Goal: Task Accomplishment & Management: Use online tool/utility

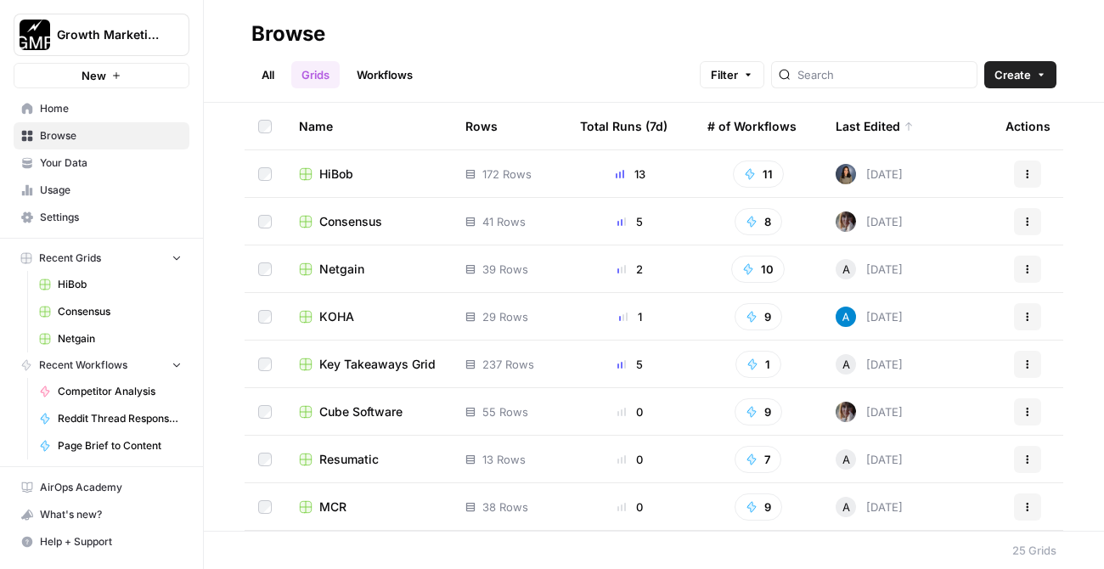
click at [380, 73] on link "Workflows" at bounding box center [385, 74] width 76 height 27
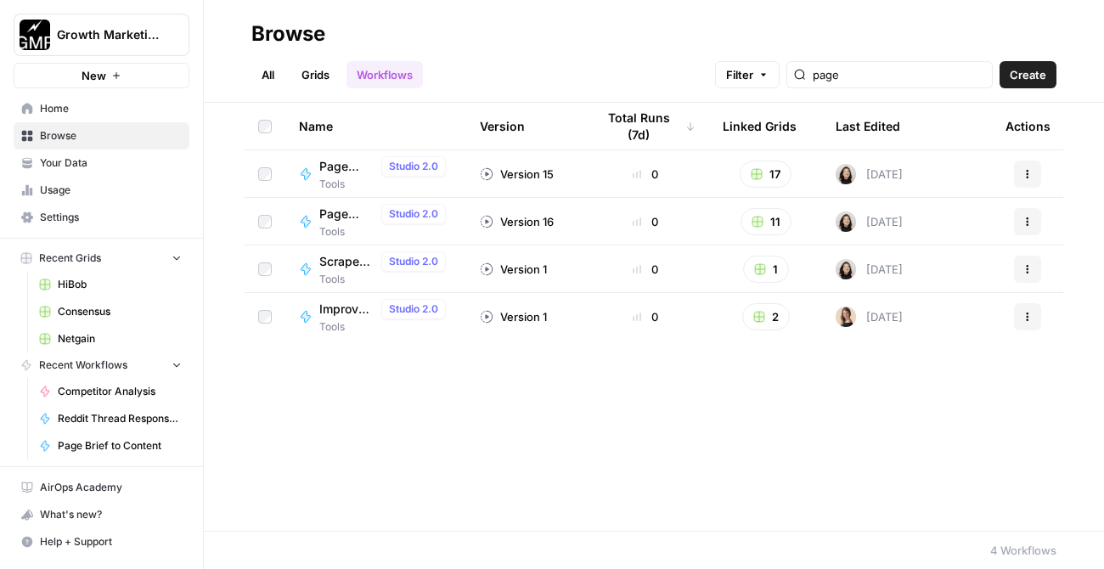
click at [263, 76] on link "All" at bounding box center [267, 74] width 33 height 27
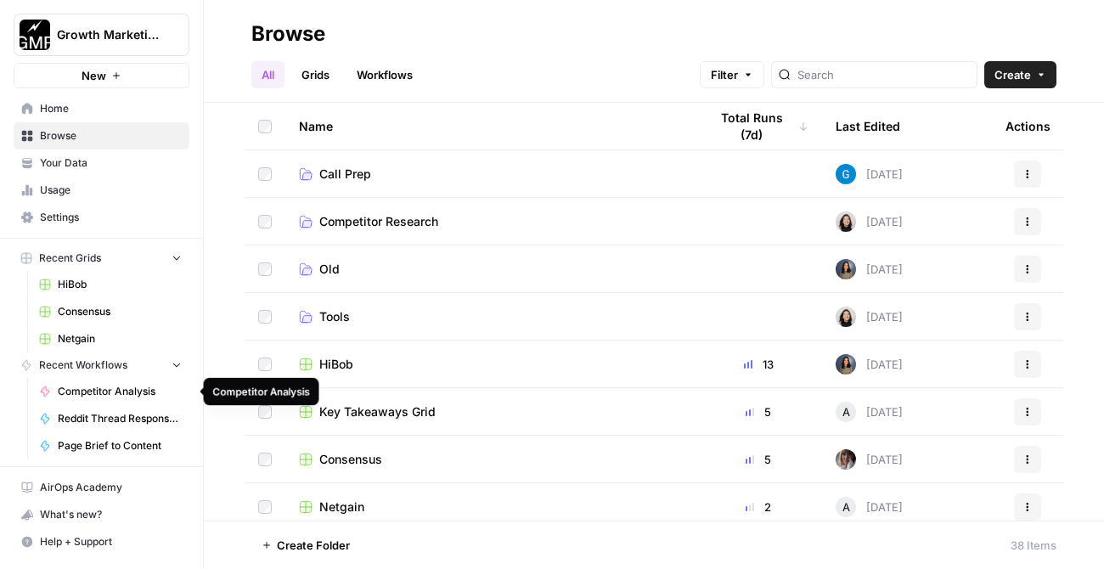
click at [103, 393] on span "Competitor Analysis" at bounding box center [120, 391] width 124 height 15
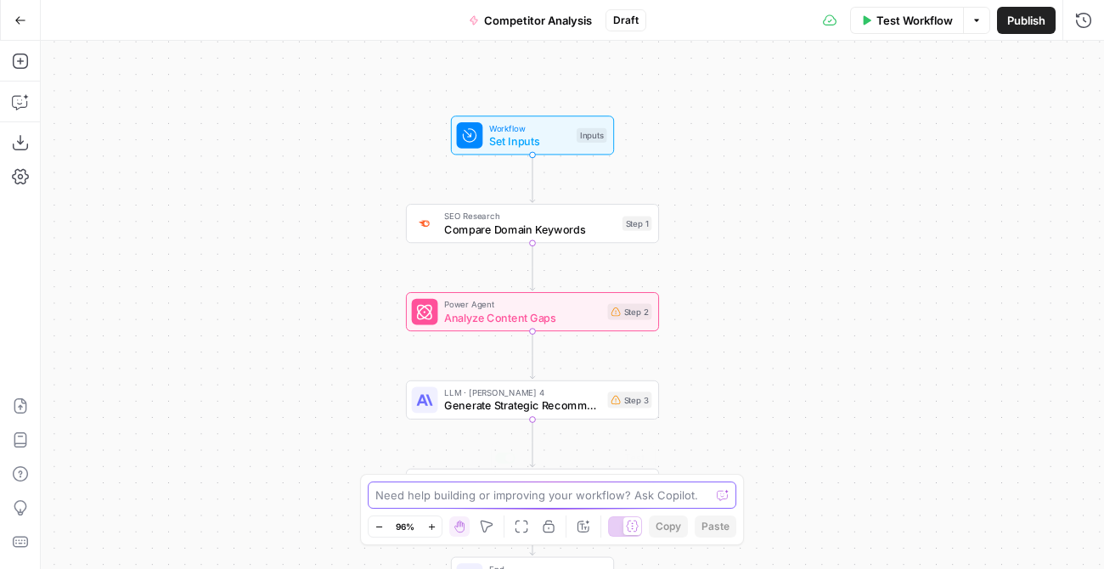
click at [454, 494] on textarea at bounding box center [543, 495] width 335 height 17
type textarea "What do I add as the inputs for this flow?"
click at [727, 494] on icon "submit" at bounding box center [723, 495] width 10 height 10
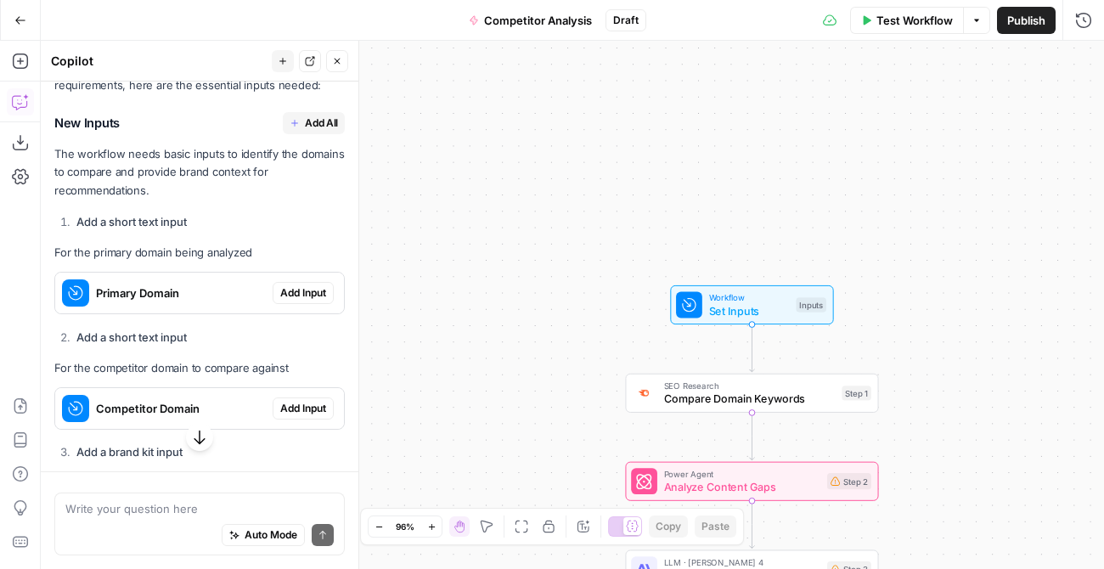
scroll to position [257, 0]
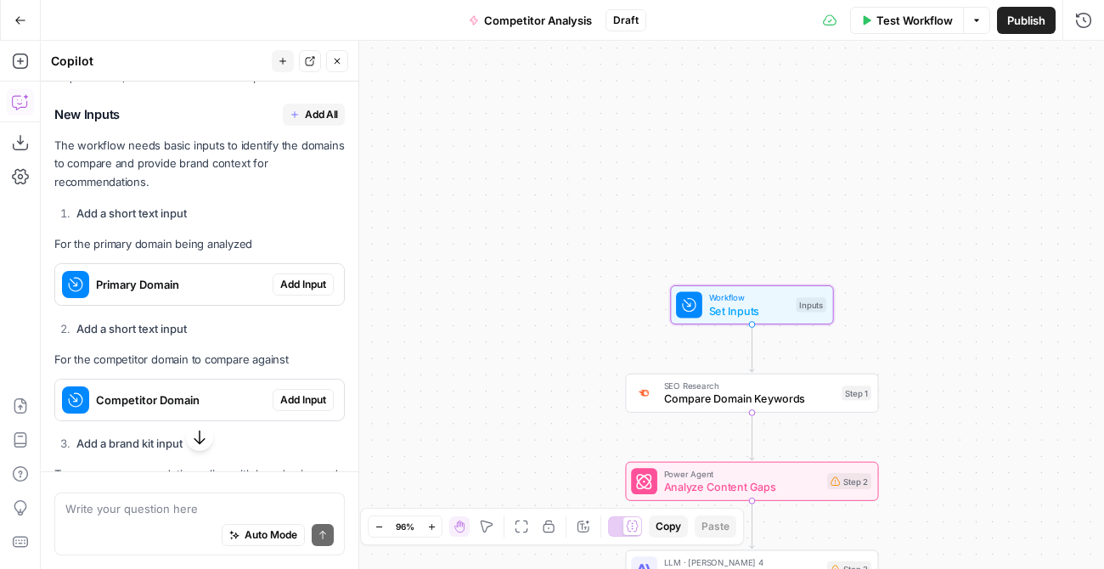
click at [302, 289] on span "Add Input" at bounding box center [303, 284] width 46 height 15
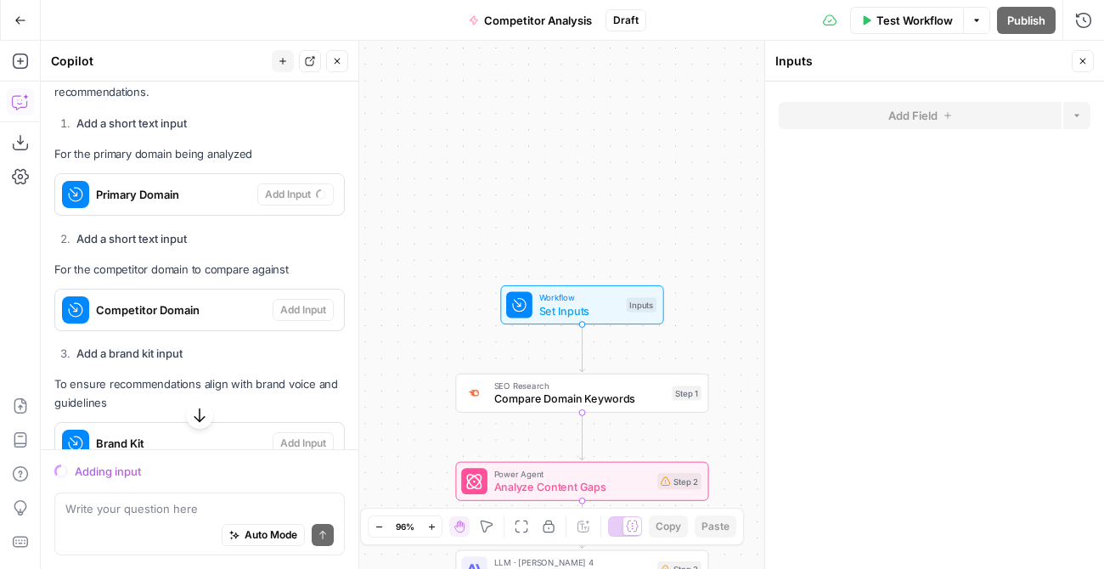
scroll to position [393, 0]
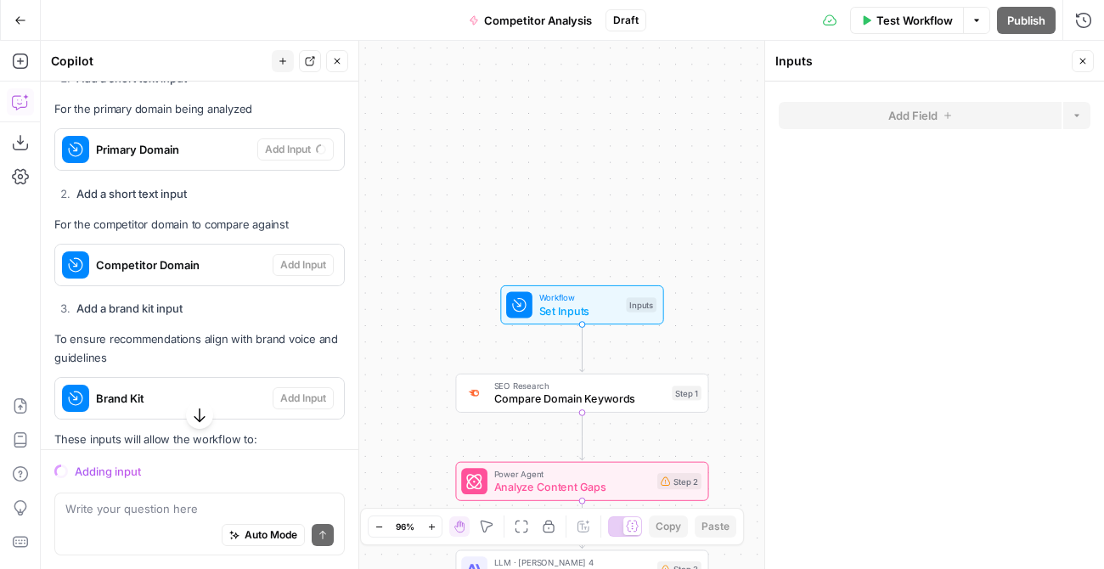
click at [604, 304] on span "Set Inputs" at bounding box center [579, 310] width 81 height 16
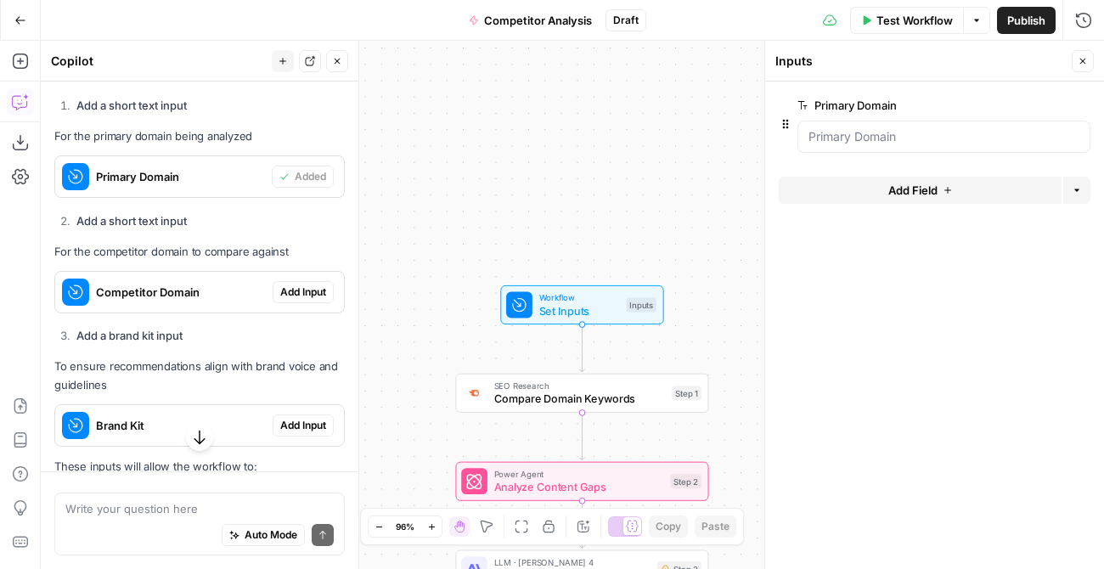
scroll to position [420, 0]
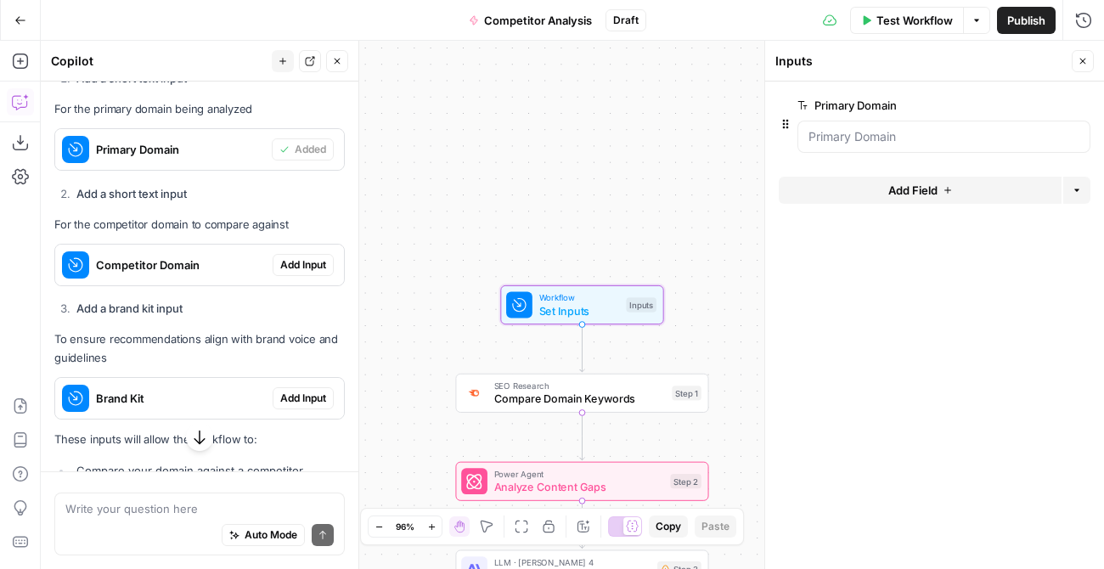
click at [306, 266] on span "Add Input" at bounding box center [303, 264] width 46 height 15
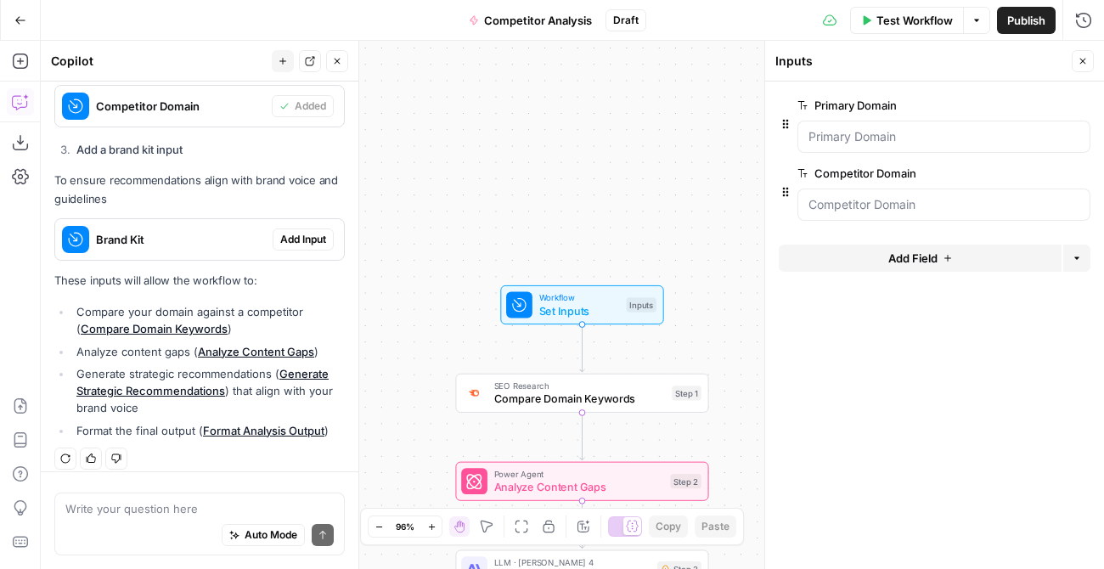
scroll to position [592, 0]
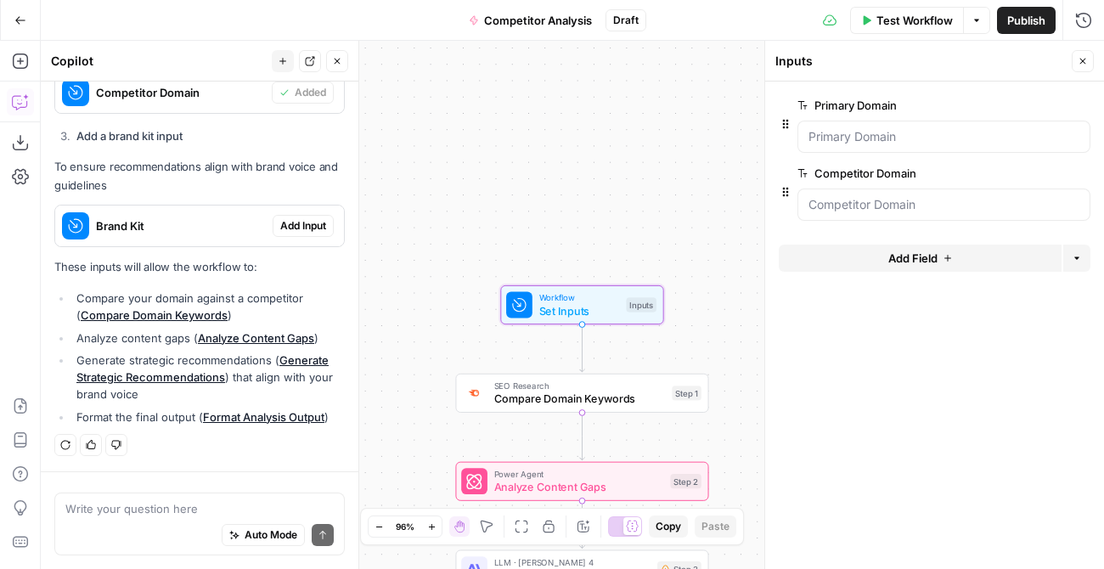
click at [300, 227] on span "Add Input" at bounding box center [303, 225] width 46 height 15
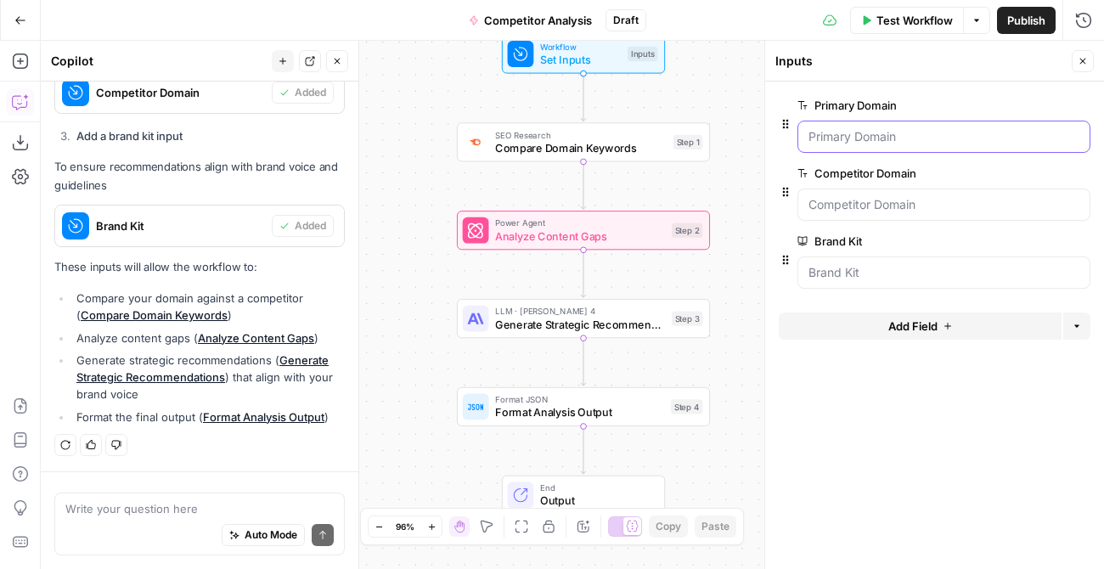
click at [889, 142] on Domain "Primary Domain" at bounding box center [944, 136] width 271 height 17
click at [873, 139] on Domain "Primary Domain" at bounding box center [944, 136] width 271 height 17
click at [873, 133] on Domain "Primary Domain" at bounding box center [944, 136] width 271 height 17
click at [614, 153] on span "Compare Domain Keywords" at bounding box center [581, 147] width 172 height 16
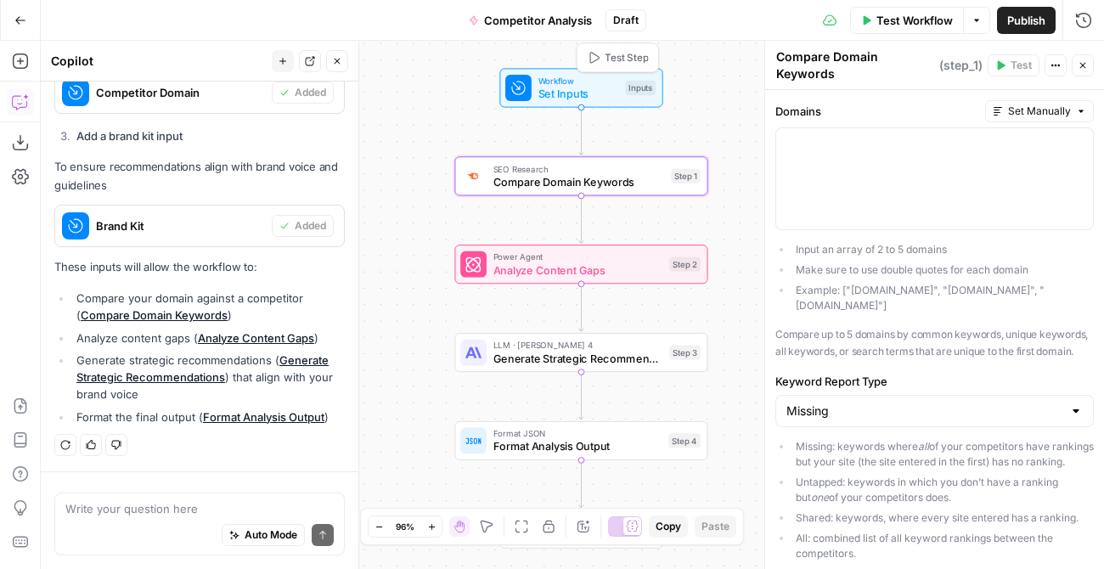
click at [605, 60] on span "Test Step" at bounding box center [626, 57] width 43 height 14
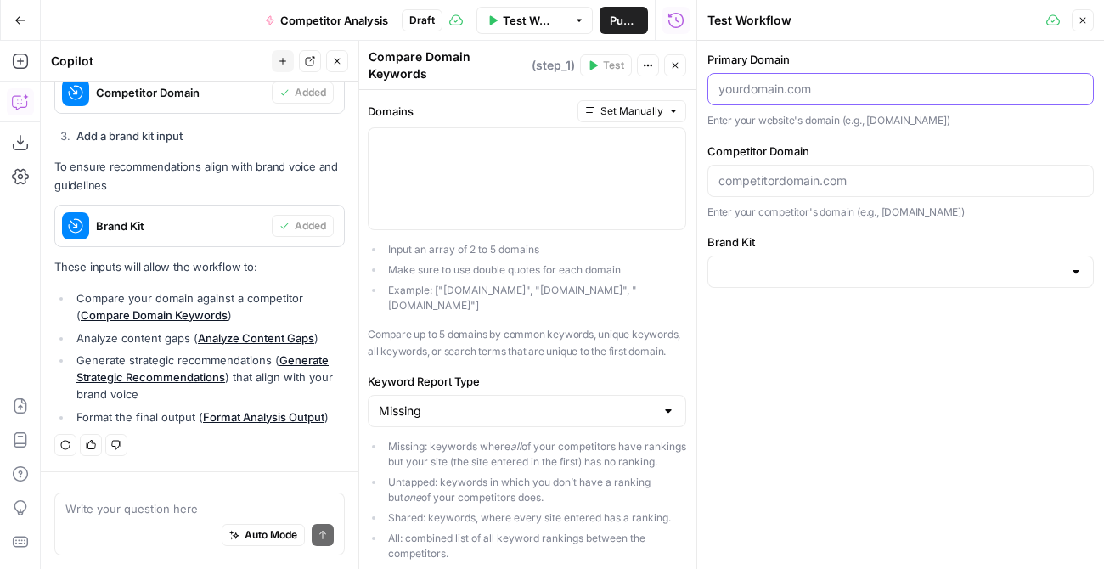
click at [786, 91] on input "Primary Domain" at bounding box center [901, 89] width 364 height 17
paste input "[URL][DOMAIN_NAME]"
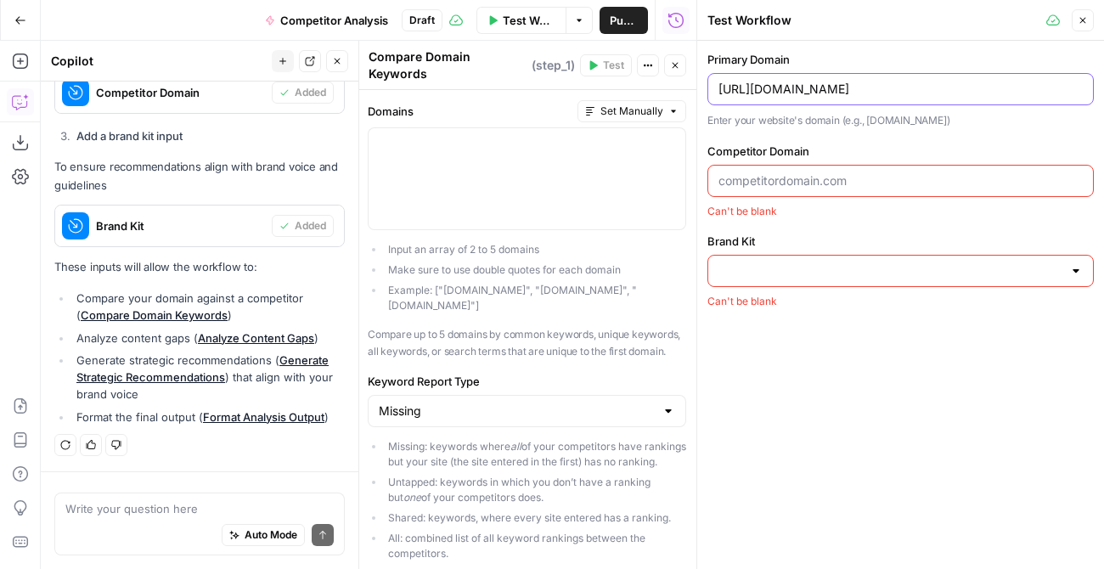
type input "[URL][DOMAIN_NAME]"
click at [773, 186] on input "Competitor Domain" at bounding box center [901, 180] width 364 height 17
paste input "https://www.walnut.io/"
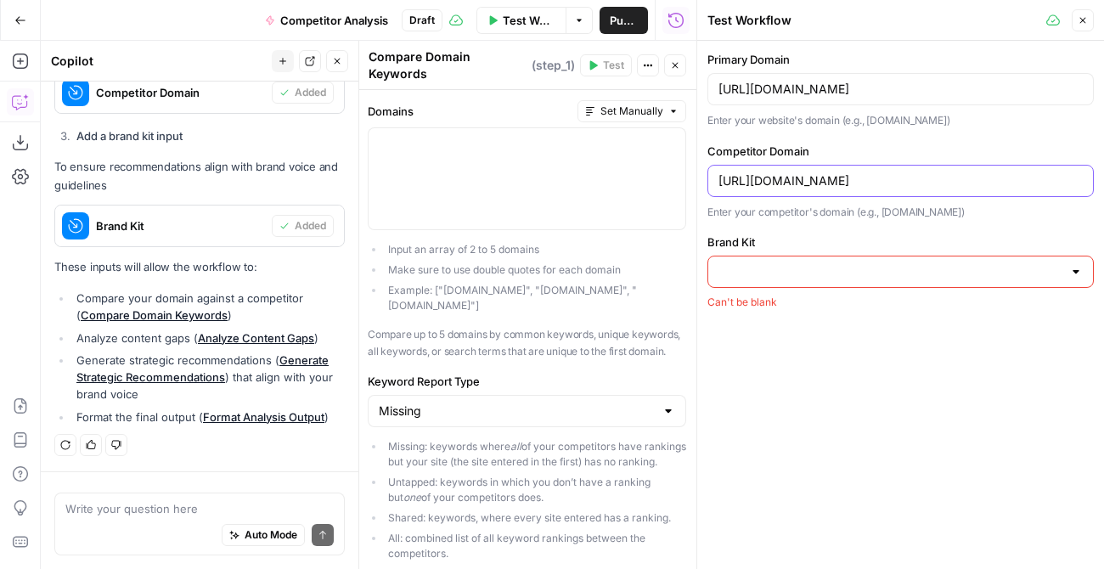
type input "https://www.walnut.io/"
click at [765, 263] on input "Brand Kit" at bounding box center [891, 271] width 344 height 17
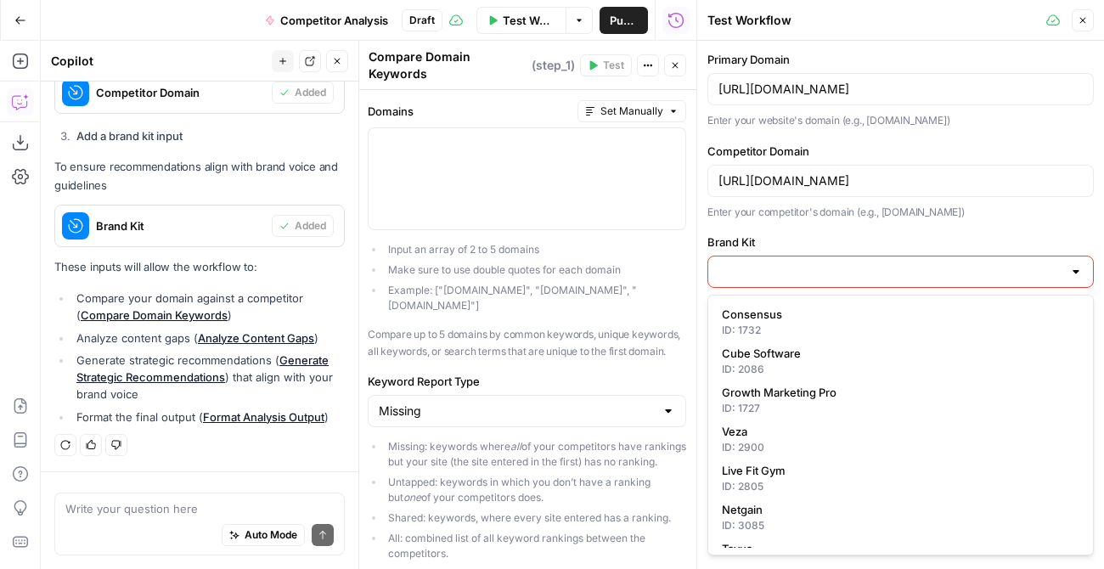
click at [767, 302] on div "Consensus ID: 1732 Cube Software ID: 2086 Growth Marketing Pro ID: 1727 Veza ID…" at bounding box center [901, 425] width 387 height 261
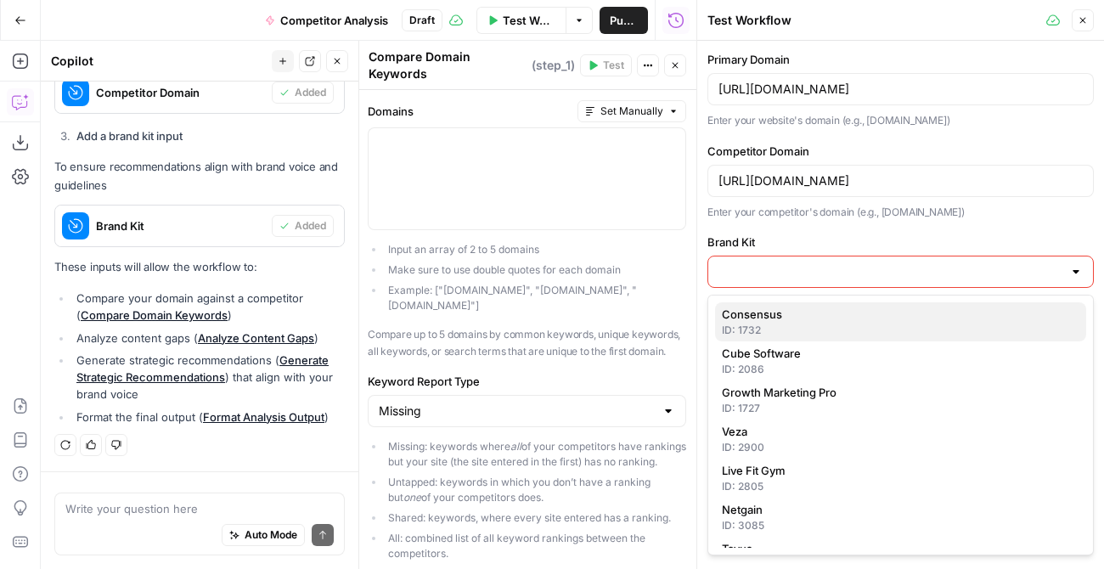
click at [767, 313] on span "Consensus" at bounding box center [897, 314] width 351 height 17
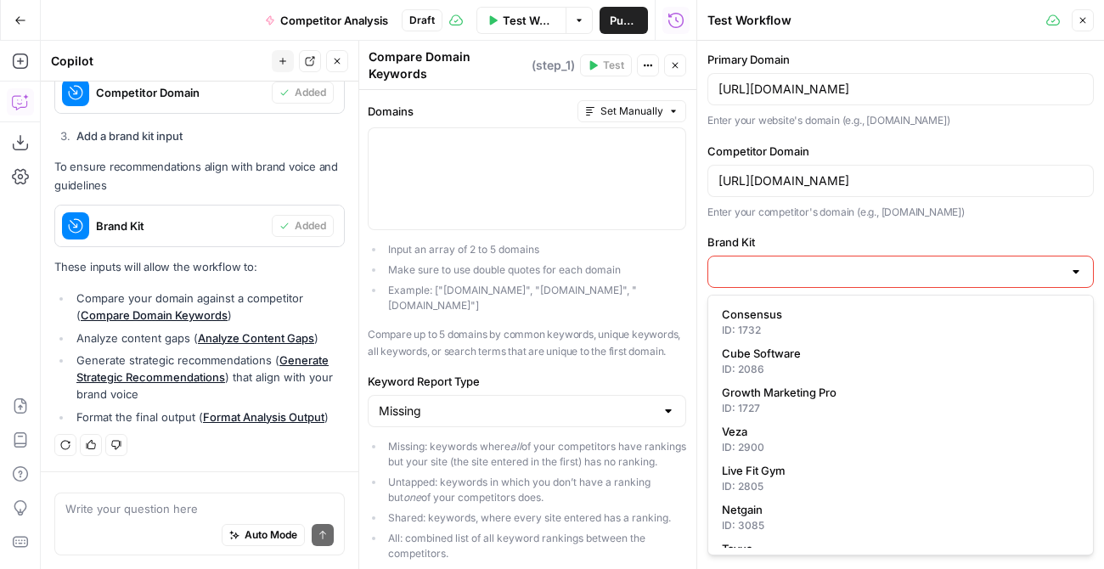
type input "Consensus"
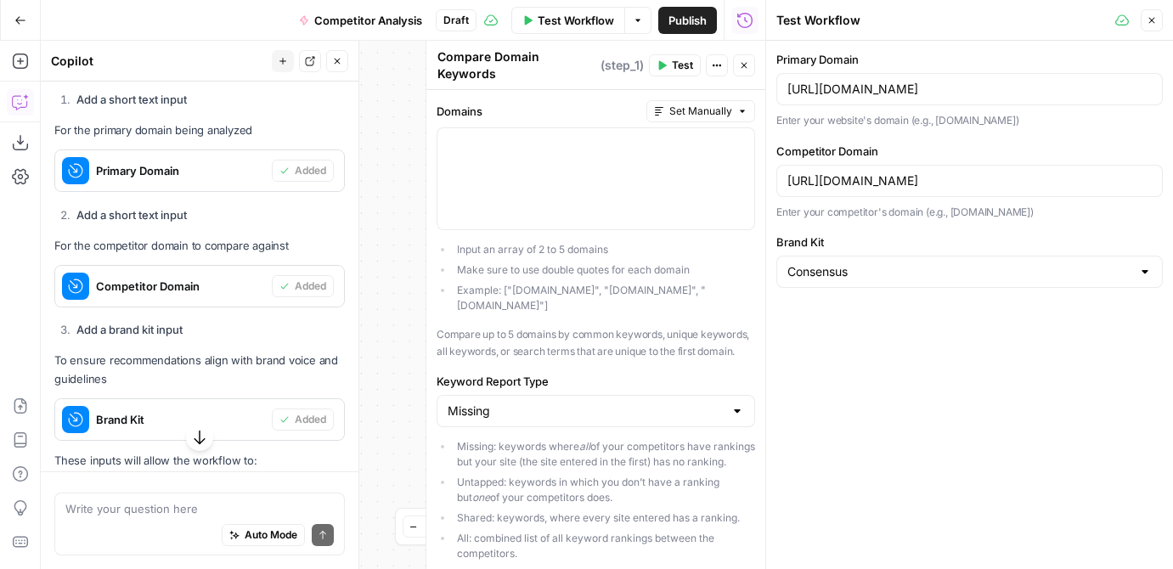
scroll to position [0, 0]
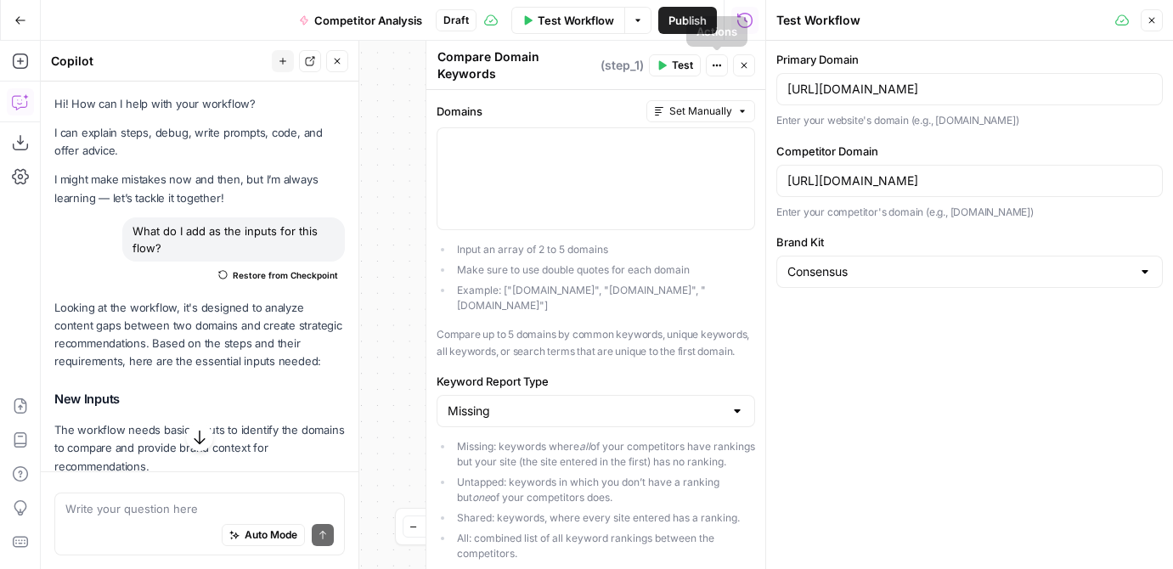
click at [681, 66] on span "Test" at bounding box center [682, 65] width 21 height 15
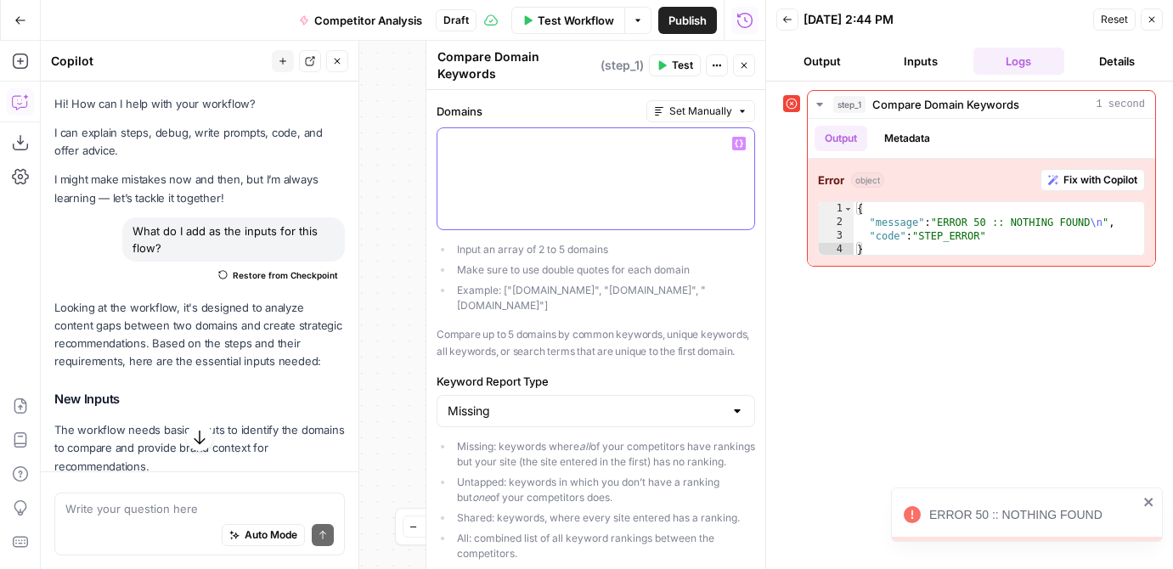
click at [607, 178] on div at bounding box center [596, 178] width 317 height 101
click at [557, 403] on input "Keyword Report Type" at bounding box center [586, 411] width 276 height 17
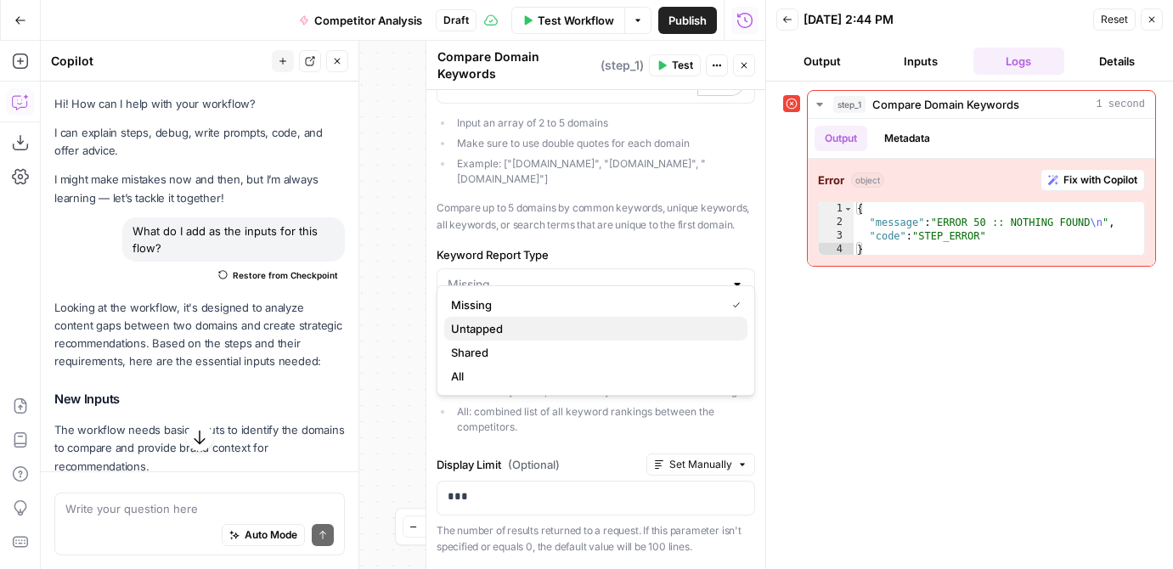
scroll to position [133, 0]
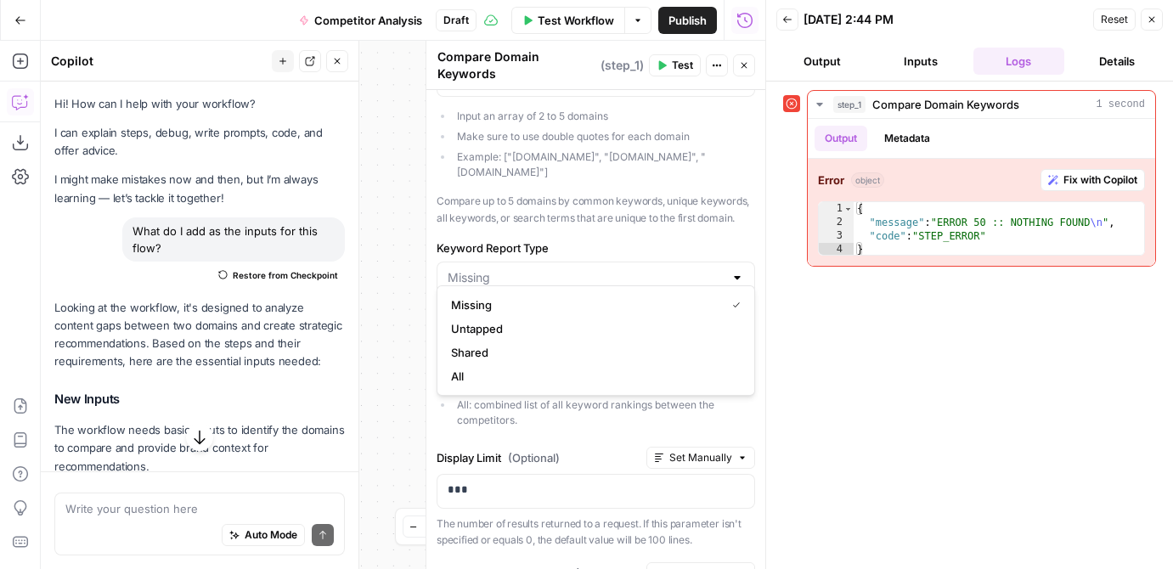
type input "Missing"
click at [596, 206] on p "Compare up to 5 domains by common keywords, unique keywords, all keywords, or s…" at bounding box center [596, 209] width 319 height 33
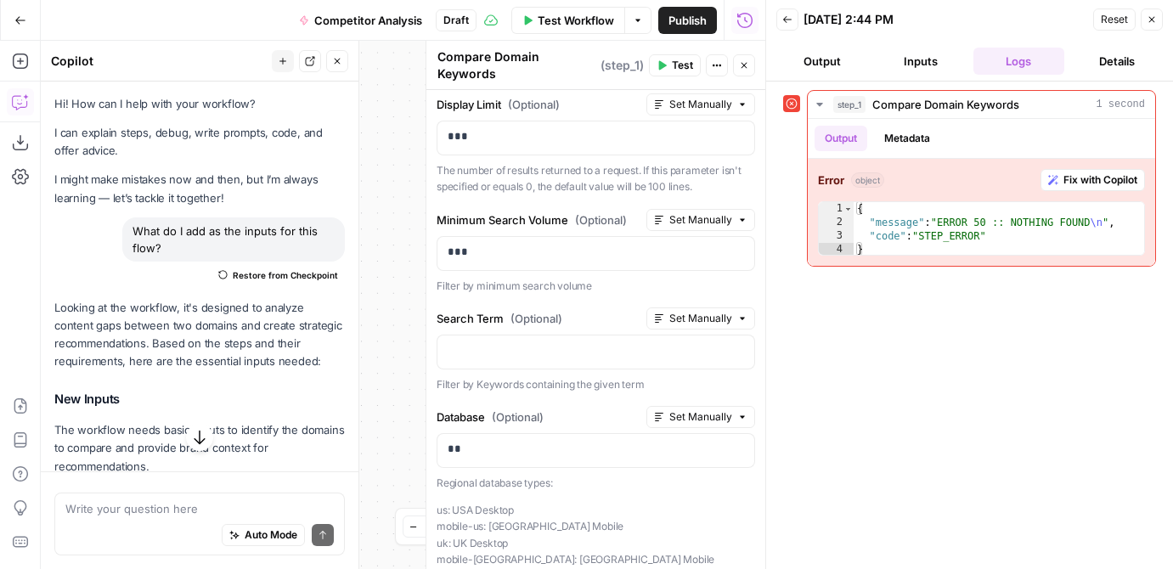
scroll to position [495, 0]
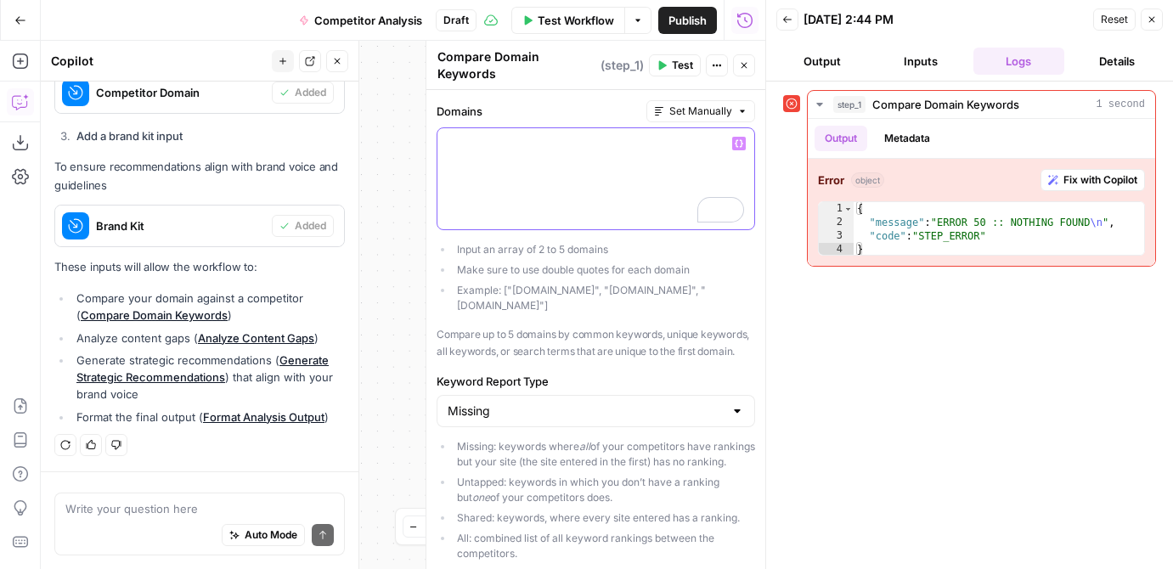
click at [550, 184] on div "To enrich screen reader interactions, please activate Accessibility in Grammarl…" at bounding box center [596, 178] width 317 height 101
click at [144, 508] on textarea at bounding box center [199, 508] width 268 height 17
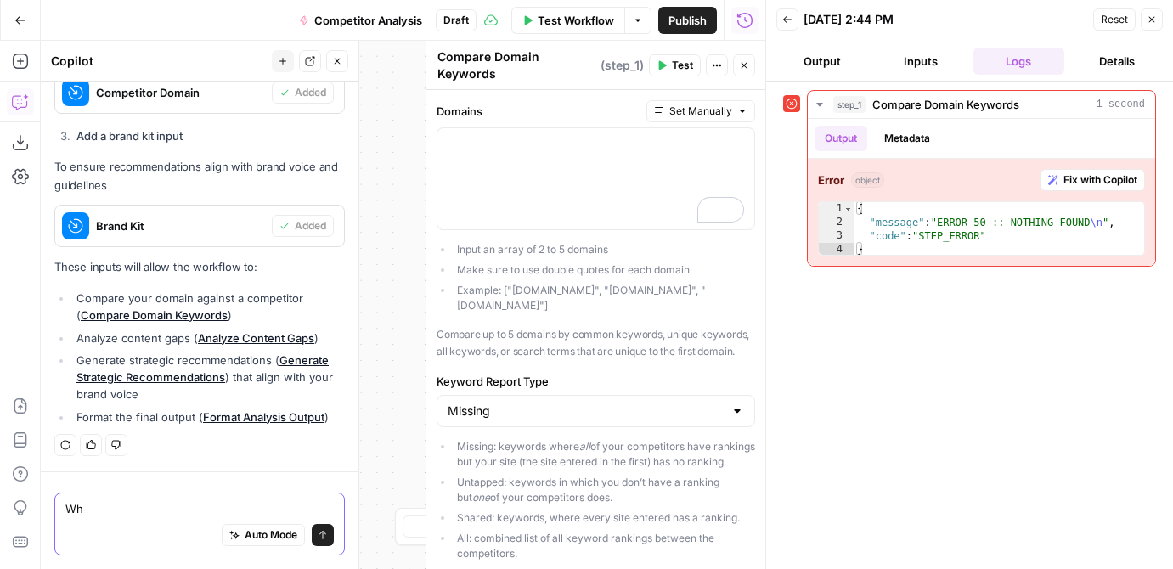
type textarea "W"
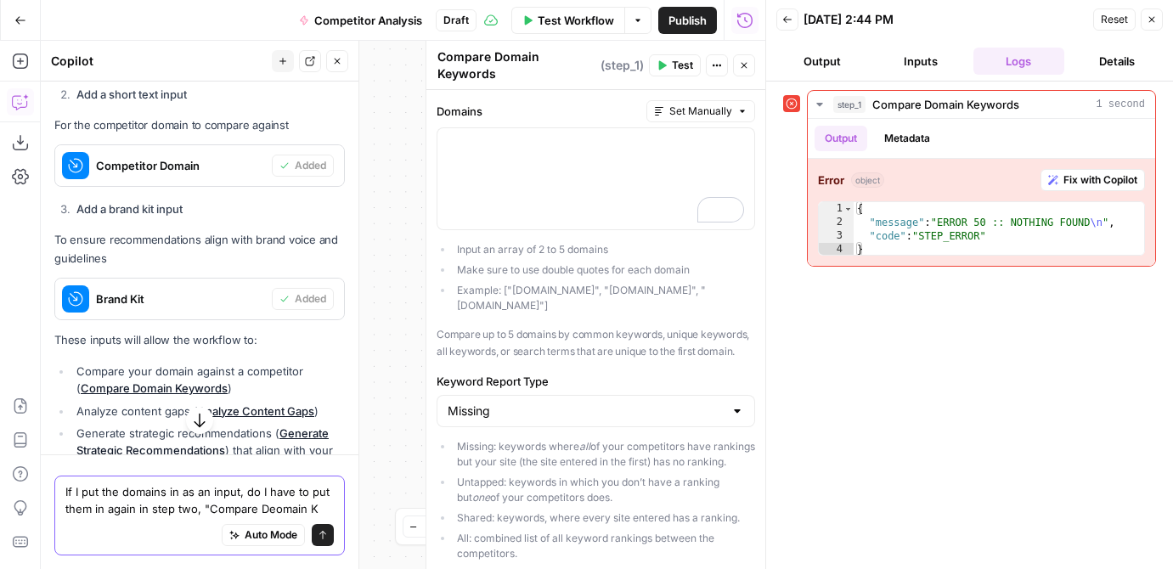
drag, startPoint x: 325, startPoint y: 511, endPoint x: 264, endPoint y: 511, distance: 60.3
click at [264, 511] on textarea "If I put the domains in as an input, do I have to put them in again in step two…" at bounding box center [199, 500] width 268 height 34
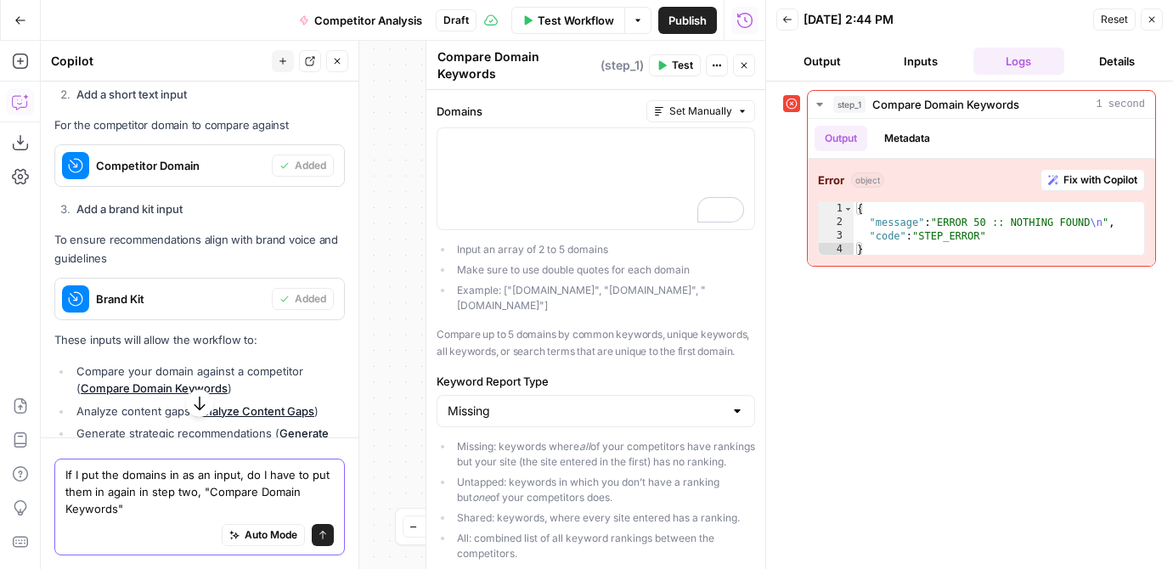
type textarea "If I put the domains in as an input, do I have to put them in again in step two…"
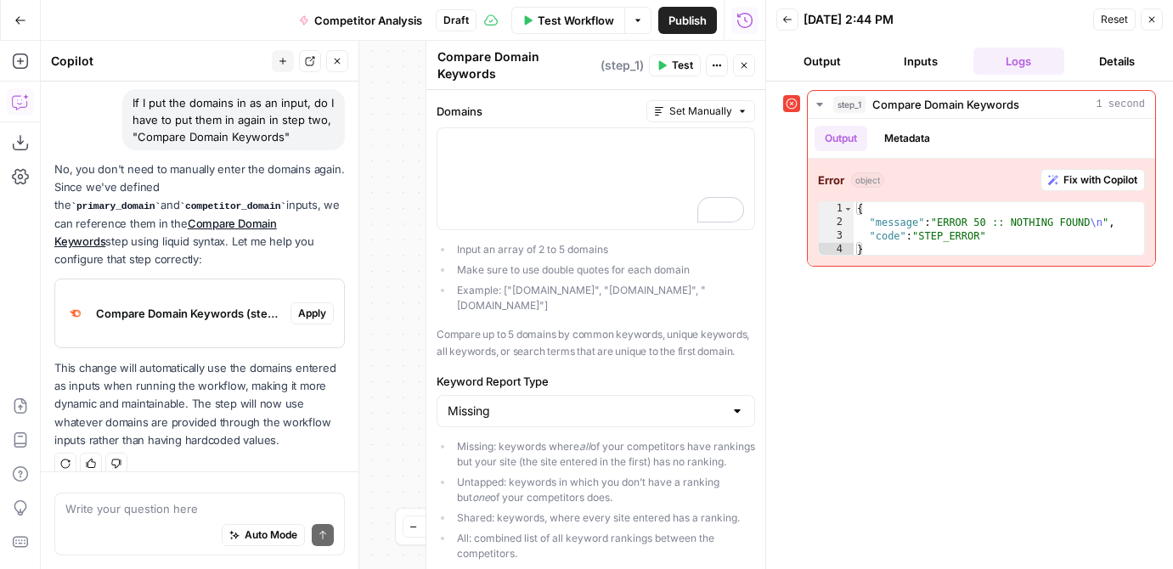
click at [308, 306] on span "Apply" at bounding box center [312, 313] width 28 height 15
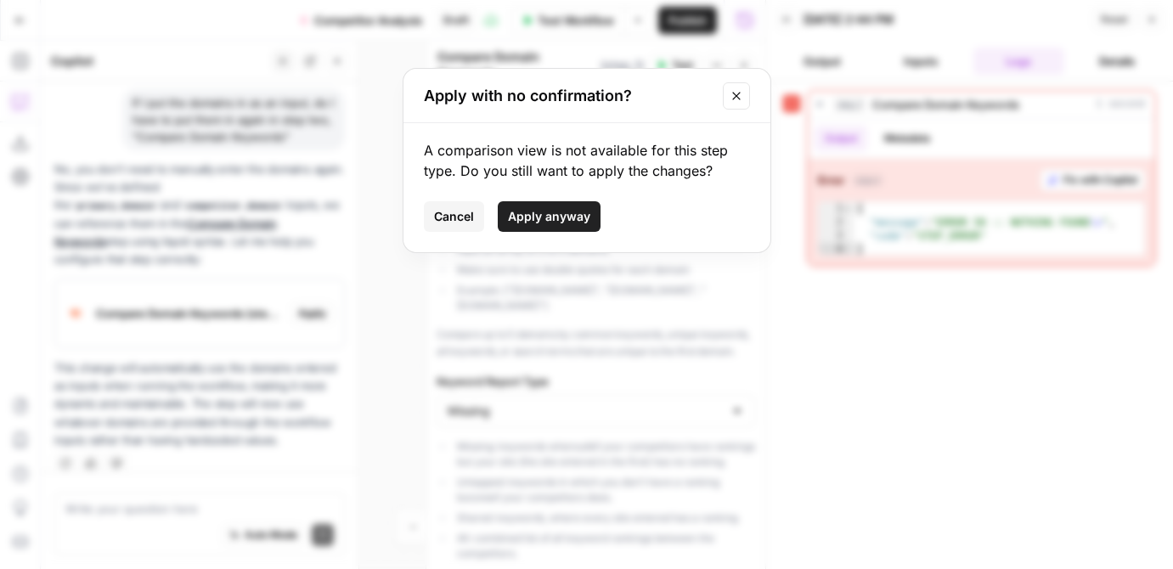
click at [550, 219] on span "Apply anyway" at bounding box center [549, 216] width 82 height 17
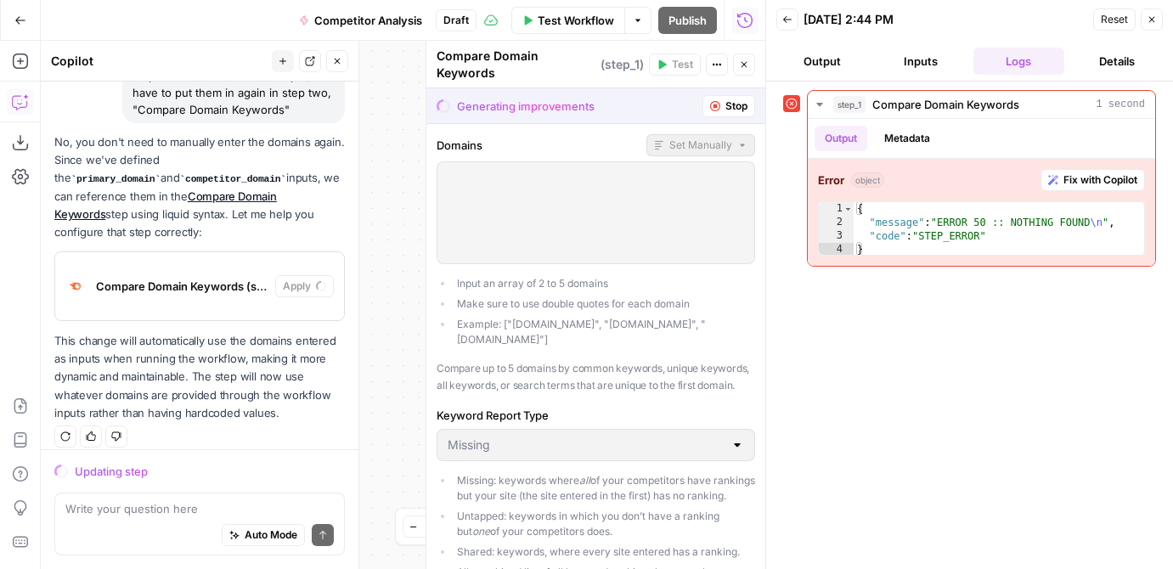
scroll to position [939, 0]
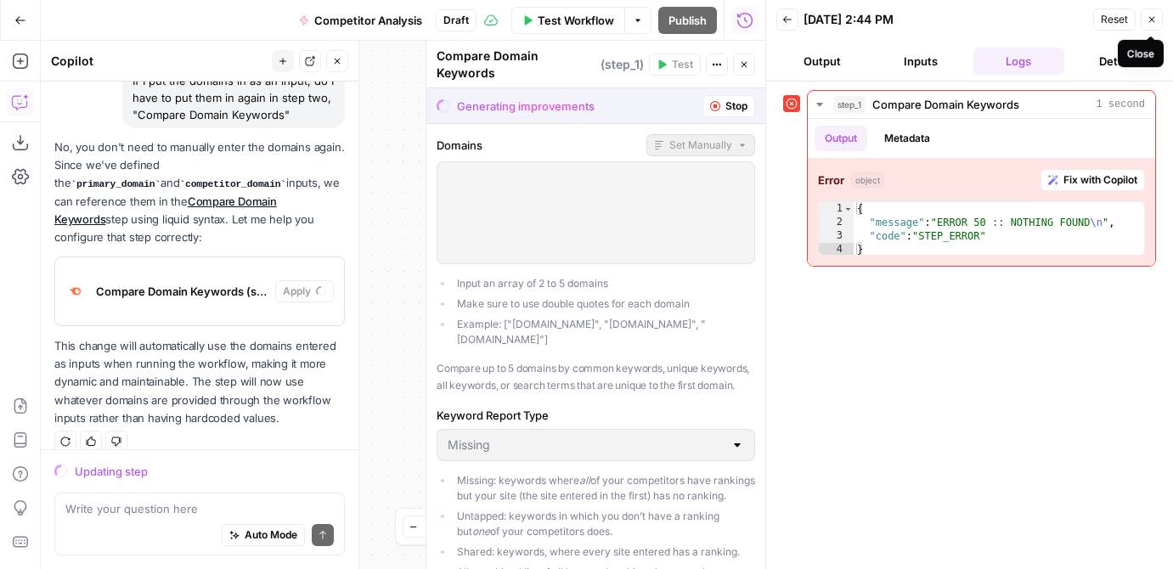
click at [1104, 18] on icon "button" at bounding box center [1152, 19] width 10 height 10
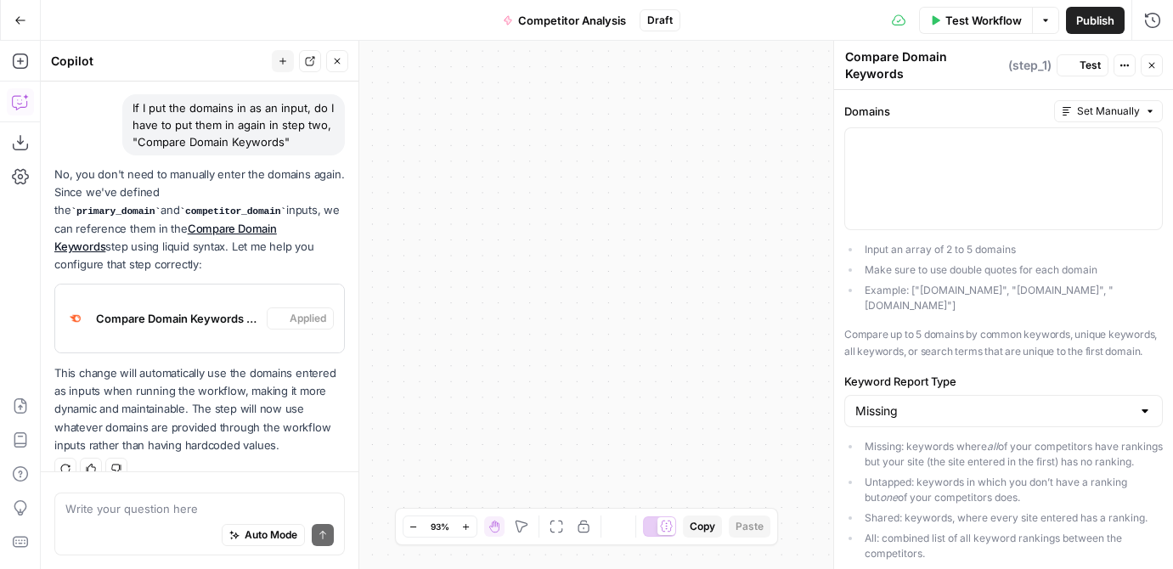
scroll to position [944, 0]
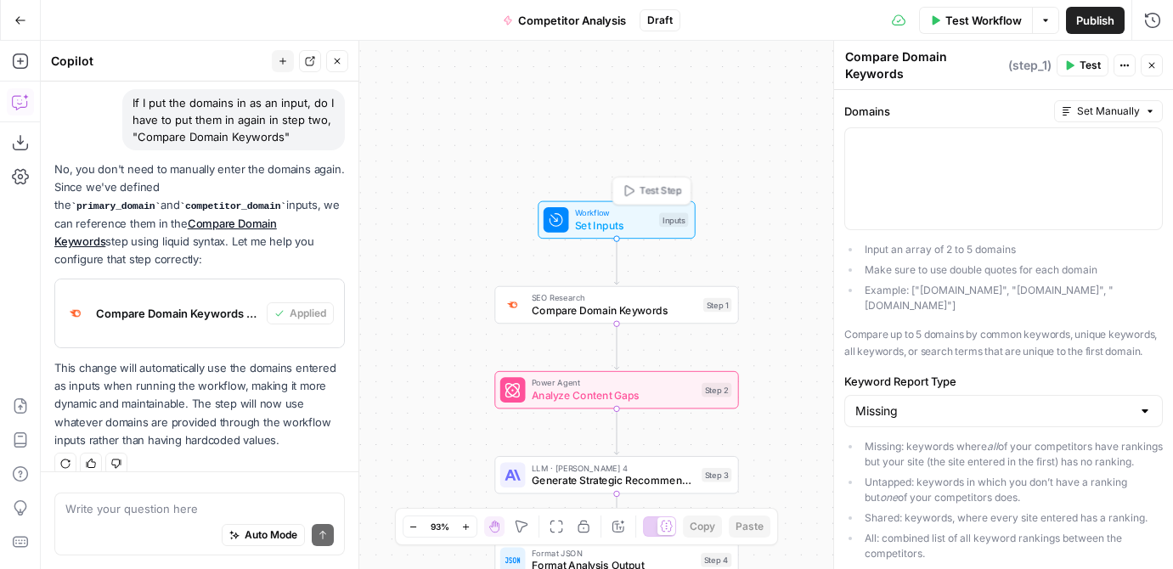
click at [623, 227] on span "Set Inputs" at bounding box center [614, 225] width 78 height 16
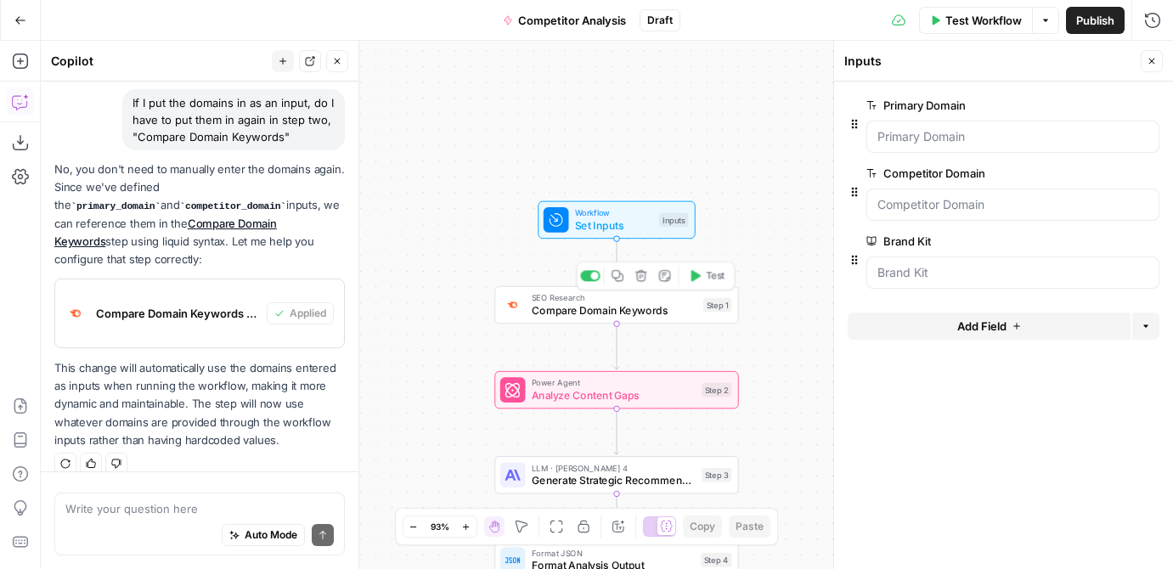
click at [622, 302] on span "Compare Domain Keywords" at bounding box center [615, 310] width 166 height 16
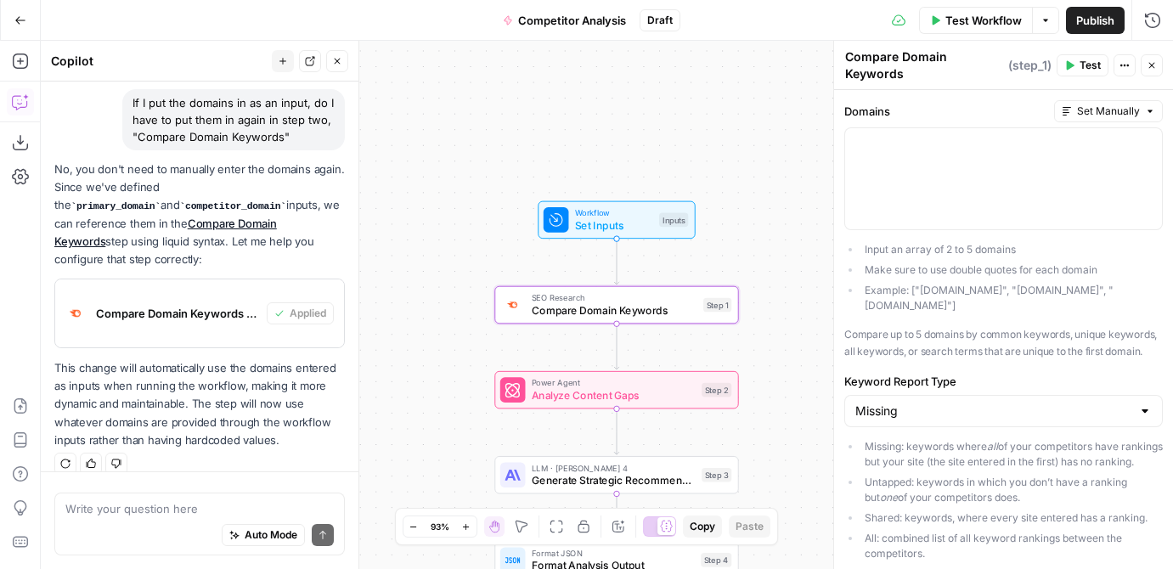
click at [621, 221] on span "Set Inputs" at bounding box center [614, 225] width 78 height 16
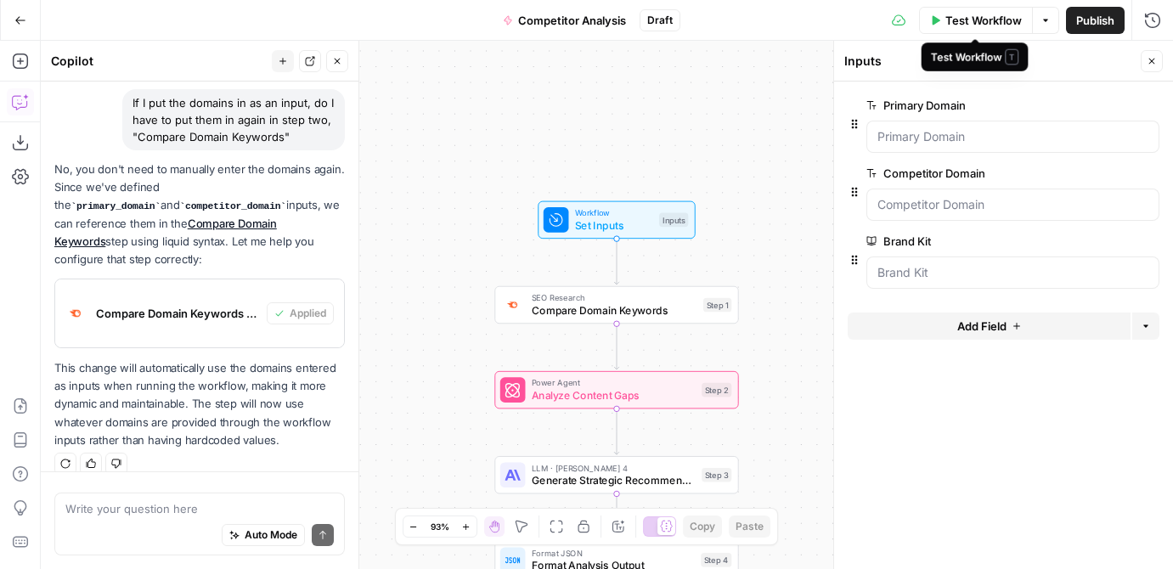
click at [1005, 14] on span "Test Workflow" at bounding box center [984, 20] width 76 height 17
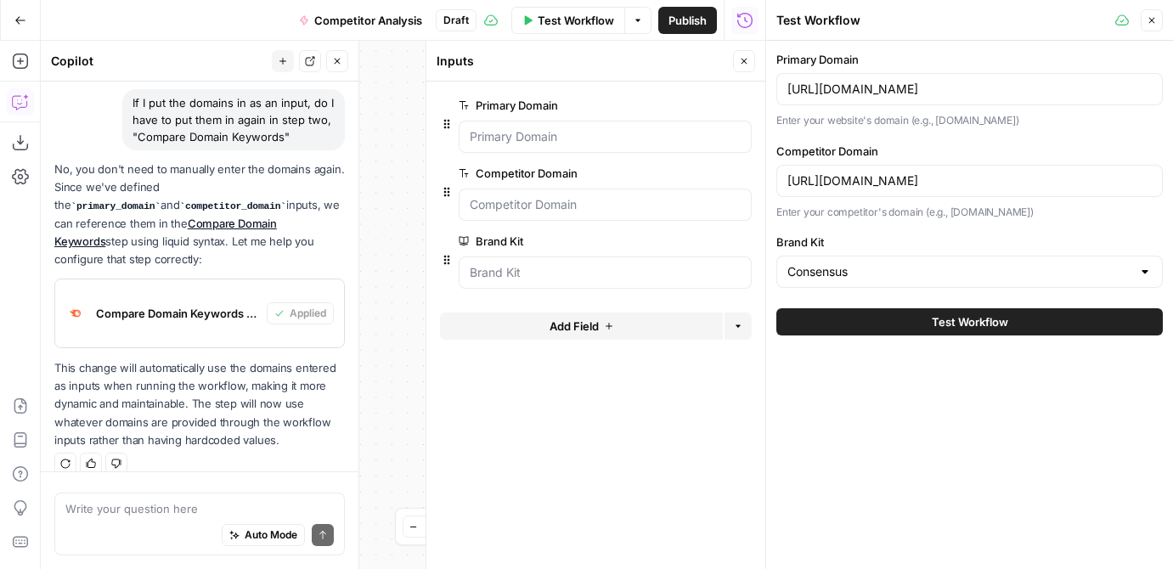
click at [890, 325] on button "Test Workflow" at bounding box center [970, 321] width 387 height 27
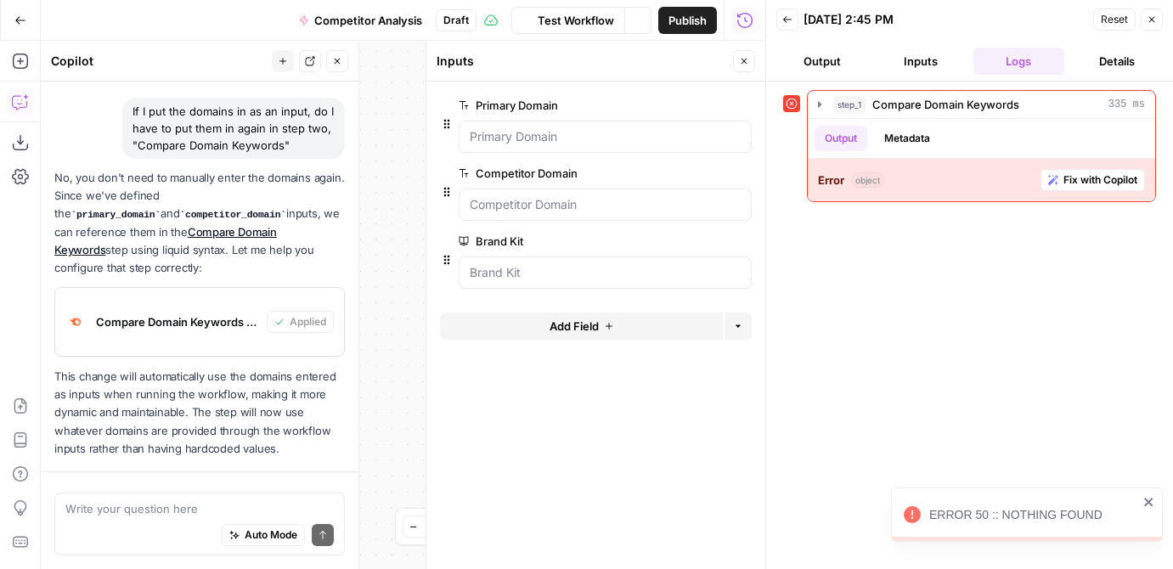
scroll to position [944, 0]
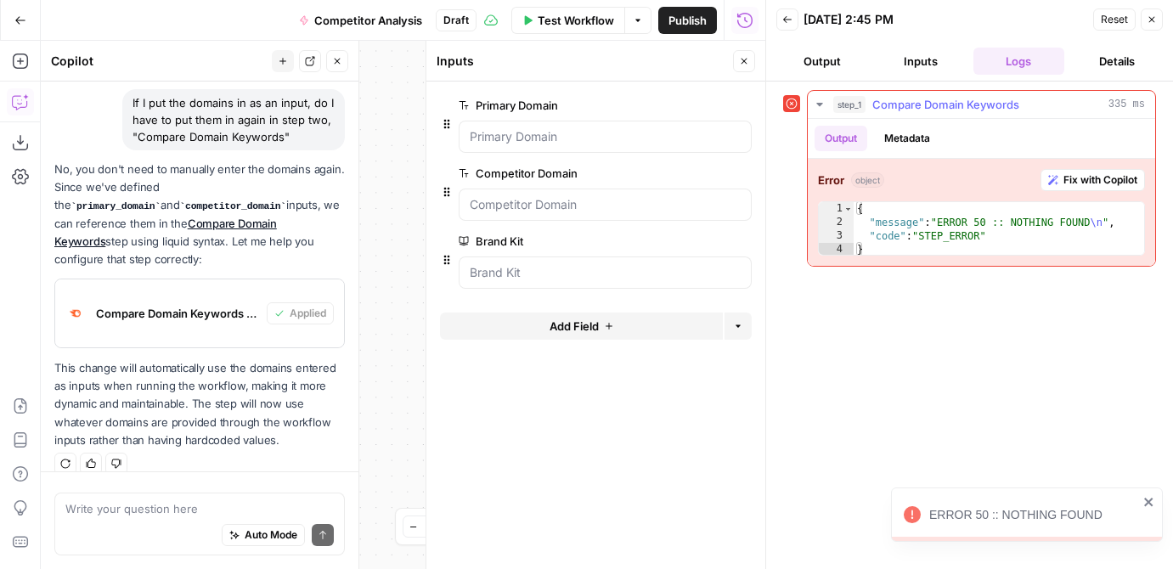
click at [875, 182] on span "object" at bounding box center [867, 179] width 33 height 15
click at [1064, 176] on span "Fix with Copilot" at bounding box center [1101, 179] width 74 height 15
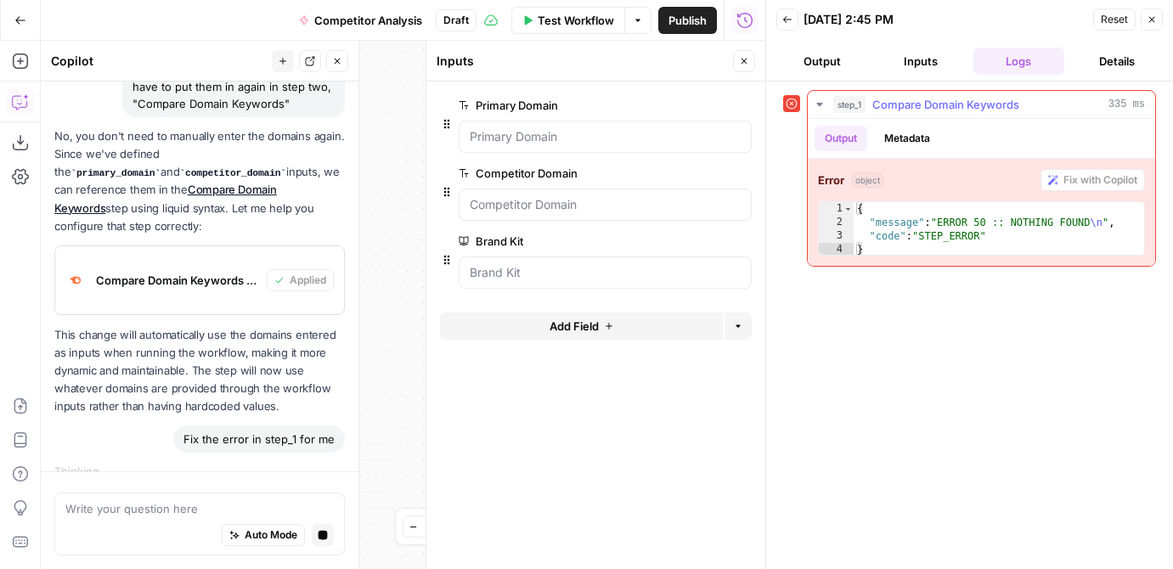
scroll to position [948, 0]
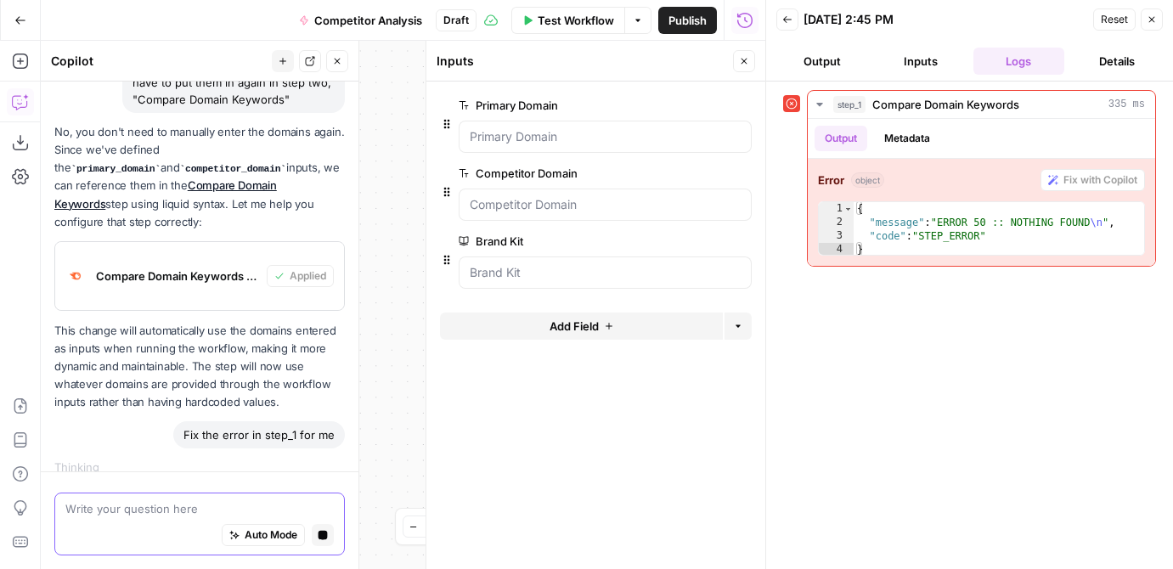
click at [221, 510] on textarea at bounding box center [199, 508] width 268 height 17
type textarea "Why is"
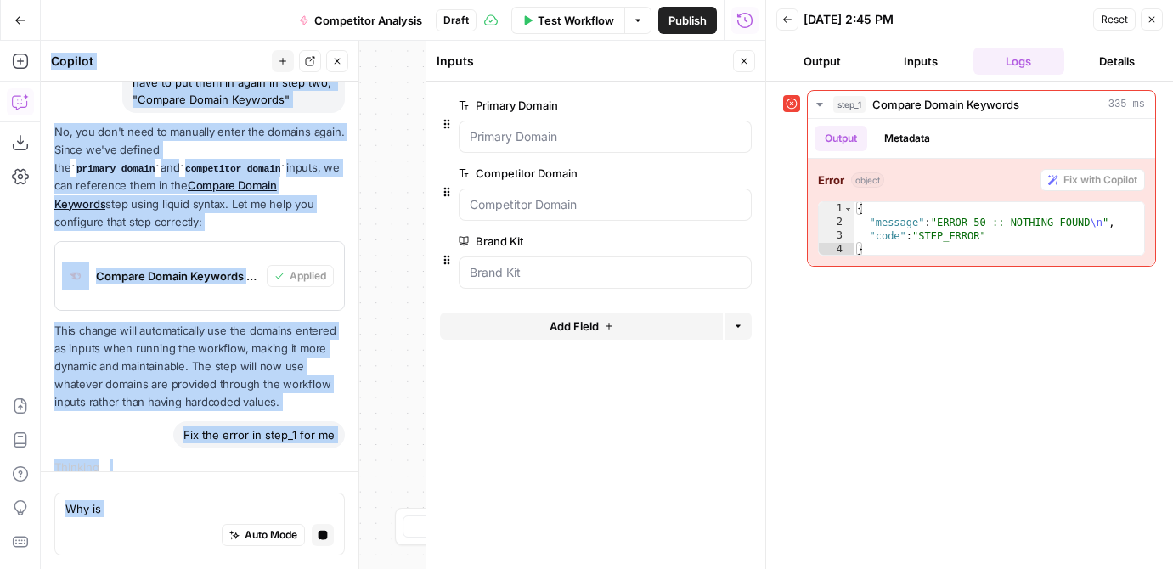
drag, startPoint x: 163, startPoint y: 517, endPoint x: 39, endPoint y: 514, distance: 124.1
click at [39, 514] on body "Growth Marketing Pro New Home Browse Your Data Usage Settings Recent Grids HiBo…" at bounding box center [586, 284] width 1173 height 569
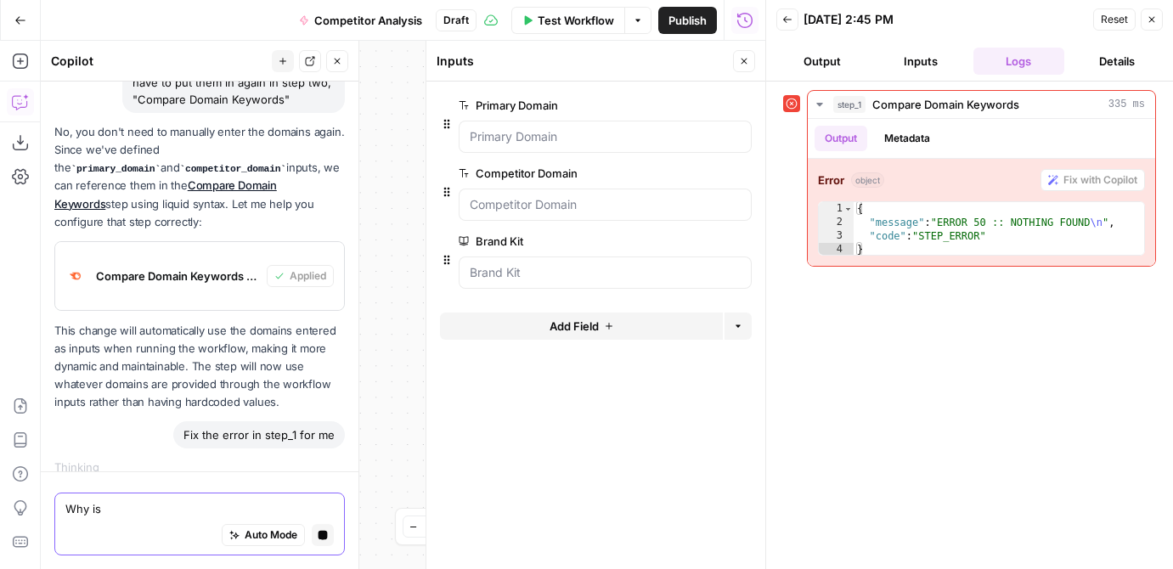
click at [65, 512] on textarea "Why is" at bounding box center [199, 508] width 268 height 17
drag, startPoint x: 120, startPoint y: 512, endPoint x: 65, endPoint y: 511, distance: 54.4
click at [65, 511] on textarea "Why is" at bounding box center [199, 508] width 268 height 17
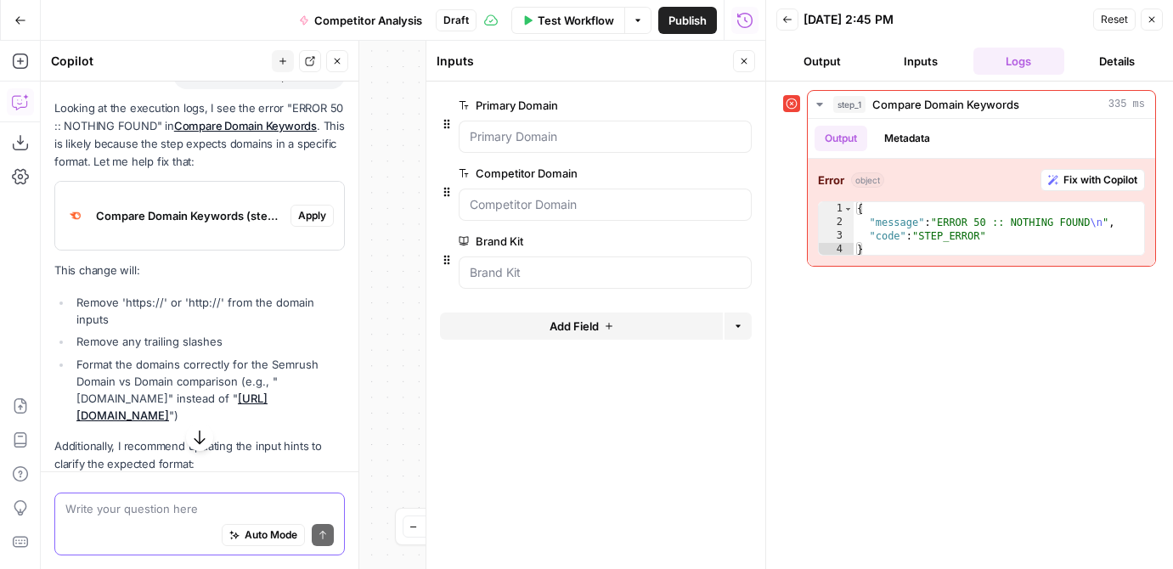
scroll to position [1290, 0]
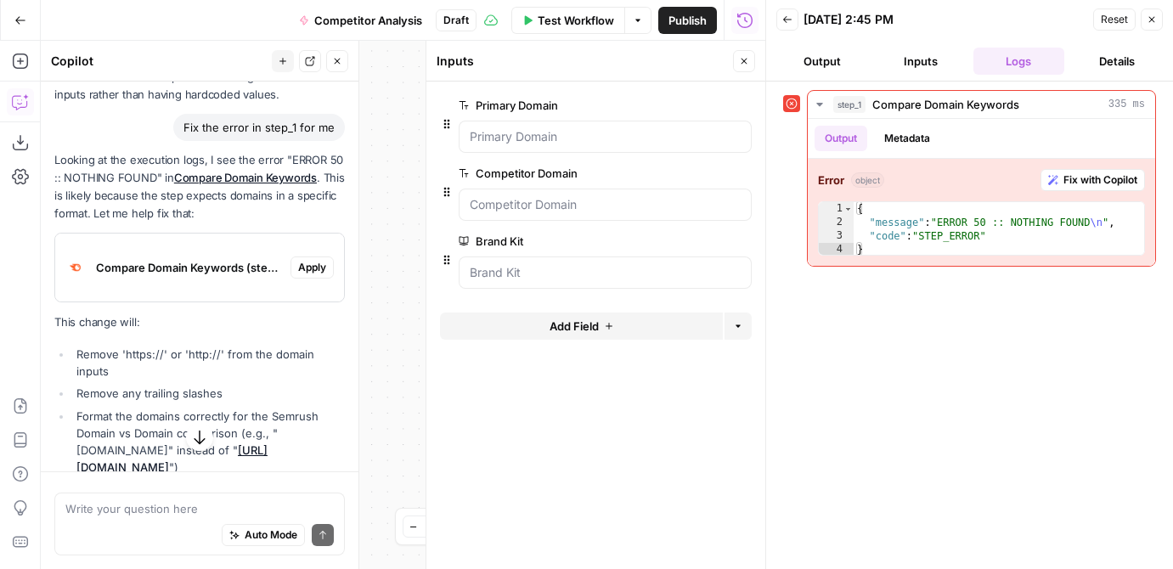
click at [313, 260] on span "Apply" at bounding box center [312, 267] width 28 height 15
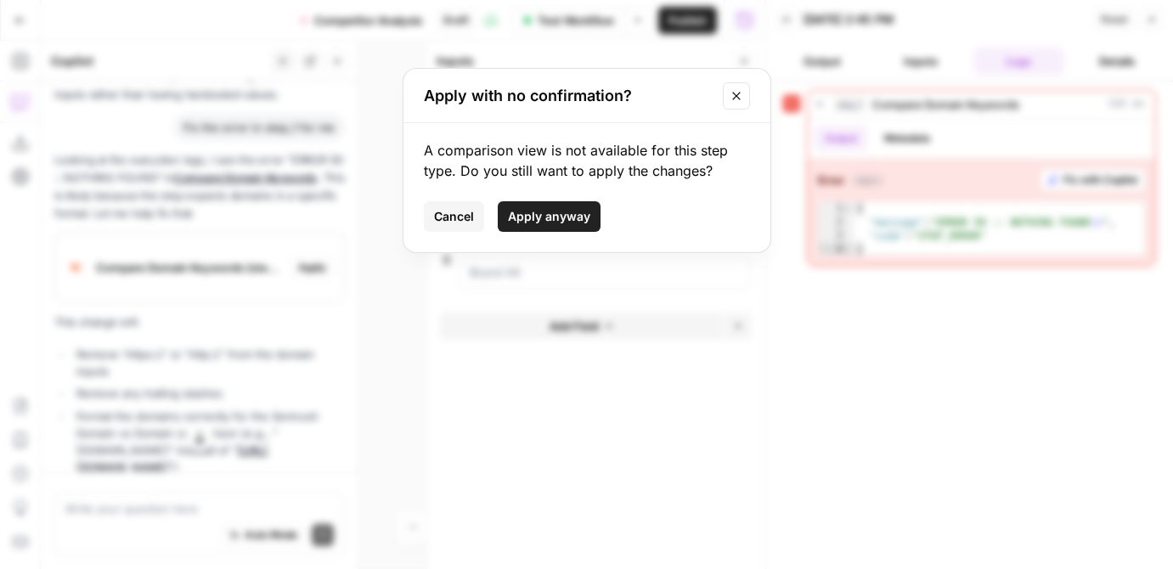
click at [572, 225] on button "Apply anyway" at bounding box center [549, 216] width 103 height 31
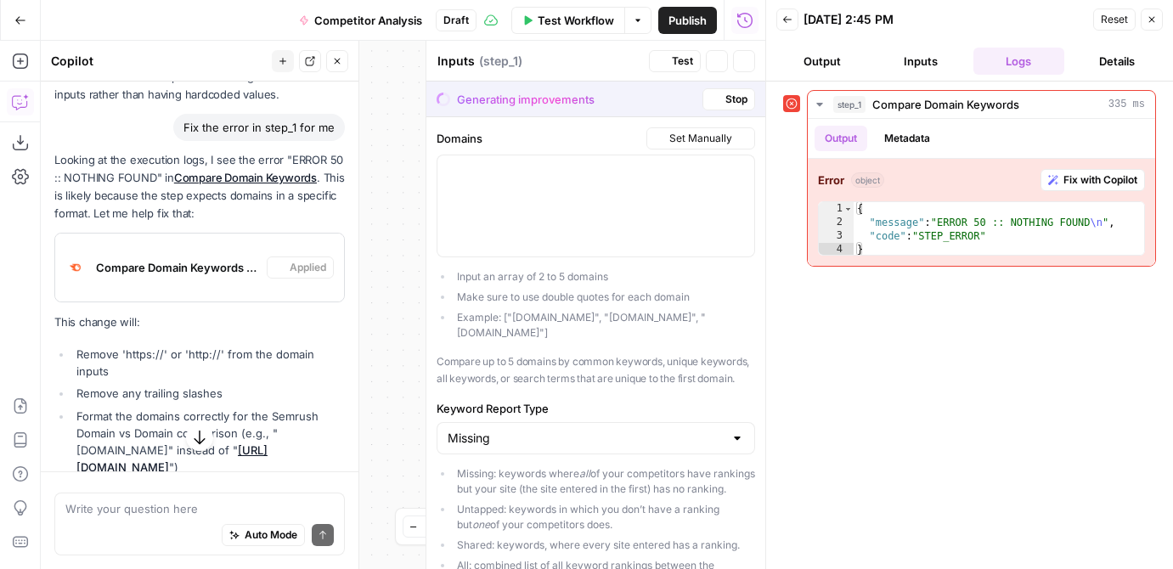
type textarea "Compare Domain Keywords"
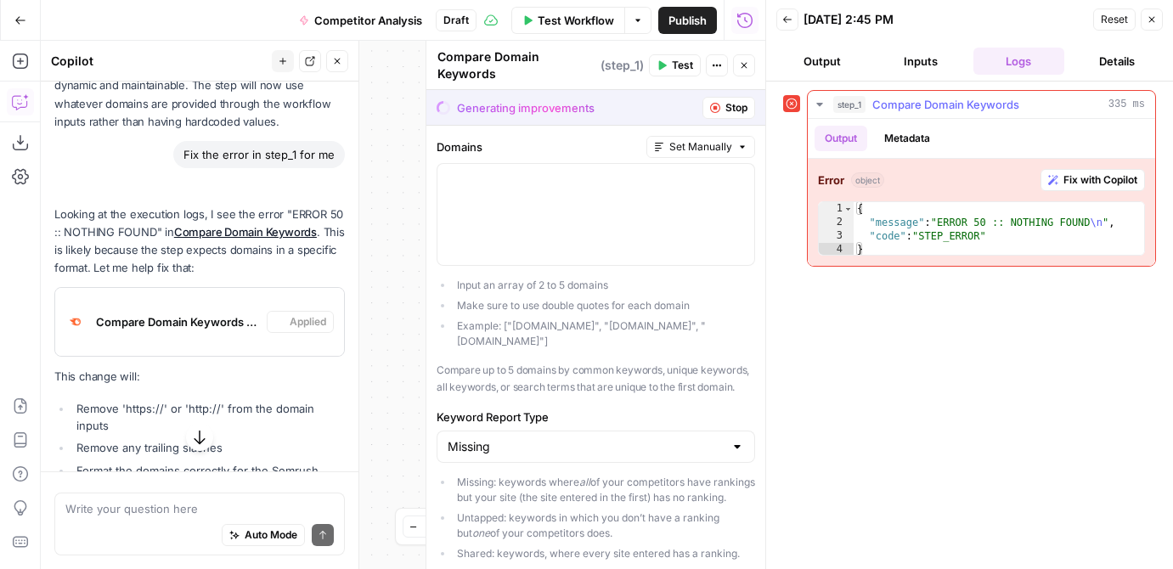
scroll to position [1317, 0]
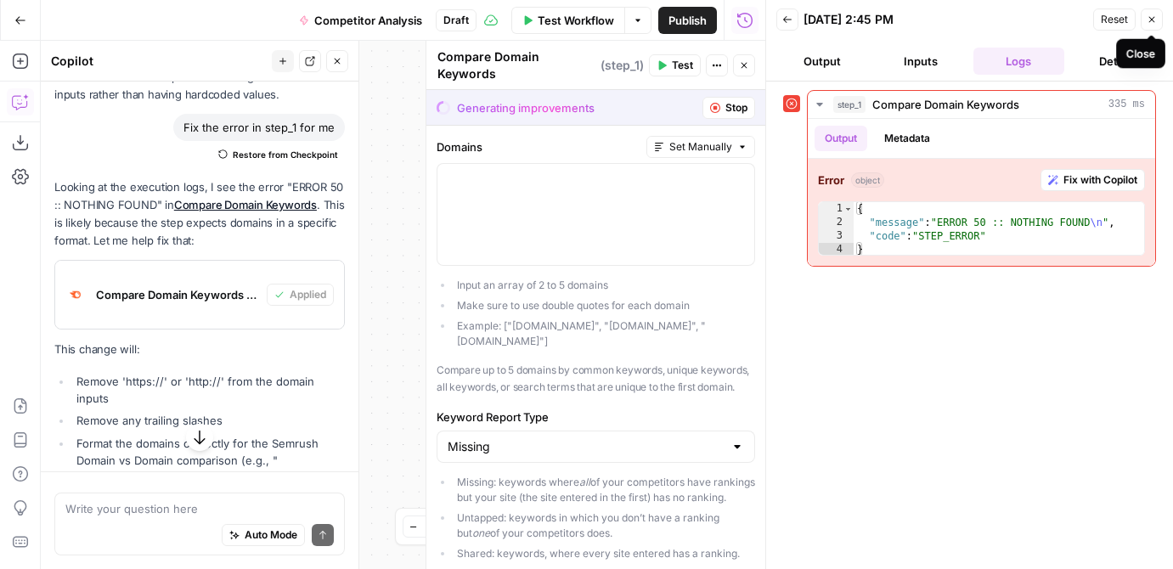
click at [1104, 22] on icon "button" at bounding box center [1152, 19] width 10 height 10
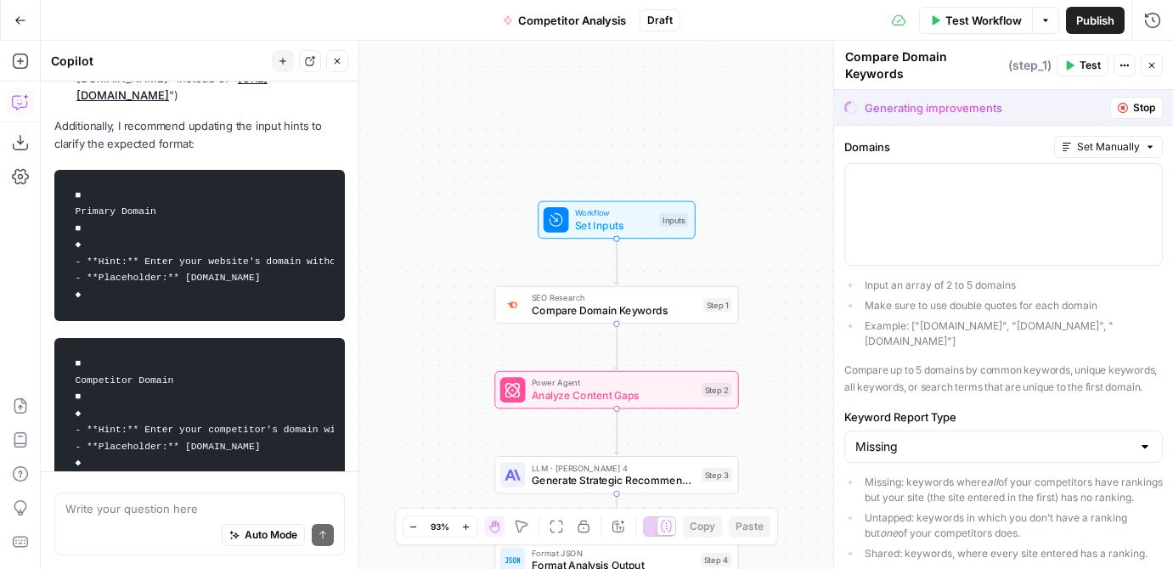
scroll to position [1793, 0]
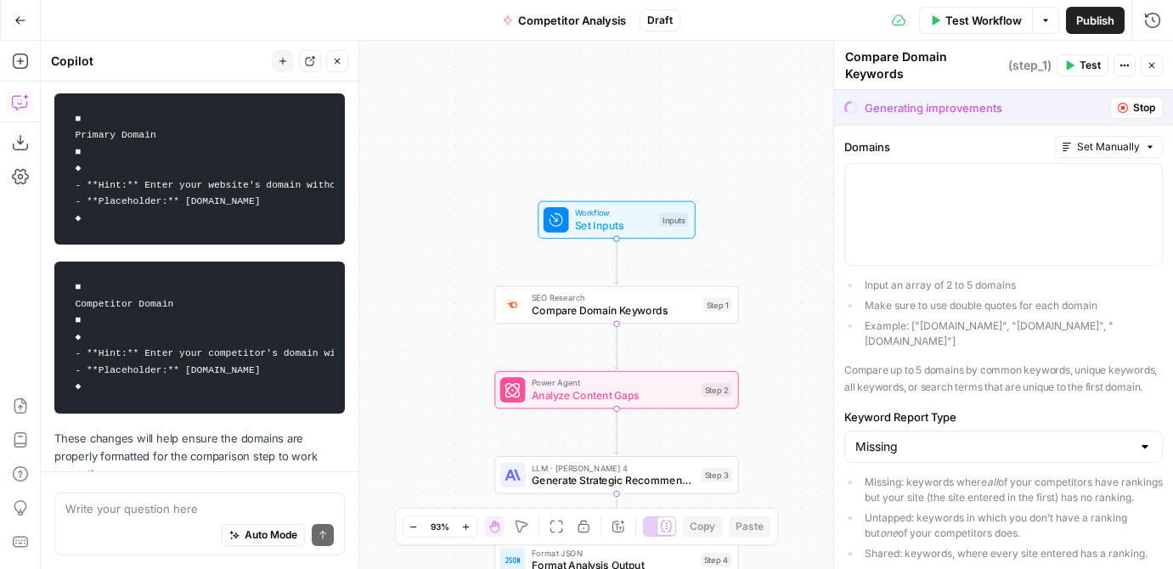
click at [139, 500] on div "Write your question here Auto Mode Send" at bounding box center [199, 524] width 291 height 63
type textarea "can you add those hints to the input for me?"
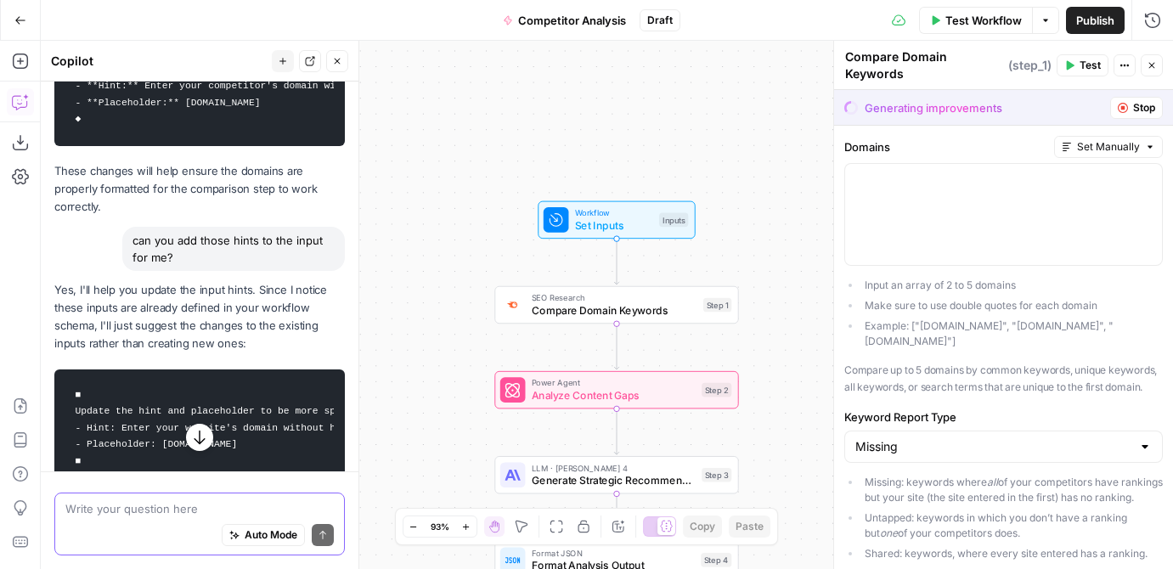
scroll to position [2066, 0]
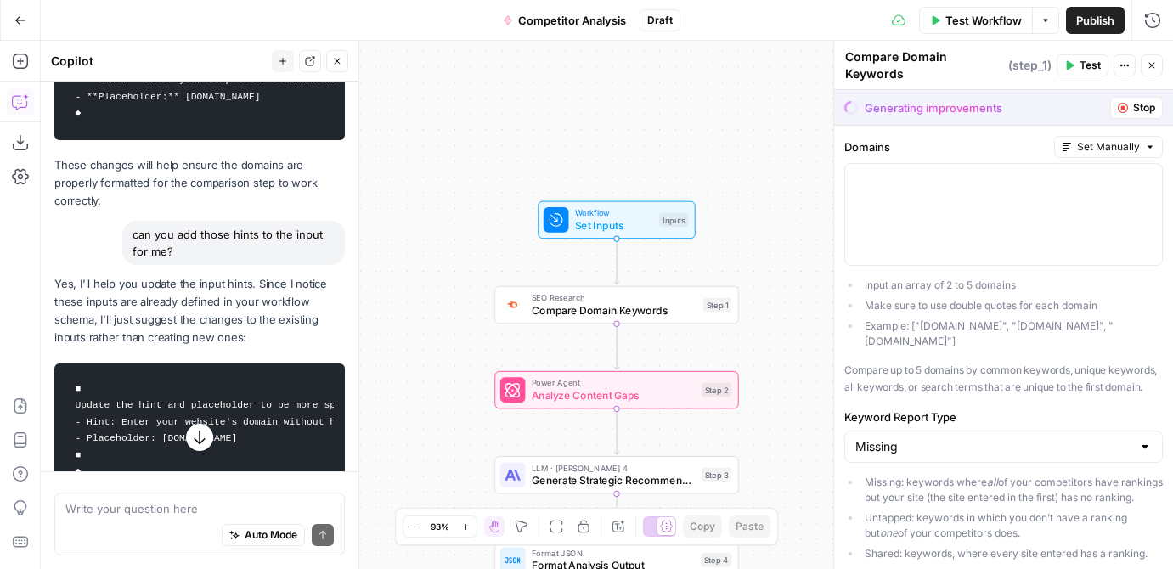
click at [994, 22] on span "Test Workflow" at bounding box center [984, 20] width 76 height 17
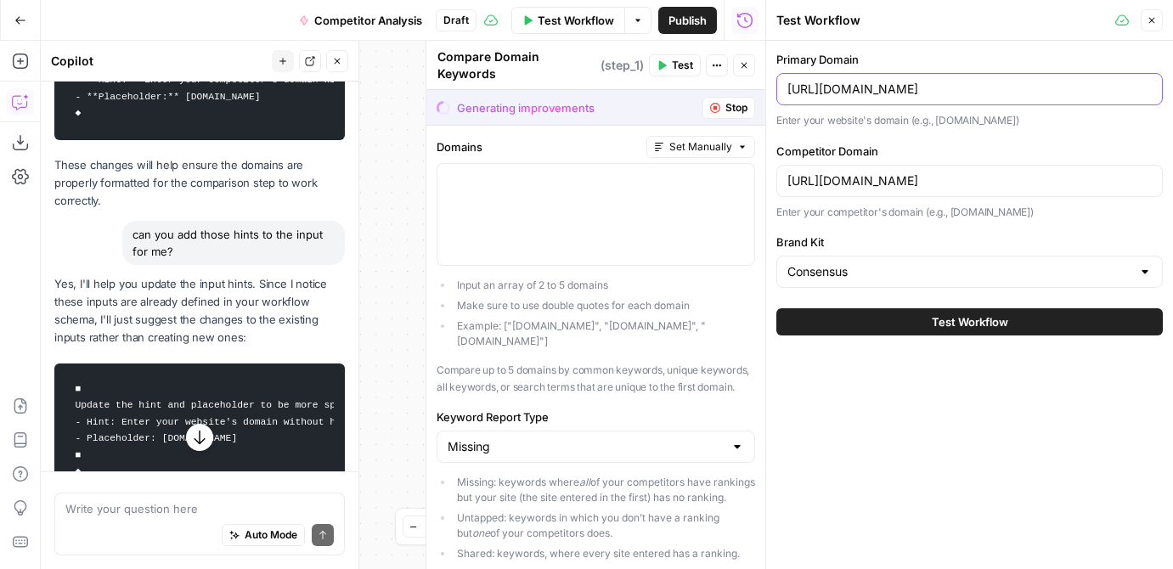
click at [829, 94] on input "[URL][DOMAIN_NAME]" at bounding box center [970, 89] width 364 height 17
drag, startPoint x: 952, startPoint y: 95, endPoint x: 798, endPoint y: 92, distance: 153.8
click at [798, 92] on input "[URL][DOMAIN_NAME]" at bounding box center [970, 89] width 364 height 17
click at [992, 91] on input "[URL][DOMAIN_NAME]" at bounding box center [970, 89] width 364 height 17
drag, startPoint x: 824, startPoint y: 89, endPoint x: 741, endPoint y: 89, distance: 83.3
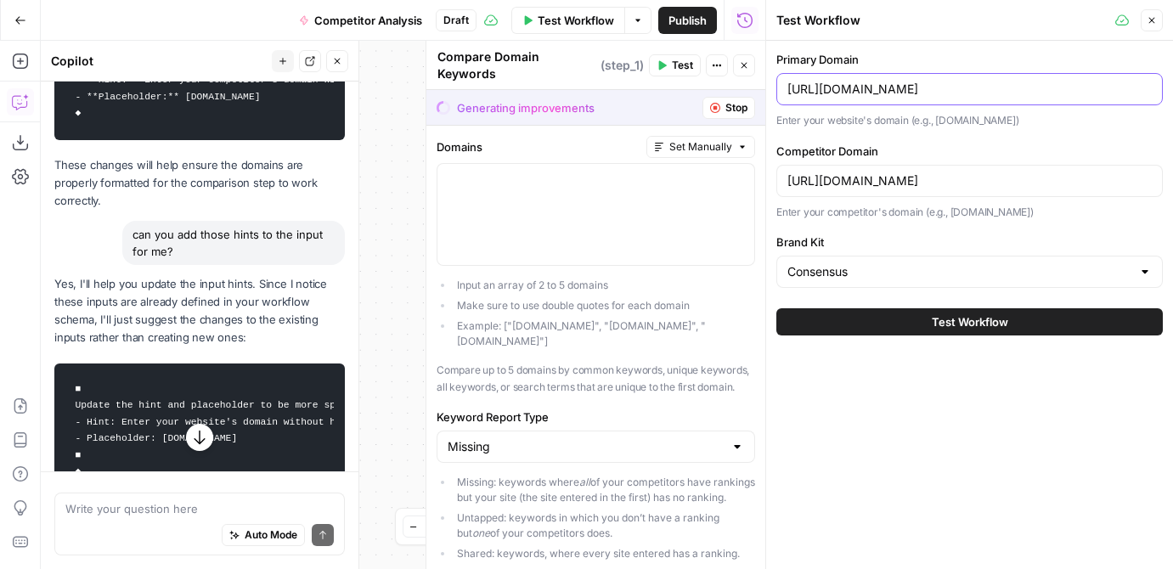
click at [741, 89] on body "Growth Marketing Pro New Home Browse Your Data Usage Settings Recent Grids HiBo…" at bounding box center [586, 284] width 1173 height 569
click at [1036, 93] on input "goconsensus.com/" at bounding box center [970, 89] width 364 height 17
type input "goconsensus.com"
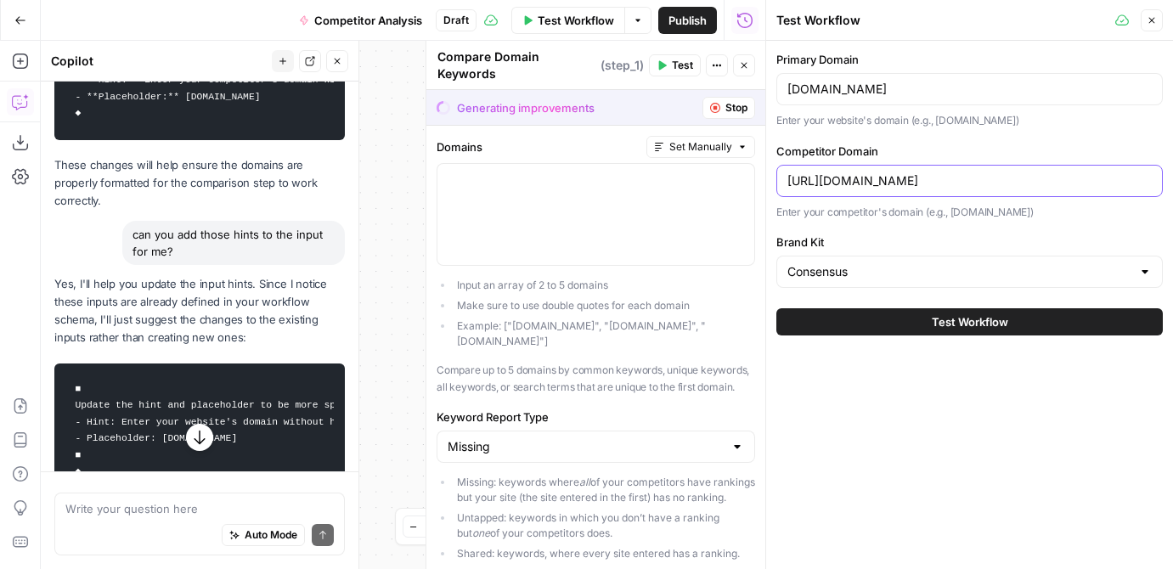
drag, startPoint x: 951, startPoint y: 172, endPoint x: 894, endPoint y: 172, distance: 56.9
click at [894, 172] on input "https://www.walnut.io/" at bounding box center [970, 180] width 364 height 17
click at [835, 177] on input "https://www.walnut.io/" at bounding box center [970, 180] width 364 height 17
drag, startPoint x: 827, startPoint y: 179, endPoint x: 726, endPoint y: 179, distance: 102.0
click at [726, 179] on body "Growth Marketing Pro New Home Browse Your Data Usage Settings Recent Grids HiBo…" at bounding box center [586, 284] width 1173 height 569
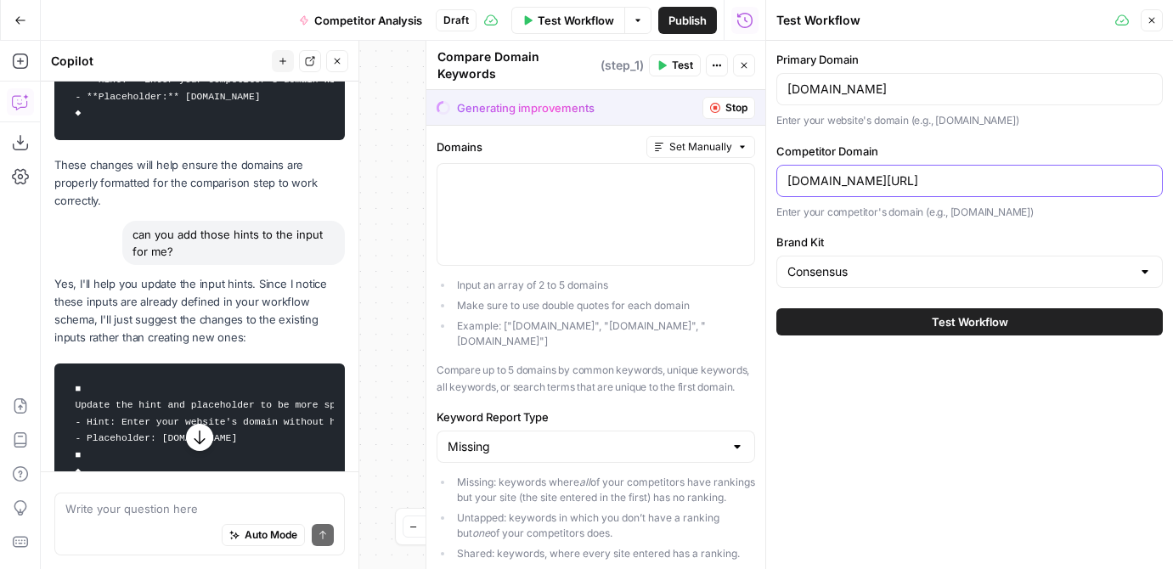
click at [998, 179] on input "www.walnut.io/" at bounding box center [970, 180] width 364 height 17
type input "www.walnut.io"
click at [842, 118] on p "Enter your website's domain (e.g., example.com)" at bounding box center [970, 120] width 387 height 17
click at [886, 313] on button "Test Workflow" at bounding box center [970, 321] width 387 height 27
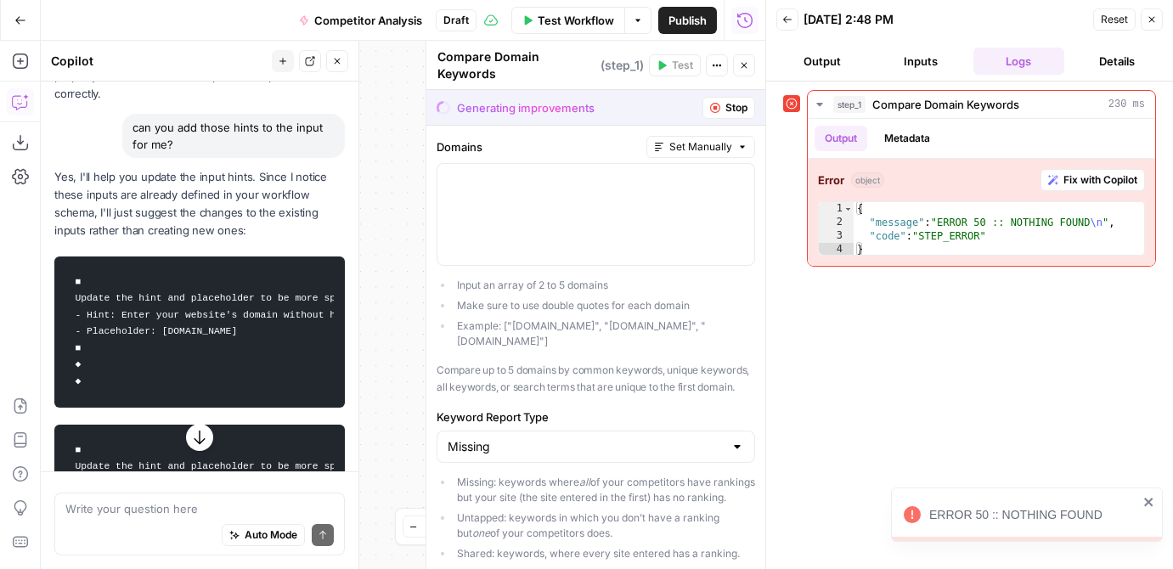
scroll to position [2336, 0]
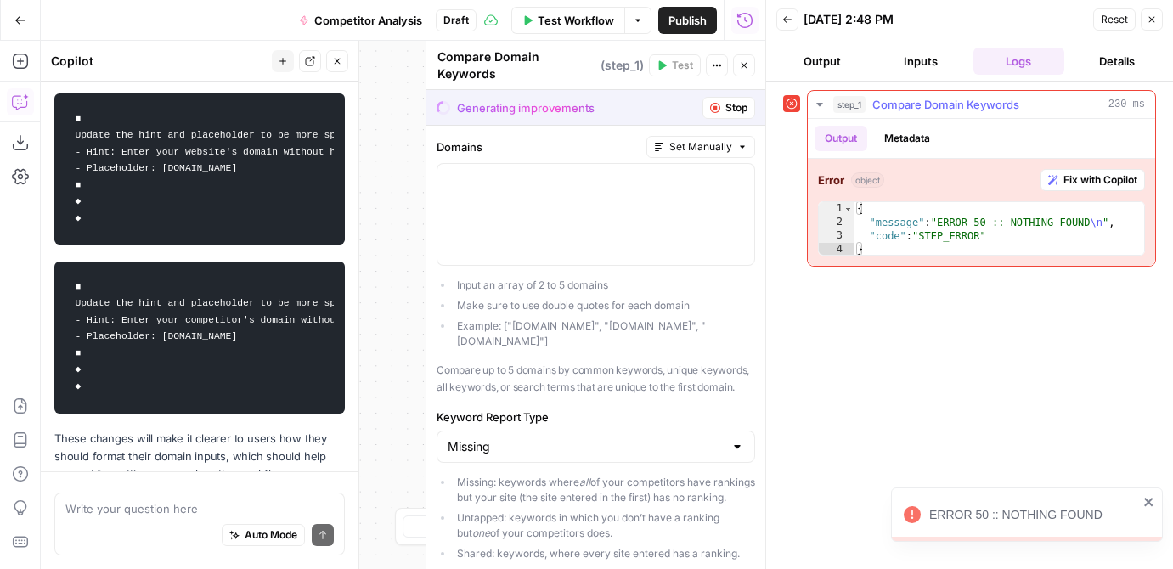
click at [1099, 185] on span "Fix with Copilot" at bounding box center [1101, 179] width 74 height 15
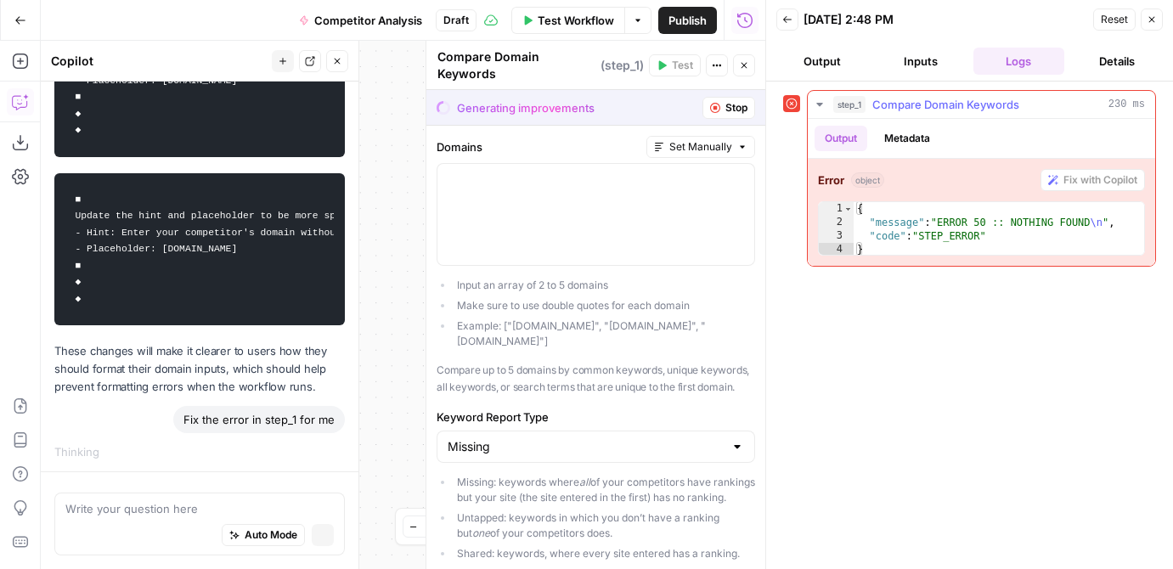
scroll to position [2285, 0]
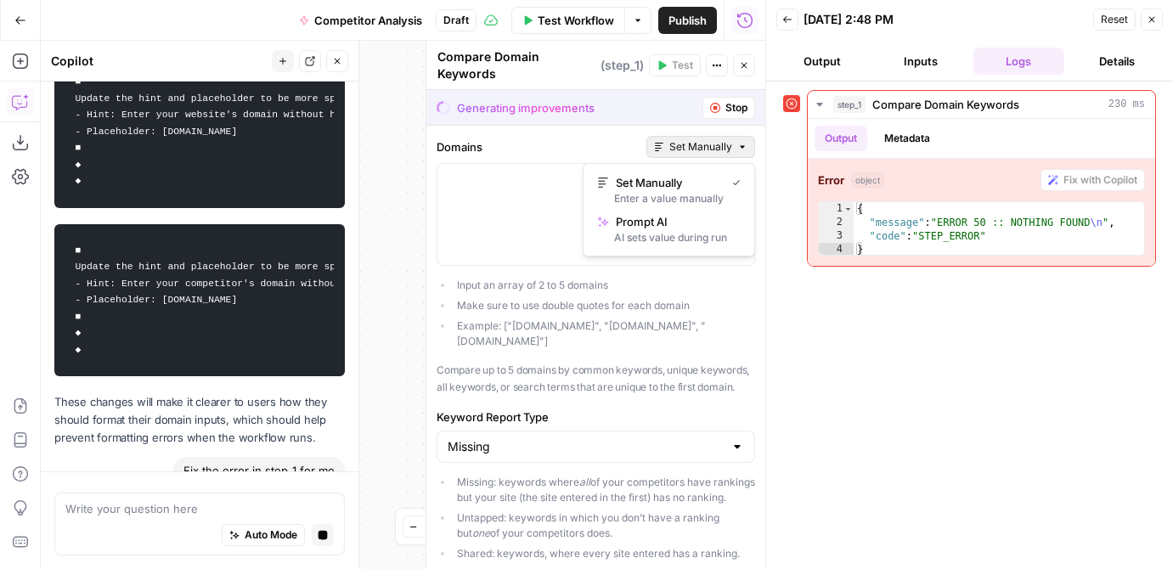
click at [685, 149] on span "Set Manually" at bounding box center [700, 146] width 63 height 15
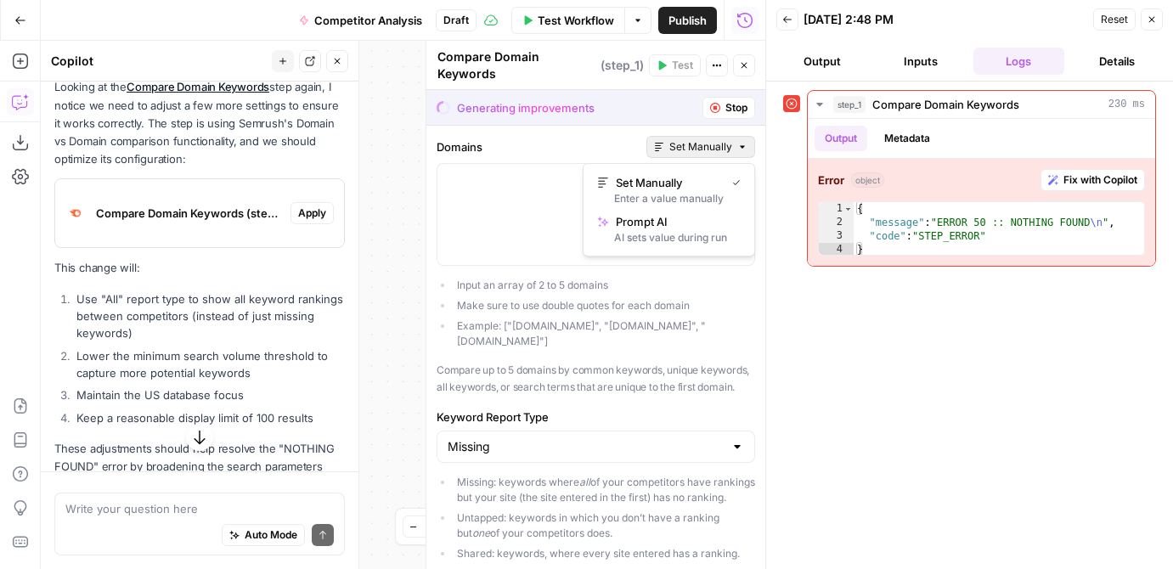
scroll to position [2799, 0]
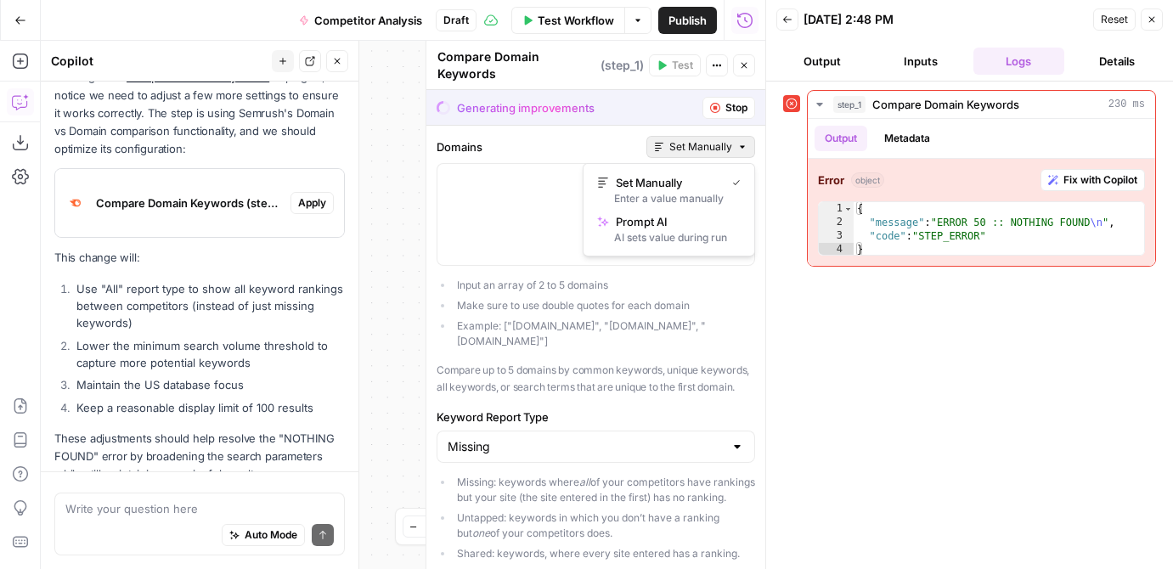
click at [318, 195] on span "Apply" at bounding box center [312, 202] width 28 height 15
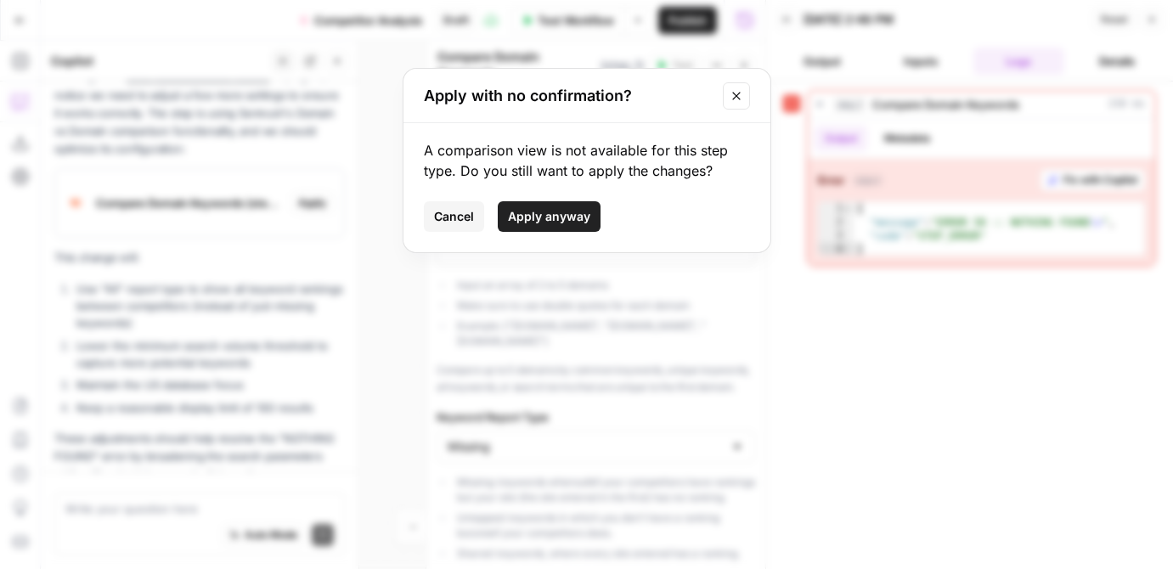
click at [729, 110] on div "Apply with no confirmation?" at bounding box center [587, 96] width 367 height 54
click at [737, 99] on icon "Close modal" at bounding box center [737, 96] width 14 height 14
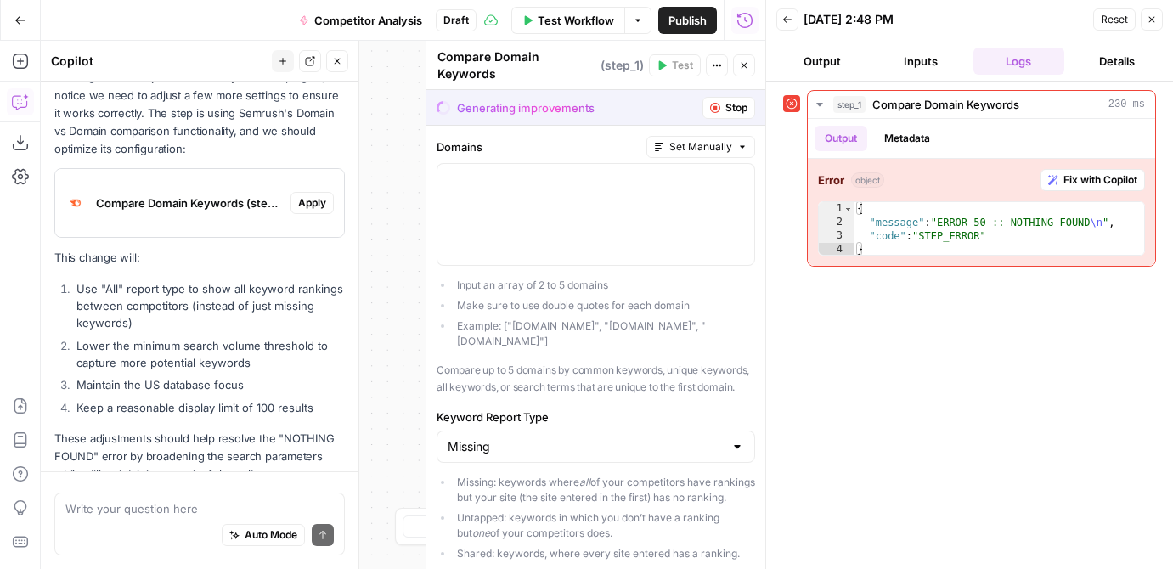
click at [1104, 23] on icon "button" at bounding box center [1152, 19] width 10 height 10
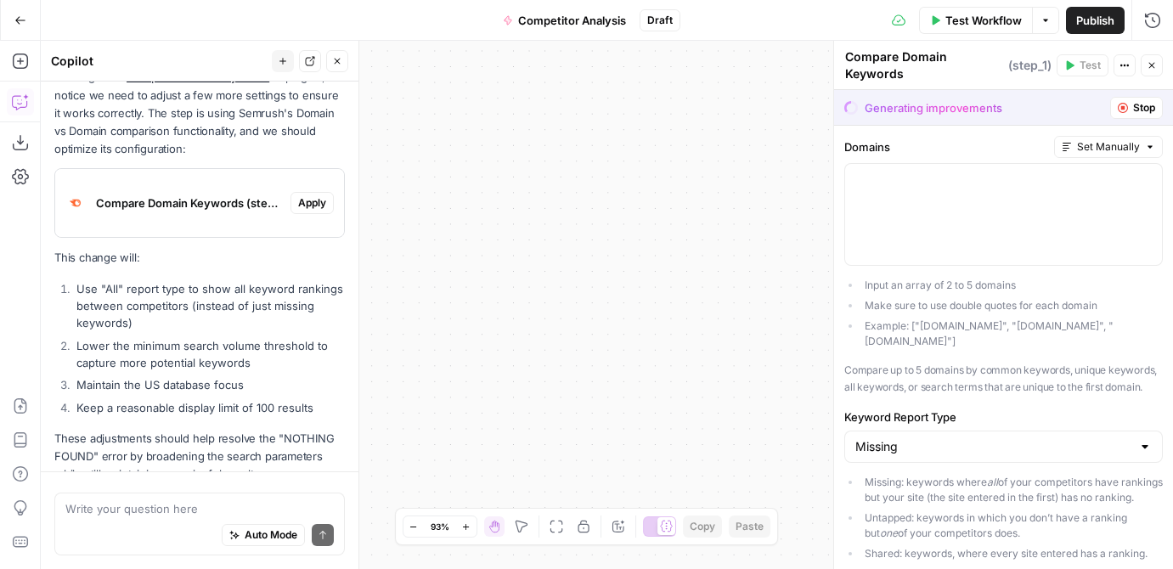
click at [221, 365] on div "Looking at the Compare Domain Keywords step again, I notice we need to adjust a…" at bounding box center [199, 275] width 291 height 415
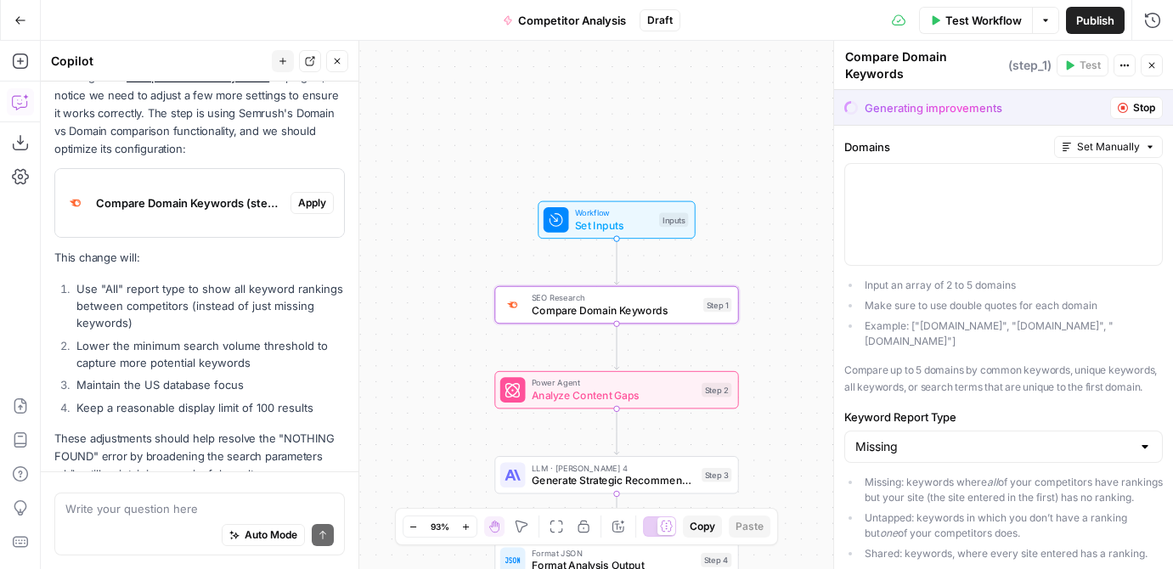
click at [317, 195] on span "Apply" at bounding box center [312, 202] width 28 height 15
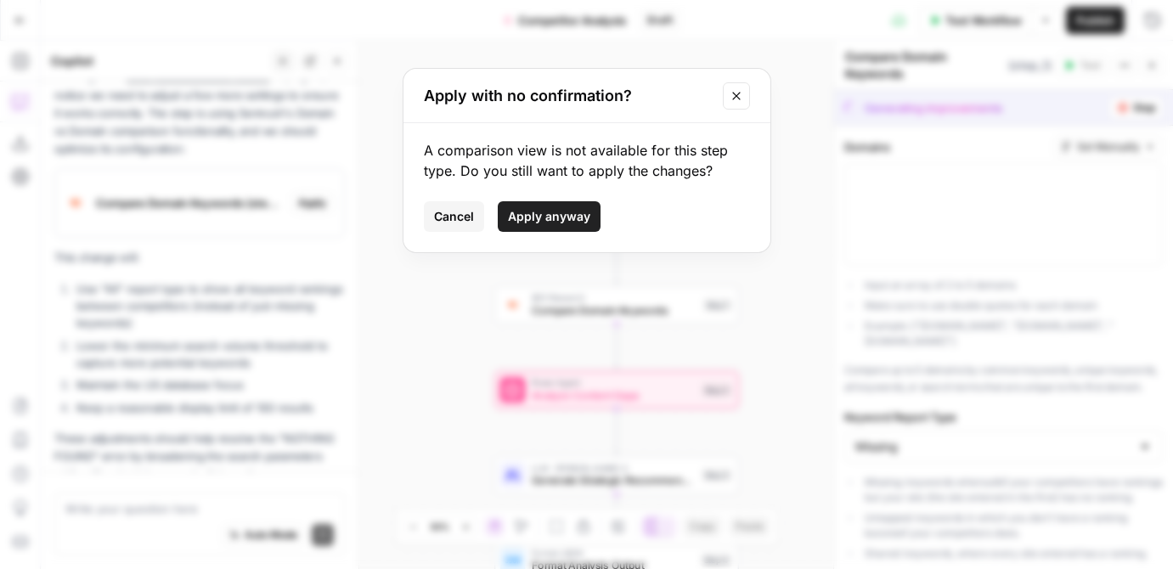
drag, startPoint x: 728, startPoint y: 160, endPoint x: 419, endPoint y: 153, distance: 309.3
click at [419, 153] on div "A comparison view is not available for this step type. Do you still want to app…" at bounding box center [587, 187] width 367 height 129
drag, startPoint x: 460, startPoint y: 150, endPoint x: 737, endPoint y: 179, distance: 278.6
click at [737, 179] on div "A comparison view is not available for this step type. Do you still want to app…" at bounding box center [587, 187] width 367 height 129
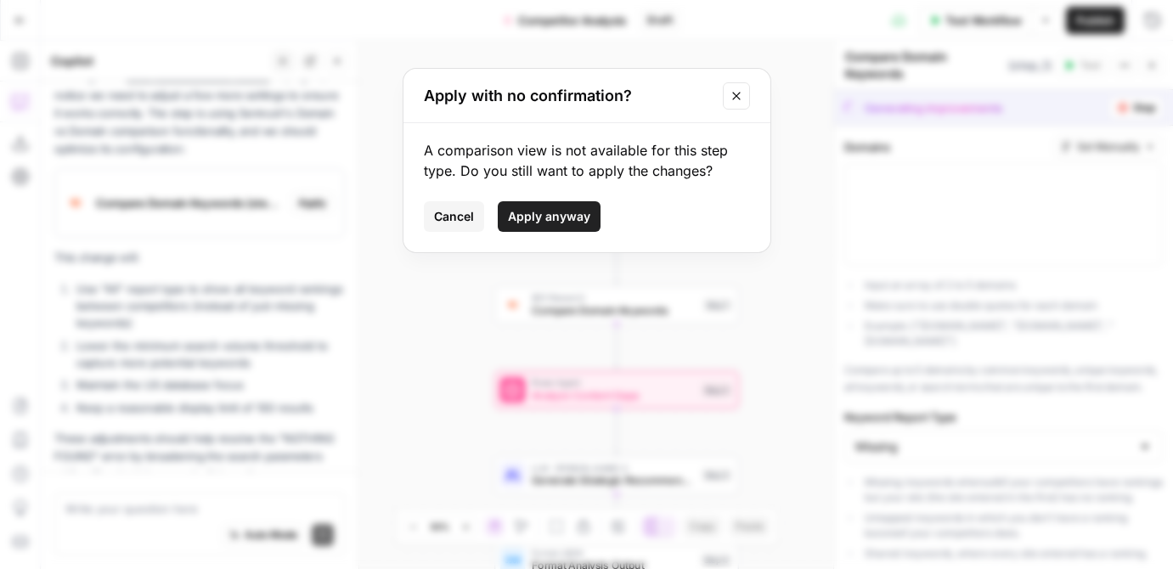
copy div "A comparison view is not available for this step type. Do you still want to app…"
click at [733, 95] on icon "Close modal" at bounding box center [737, 96] width 14 height 14
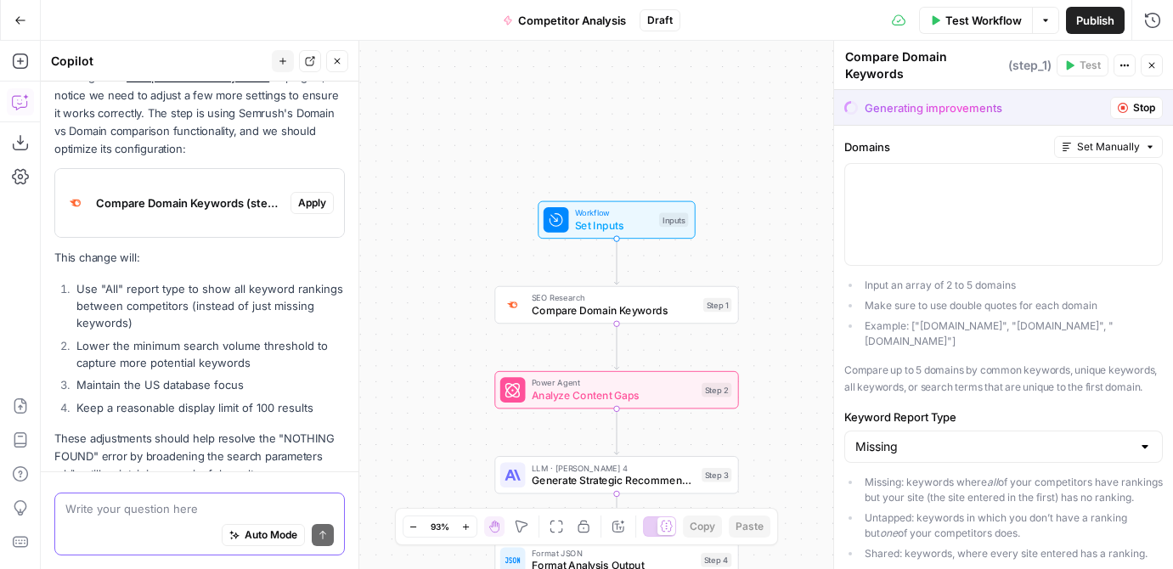
click at [112, 514] on textarea at bounding box center [199, 508] width 268 height 17
paste textarea "A comparison view is not available for this step type. Do you still want to app…"
type textarea "What does this mean: A comparison view is not available for this step type. Do …"
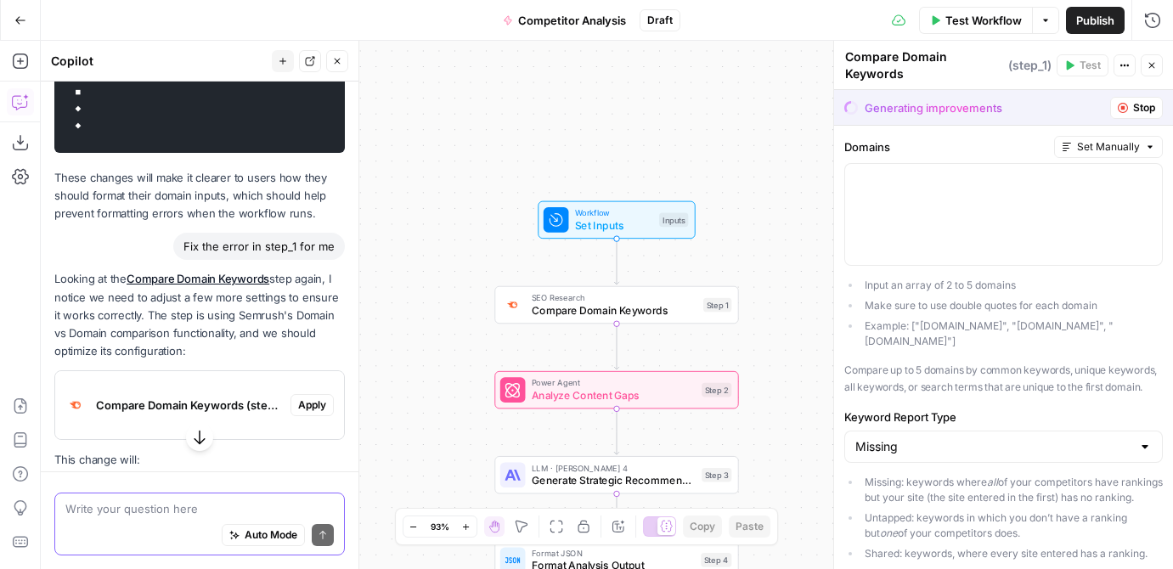
scroll to position [2594, 0]
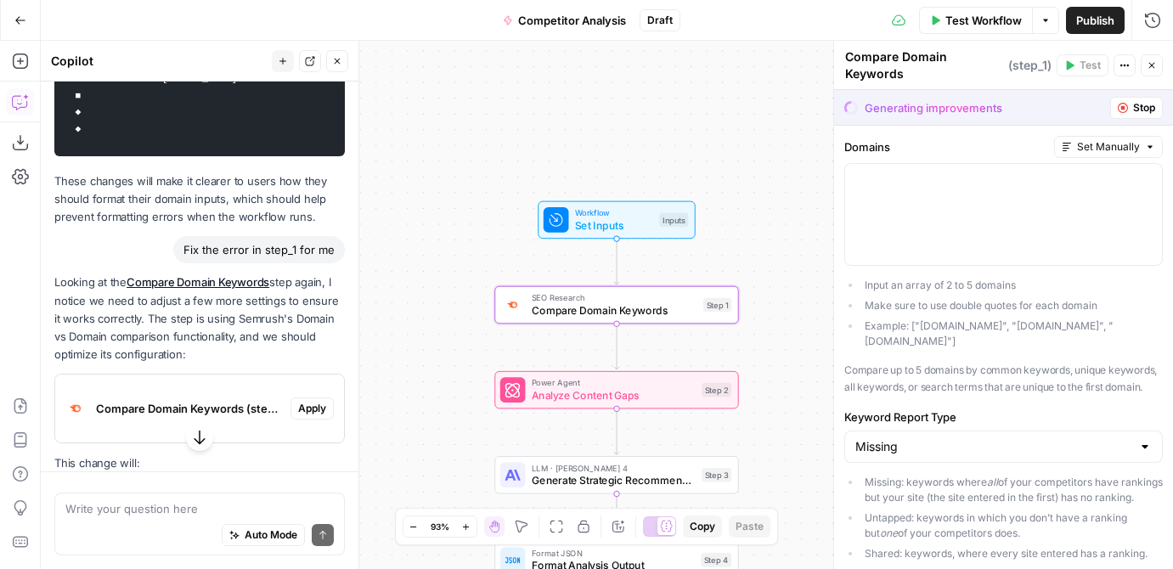
click at [313, 401] on span "Apply" at bounding box center [312, 408] width 28 height 15
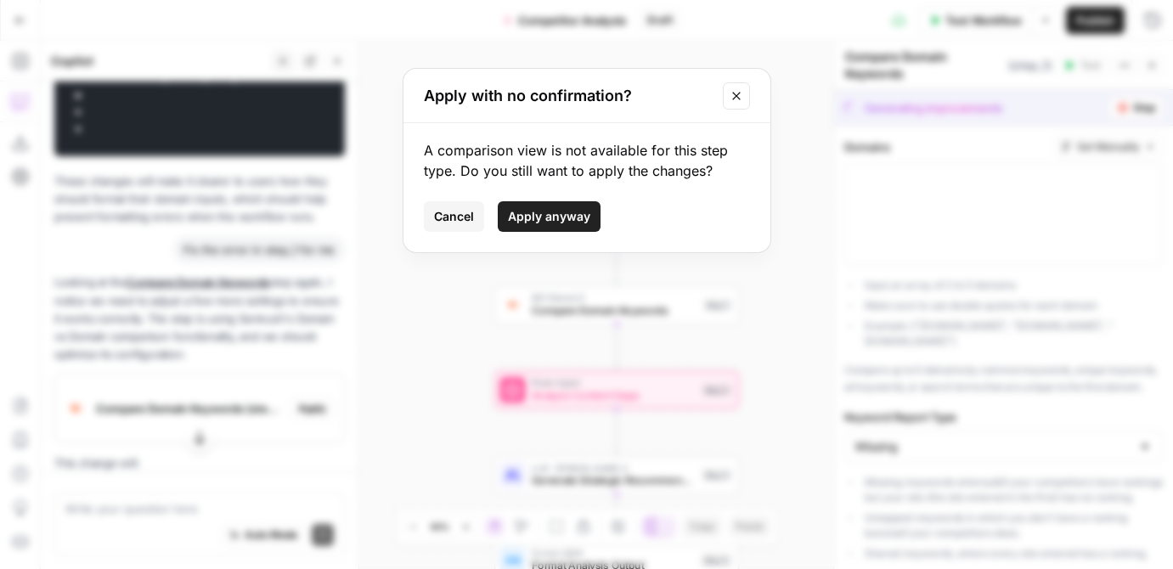
click at [575, 207] on button "Apply anyway" at bounding box center [549, 216] width 103 height 31
type input "All"
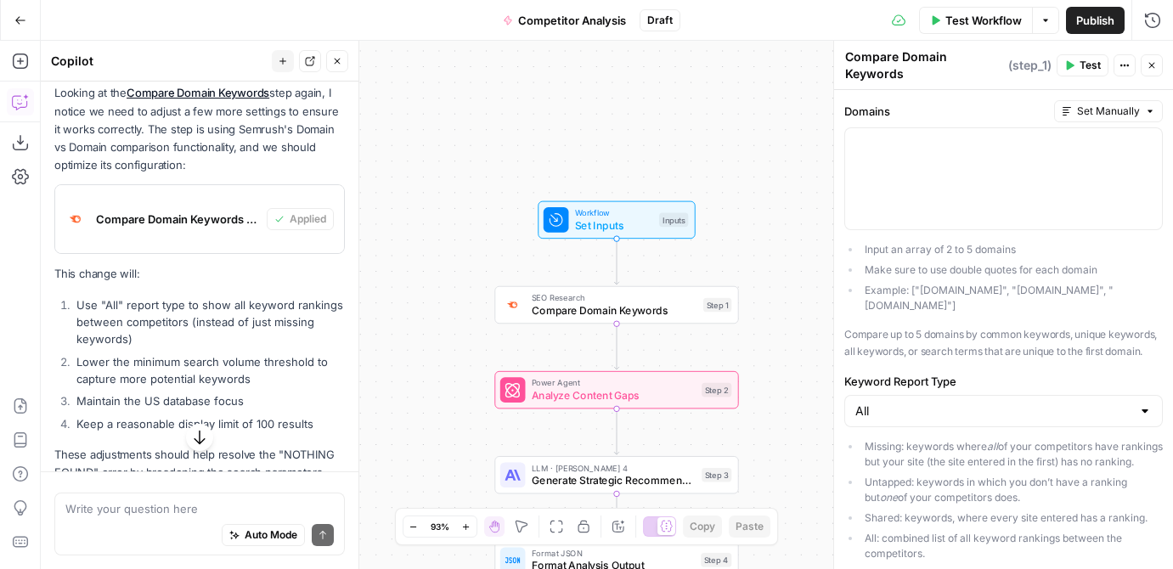
scroll to position [3217, 0]
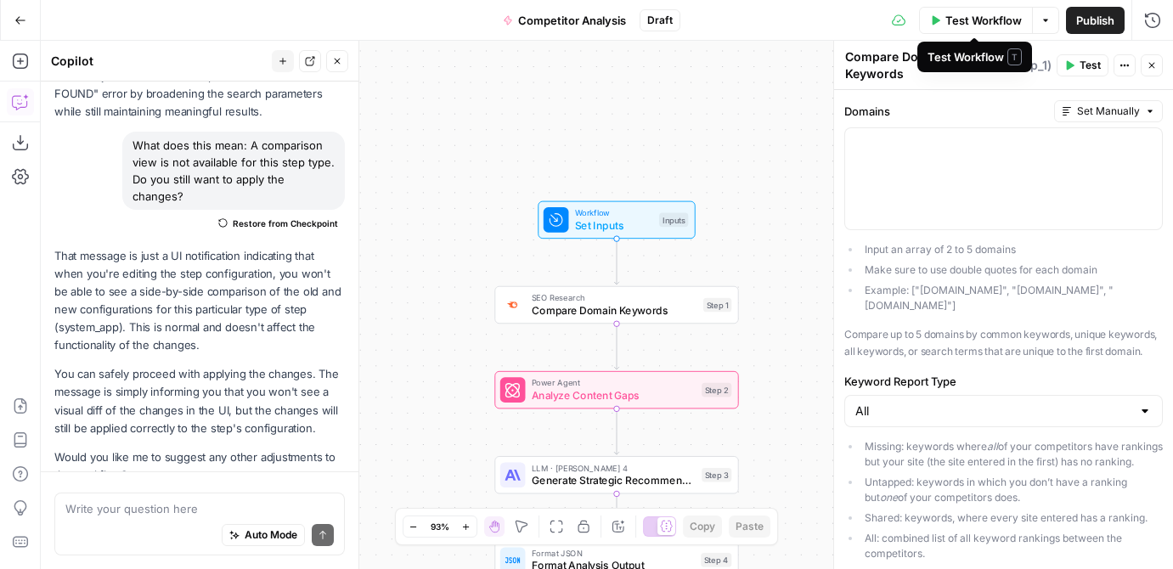
click at [974, 19] on span "Test Workflow" at bounding box center [984, 20] width 76 height 17
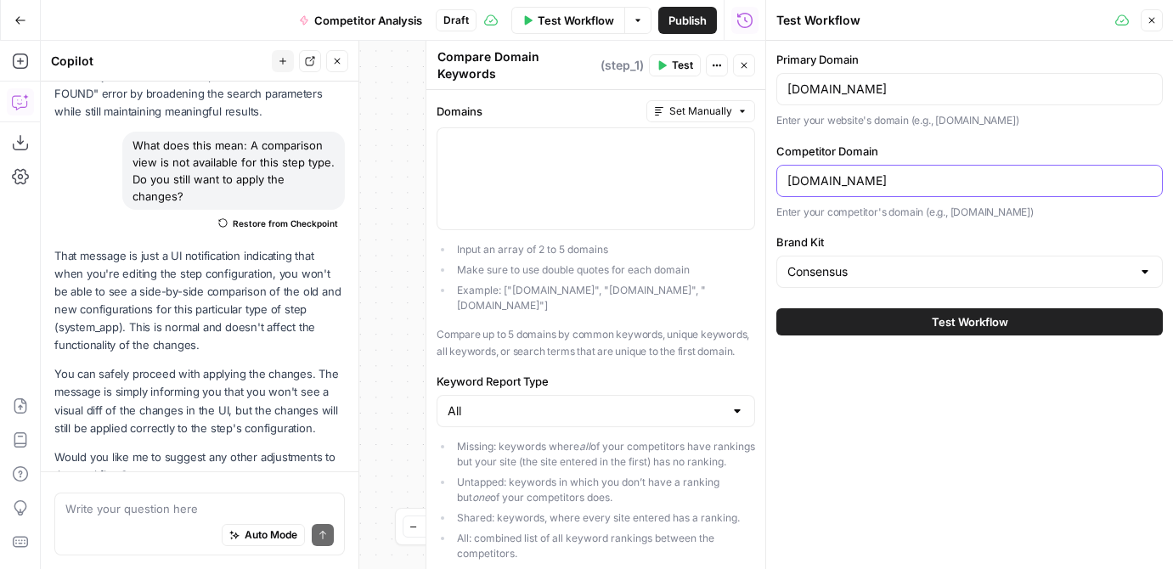
drag, startPoint x: 819, startPoint y: 184, endPoint x: 758, endPoint y: 184, distance: 61.2
click at [765, 184] on div "Test Workflow Close Primary Domain goconsensus.com Enter your website's domain …" at bounding box center [969, 284] width 408 height 569
click at [940, 179] on input "walnut.io" at bounding box center [970, 180] width 364 height 17
type input "walnut.io"
click at [965, 324] on span "Test Workflow" at bounding box center [970, 321] width 76 height 17
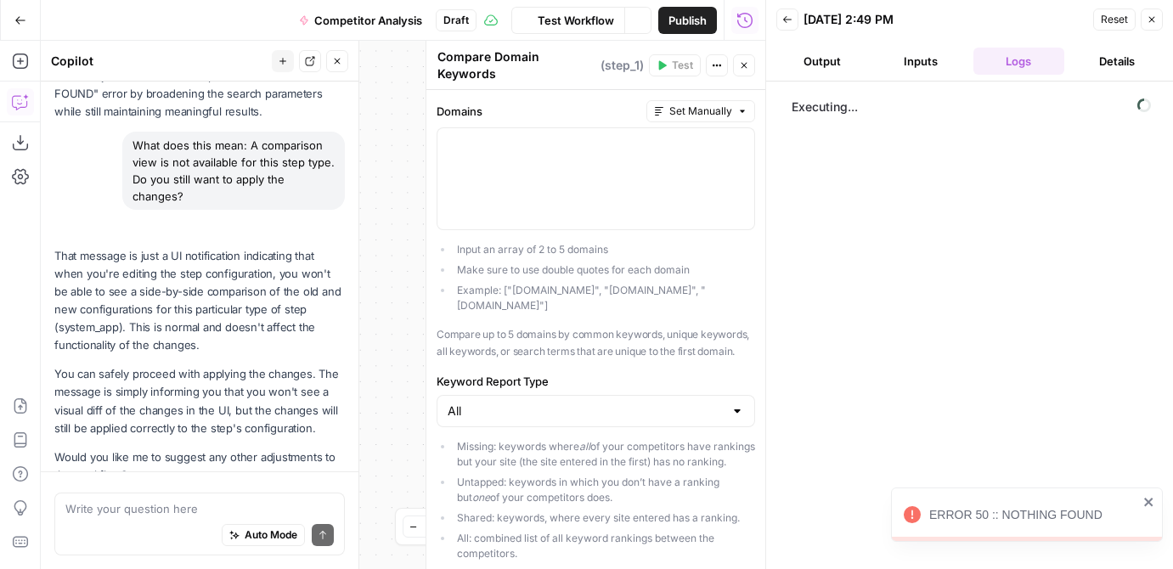
scroll to position [3217, 0]
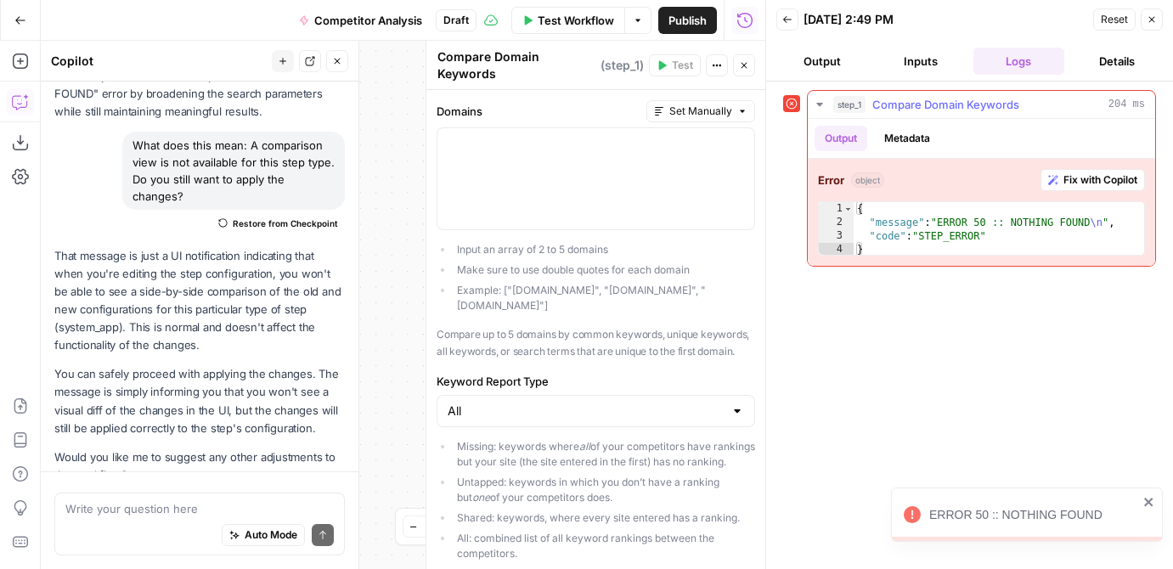
click at [1085, 178] on span "Fix with Copilot" at bounding box center [1101, 179] width 74 height 15
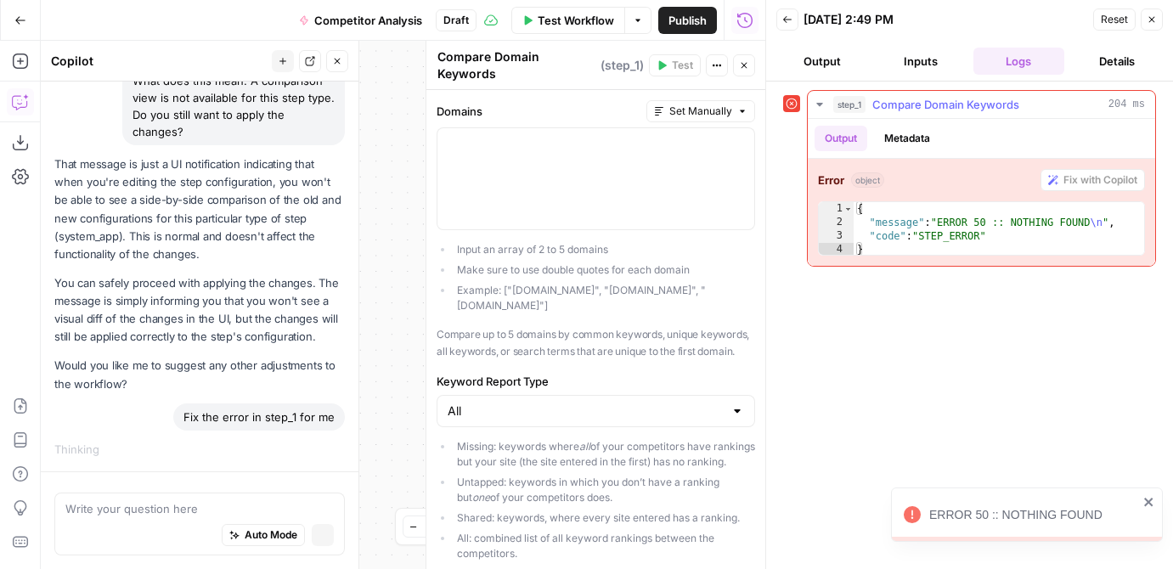
scroll to position [3085, 0]
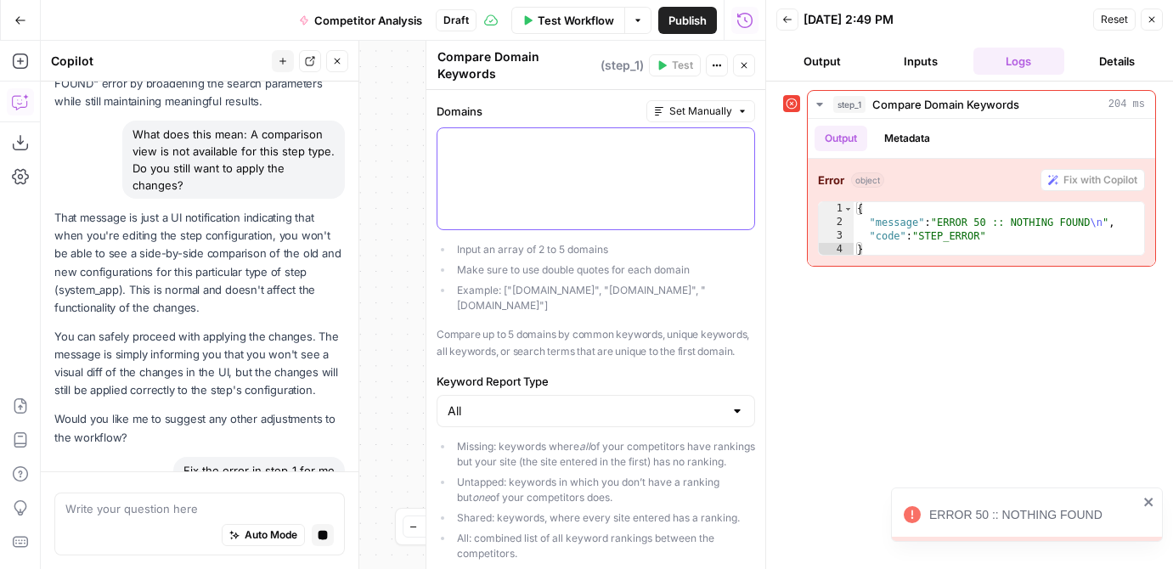
click at [552, 184] on div at bounding box center [596, 178] width 317 height 101
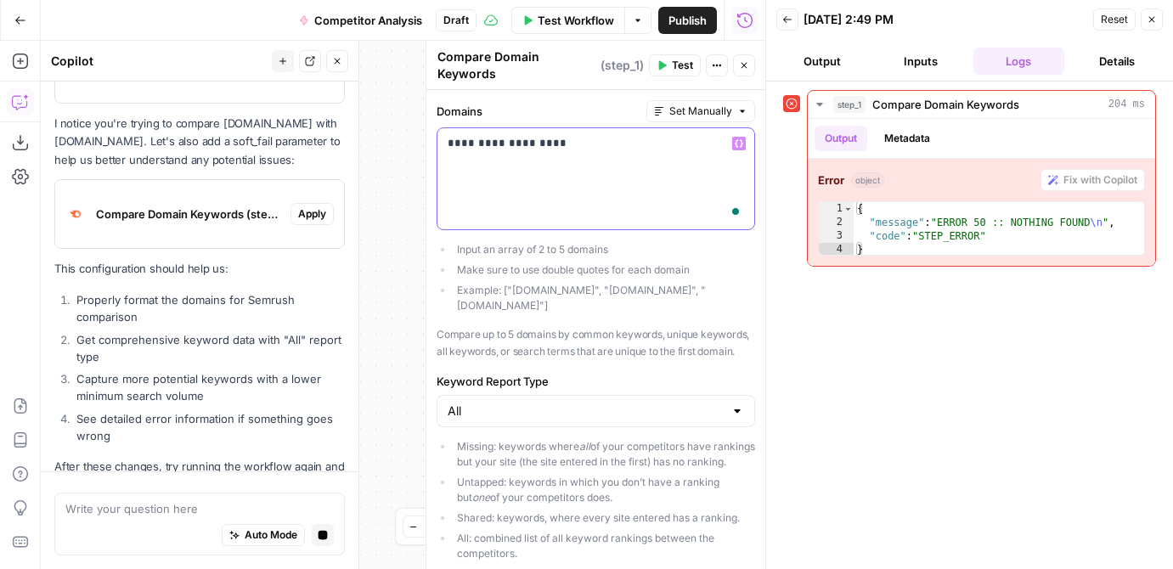
click at [677, 165] on div "**********" at bounding box center [596, 178] width 317 height 101
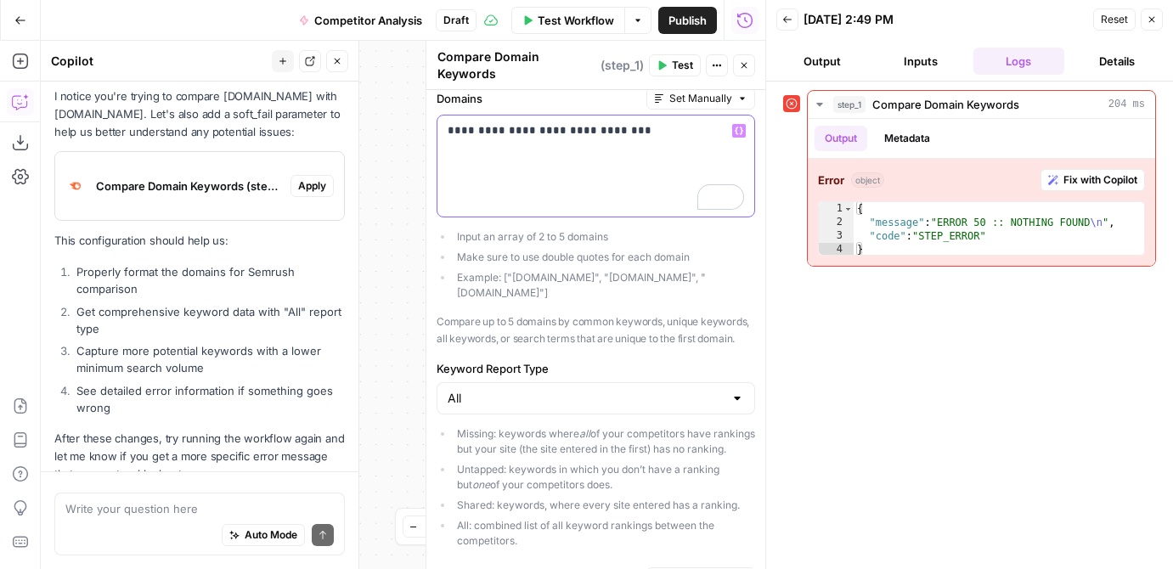
scroll to position [17, 0]
click at [1104, 30] on button "Close" at bounding box center [1152, 19] width 22 height 22
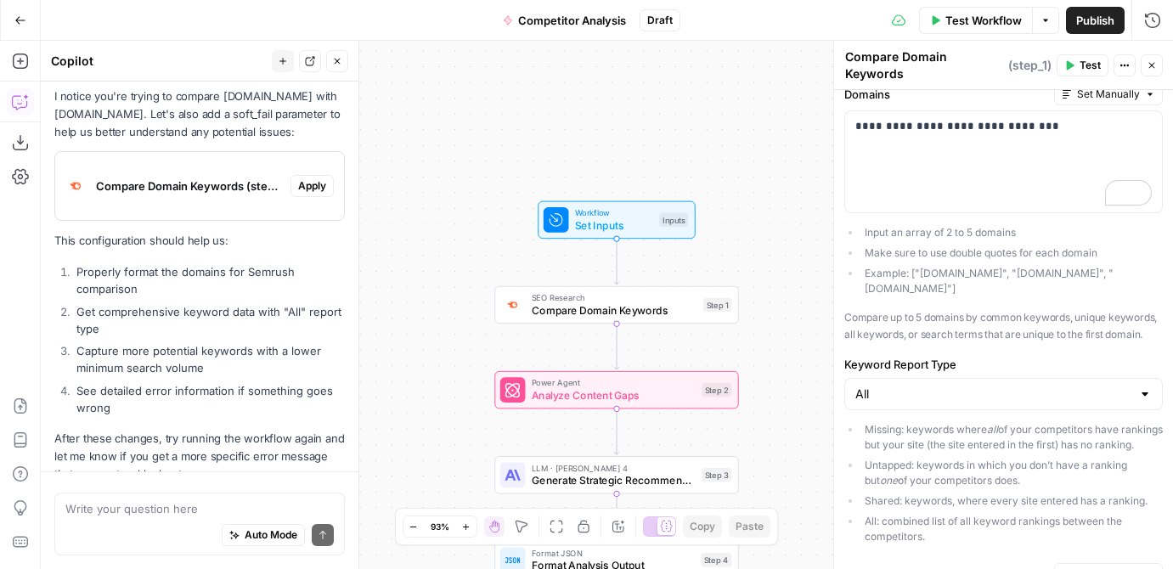
scroll to position [0, 0]
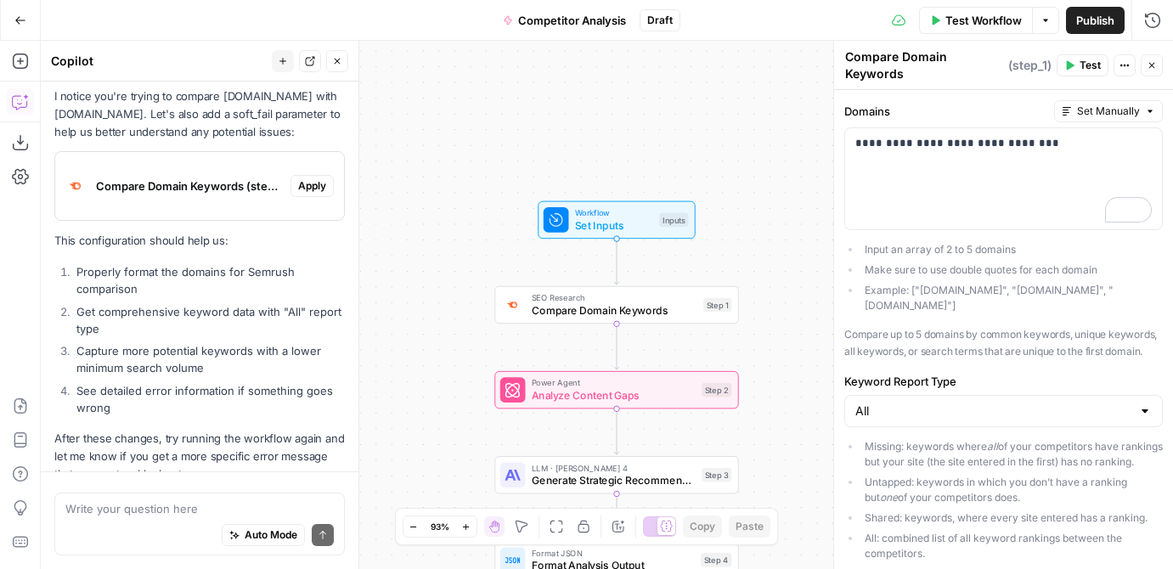
click at [1082, 65] on span "Test" at bounding box center [1090, 65] width 21 height 15
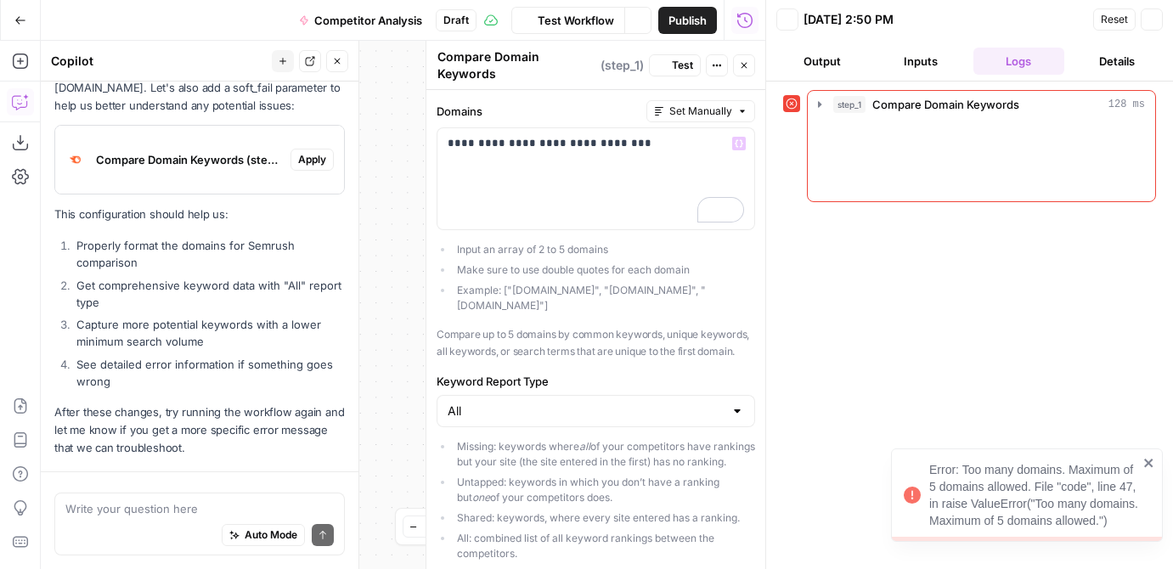
scroll to position [3869, 0]
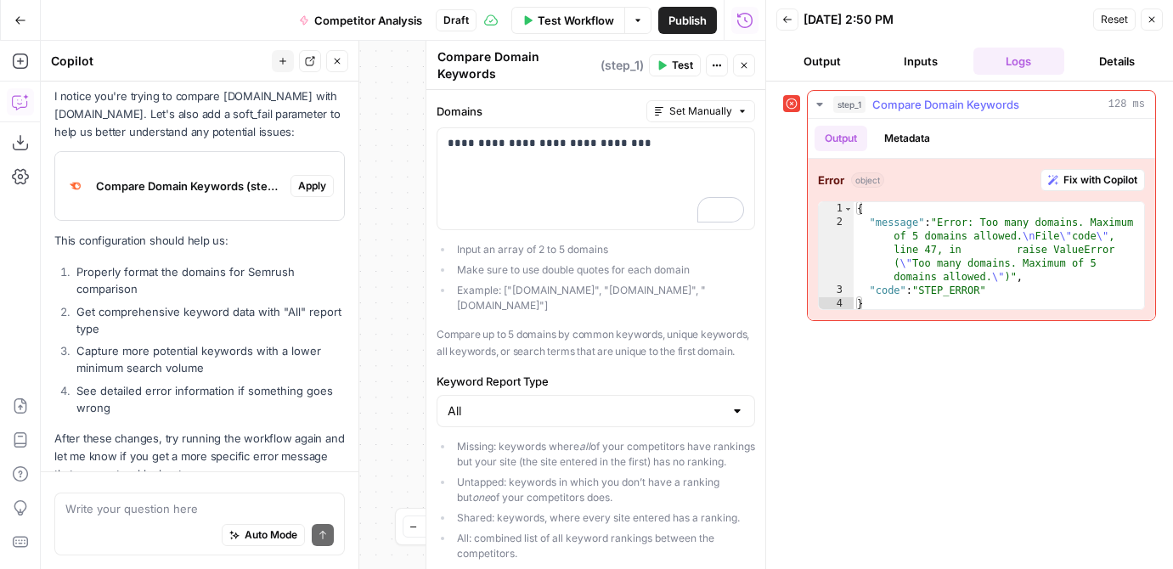
click at [1104, 175] on span "Fix with Copilot" at bounding box center [1101, 179] width 74 height 15
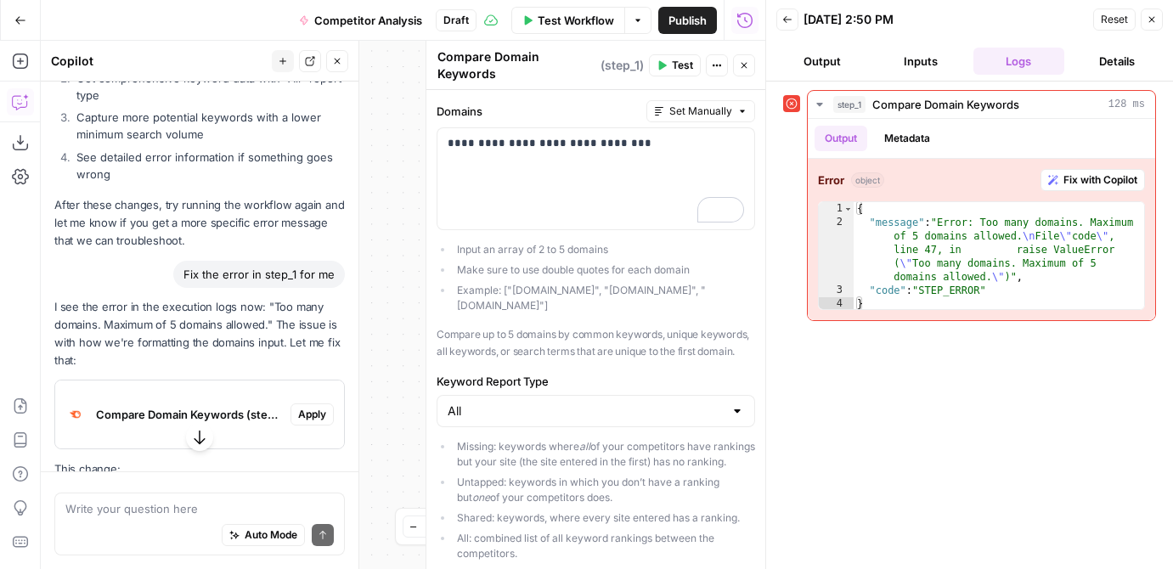
scroll to position [4103, 0]
click at [573, 144] on p "**********" at bounding box center [596, 143] width 297 height 17
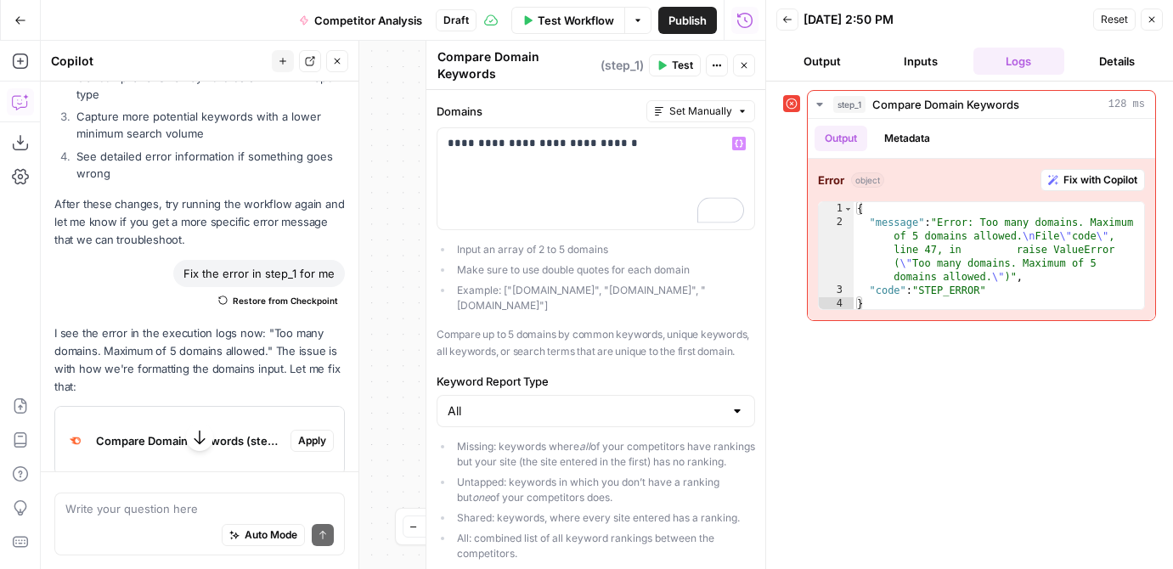
click at [681, 63] on span "Test" at bounding box center [682, 65] width 21 height 15
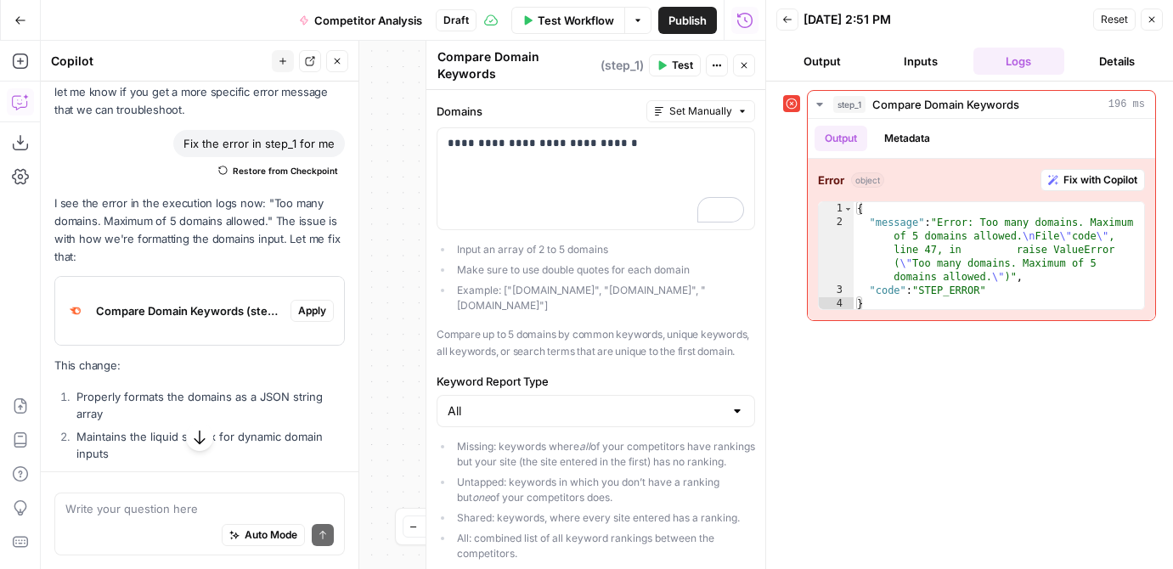
scroll to position [4359, 0]
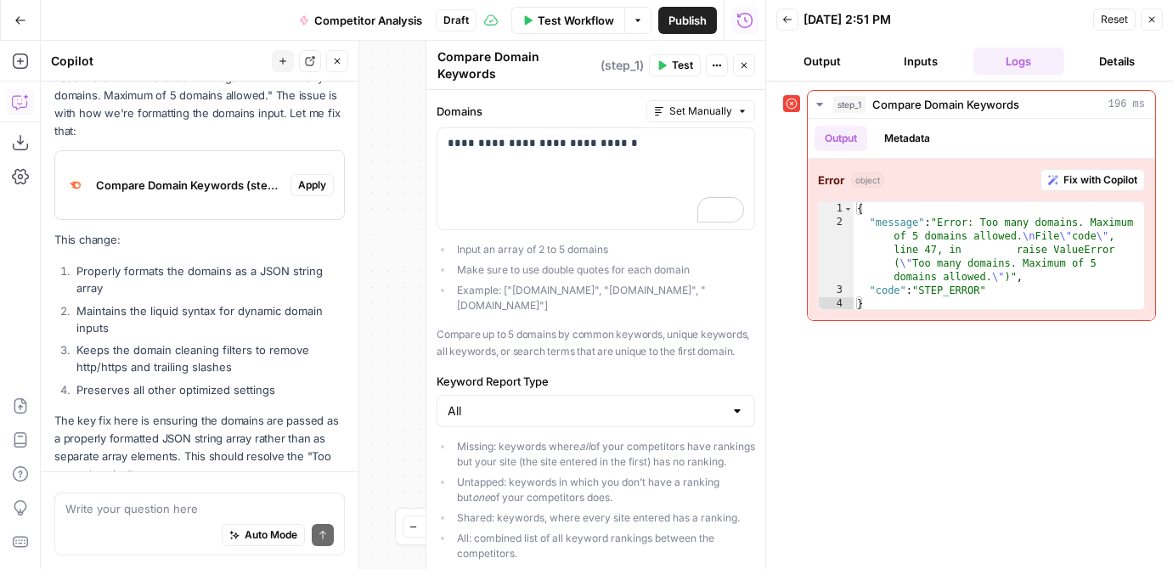
click at [313, 178] on span "Apply" at bounding box center [312, 185] width 28 height 15
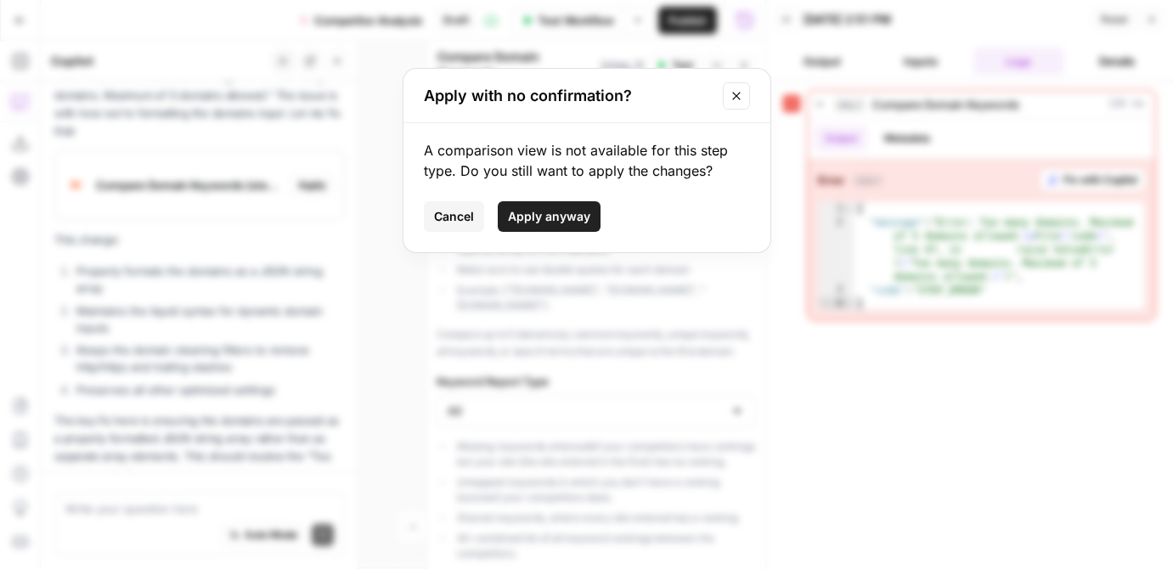
click at [572, 213] on span "Apply anyway" at bounding box center [549, 216] width 82 height 17
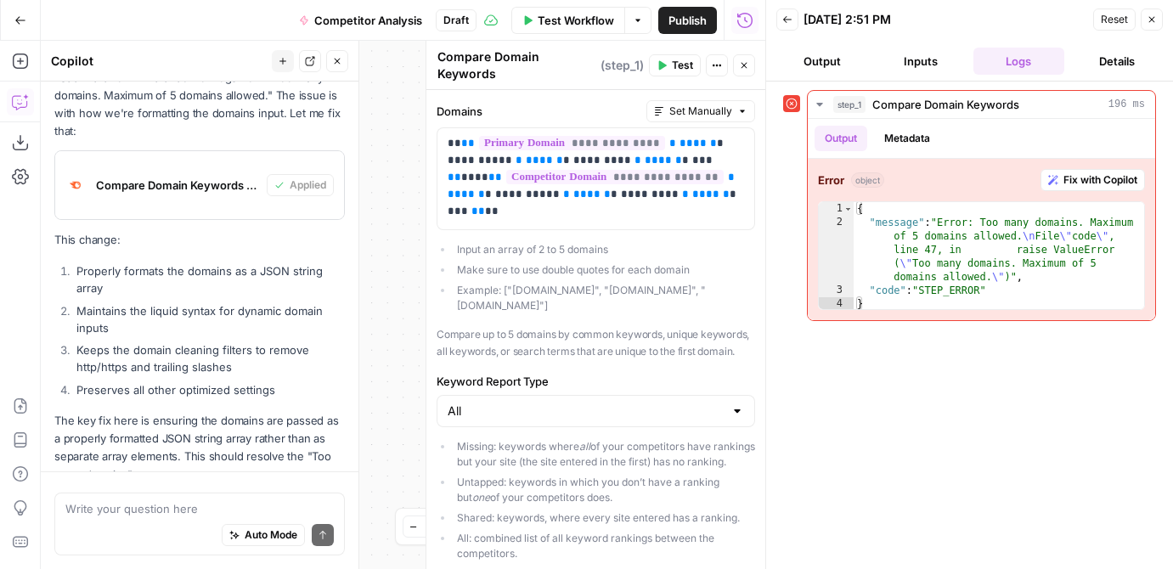
click at [1104, 20] on icon "button" at bounding box center [1152, 19] width 10 height 10
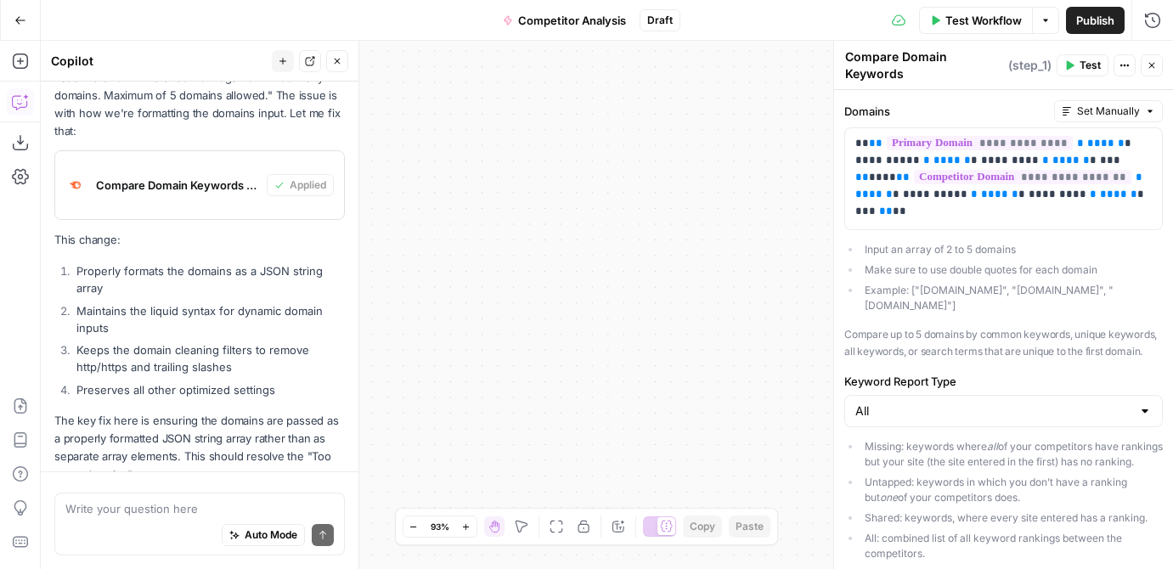
click at [980, 17] on span "Test Workflow" at bounding box center [984, 20] width 76 height 17
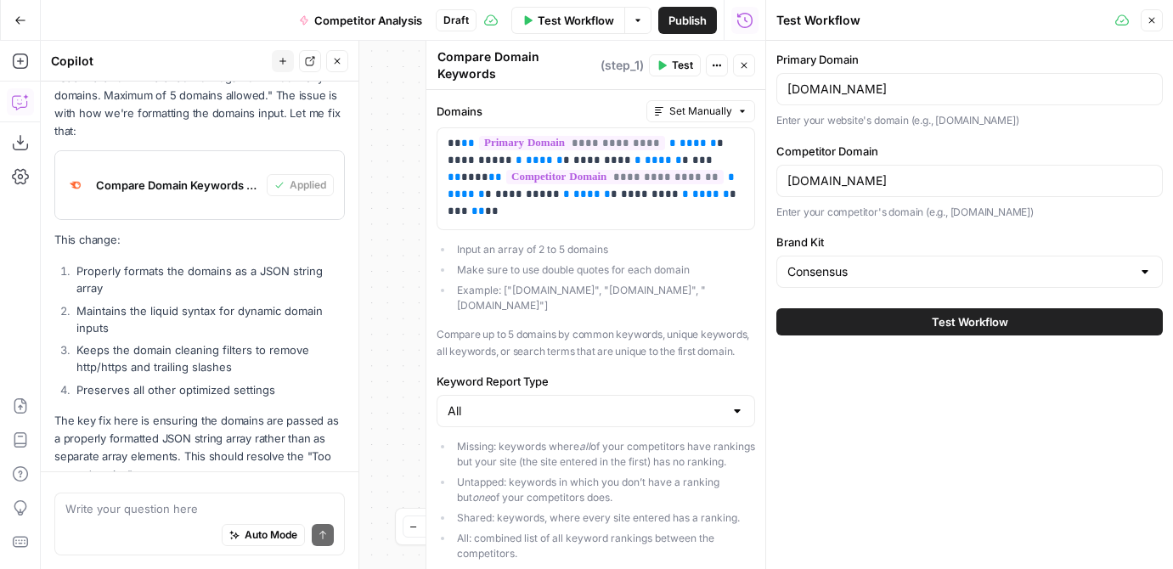
click at [875, 325] on button "Test Workflow" at bounding box center [970, 321] width 387 height 27
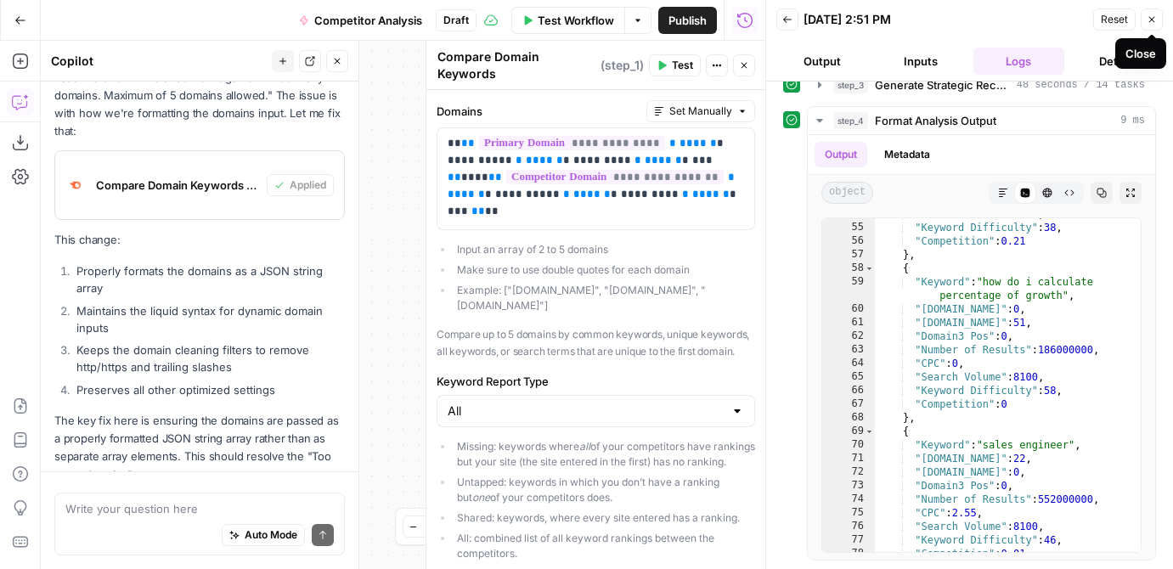
click at [1104, 14] on icon "button" at bounding box center [1152, 19] width 10 height 10
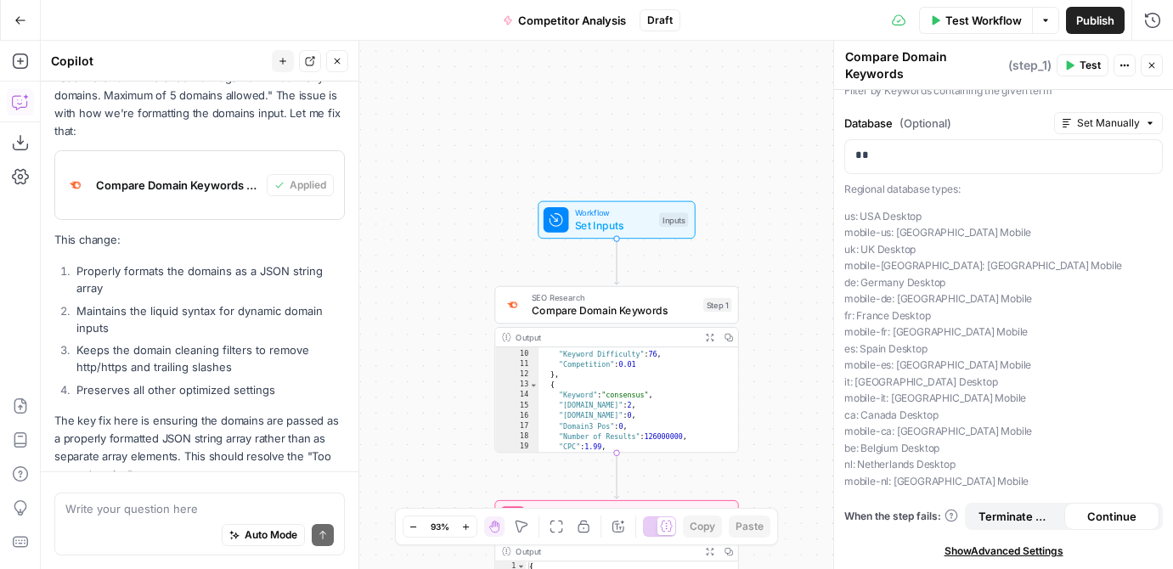
scroll to position [159, 0]
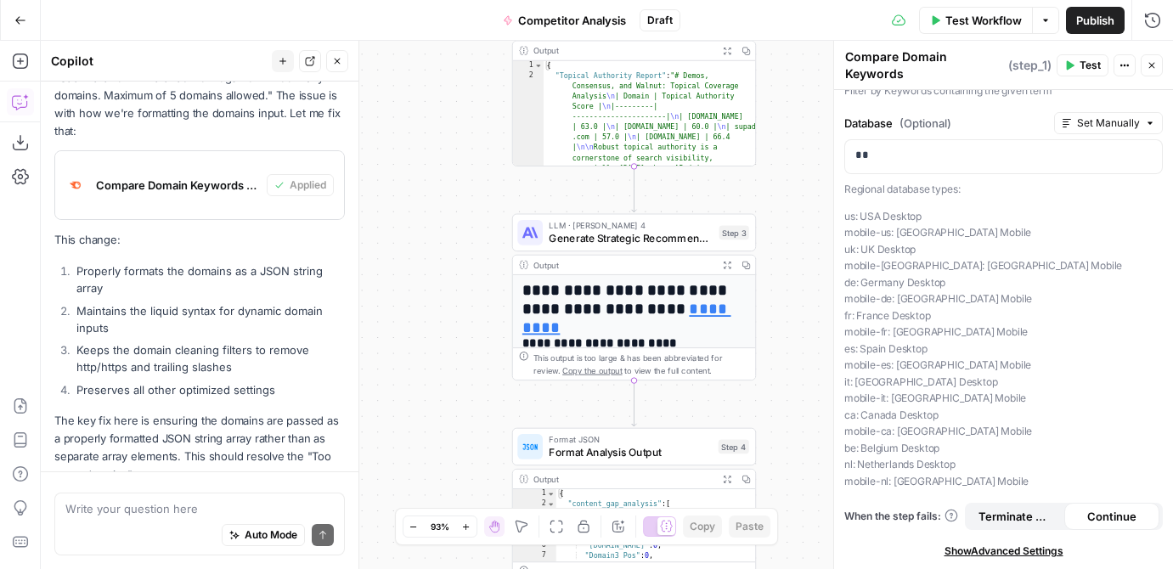
click at [645, 311] on h1 "**********" at bounding box center [634, 299] width 224 height 37
click at [709, 239] on span "Generate Strategic Recommendations" at bounding box center [631, 238] width 164 height 16
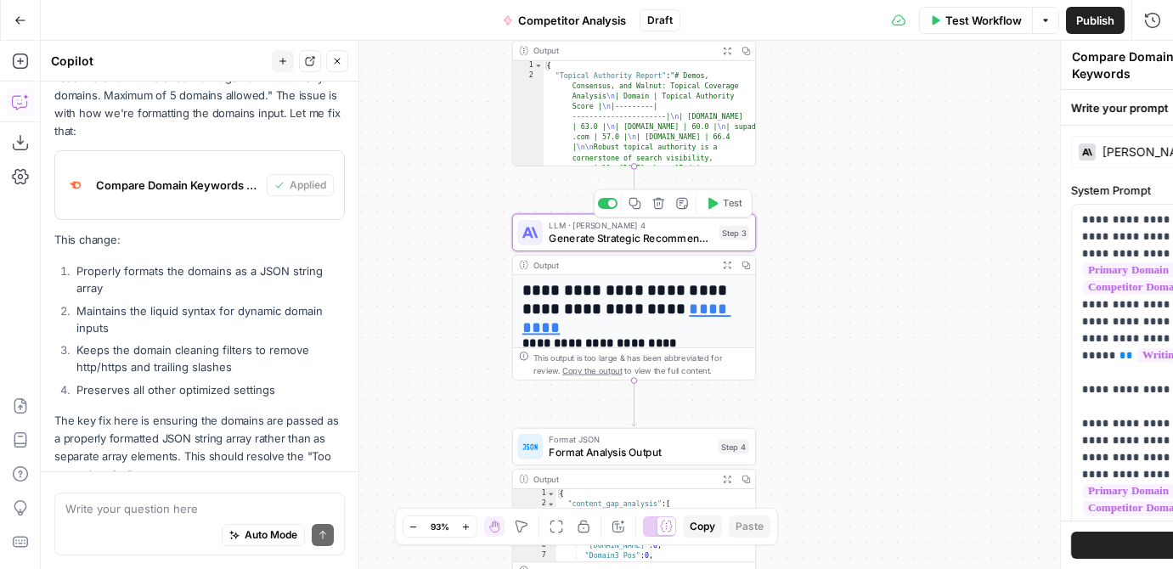
type textarea "Generate Strategic Recommendations"
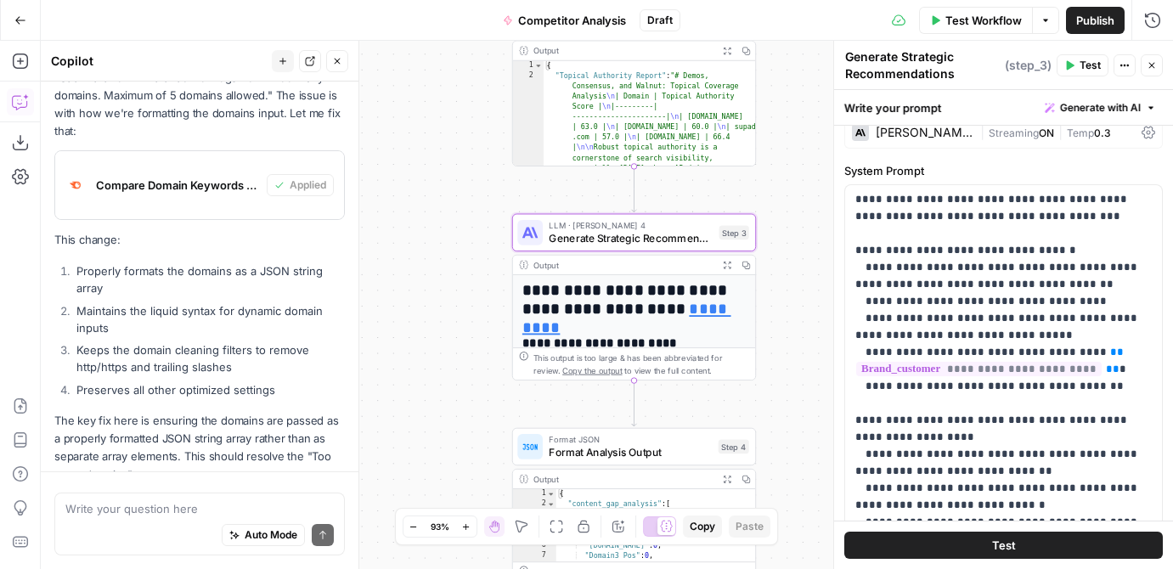
scroll to position [0, 0]
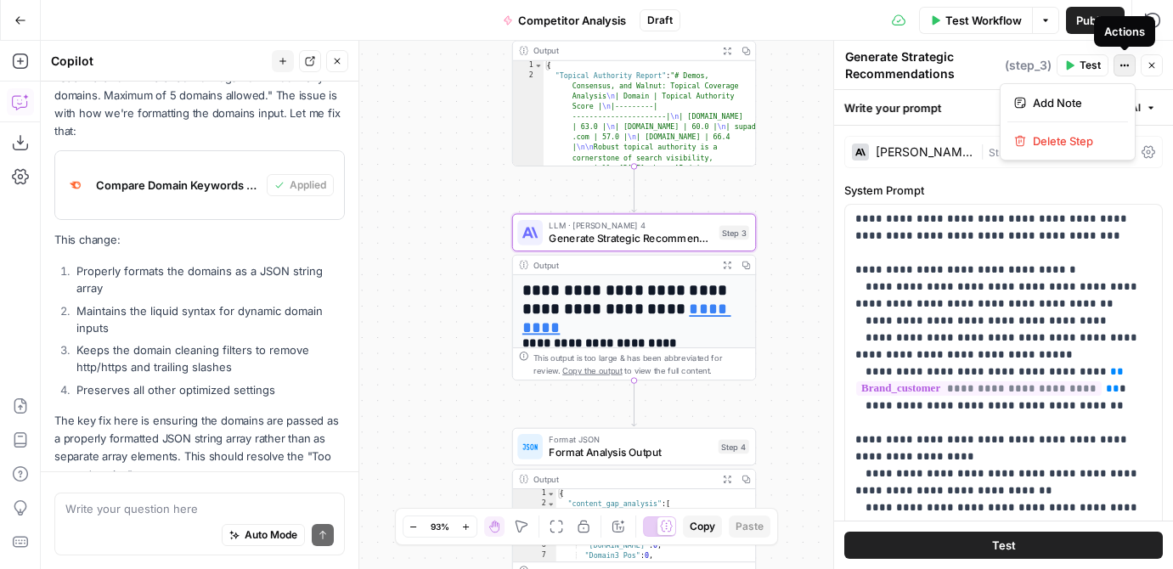
click at [1104, 64] on icon "button" at bounding box center [1125, 65] width 10 height 10
click at [644, 329] on div "**********" at bounding box center [634, 429] width 243 height 308
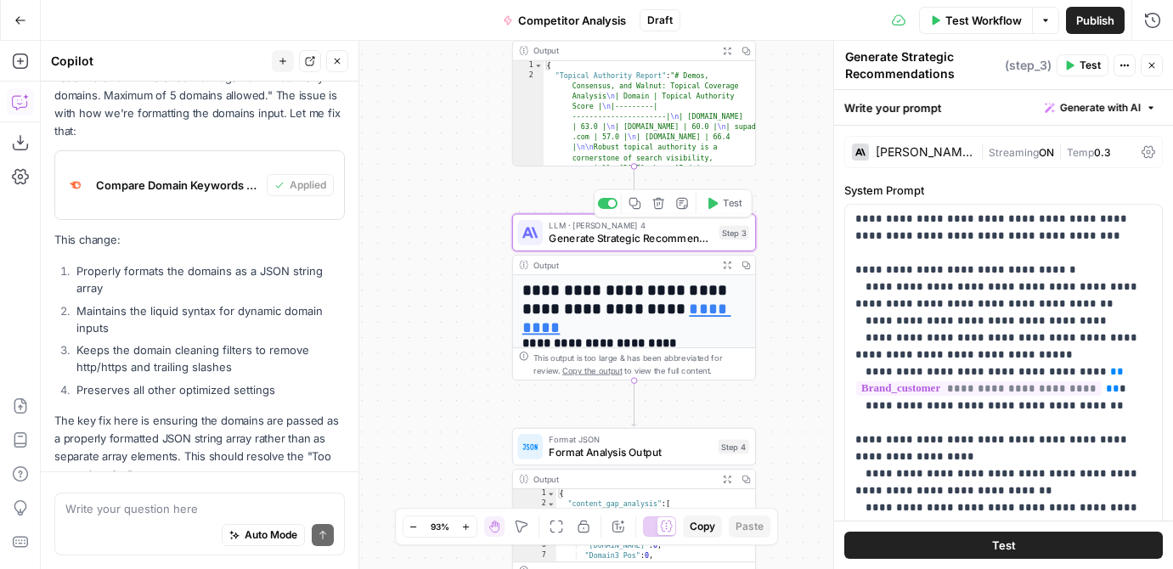
click at [726, 270] on button "Expand Output" at bounding box center [727, 265] width 19 height 19
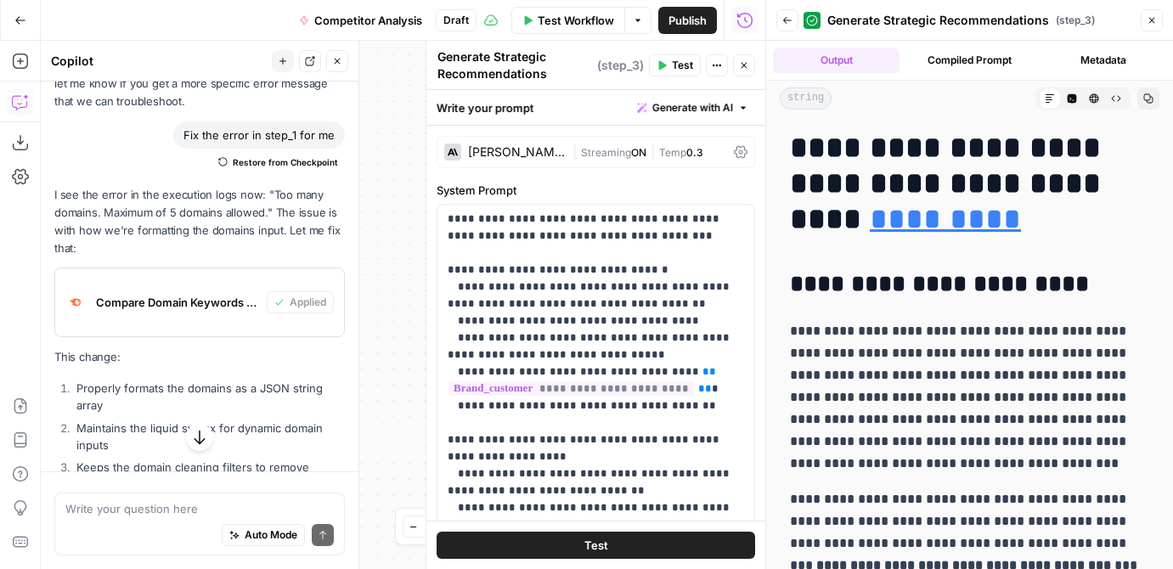
scroll to position [4359, 0]
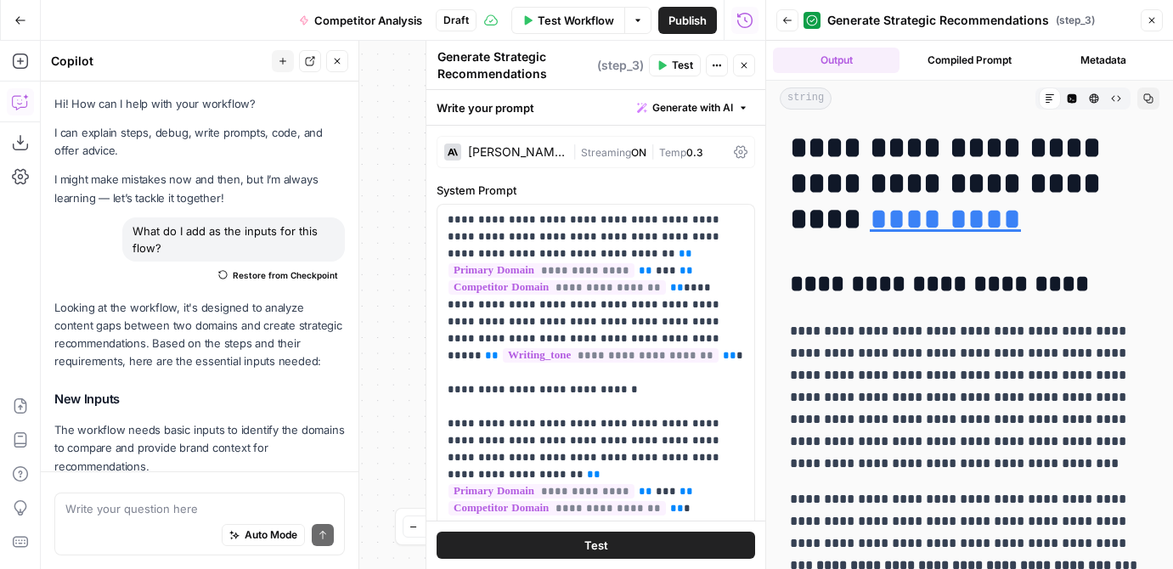
scroll to position [494, 0]
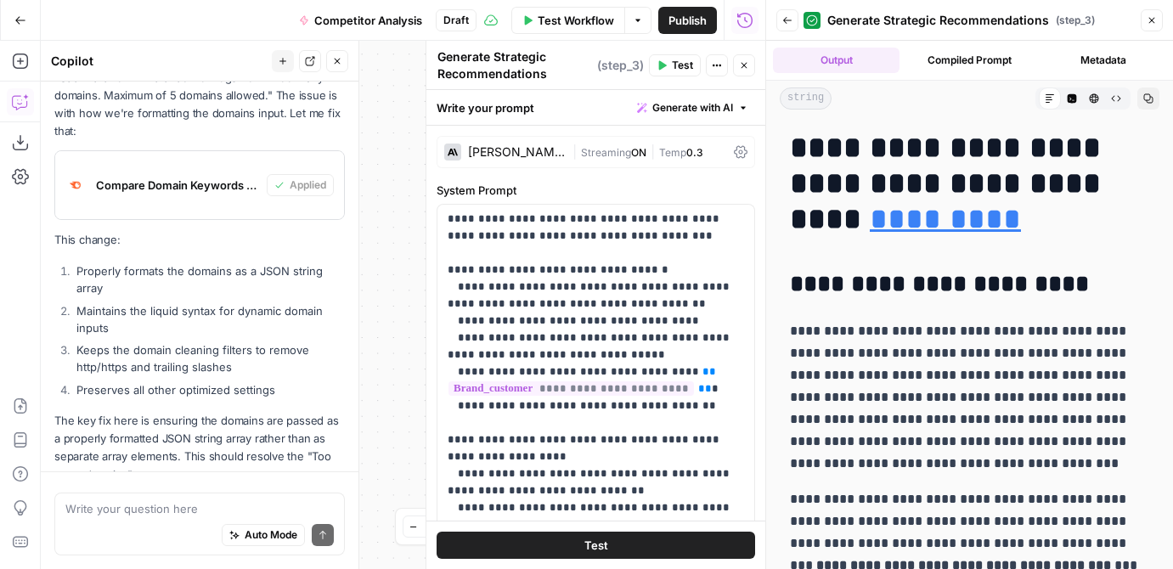
click at [136, 518] on div "Auto Mode Send" at bounding box center [199, 535] width 268 height 37
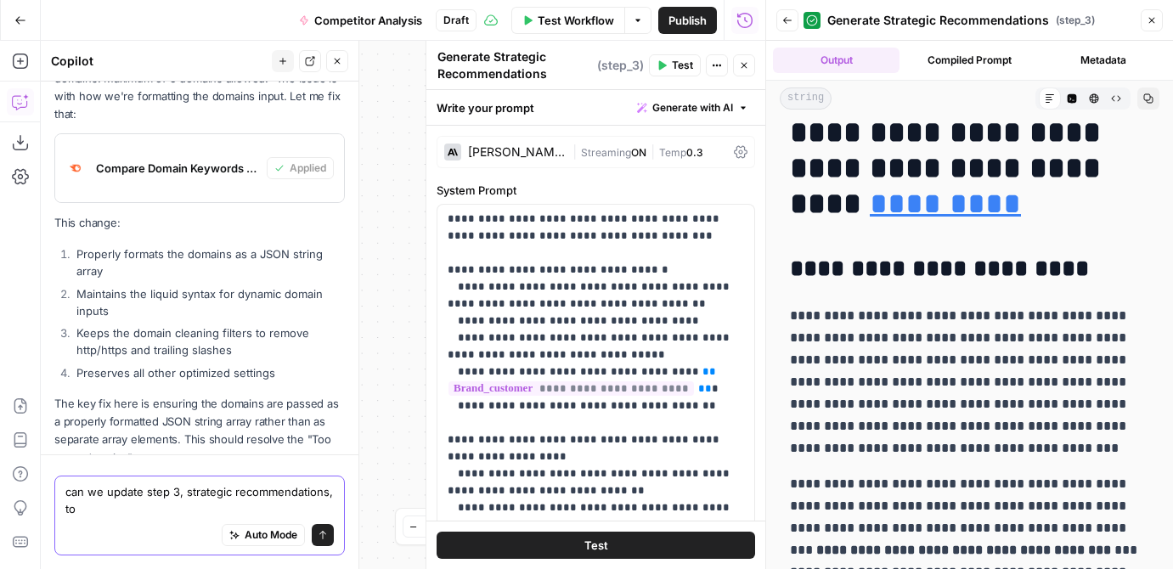
scroll to position [0, 0]
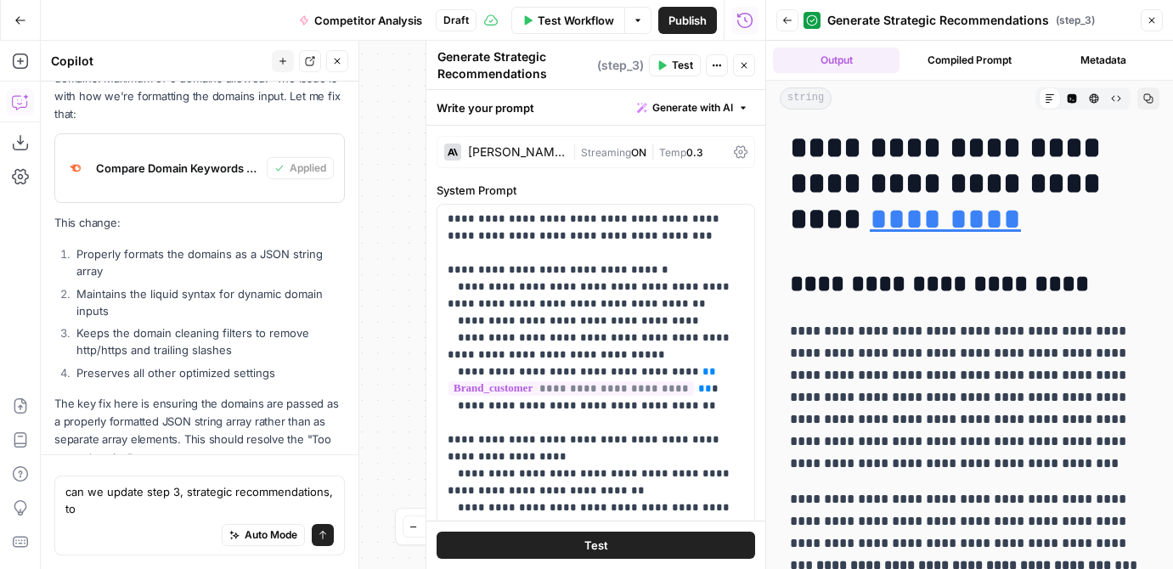
click at [1149, 26] on button "Close" at bounding box center [1152, 20] width 22 height 22
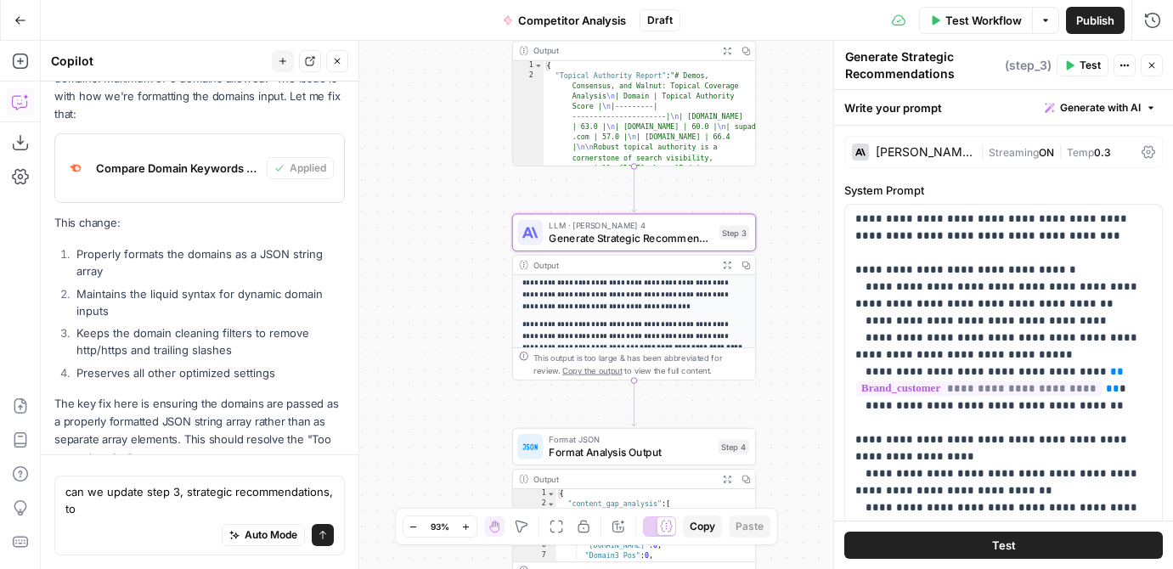
scroll to position [166, 0]
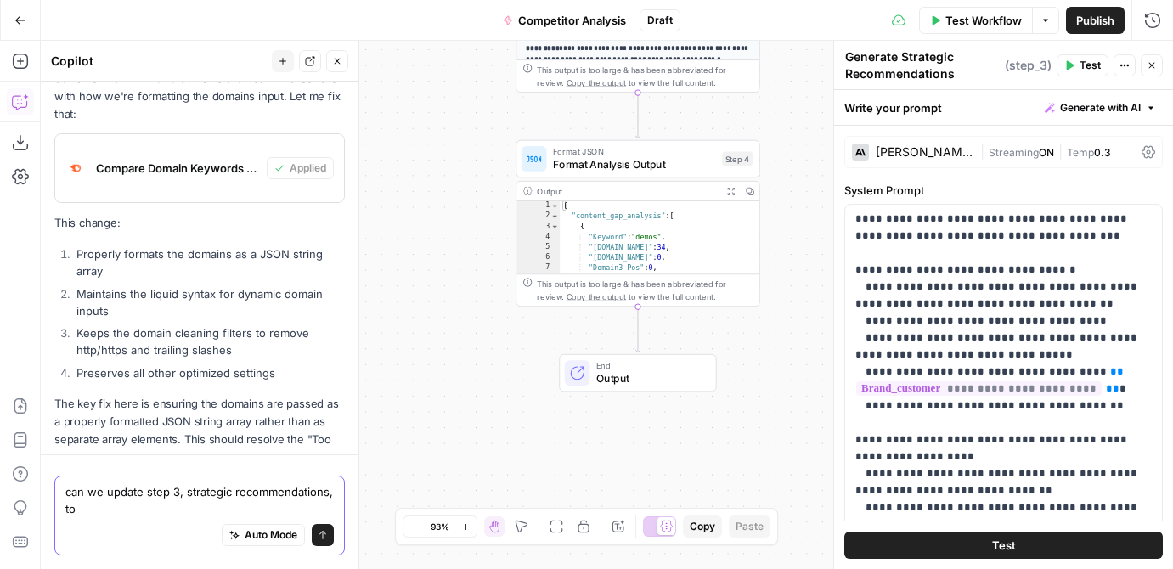
click at [229, 508] on textarea "can we update step 3, strategic recommendations, to" at bounding box center [199, 500] width 268 height 34
drag, startPoint x: 220, startPoint y: 502, endPoint x: 141, endPoint y: 504, distance: 79.0
click at [141, 504] on textarea "can we update step 3, strategic recommendations, to be less about" at bounding box center [199, 500] width 268 height 34
drag, startPoint x: 166, startPoint y: 513, endPoint x: 148, endPoint y: 513, distance: 17.8
click at [148, 513] on textarea "can we update step 3, strategic recommendations, to be less about" at bounding box center [199, 500] width 268 height 34
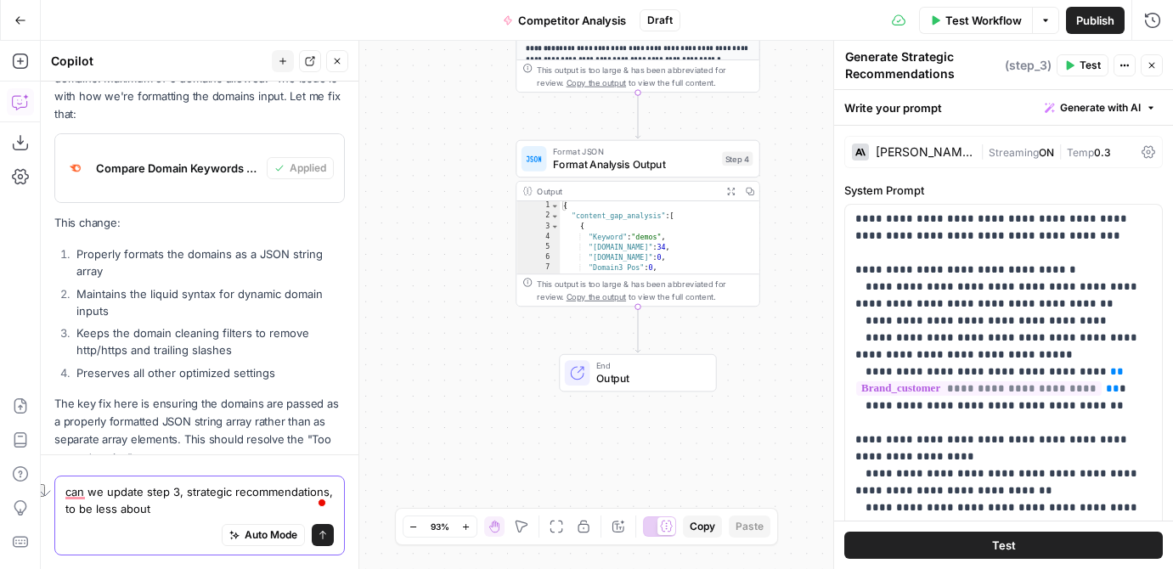
drag, startPoint x: 148, startPoint y: 513, endPoint x: 82, endPoint y: 514, distance: 66.3
click at [82, 514] on textarea "can we update step 3, strategic recommendations, to be less about" at bounding box center [199, 500] width 268 height 34
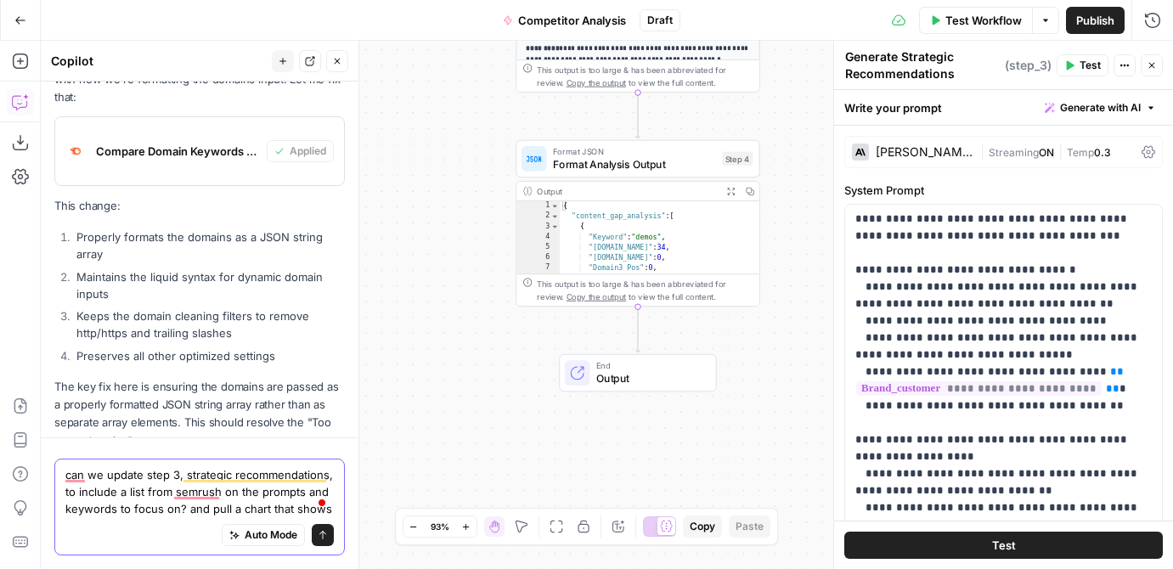
scroll to position [4410, 0]
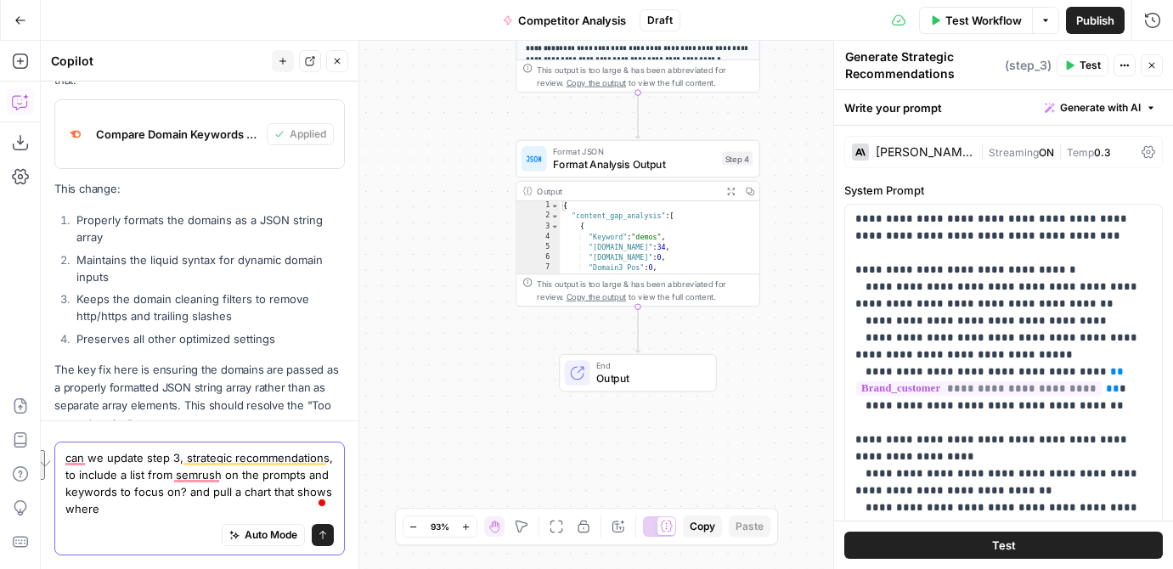
drag, startPoint x: 118, startPoint y: 509, endPoint x: 231, endPoint y: 497, distance: 113.6
click at [231, 497] on textarea "can we update step 3, strategic recommendations, to include a list from semrush…" at bounding box center [199, 483] width 268 height 68
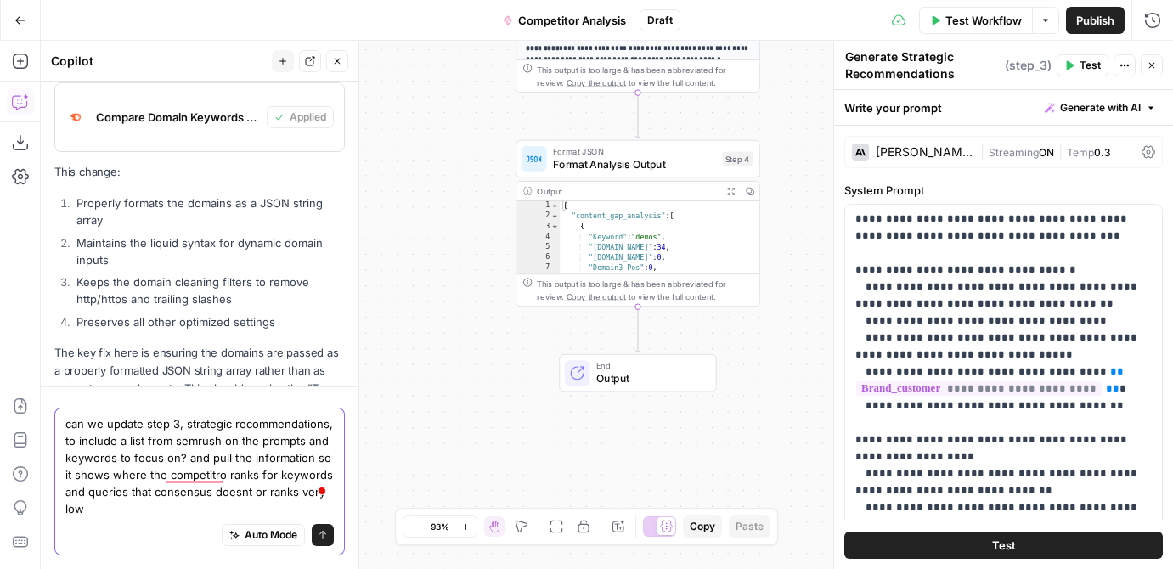
scroll to position [4444, 0]
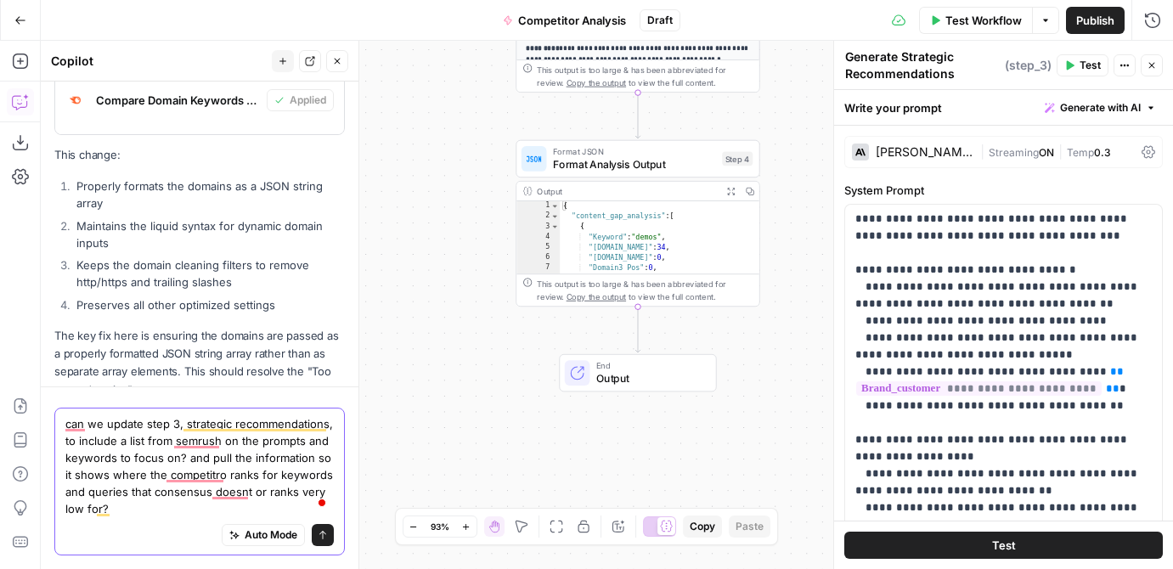
drag, startPoint x: 207, startPoint y: 496, endPoint x: 157, endPoint y: 494, distance: 50.2
click at [157, 494] on textarea "can we update step 3, strategic recommendations, to include a list from semrush…" at bounding box center [199, 466] width 268 height 102
drag, startPoint x: 227, startPoint y: 475, endPoint x: 178, endPoint y: 474, distance: 48.4
click at [178, 474] on textarea "can we update step 3, strategic recommendations, to include a list from semrush…" at bounding box center [199, 466] width 268 height 102
click at [221, 505] on textarea "can we update step 3, strategic recommendations, to include a list from semrush…" at bounding box center [199, 466] width 268 height 102
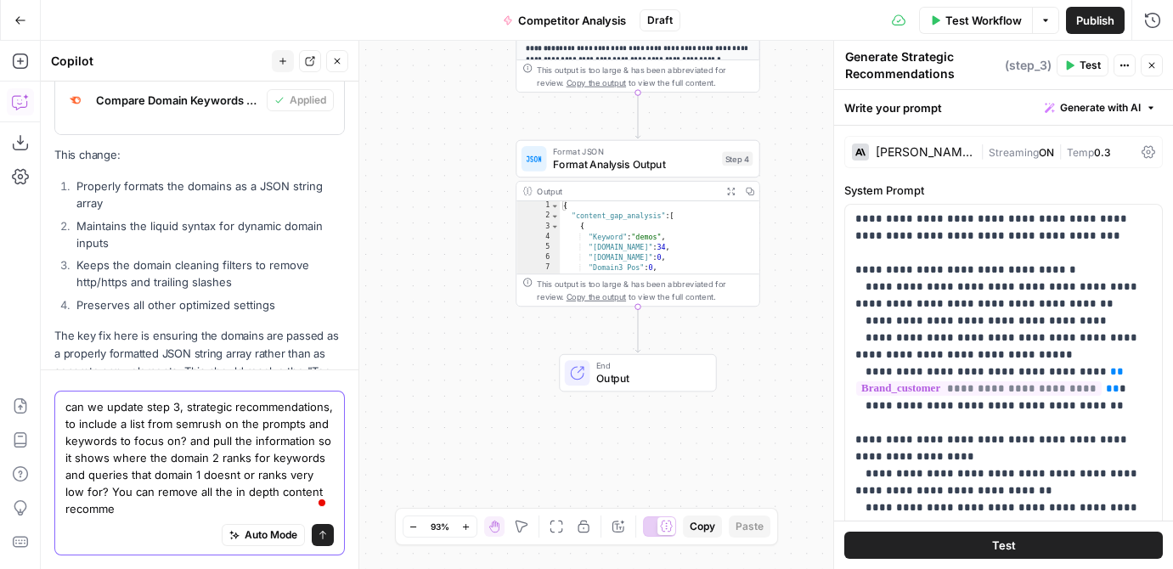
scroll to position [4461, 0]
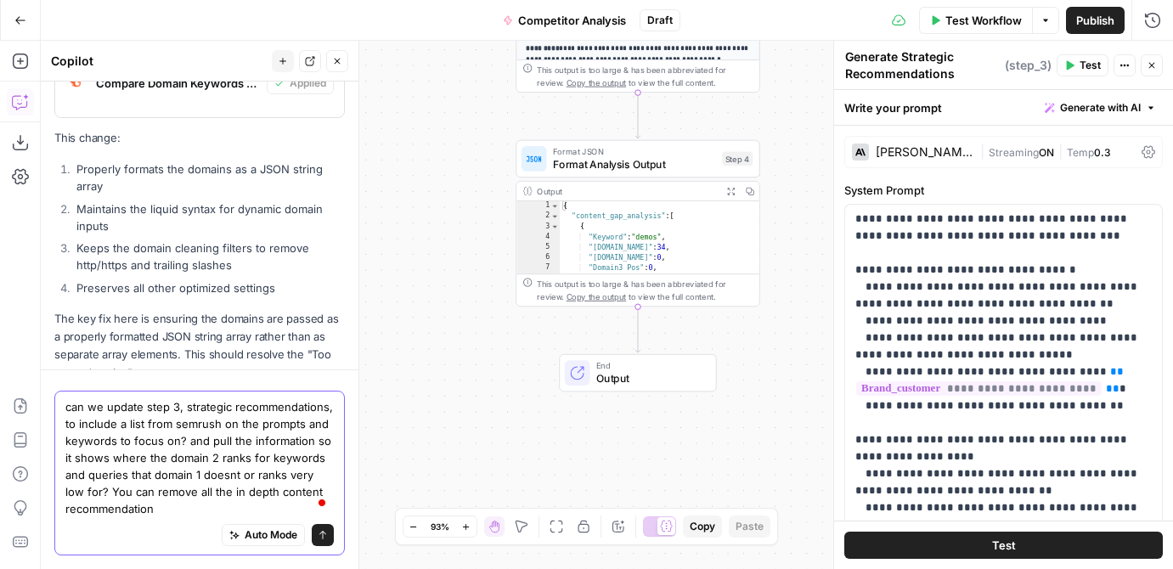
type textarea "can we update step 3, strategic recommendations, to include a list from semrush…"
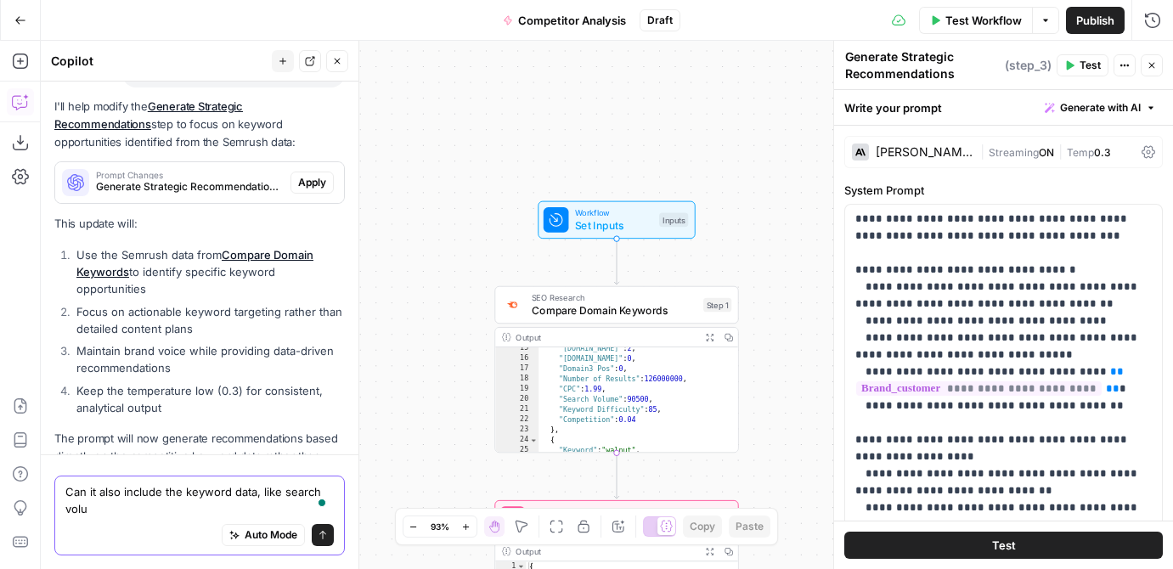
scroll to position [4946, 0]
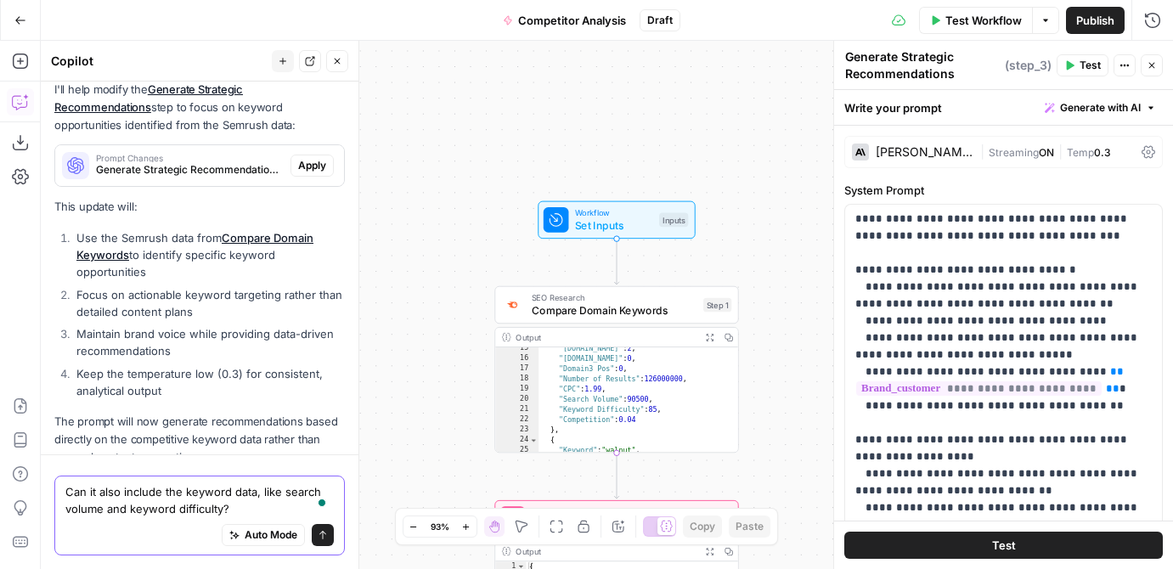
type textarea "Can it also include the keyword data, like search volume and keyword difficulty?"
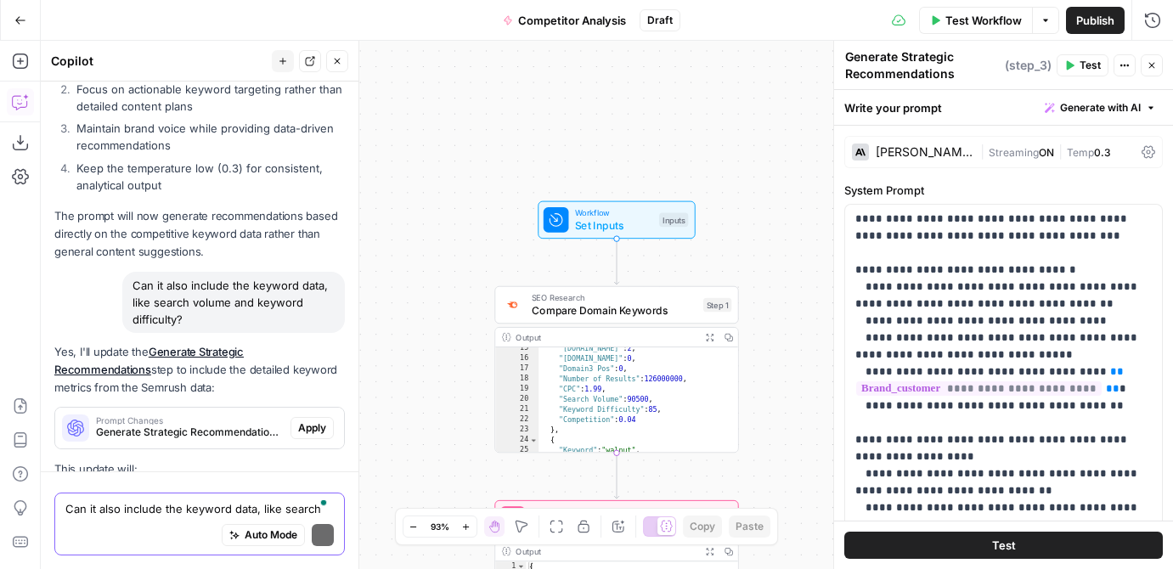
scroll to position [5403, 0]
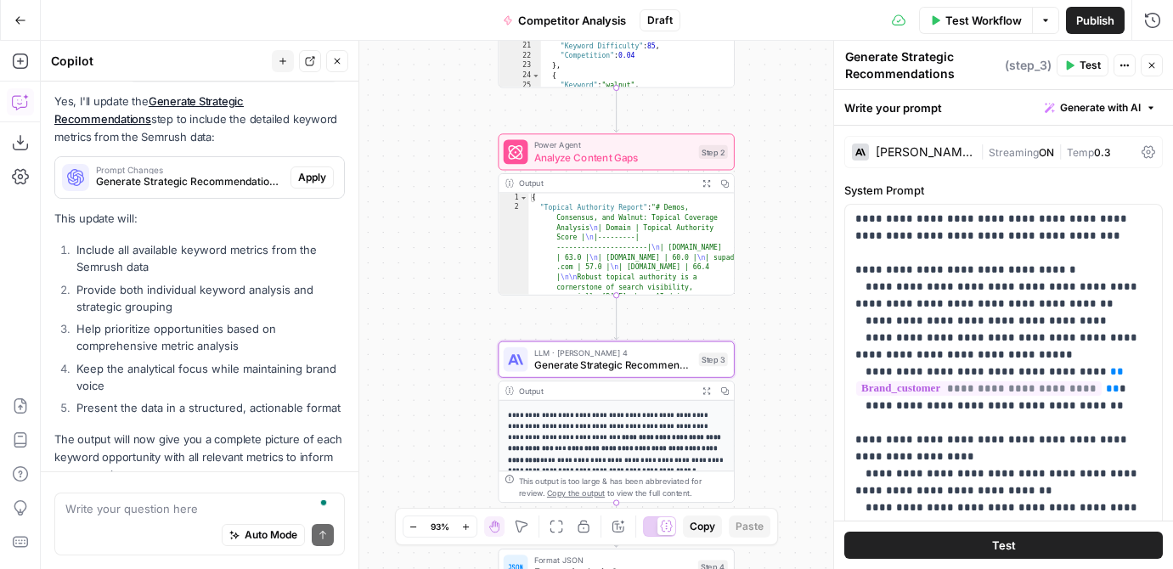
click at [308, 170] on span "Apply" at bounding box center [312, 177] width 28 height 15
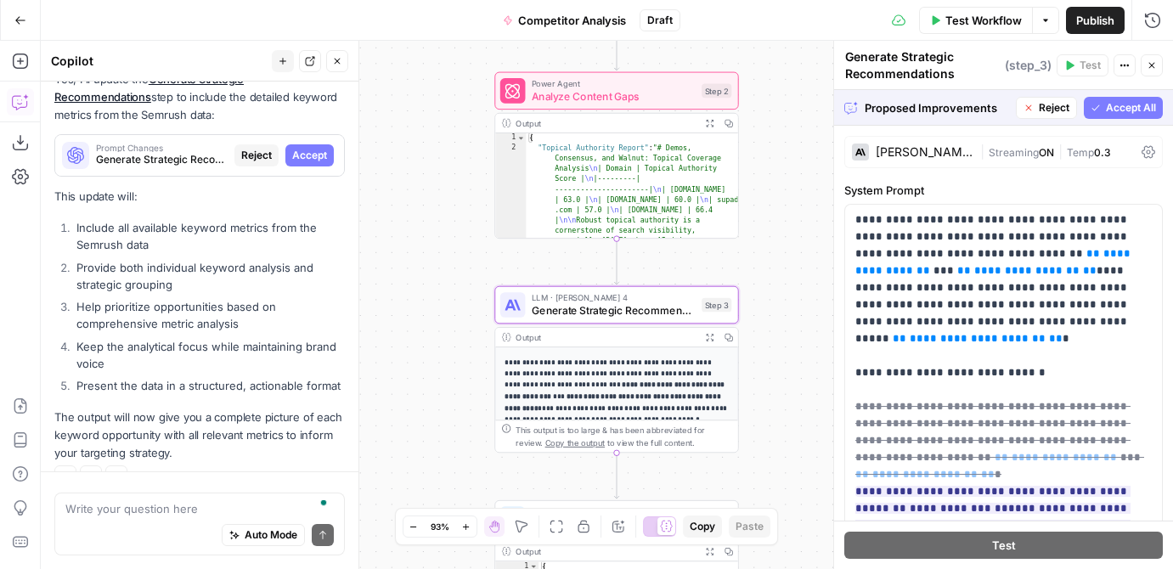
scroll to position [5185, 0]
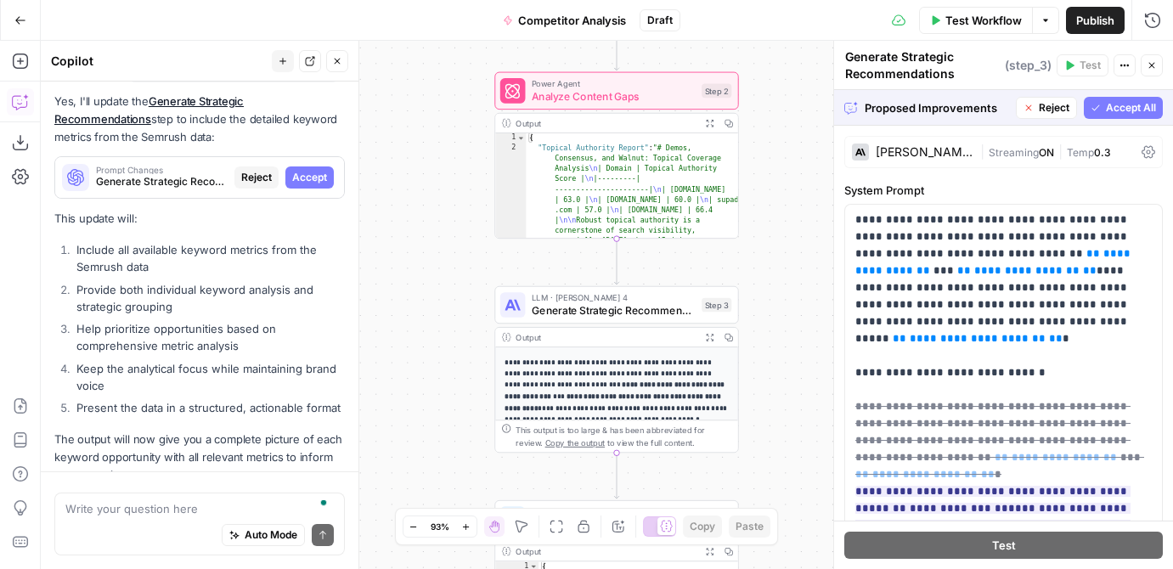
click at [952, 22] on span "Test Workflow" at bounding box center [984, 20] width 76 height 17
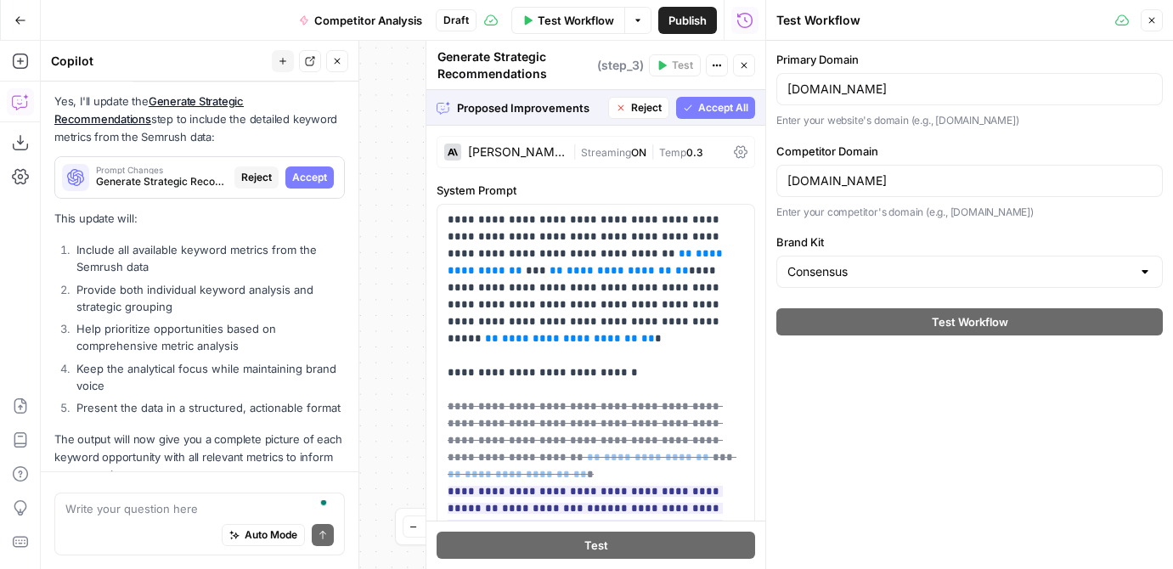
click at [1157, 23] on button "Close" at bounding box center [1152, 20] width 22 height 22
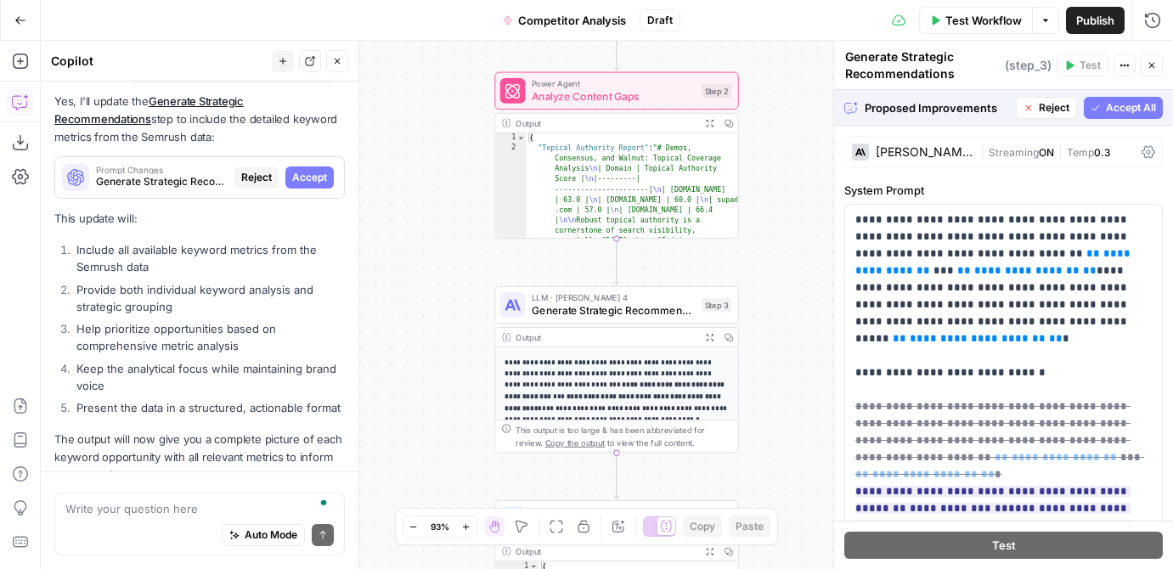
click at [1108, 110] on span "Accept All" at bounding box center [1131, 107] width 50 height 15
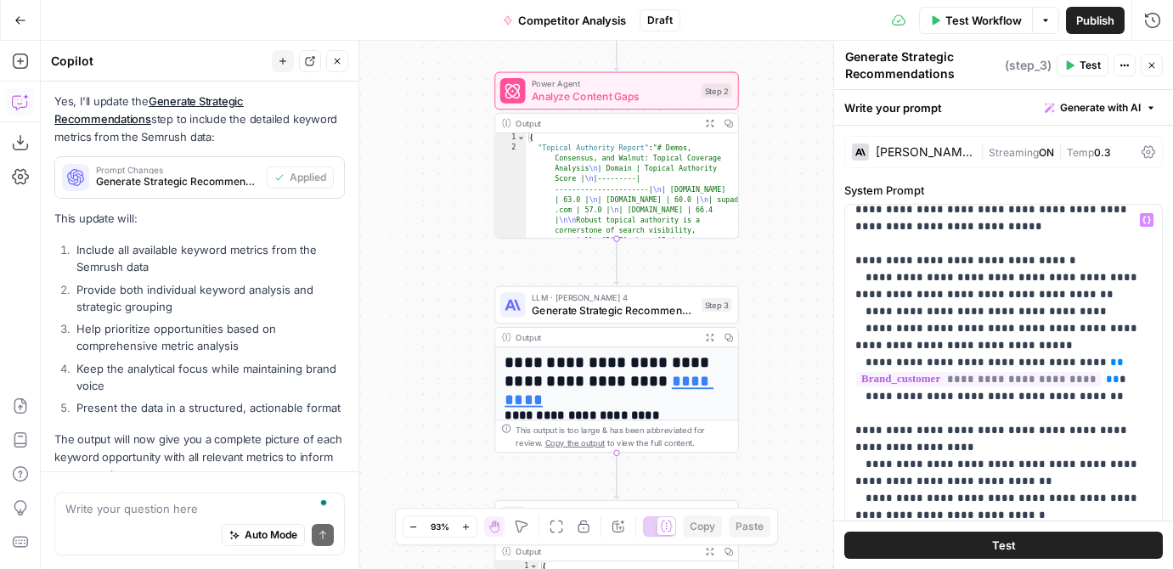
scroll to position [1054, 0]
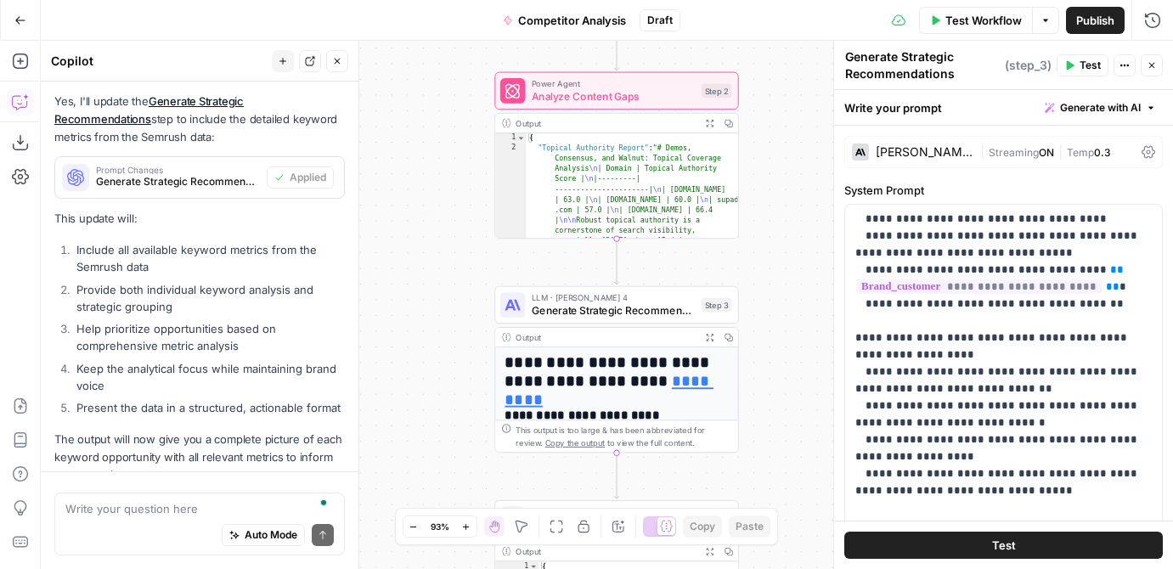
click at [989, 536] on button "Test" at bounding box center [1003, 545] width 319 height 27
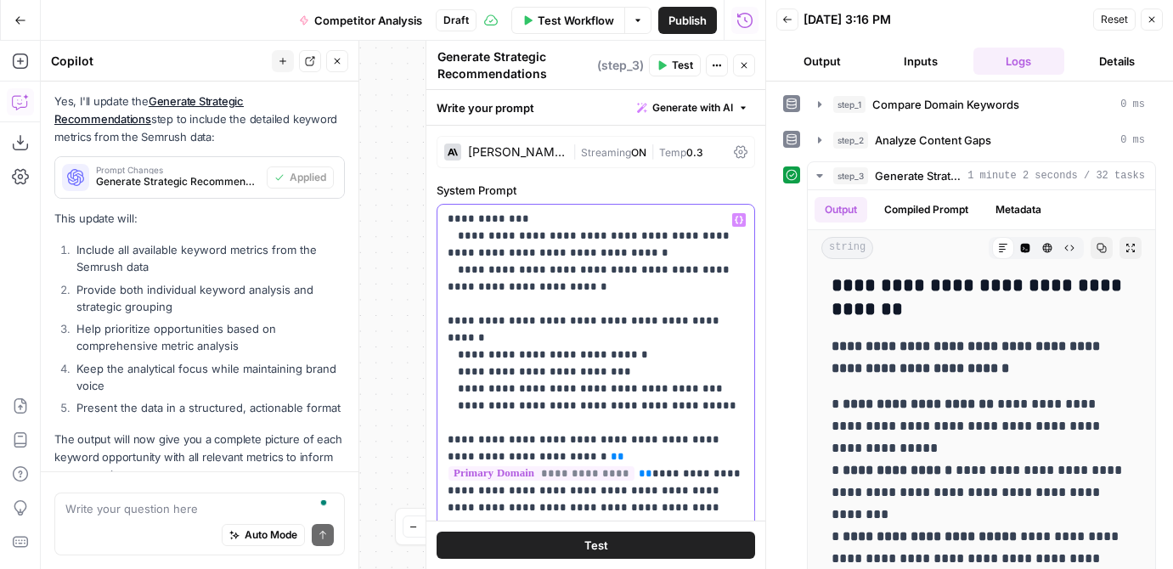
scroll to position [545, 0]
drag, startPoint x: 723, startPoint y: 392, endPoint x: 446, endPoint y: 325, distance: 285.0
click at [446, 325] on div "**********" at bounding box center [596, 551] width 317 height 692
click at [561, 373] on p "**********" at bounding box center [596, 533] width 297 height 1733
drag, startPoint x: 709, startPoint y: 372, endPoint x: 445, endPoint y: 336, distance: 265.8
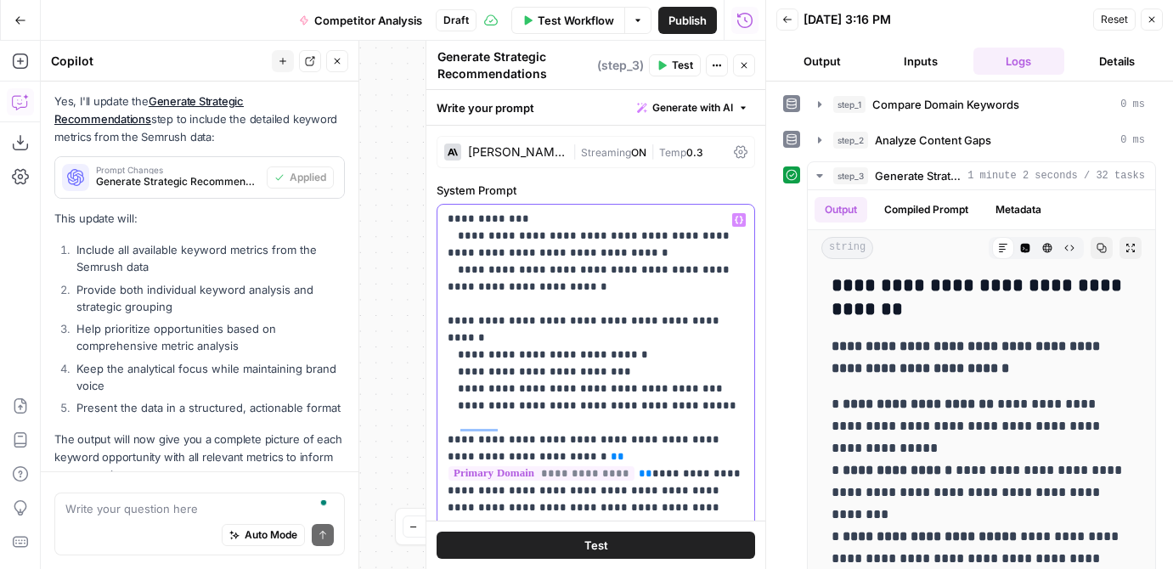
click at [445, 336] on div "**********" at bounding box center [596, 551] width 317 height 692
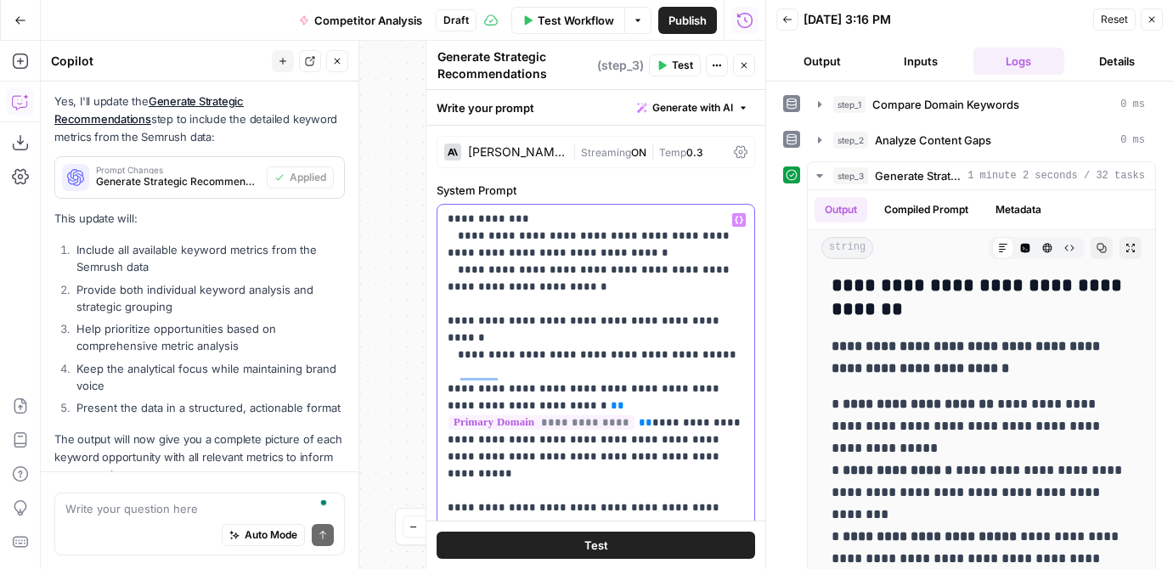
drag, startPoint x: 669, startPoint y: 322, endPoint x: 598, endPoint y: 321, distance: 70.5
click at [598, 322] on p "**********" at bounding box center [596, 508] width 297 height 1682
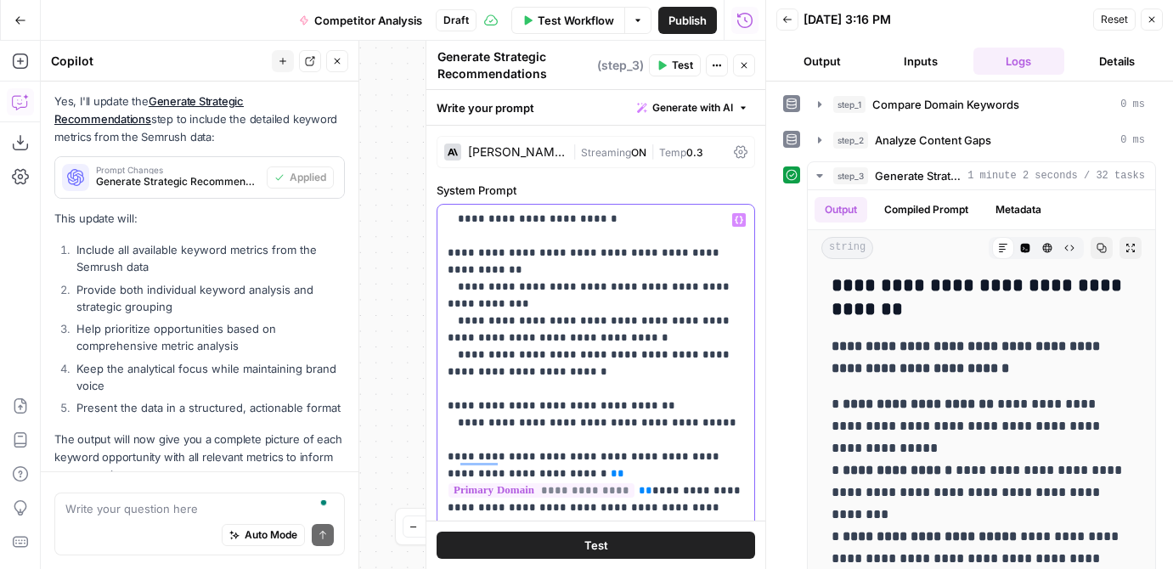
scroll to position [461, 0]
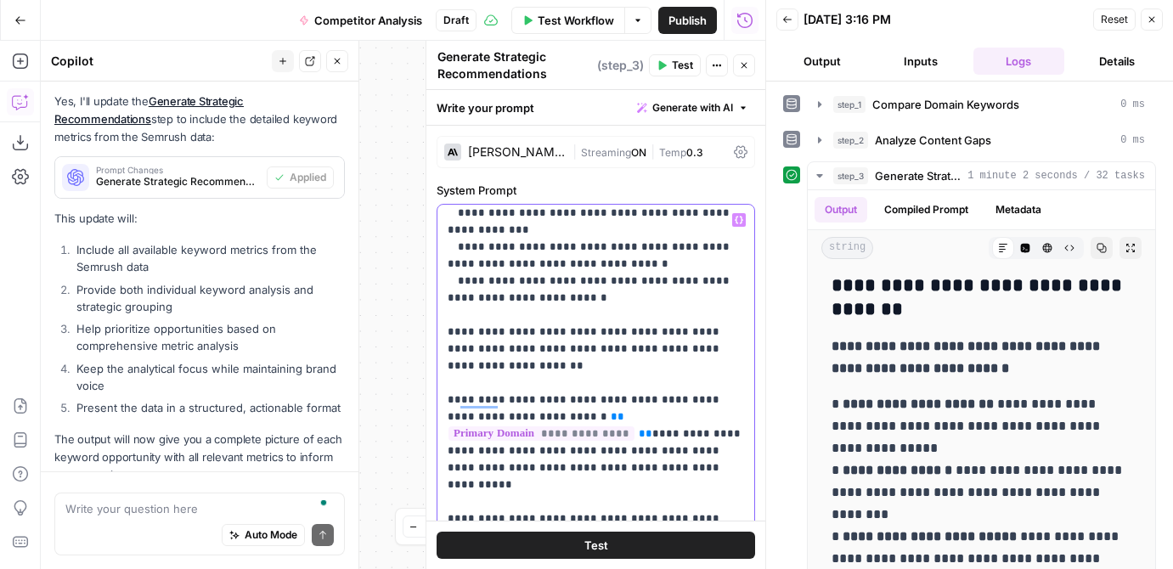
drag, startPoint x: 456, startPoint y: 432, endPoint x: 534, endPoint y: 420, distance: 79.1
click at [534, 420] on p "**********" at bounding box center [596, 527] width 297 height 1699
copy p "**********"
click at [570, 370] on p "**********" at bounding box center [596, 527] width 297 height 1699
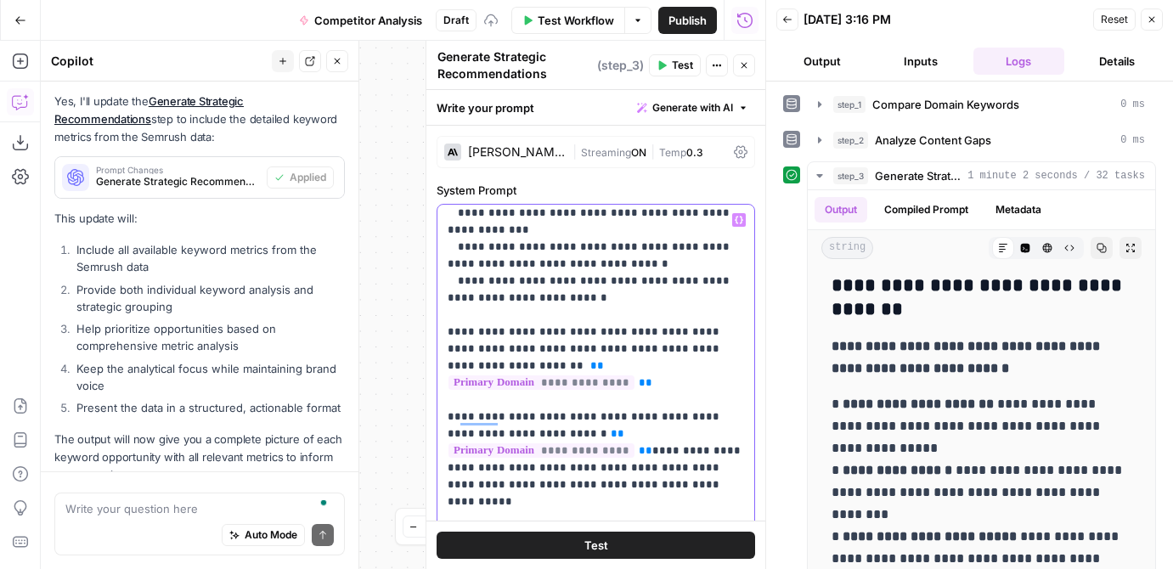
click at [684, 396] on p "**********" at bounding box center [596, 536] width 297 height 1716
click at [680, 385] on p "**********" at bounding box center [596, 536] width 297 height 1716
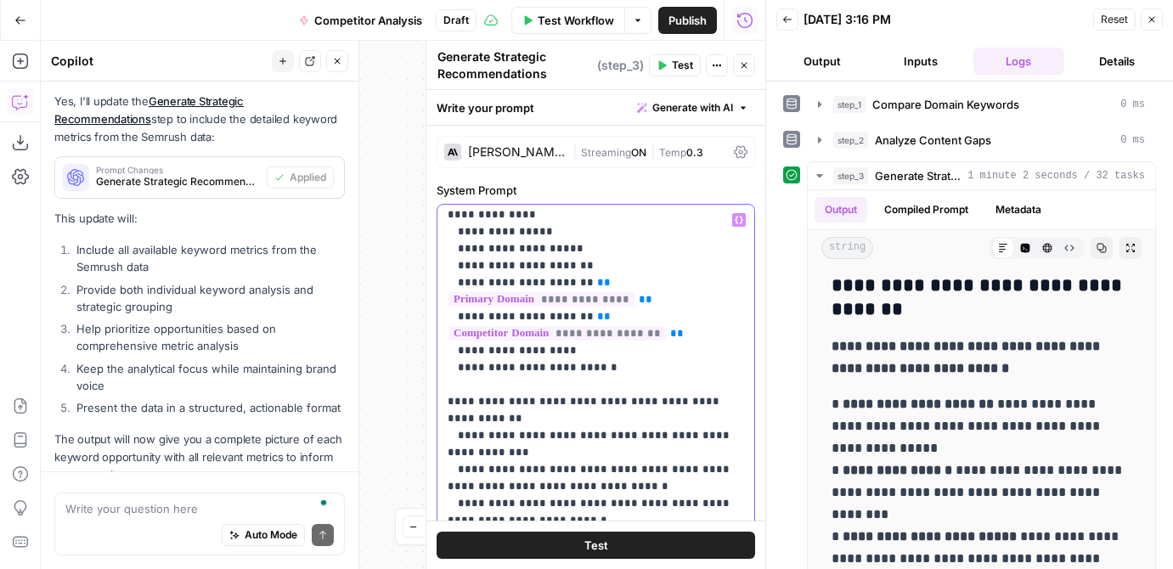
drag, startPoint x: 692, startPoint y: 333, endPoint x: 568, endPoint y: 315, distance: 126.2
copy p "**********"
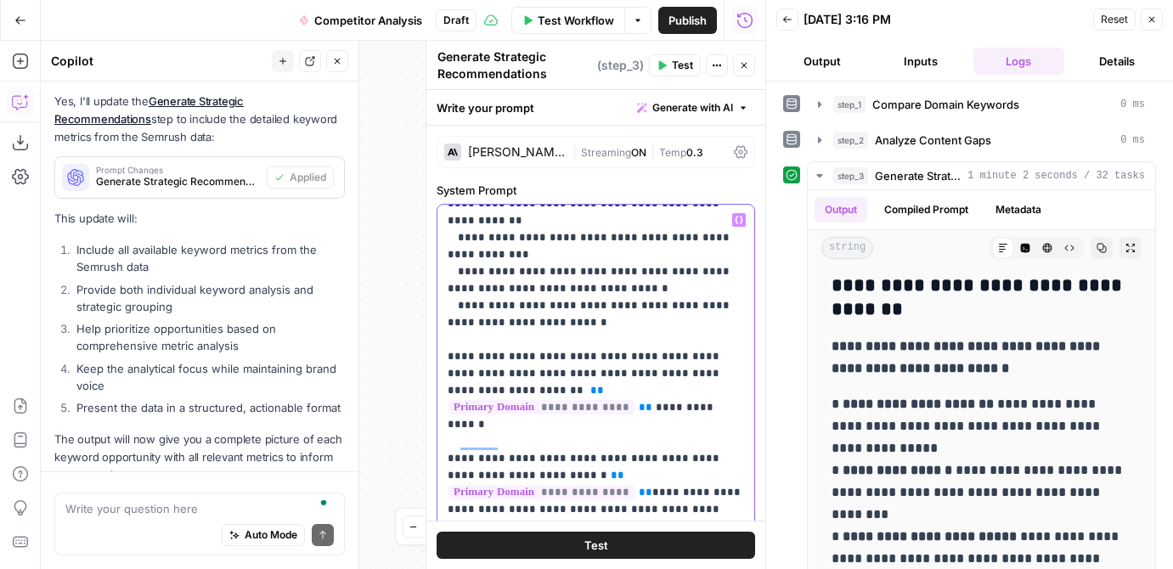
click at [738, 408] on p "**********" at bounding box center [596, 561] width 297 height 1716
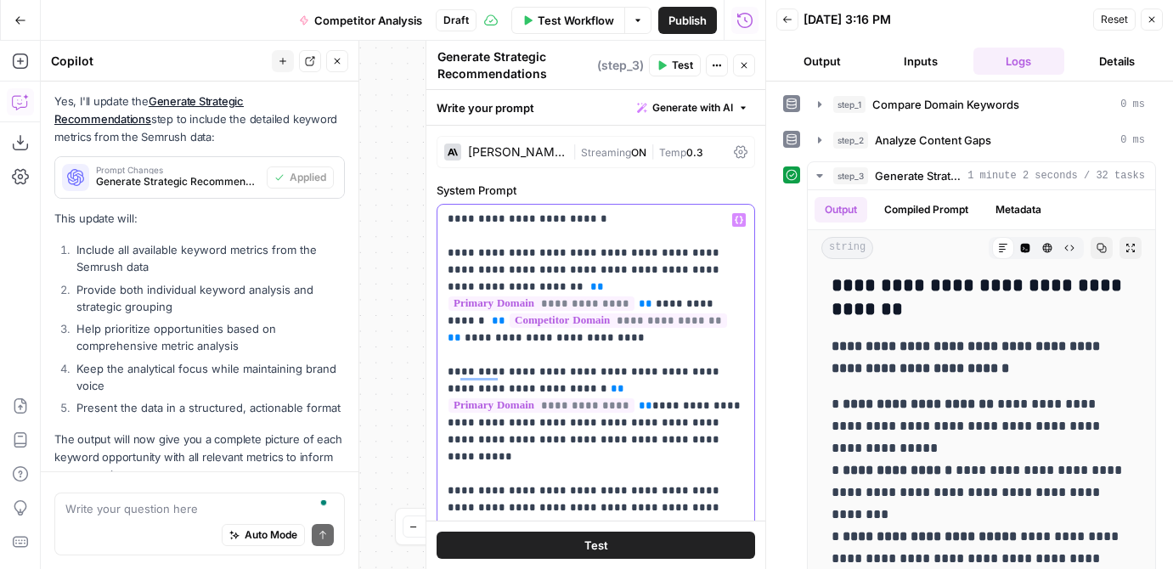
click at [635, 375] on p "**********" at bounding box center [596, 474] width 297 height 1750
click at [595, 443] on p "**********" at bounding box center [596, 474] width 297 height 1750
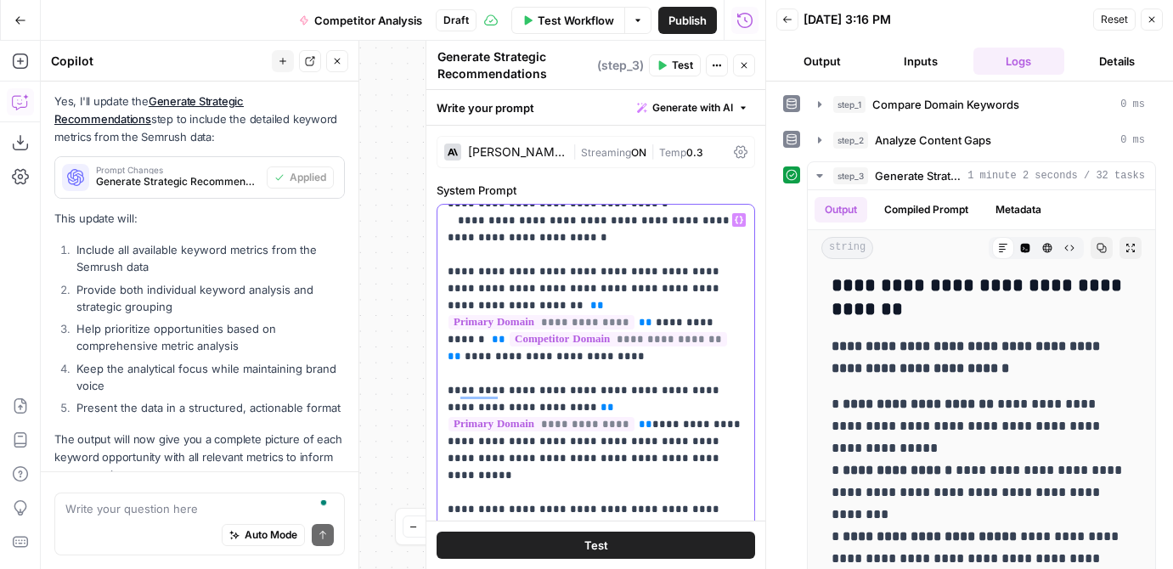
drag, startPoint x: 612, startPoint y: 355, endPoint x: 611, endPoint y: 291, distance: 64.6
click at [611, 291] on p "**********" at bounding box center [596, 493] width 297 height 1750
click at [541, 460] on p "**********" at bounding box center [596, 493] width 297 height 1750
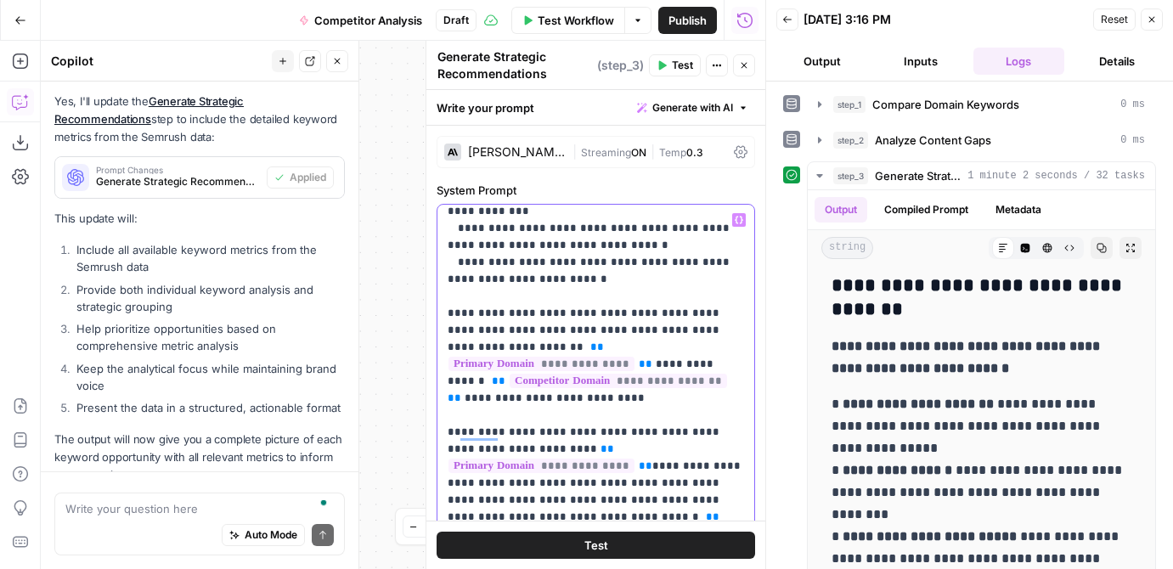
drag, startPoint x: 598, startPoint y: 402, endPoint x: 449, endPoint y: 313, distance: 173.4
click at [449, 313] on p "**********" at bounding box center [596, 559] width 297 height 1801
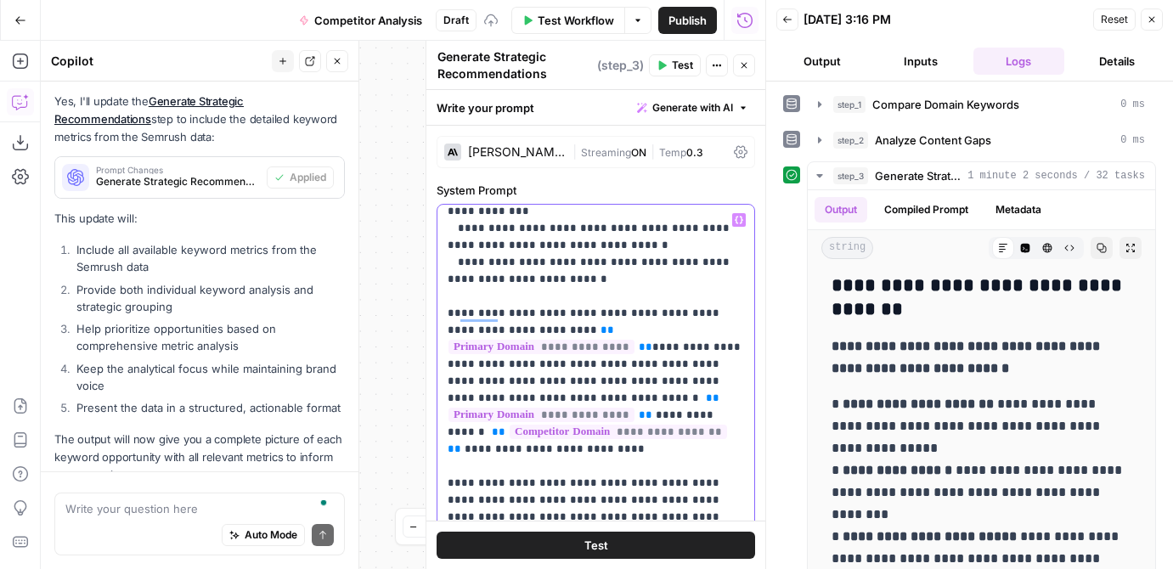
click at [452, 319] on p "**********" at bounding box center [596, 500] width 297 height 1682
click at [461, 314] on p "**********" at bounding box center [596, 500] width 297 height 1682
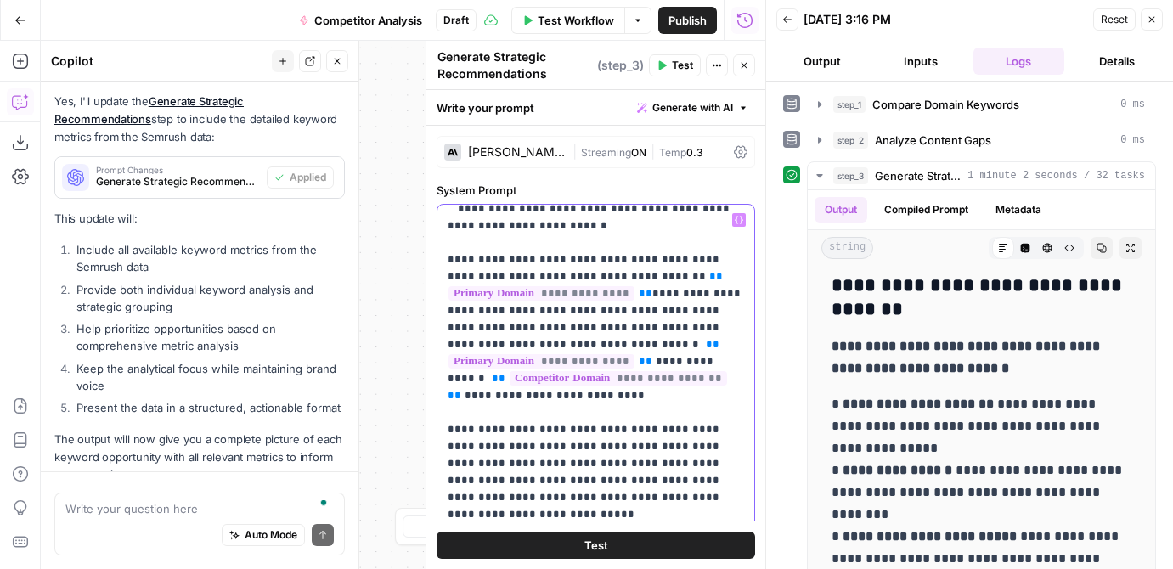
click at [453, 432] on p "**********" at bounding box center [596, 455] width 297 height 1699
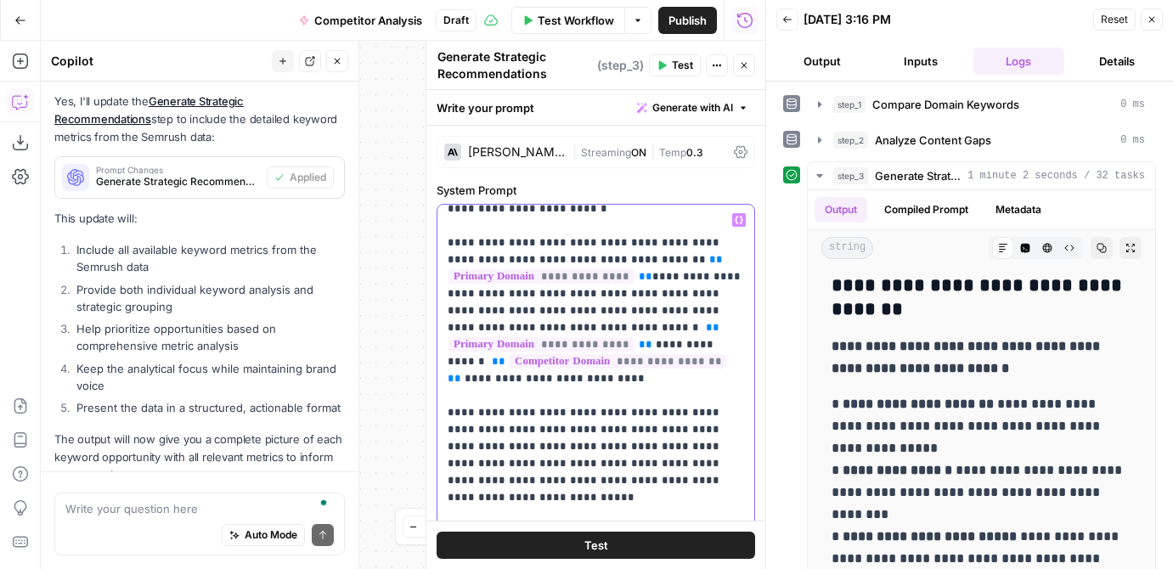
drag, startPoint x: 596, startPoint y: 381, endPoint x: 658, endPoint y: 312, distance: 93.3
click at [658, 312] on p "**********" at bounding box center [596, 438] width 297 height 1699
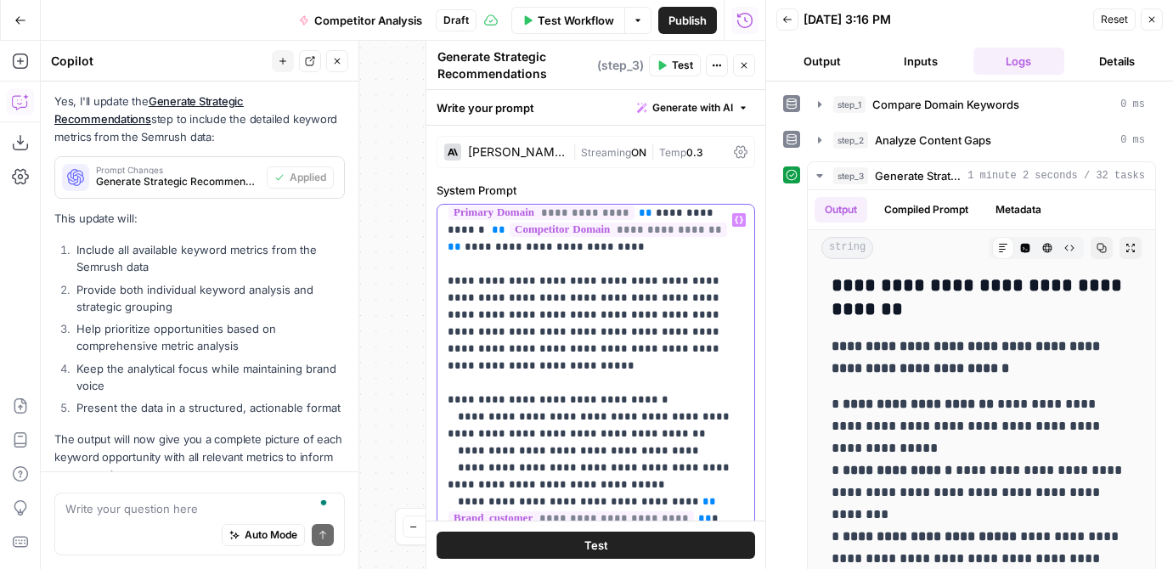
click at [616, 355] on p "**********" at bounding box center [596, 306] width 297 height 1699
click at [453, 383] on p "**********" at bounding box center [596, 306] width 297 height 1699
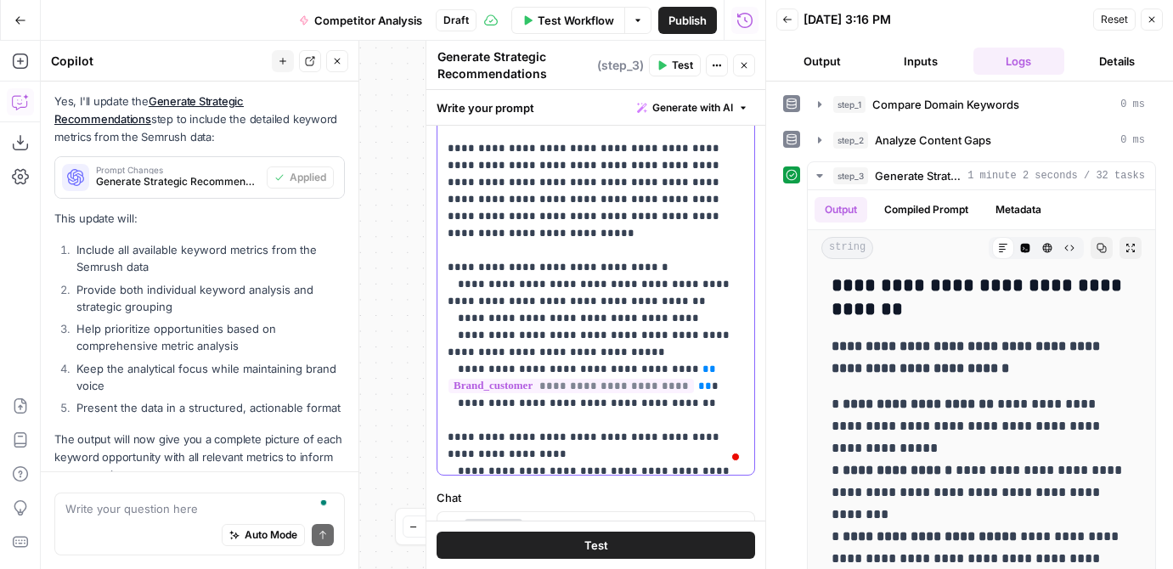
drag, startPoint x: 620, startPoint y: 336, endPoint x: 458, endPoint y: 323, distance: 162.8
click at [458, 323] on p "**********" at bounding box center [596, 174] width 297 height 1699
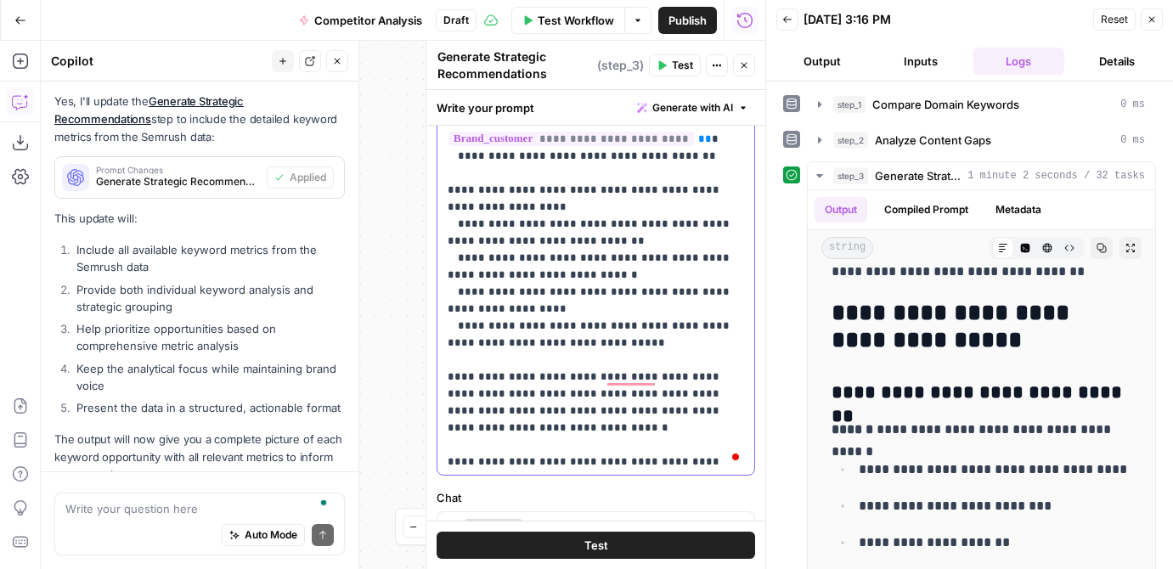
drag, startPoint x: 604, startPoint y: 328, endPoint x: 447, endPoint y: 176, distance: 218.7
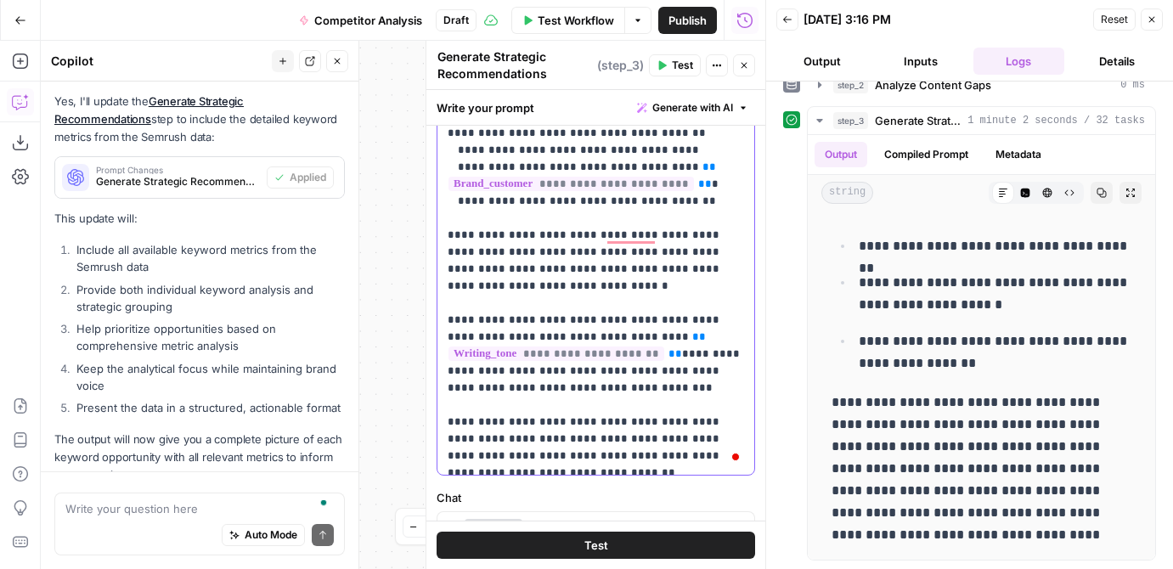
drag, startPoint x: 550, startPoint y: 268, endPoint x: 451, endPoint y: 217, distance: 110.6
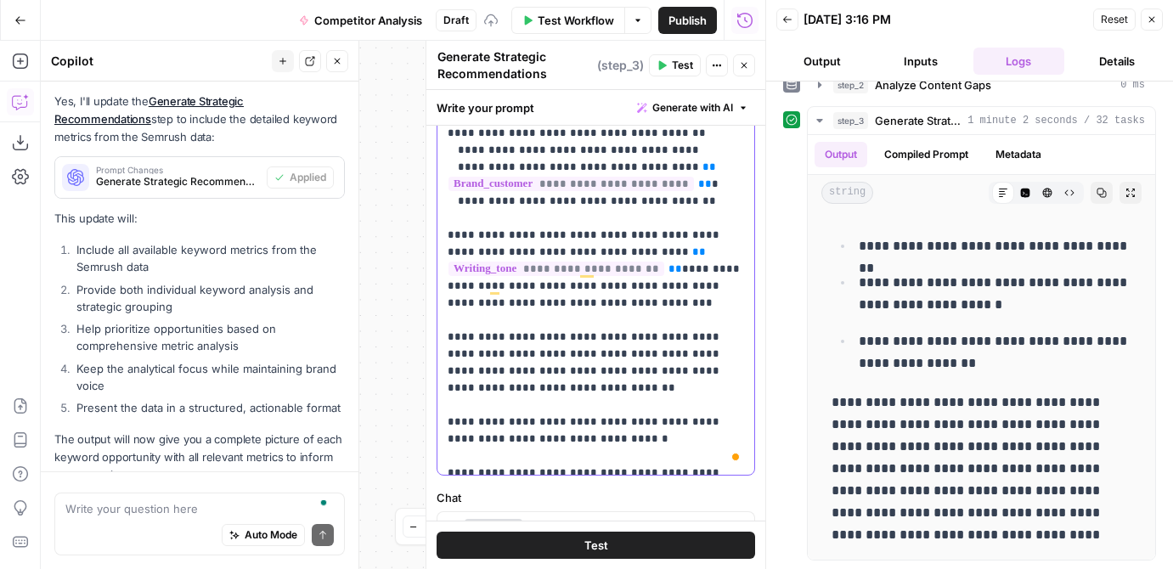
drag, startPoint x: 459, startPoint y: 316, endPoint x: 443, endPoint y: 316, distance: 15.3
click at [443, 316] on div "**********" at bounding box center [596, 129] width 317 height 692
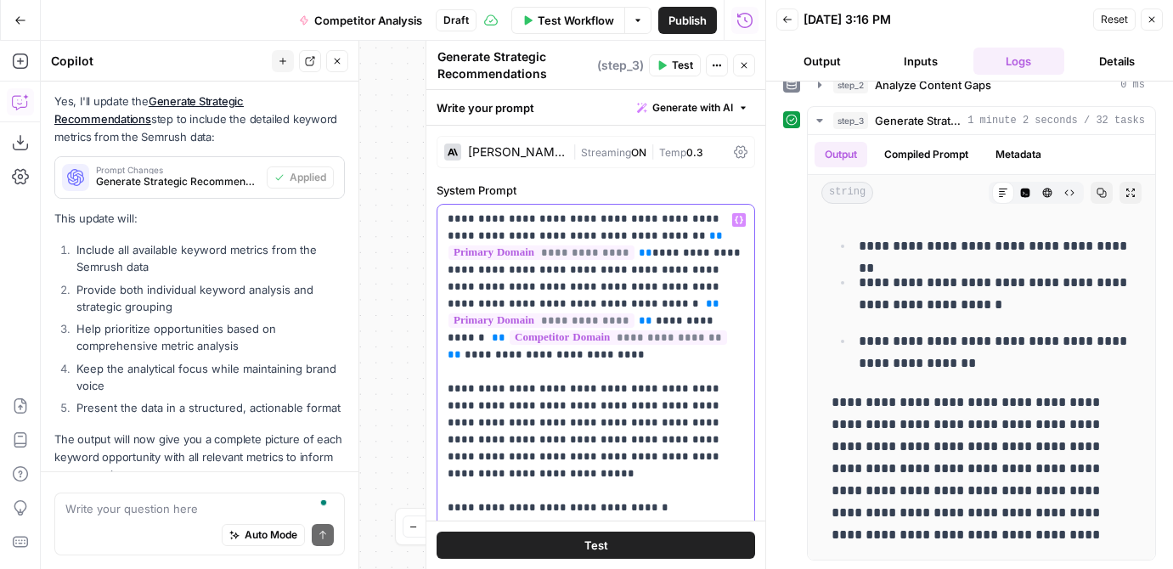
click at [704, 456] on p "**********" at bounding box center [596, 261] width 297 height 1393
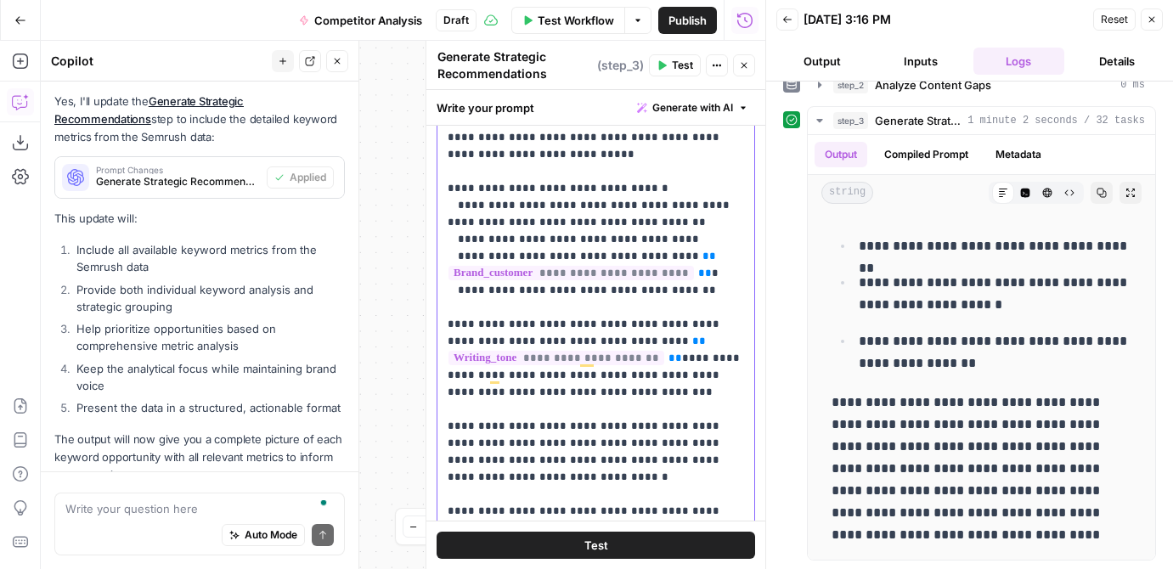
drag, startPoint x: 678, startPoint y: 223, endPoint x: 460, endPoint y: 224, distance: 218.3
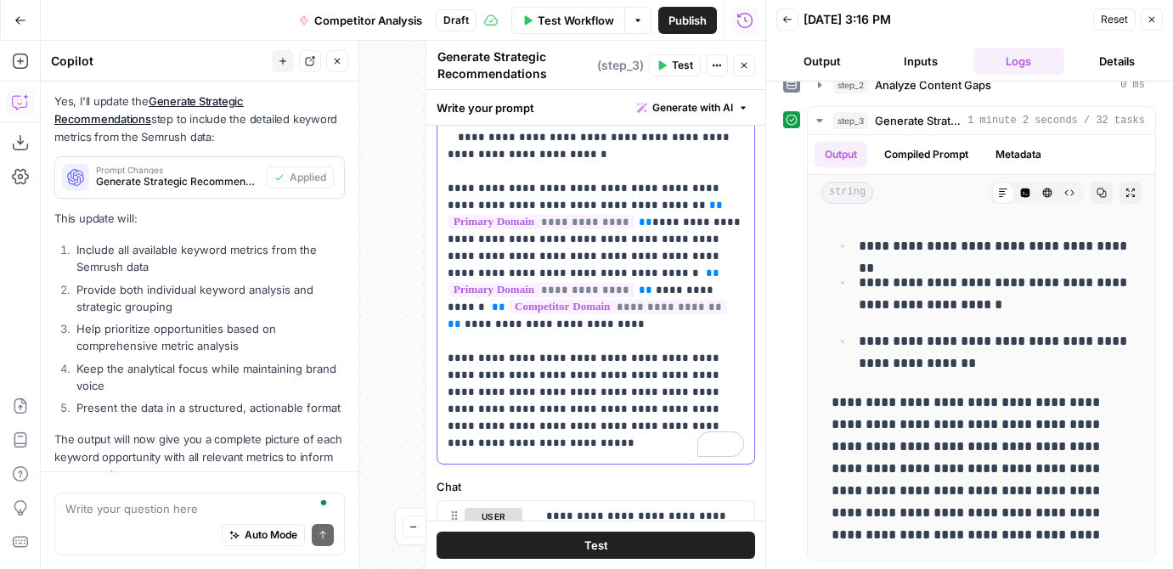
click at [502, 429] on p "**********" at bounding box center [596, 222] width 297 height 1376
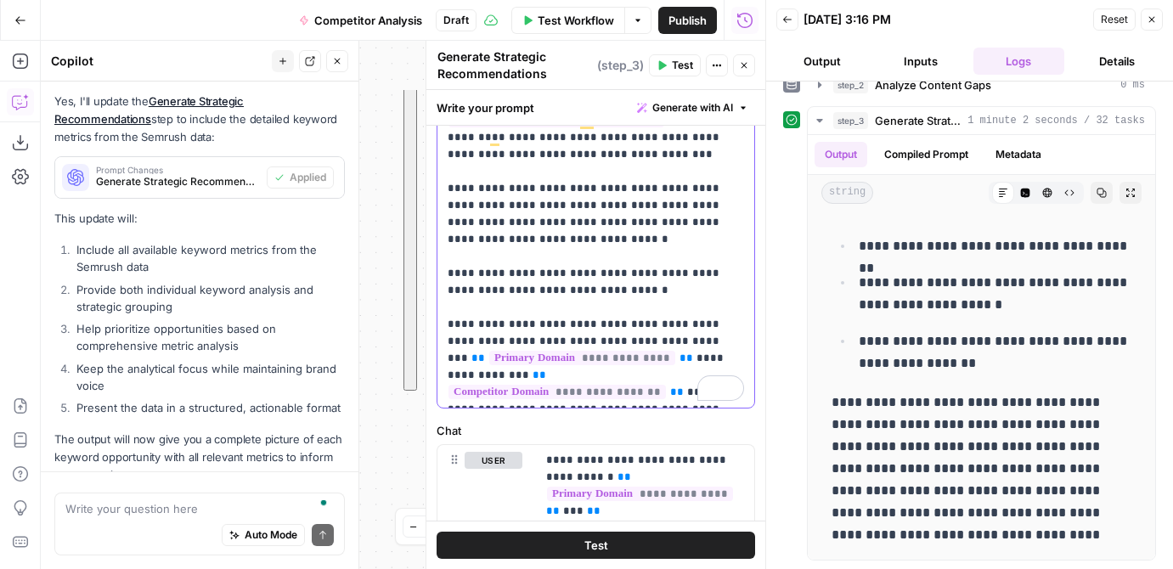
copy p "**********"
drag, startPoint x: 449, startPoint y: 219, endPoint x: 687, endPoint y: 398, distance: 297.4
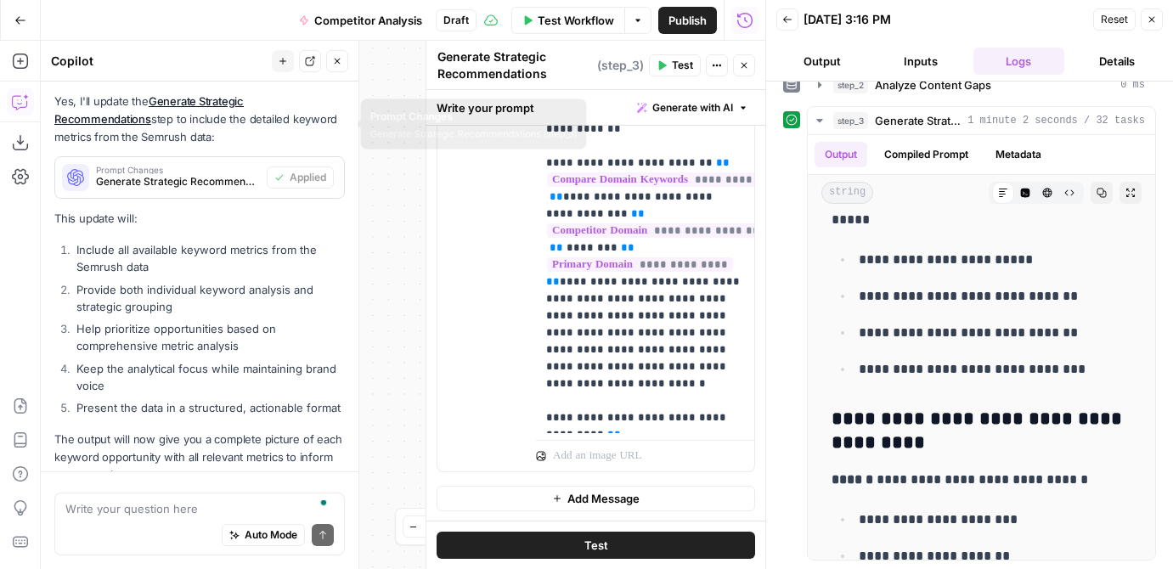
click at [195, 174] on span "Generate Strategic Recommendations (step_3)" at bounding box center [178, 181] width 164 height 15
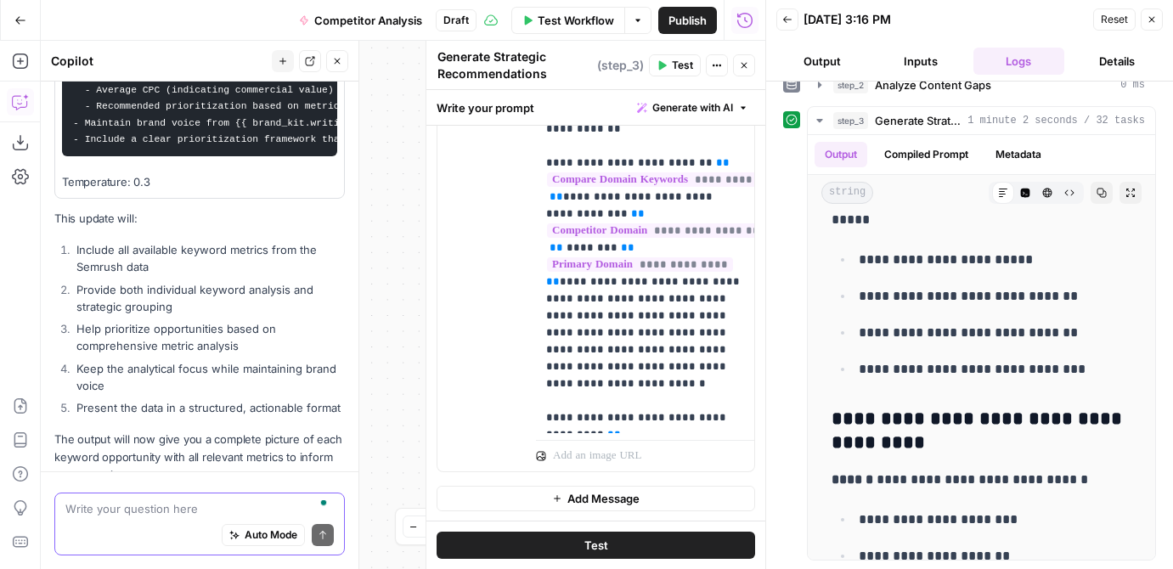
click at [106, 500] on textarea "To enrich screen reader interactions, please activate Accessibility in Grammarl…" at bounding box center [199, 508] width 268 height 17
paste textarea "You are a strategic content advisor tasked with developing a comprehensive cont…"
type textarea "Can you change that prompt to : You are a strategic content advisor tasked with…"
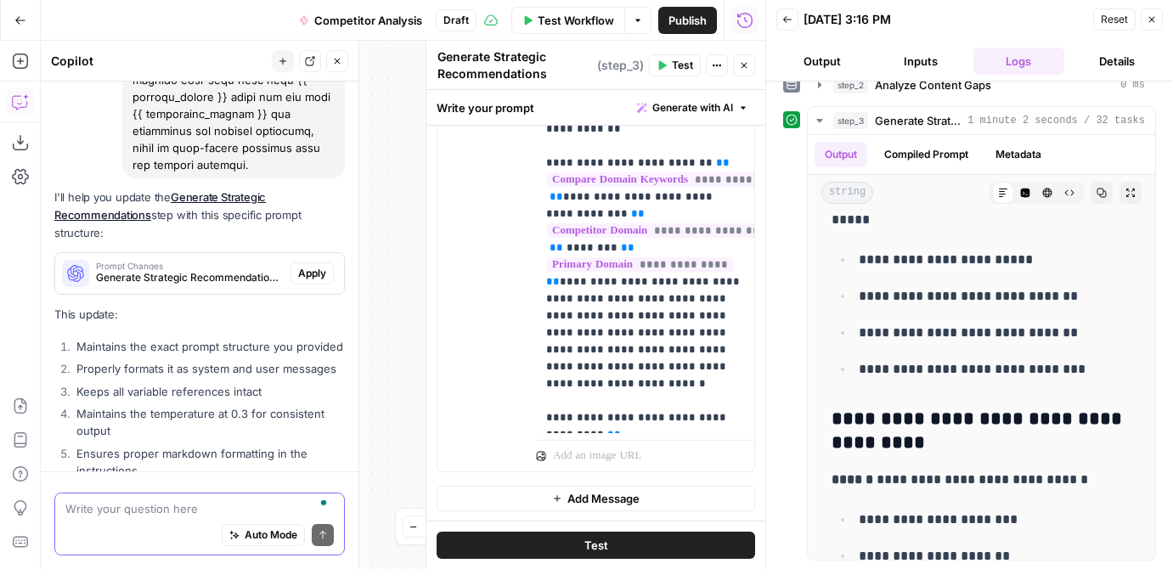
scroll to position [7892, 0]
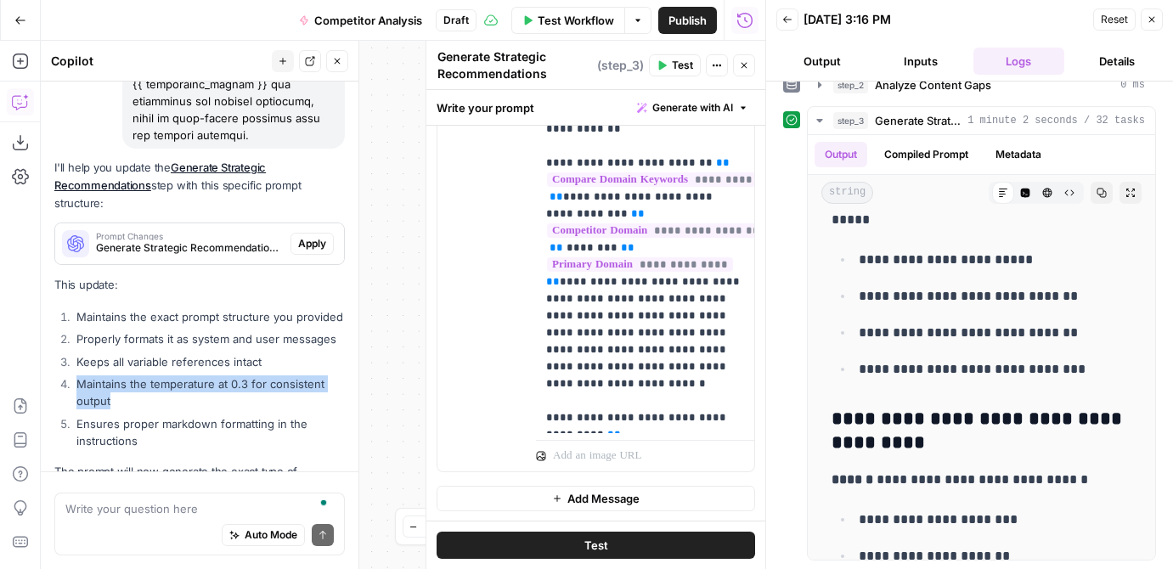
drag, startPoint x: 136, startPoint y: 302, endPoint x: 76, endPoint y: 279, distance: 64.8
click at [76, 376] on li "Maintains the temperature at 0.3 for consistent output" at bounding box center [208, 393] width 273 height 34
copy li "Maintains the temperature at 0.3 for consistent output"
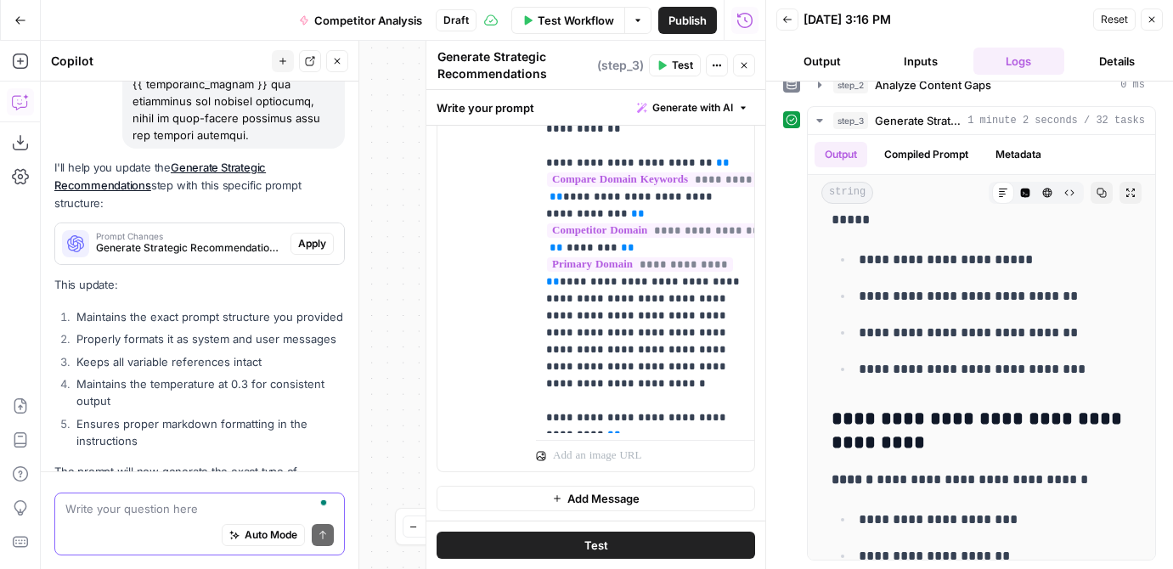
click at [123, 515] on textarea "To enrich screen reader interactions, please activate Accessibility in Grammarl…" at bounding box center [199, 508] width 268 height 17
paste textarea "Maintains the temperature at 0.3 for consistent output"
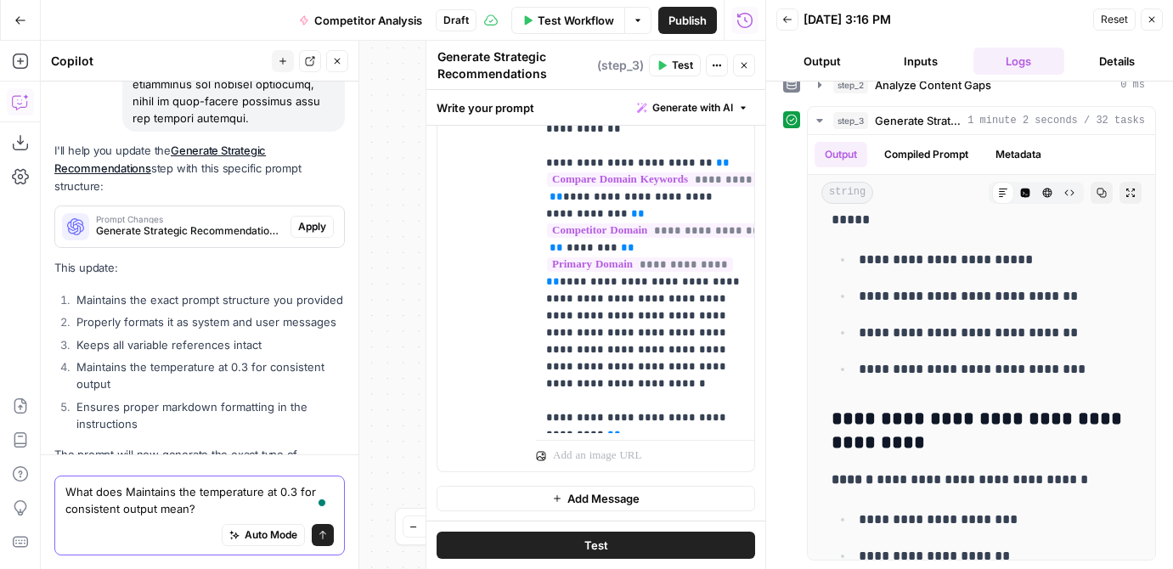
type textarea "What does Maintains the temperature at 0.3 for consistent output mean?"
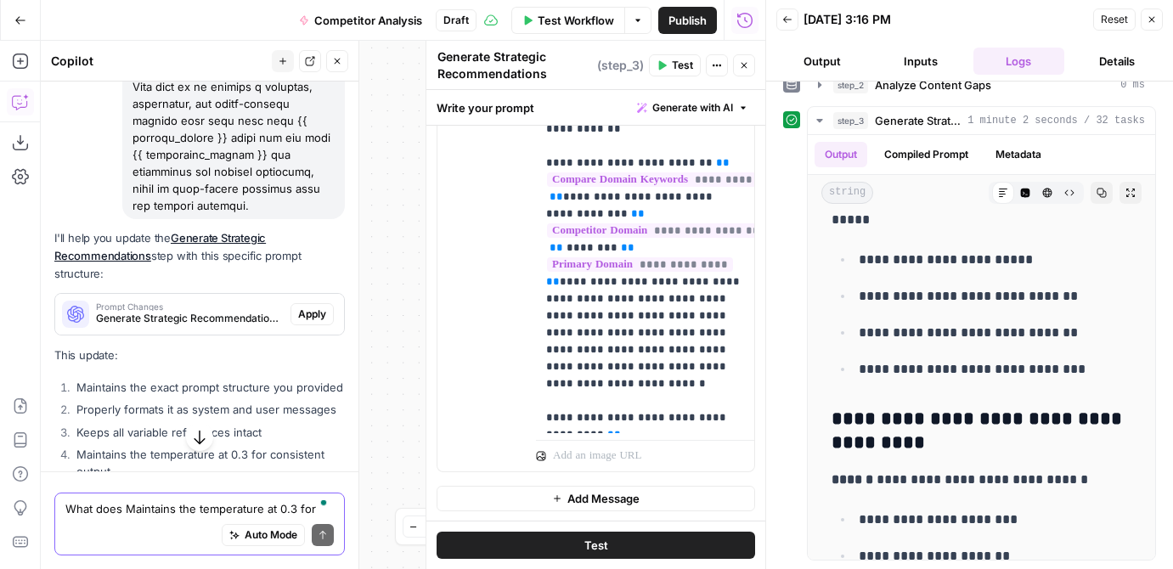
scroll to position [7747, 0]
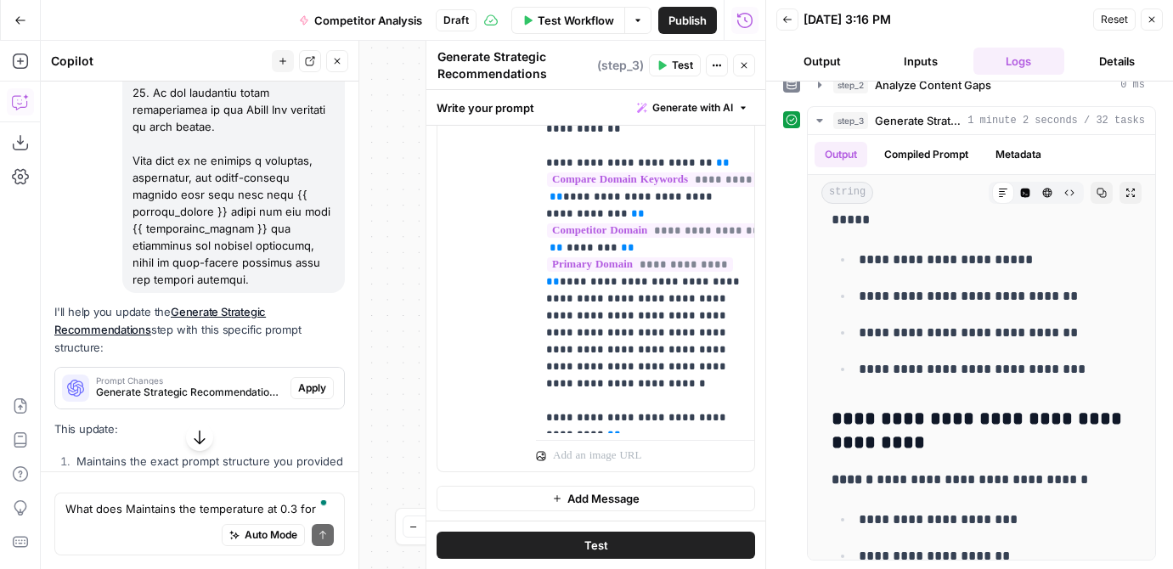
click at [305, 381] on span "Apply" at bounding box center [312, 388] width 28 height 15
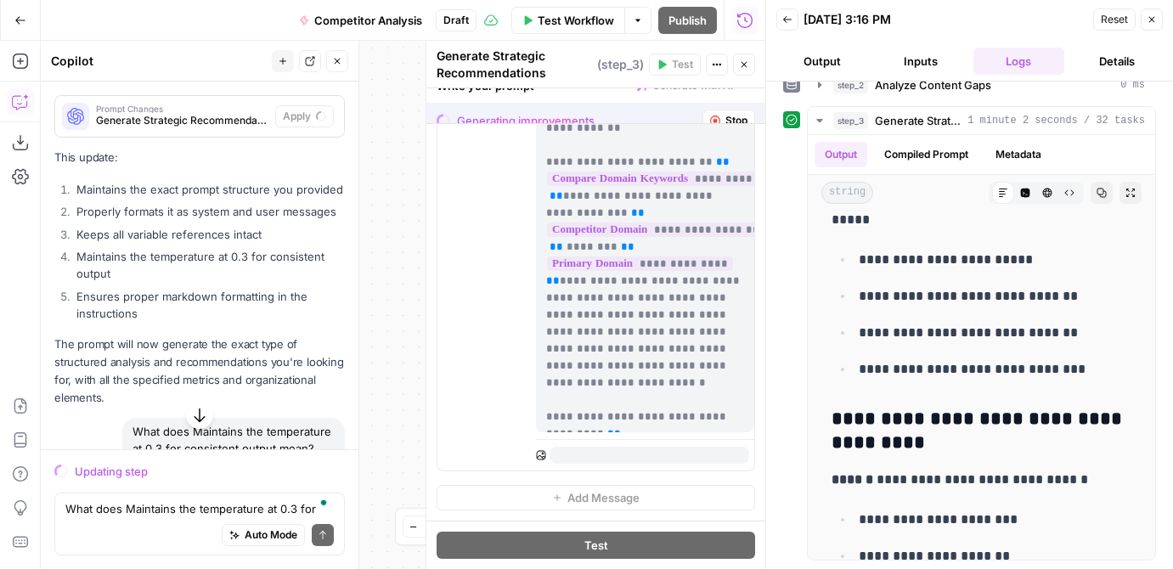
scroll to position [0, 0]
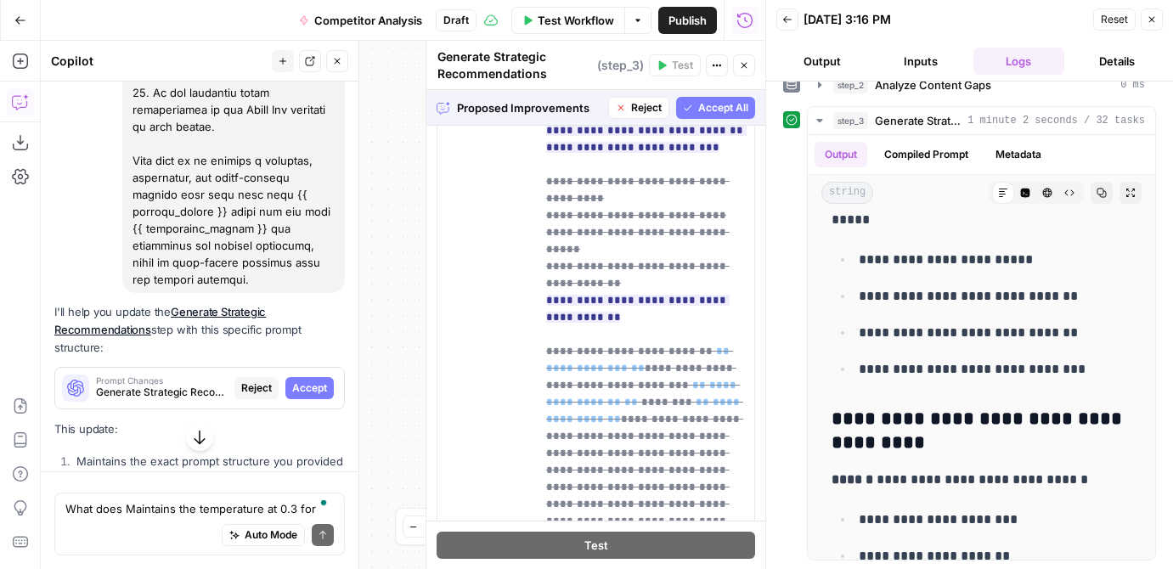
click at [733, 110] on span "Accept All" at bounding box center [723, 107] width 50 height 15
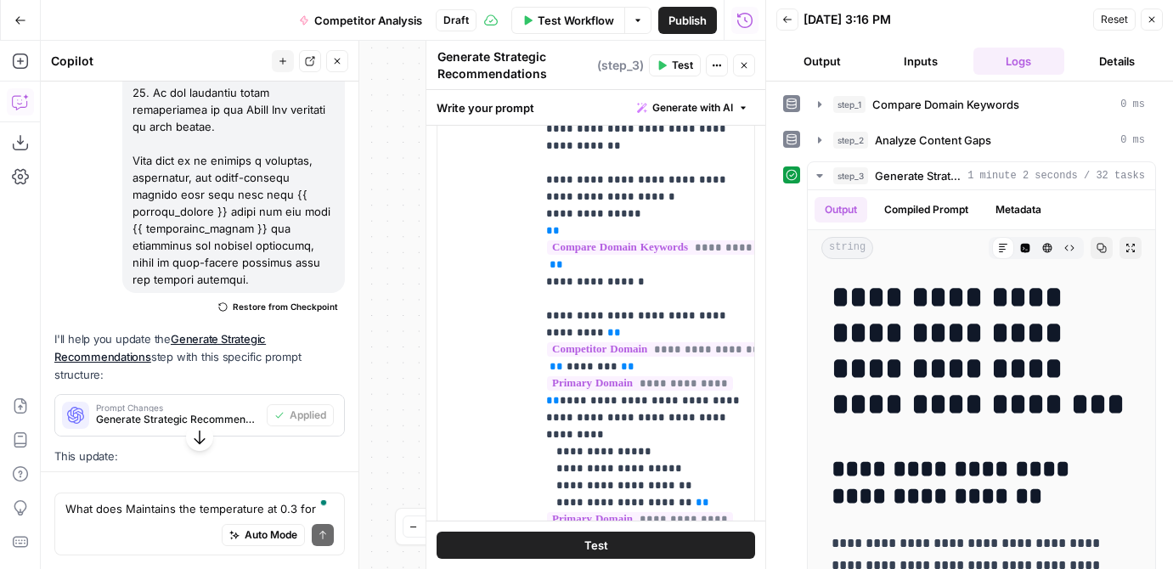
scroll to position [770, 0]
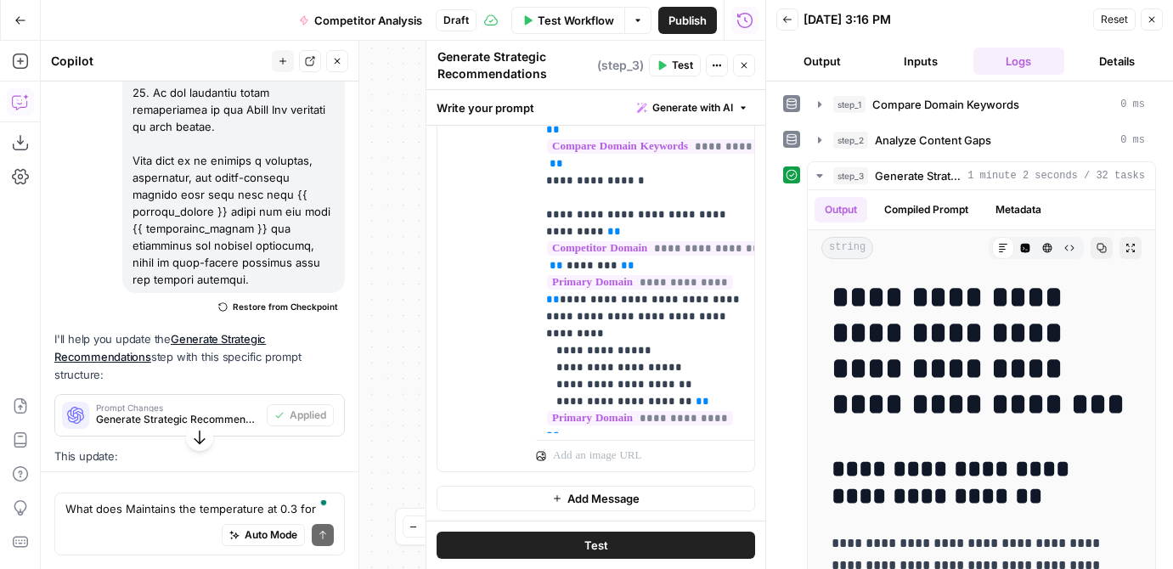
click at [636, 537] on button "Test" at bounding box center [596, 545] width 319 height 27
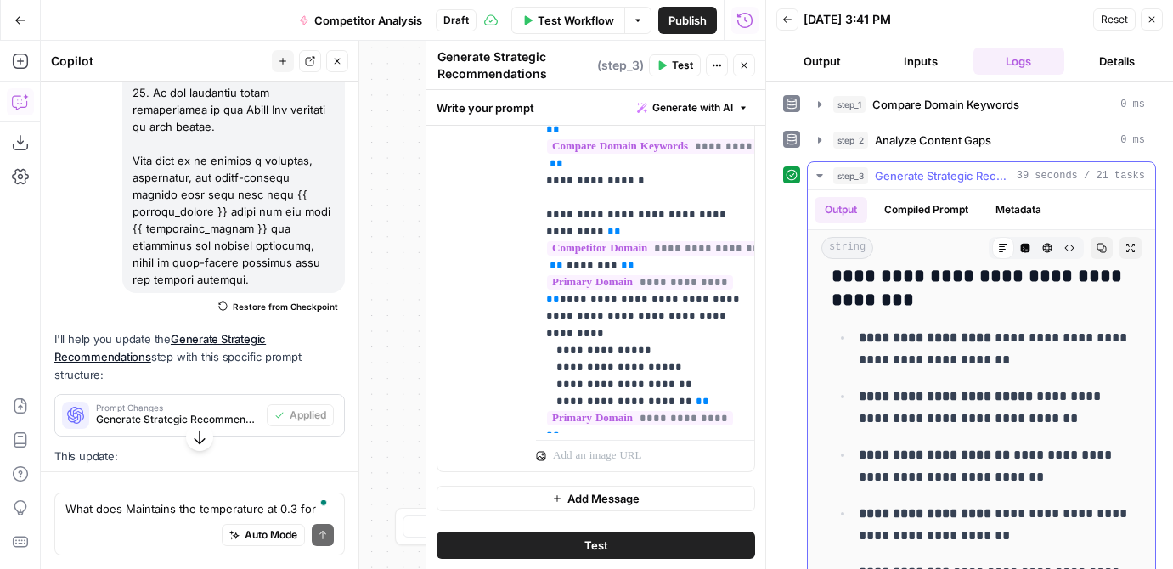
scroll to position [427, 0]
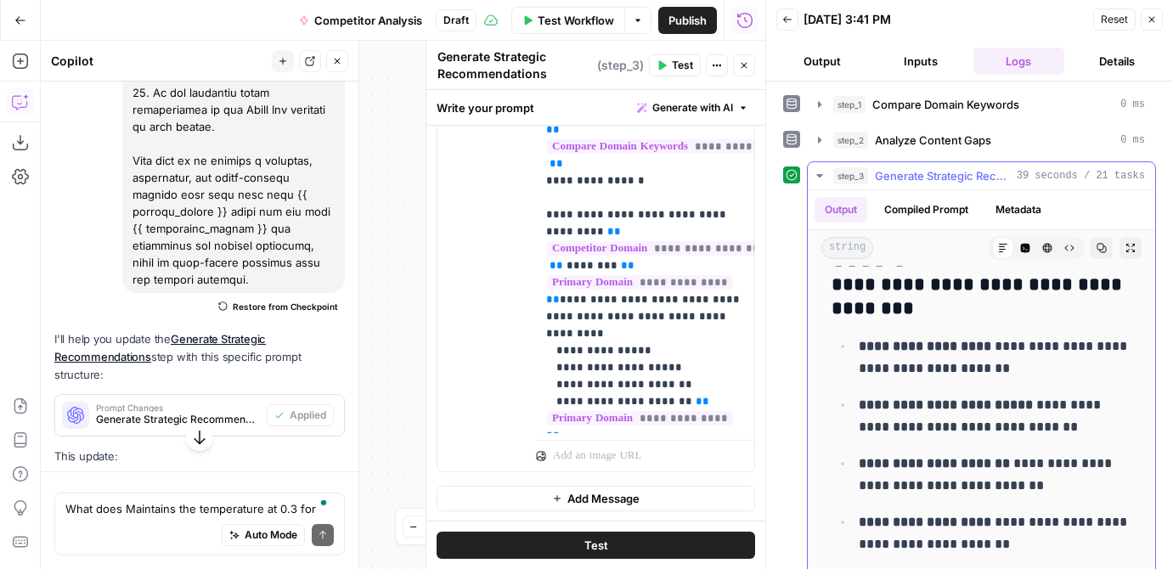
click at [894, 433] on p "**********" at bounding box center [995, 416] width 273 height 44
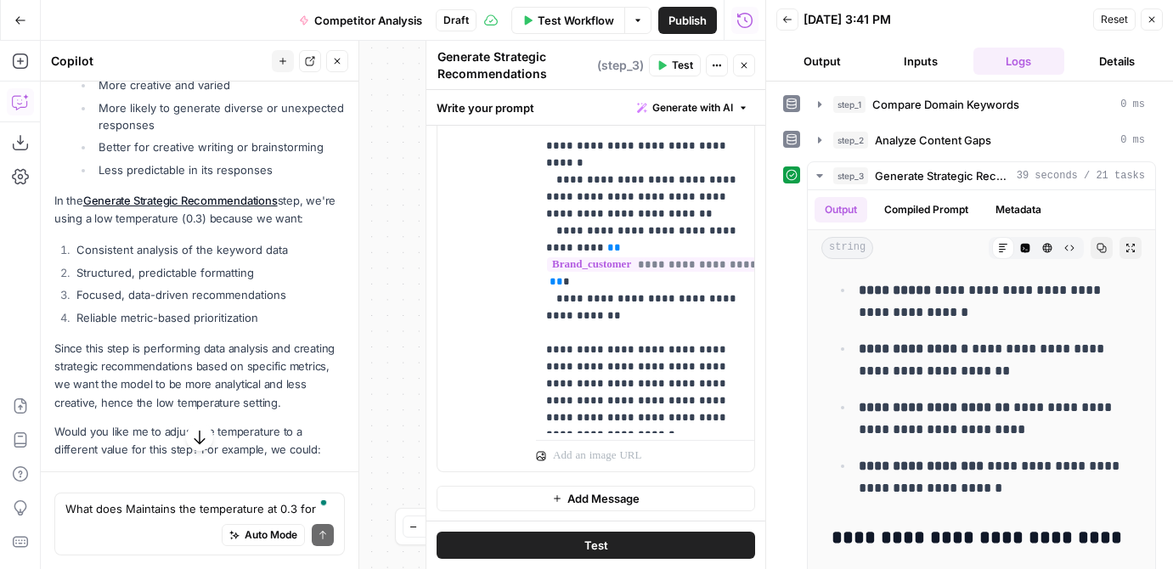
scroll to position [8360, 0]
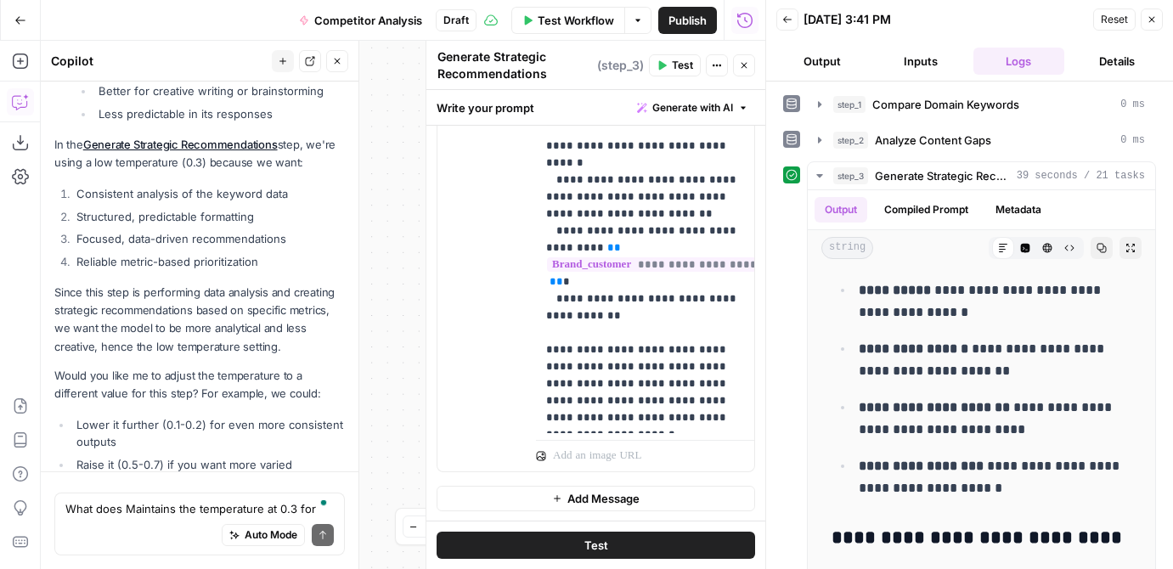
click at [119, 526] on div "Auto Mode Send" at bounding box center [199, 535] width 268 height 37
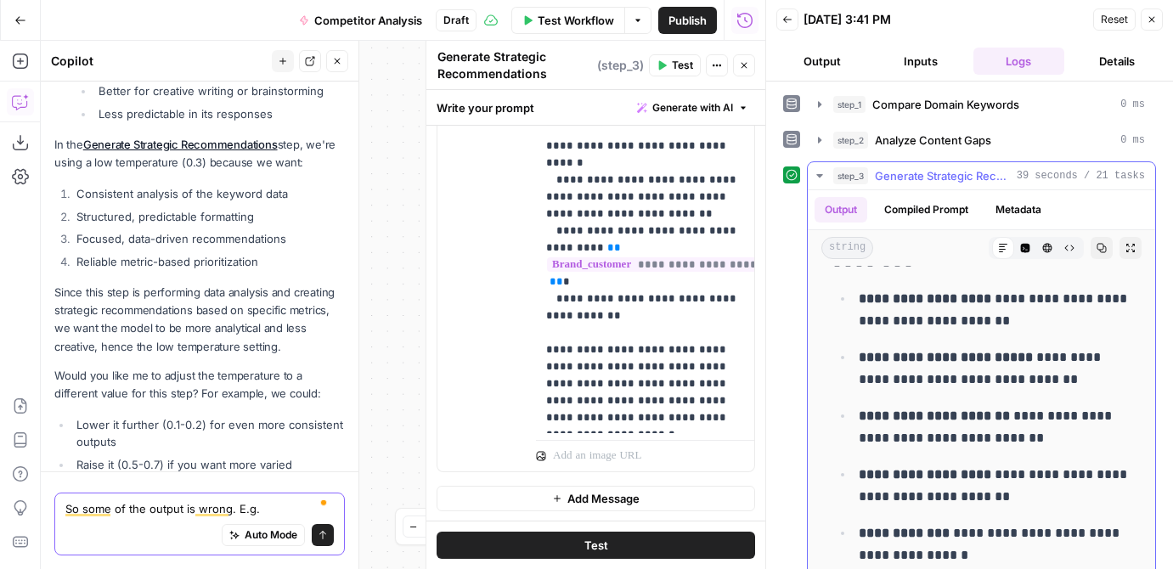
scroll to position [493, 0]
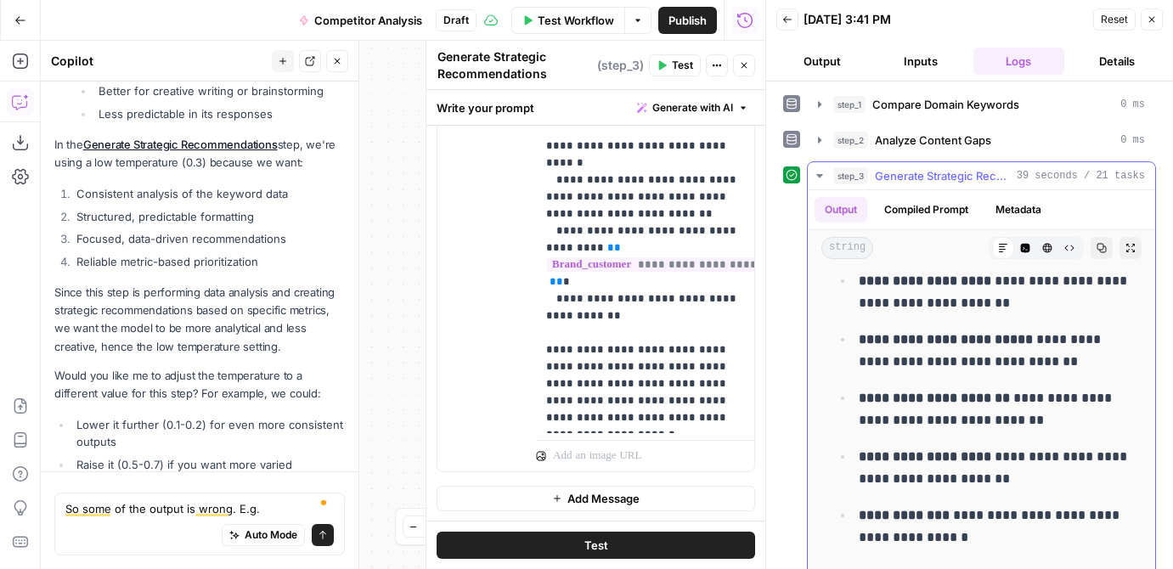
drag, startPoint x: 1034, startPoint y: 423, endPoint x: 860, endPoint y: 349, distance: 189.2
click at [860, 349] on ul "**********" at bounding box center [982, 409] width 300 height 280
click at [281, 497] on div "So some of the output is wrong. E.g. So some of the output is wrong. E.g. Auto …" at bounding box center [199, 524] width 291 height 63
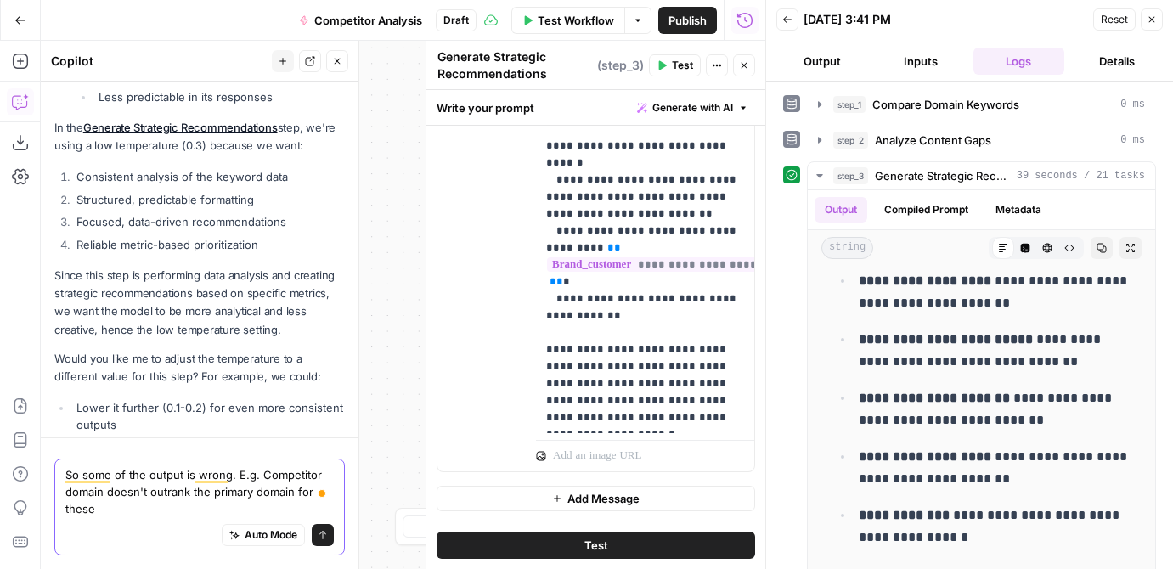
scroll to position [8394, 0]
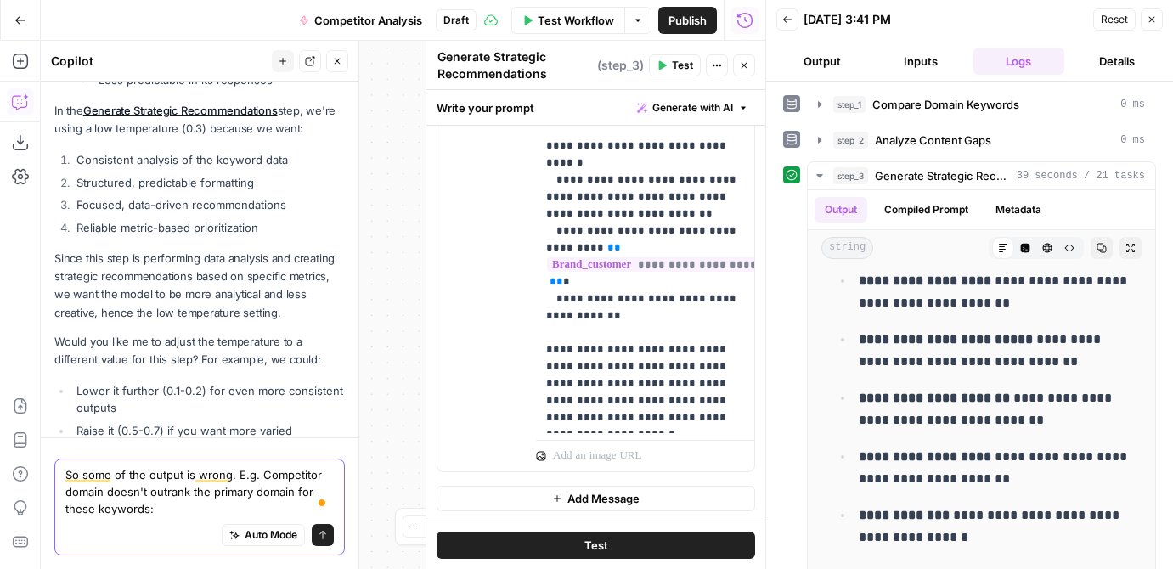
paste textarea "sales enablement software (1,300 volume, $18.82 CPC, 42% difficulty) sales enab…"
type textarea "So some of the output is wrong. E.g. Competitor domain doesn't outrank the prim…"
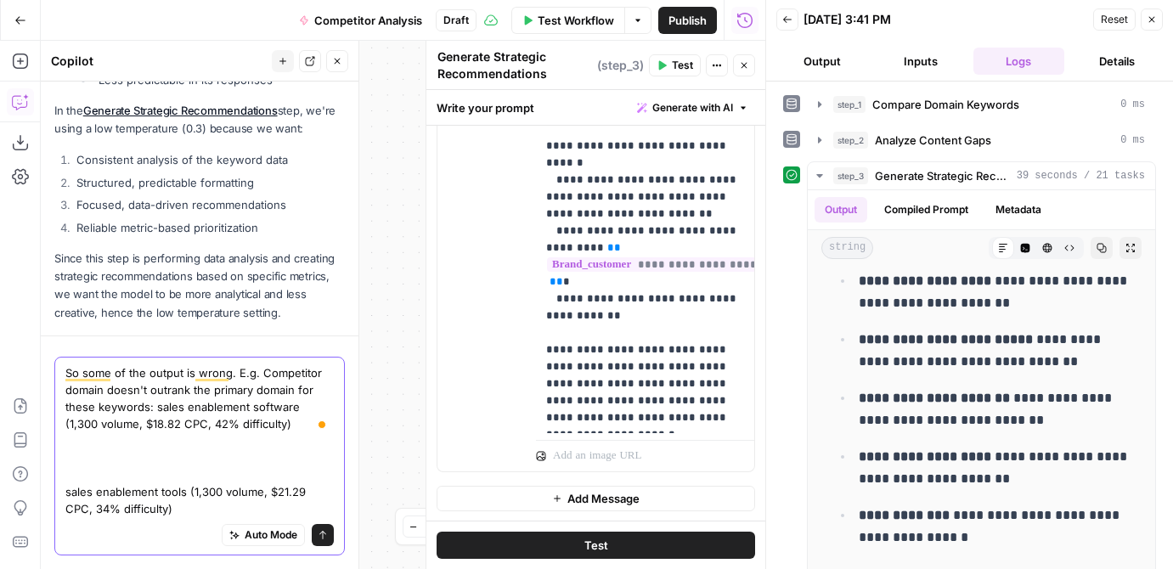
scroll to position [8496, 0]
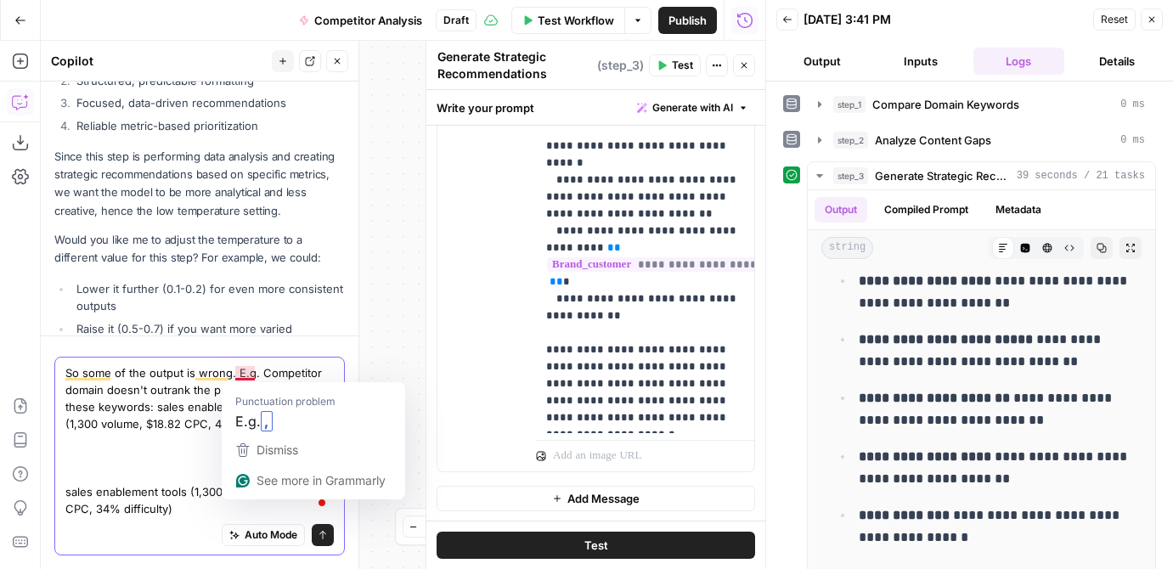
click at [236, 375] on textarea "So some of the output is wrong. E.g. Competitor domain doesn't outrank the prim…" at bounding box center [199, 440] width 268 height 153
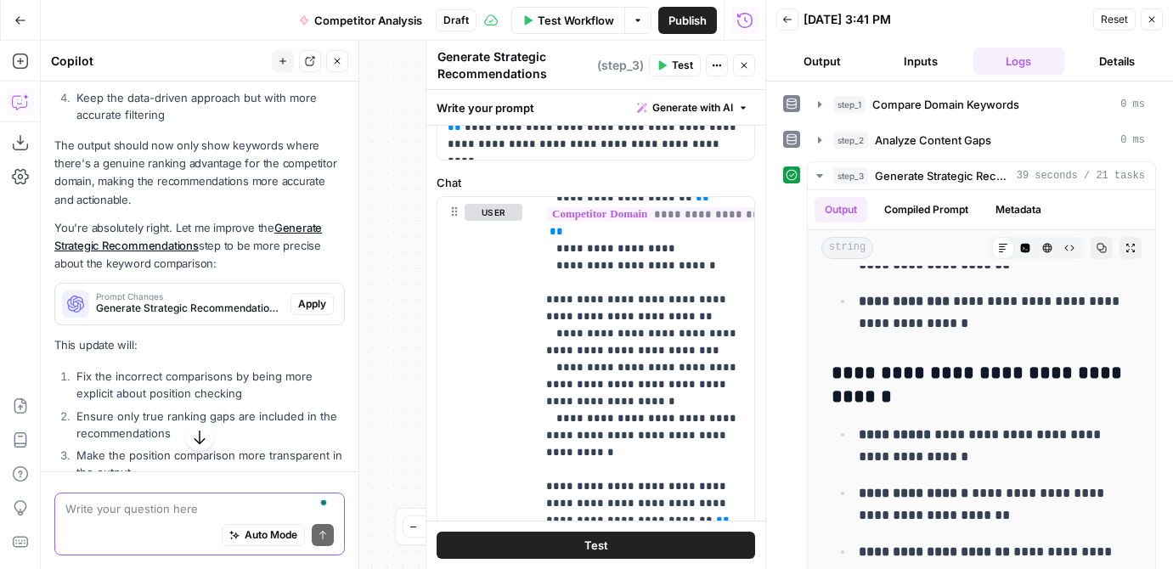
scroll to position [9308, 0]
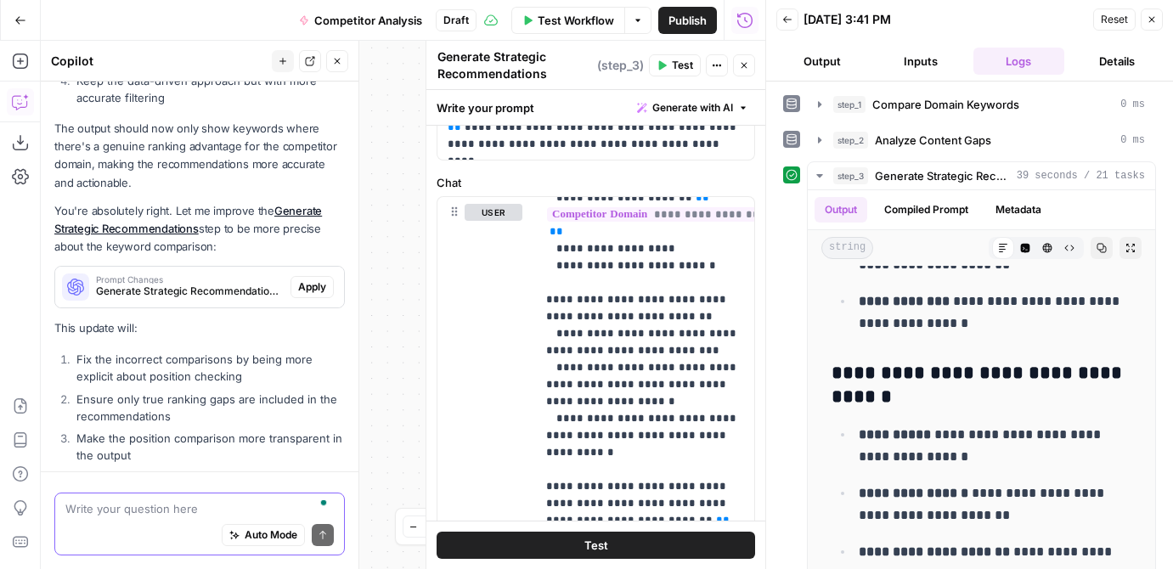
click at [167, 511] on textarea "To enrich screen reader interactions, please activate Accessibility in Grammarl…" at bounding box center [199, 508] width 268 height 17
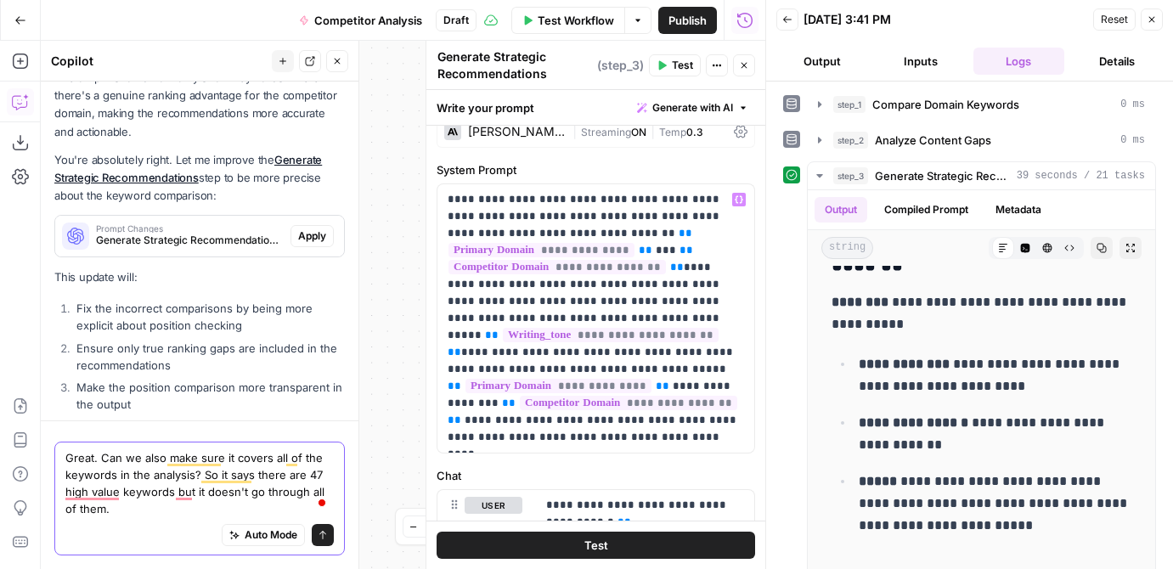
scroll to position [80, 0]
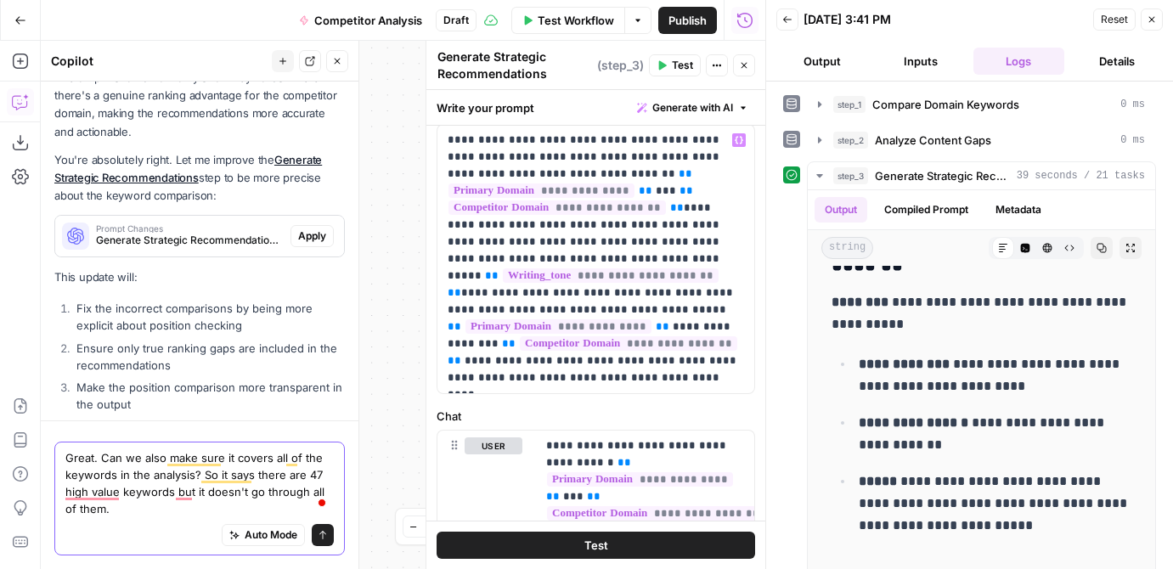
type textarea "Great. Can we also make sure it covers all of the keywords in the analysis? So …"
click at [675, 373] on p "**********" at bounding box center [596, 259] width 297 height 255
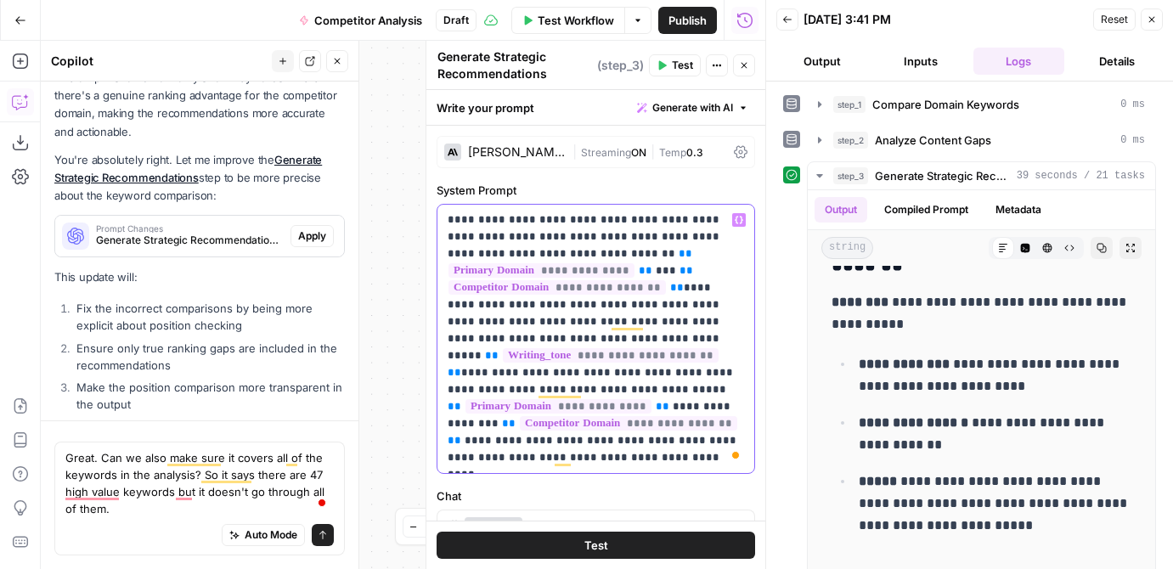
scroll to position [9, 0]
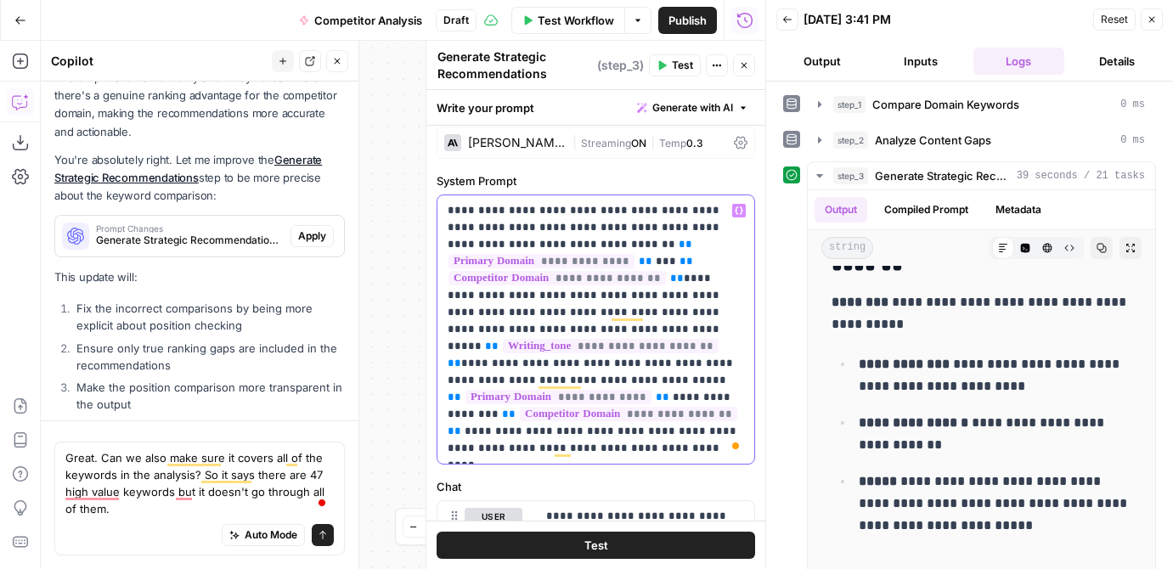
click at [667, 325] on p "**********" at bounding box center [596, 329] width 297 height 255
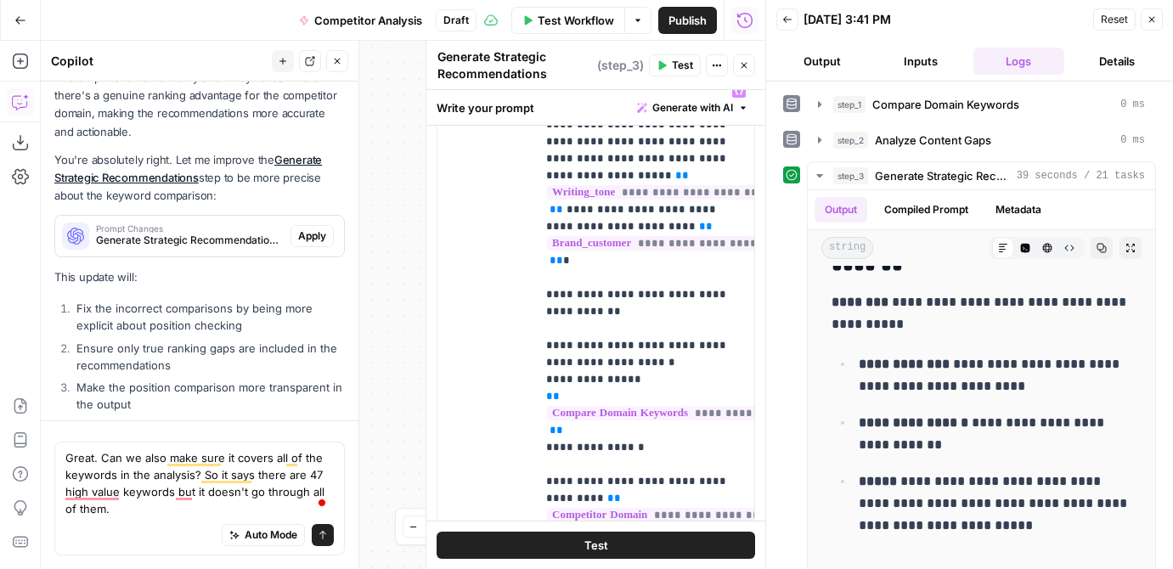
scroll to position [0, 0]
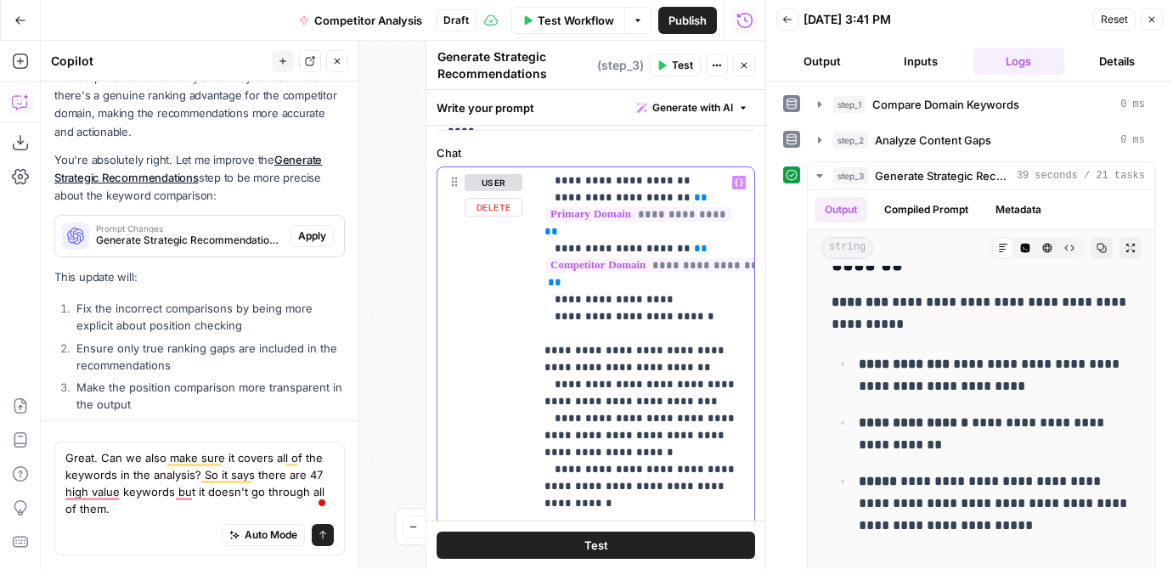
drag, startPoint x: 592, startPoint y: 479, endPoint x: 559, endPoint y: 321, distance: 161.5
click at [559, 321] on p "**********" at bounding box center [644, 402] width 198 height 1716
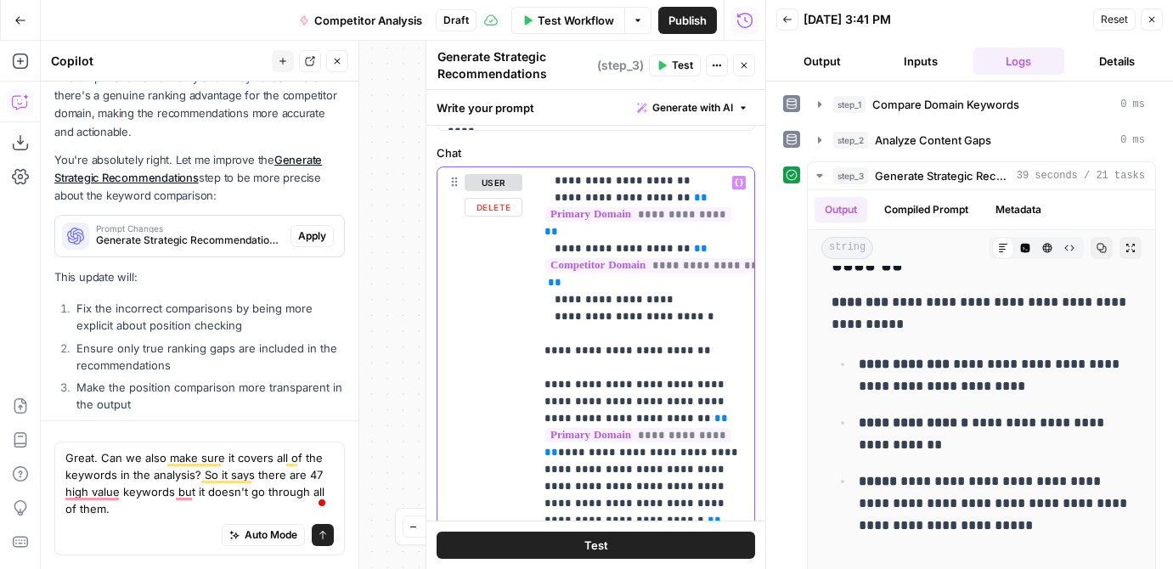
drag, startPoint x: 698, startPoint y: 311, endPoint x: 562, endPoint y: 315, distance: 135.2
click at [562, 315] on p "**********" at bounding box center [644, 325] width 198 height 1563
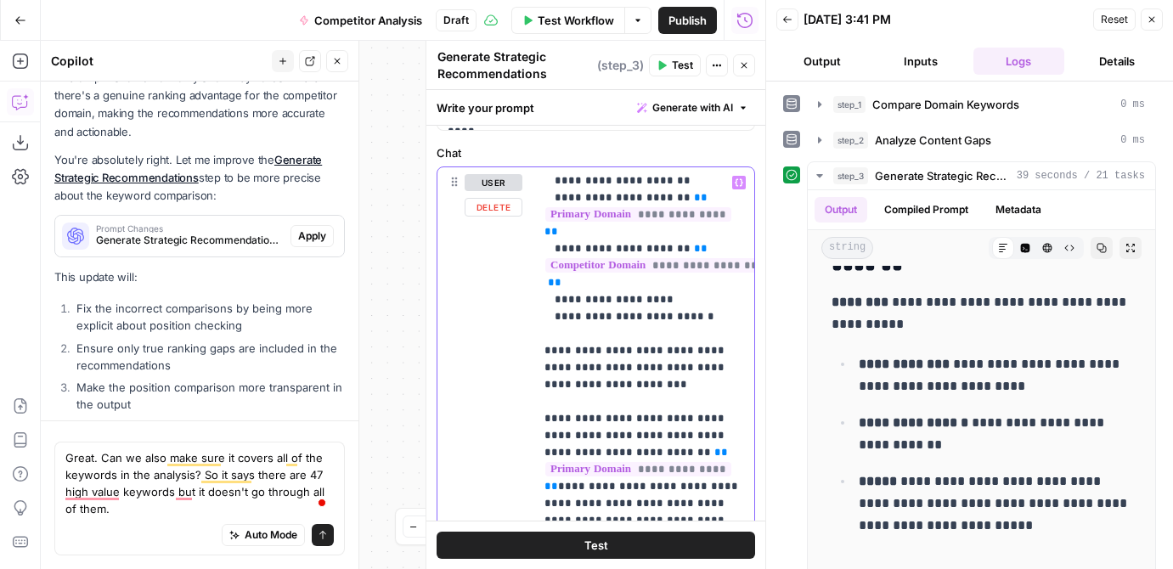
drag, startPoint x: 617, startPoint y: 351, endPoint x: 541, endPoint y: 352, distance: 75.6
click at [541, 352] on div "**********" at bounding box center [645, 513] width 218 height 692
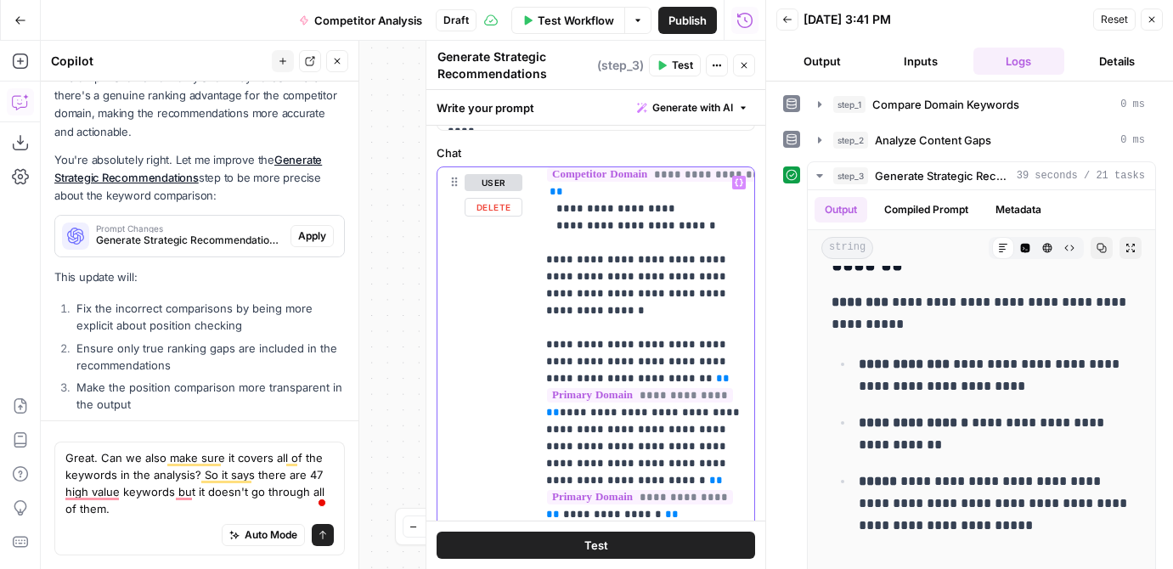
click at [737, 245] on p "**********" at bounding box center [645, 251] width 198 height 1597
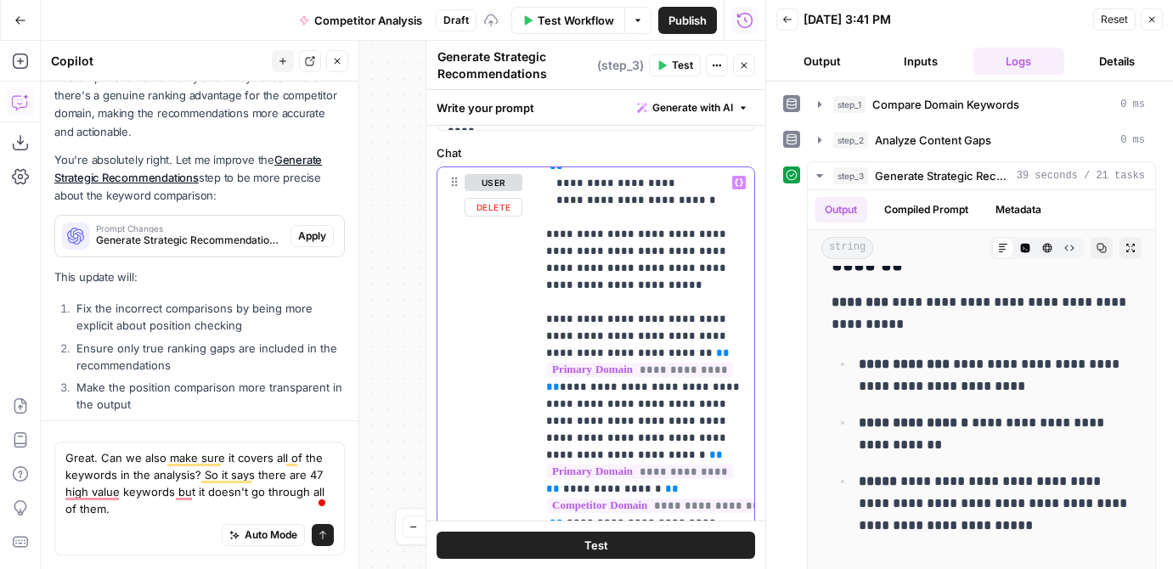
click at [658, 248] on p "**********" at bounding box center [645, 234] width 198 height 1614
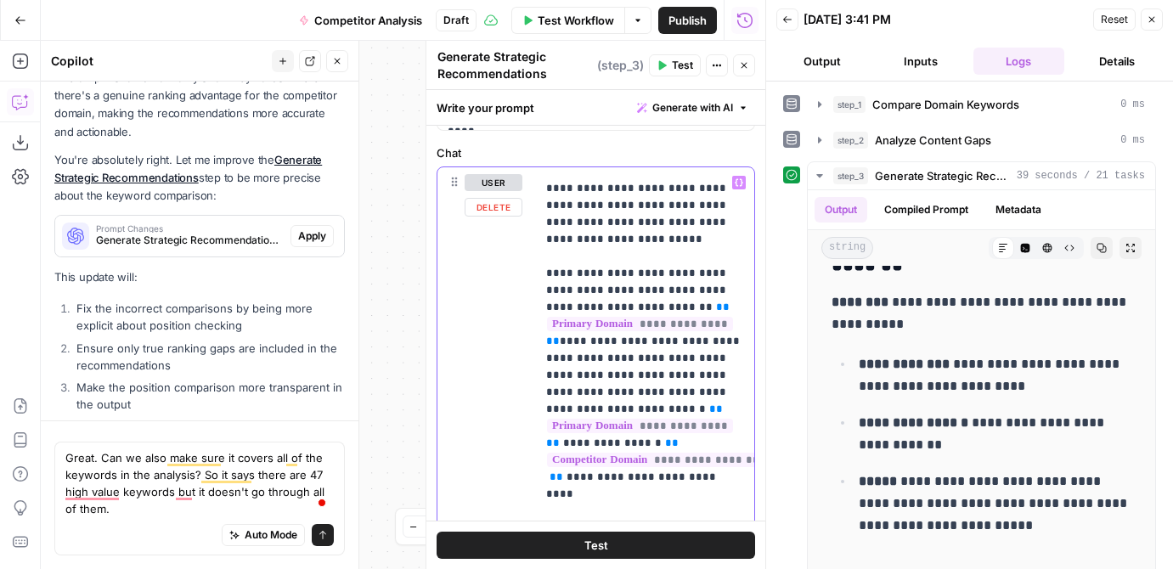
drag, startPoint x: 707, startPoint y: 252, endPoint x: 659, endPoint y: 251, distance: 47.6
click at [659, 252] on p "**********" at bounding box center [645, 189] width 198 height 1614
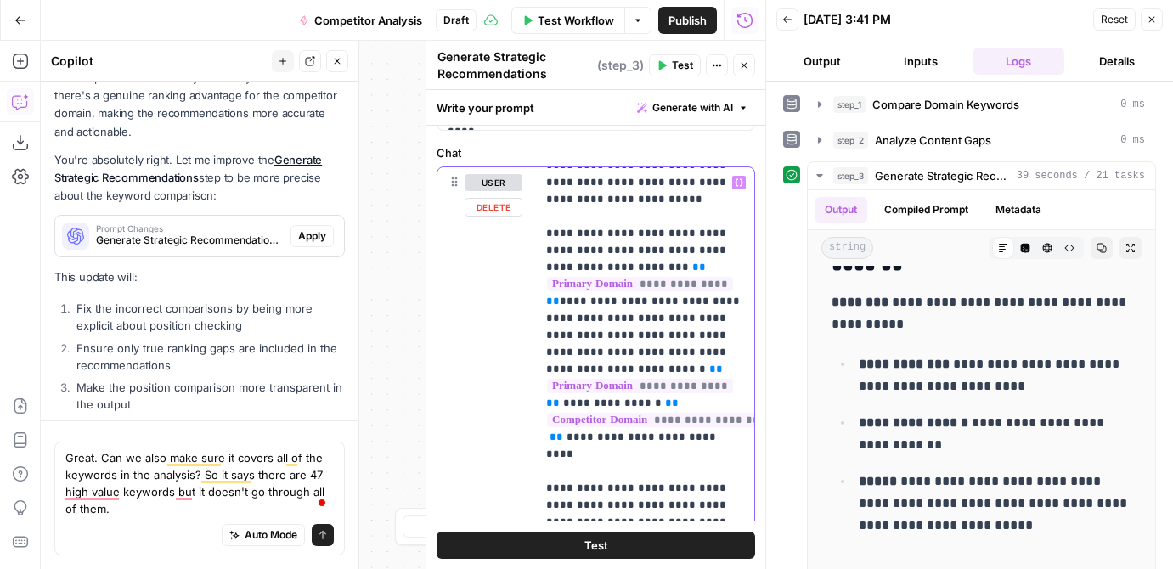
drag, startPoint x: 581, startPoint y: 320, endPoint x: 564, endPoint y: 271, distance: 52.1
click at [564, 271] on p "**********" at bounding box center [645, 149] width 198 height 1614
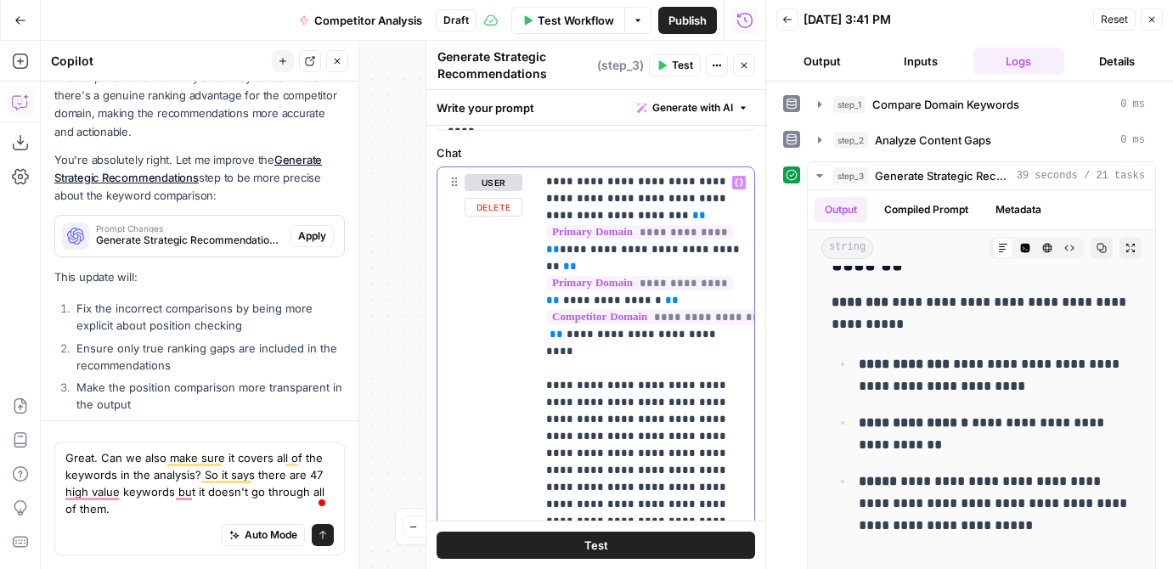
click at [572, 378] on p "**********" at bounding box center [645, 71] width 198 height 1563
drag, startPoint x: 596, startPoint y: 372, endPoint x: 545, endPoint y: 339, distance: 60.1
click at [546, 339] on p "**********" at bounding box center [645, 71] width 198 height 1563
click at [571, 335] on p "**********" at bounding box center [645, 71] width 198 height 1563
drag, startPoint x: 592, startPoint y: 370, endPoint x: 545, endPoint y: 338, distance: 57.0
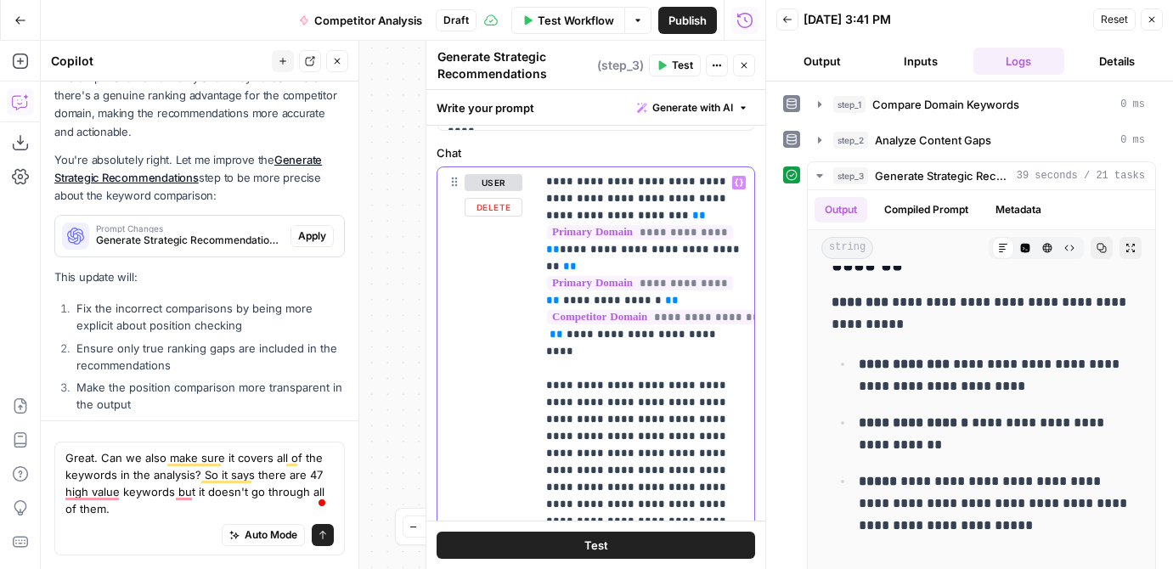
click at [545, 338] on div "**********" at bounding box center [645, 513] width 218 height 692
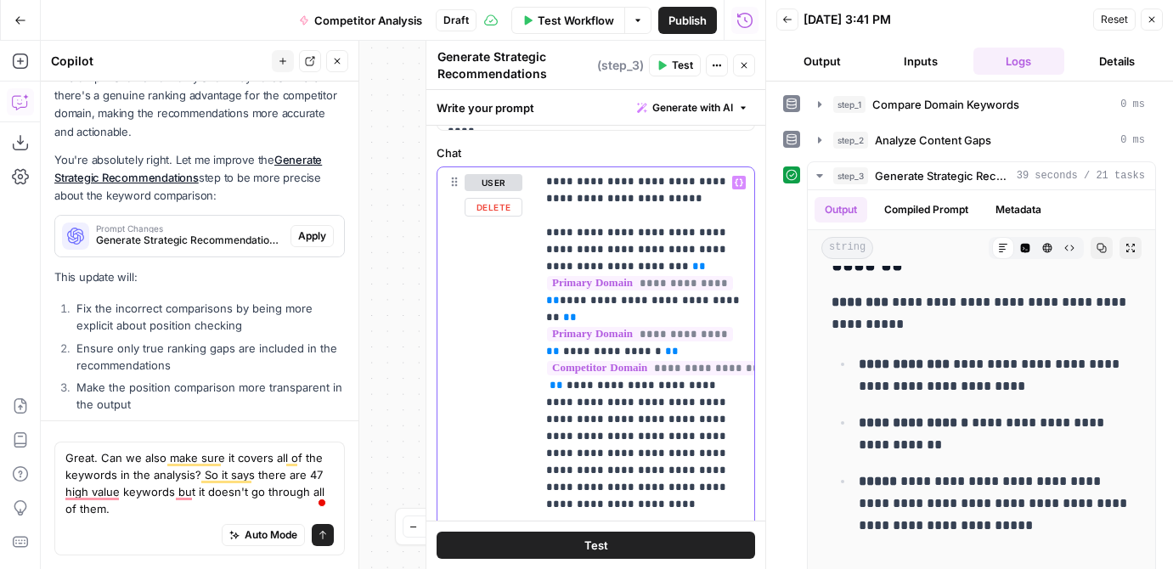
click at [590, 367] on p "**********" at bounding box center [645, 97] width 198 height 1512
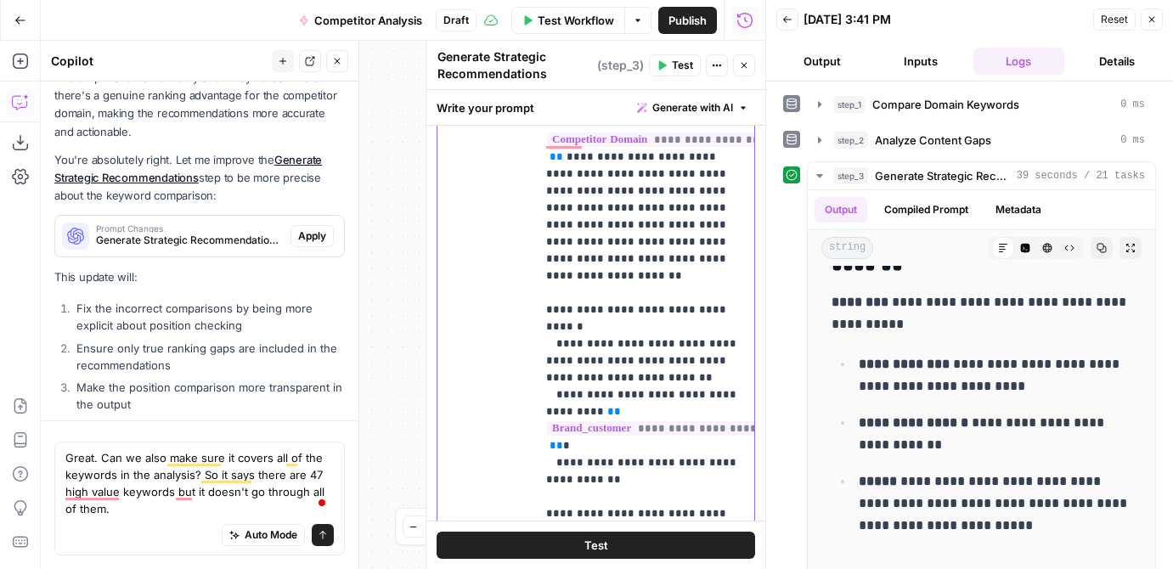
drag, startPoint x: 593, startPoint y: 415, endPoint x: 533, endPoint y: 258, distance: 167.6
click at [533, 258] on div "**********" at bounding box center [595, 329] width 339 height 479
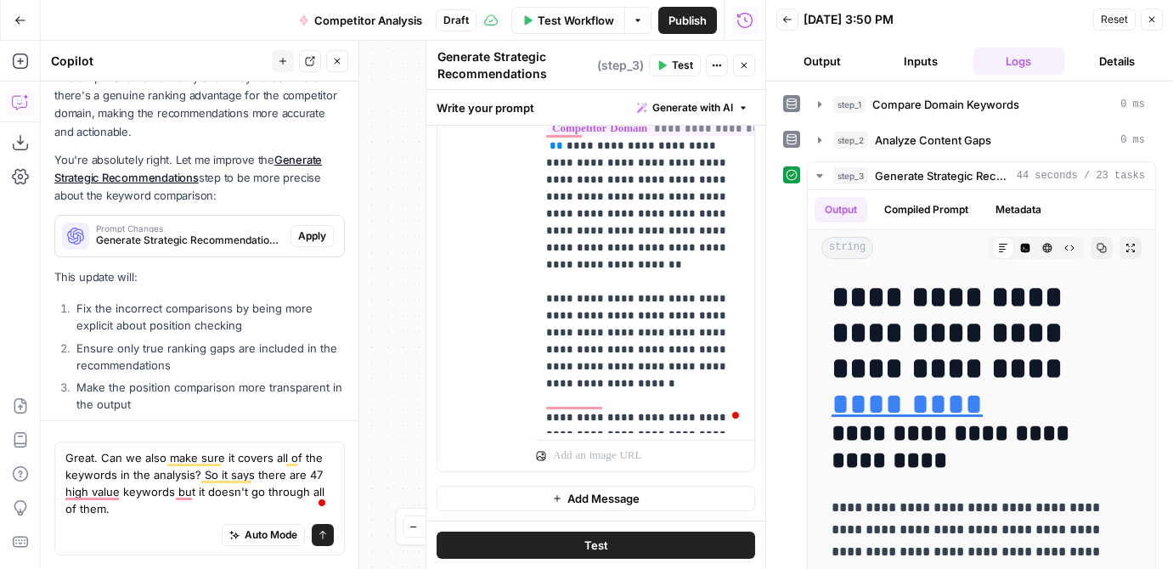
scroll to position [647, 0]
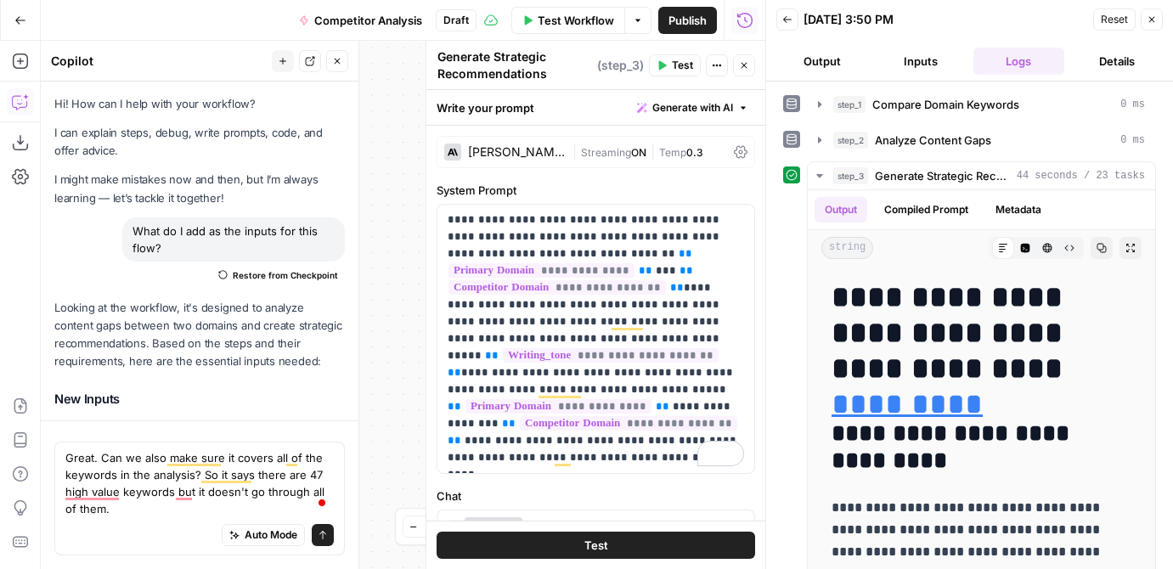
scroll to position [647, 0]
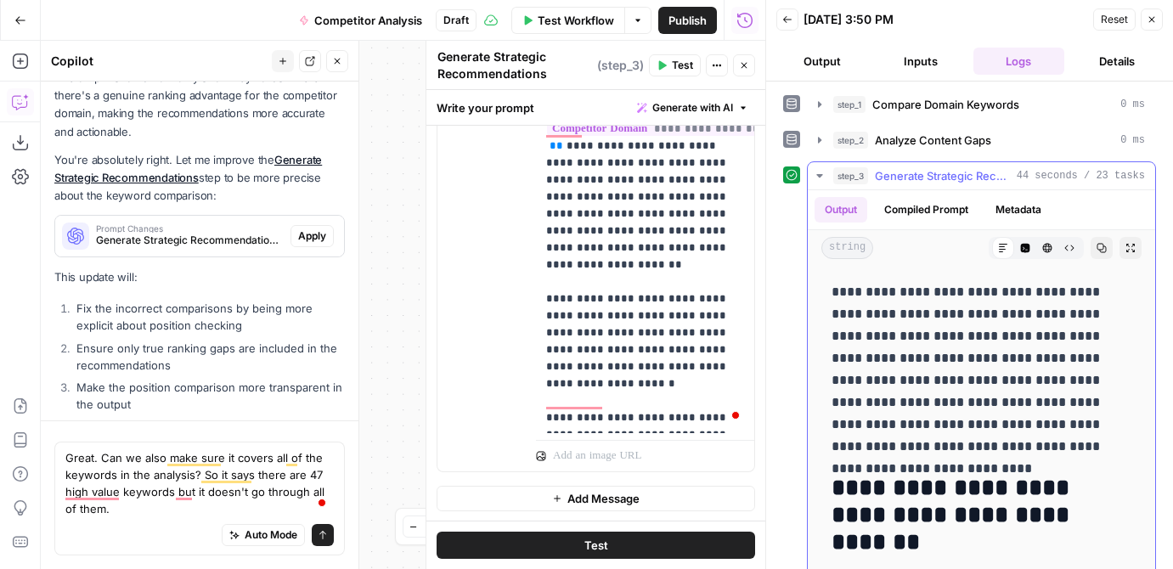
scroll to position [218, 0]
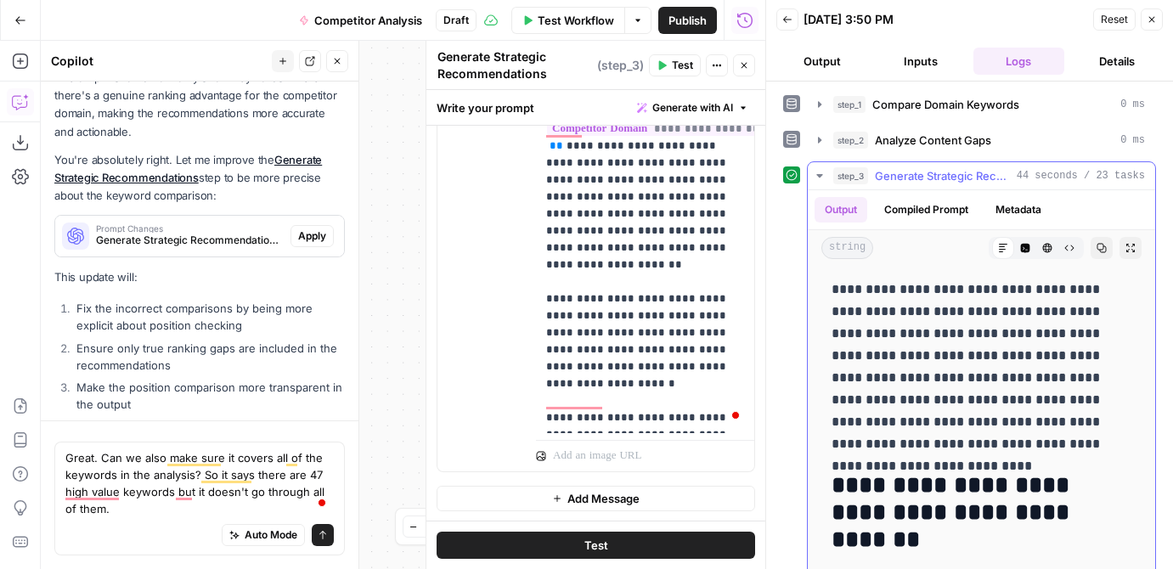
click at [895, 379] on p "**********" at bounding box center [982, 367] width 300 height 177
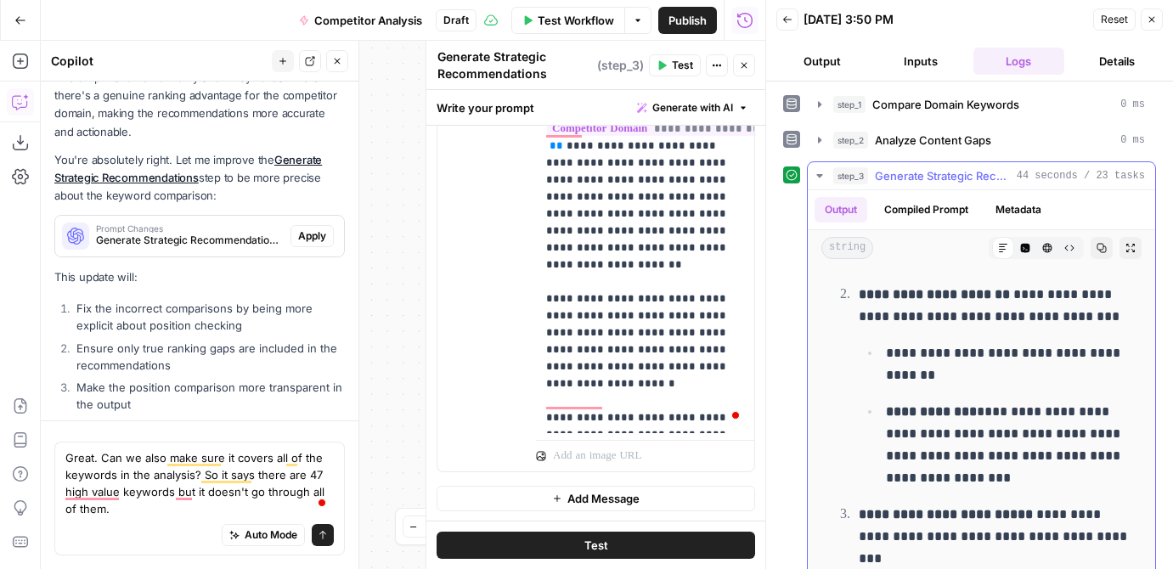
scroll to position [781, 0]
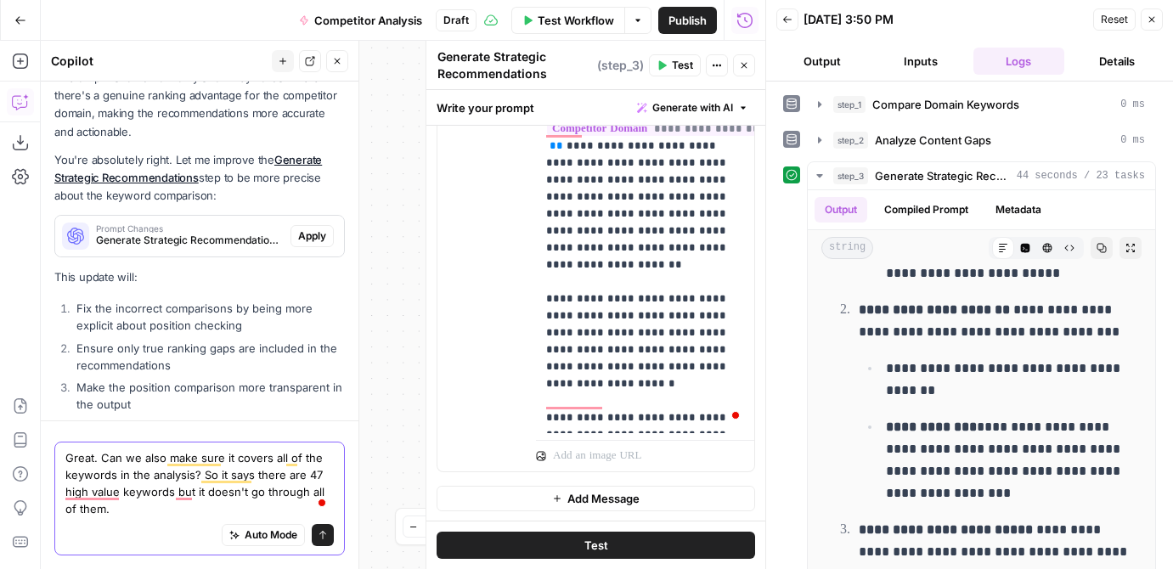
click at [110, 511] on textarea "Great. Can we also make sure it covers all of the keywords in the analysis? So …" at bounding box center [199, 483] width 268 height 68
drag, startPoint x: 110, startPoint y: 511, endPoint x: 48, endPoint y: 455, distance: 84.2
click at [48, 455] on div "Great. Can we also make sure it covers all of the keywords in the analysis? So …" at bounding box center [200, 495] width 318 height 149
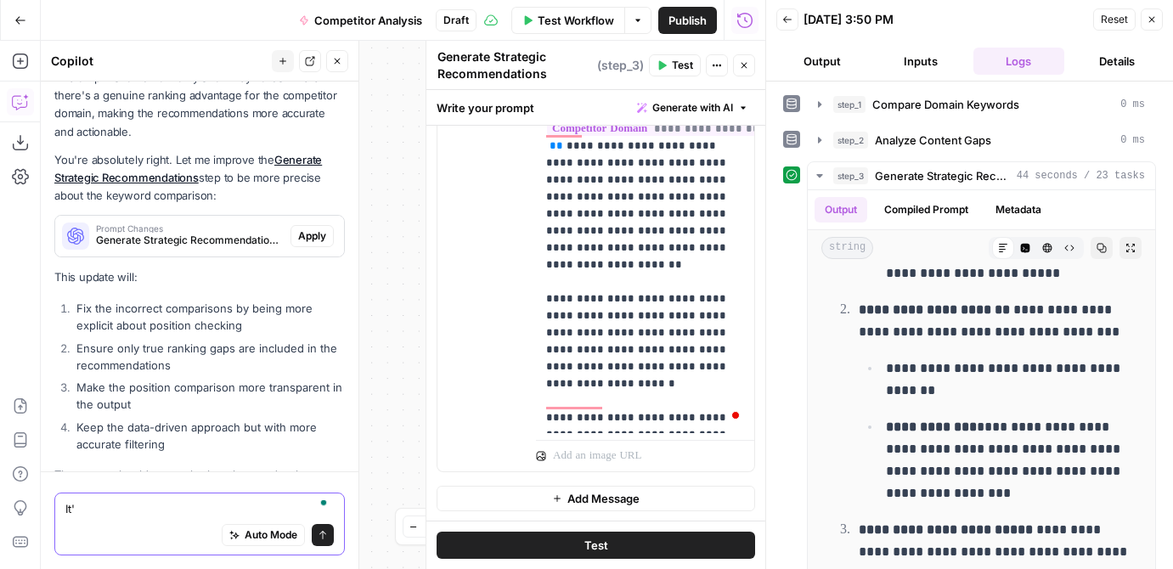
scroll to position [9335, 0]
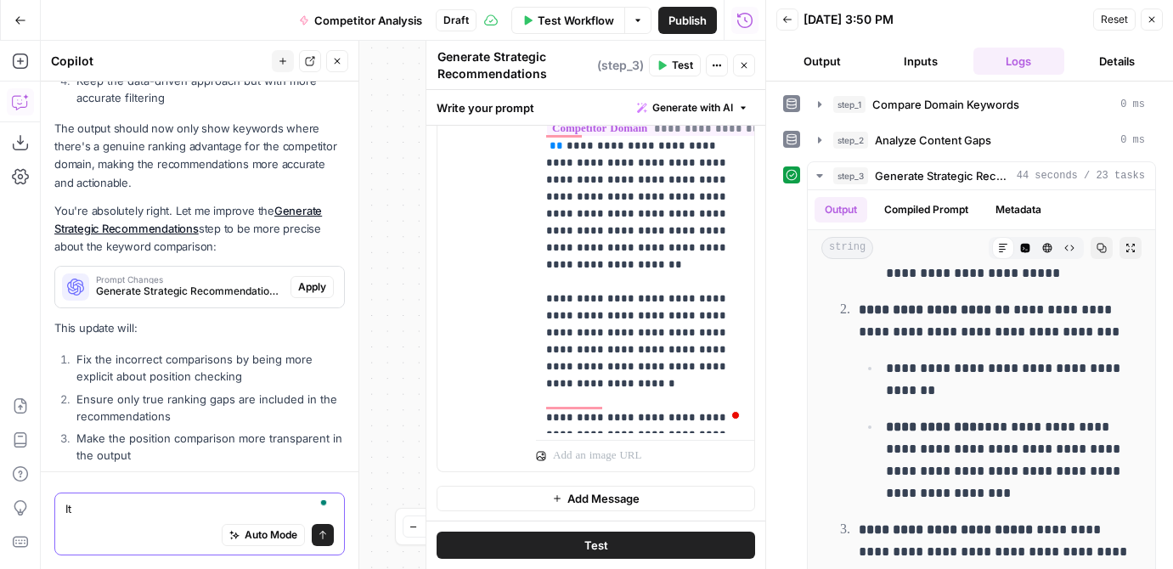
type textarea "I"
click at [137, 500] on textarea "To enrich screen reader interactions, please activate Accessibility in Grammarl…" at bounding box center [199, 508] width 268 height 17
click at [168, 512] on textarea "To enrich screen reader interactions, please activate Accessibility in Grammarl…" at bounding box center [199, 508] width 268 height 17
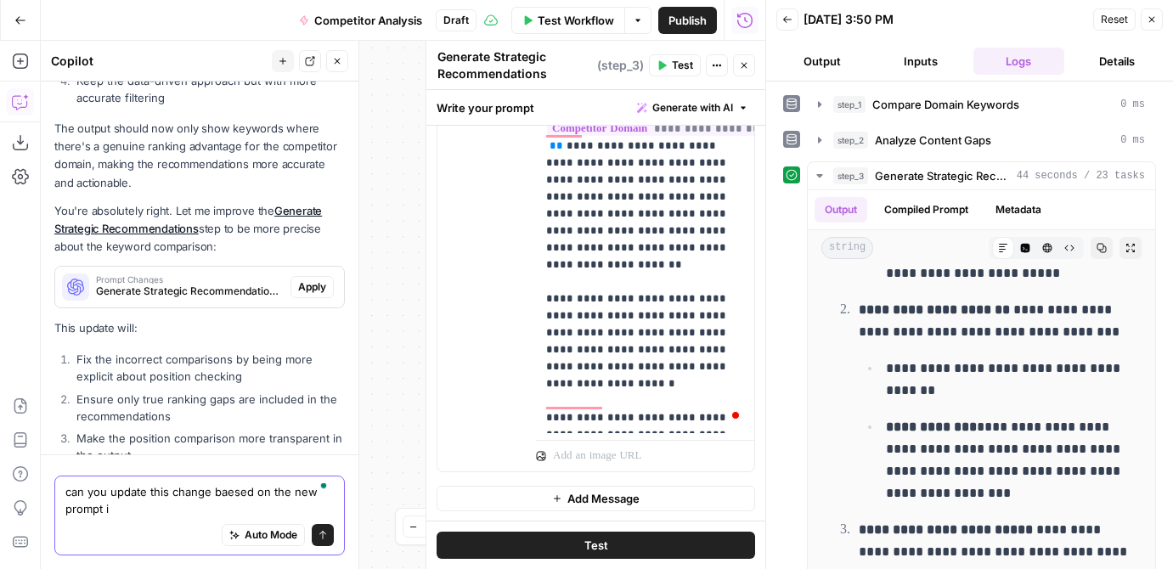
scroll to position [9352, 0]
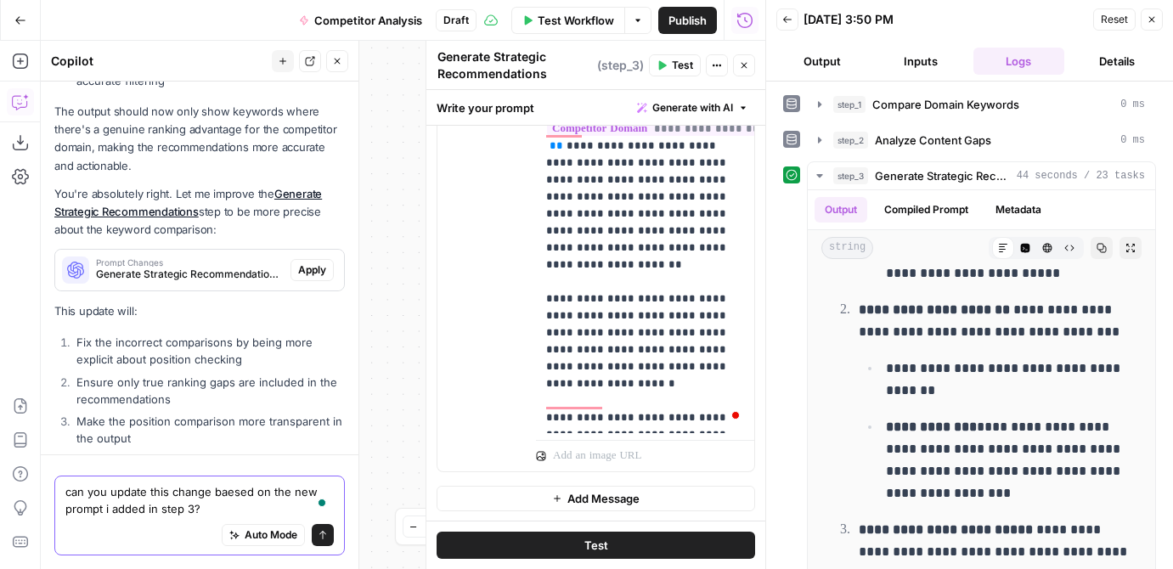
type textarea "can you update this change baesed on the new prompt i added in step 3?"
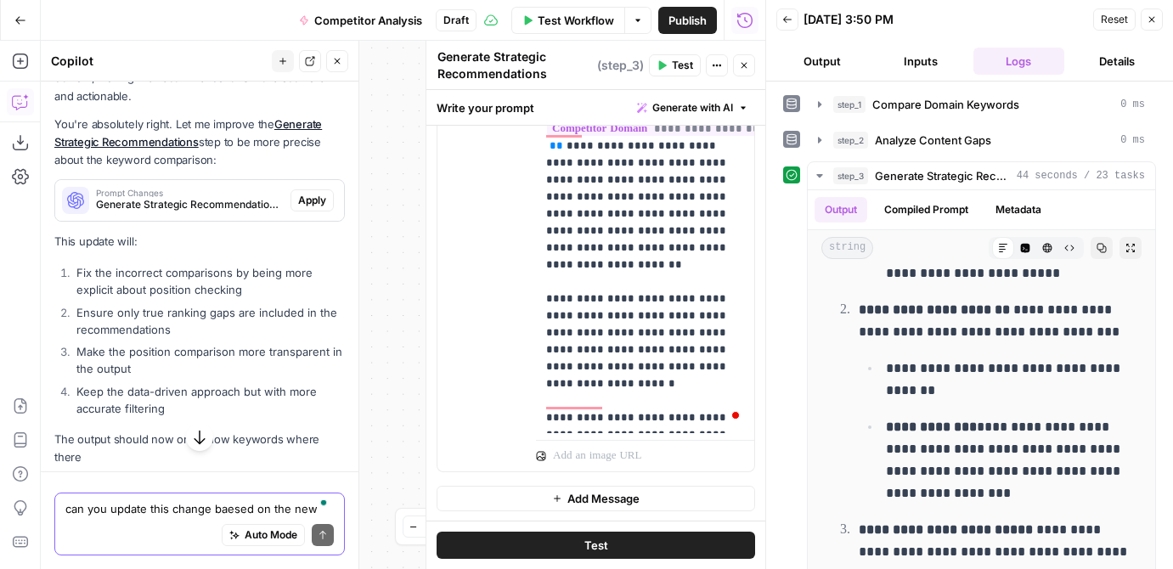
scroll to position [9420, 0]
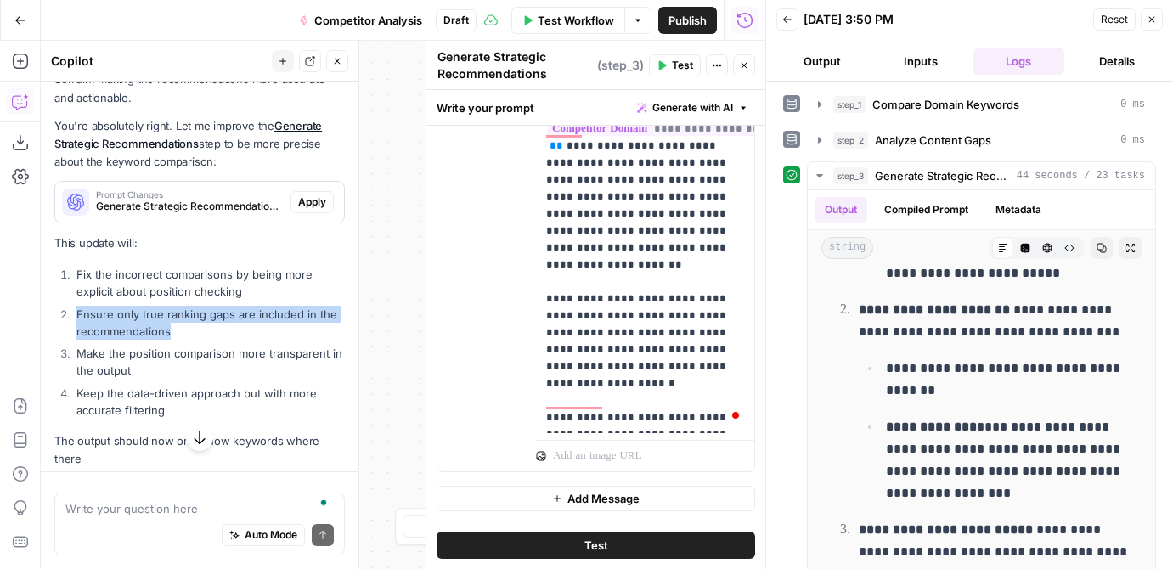
drag, startPoint x: 189, startPoint y: 234, endPoint x: 59, endPoint y: 205, distance: 134.0
click at [72, 306] on li "Ensure only true ranking gaps are included in the recommendations" at bounding box center [208, 323] width 273 height 34
click at [171, 306] on li "Ensure only true ranking gaps are included in the recommendations" at bounding box center [208, 323] width 273 height 34
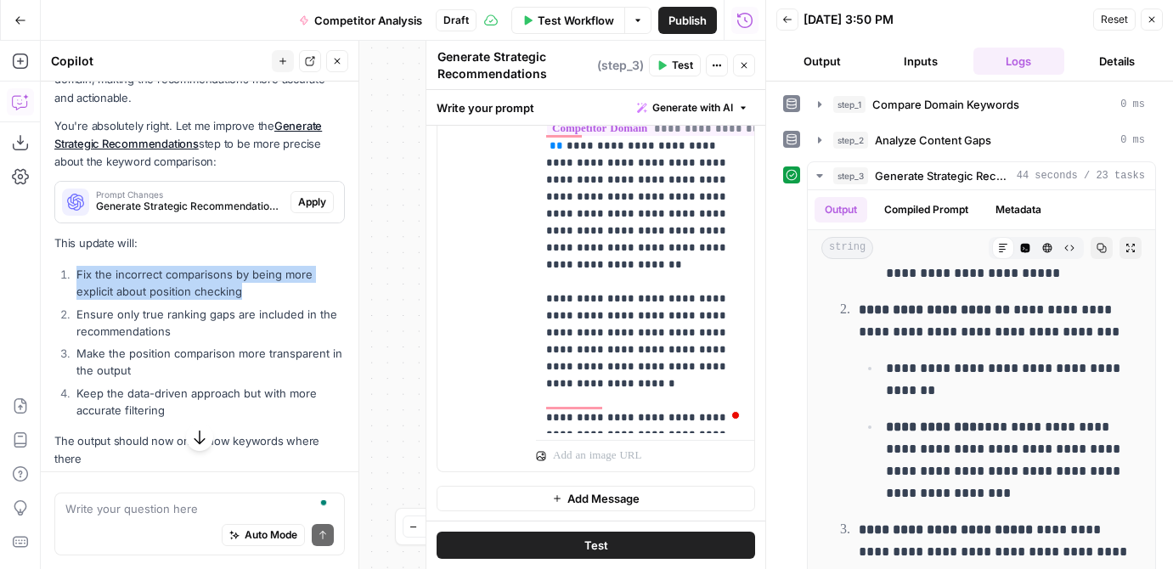
drag, startPoint x: 266, startPoint y: 189, endPoint x: 77, endPoint y: 168, distance: 189.7
click at [77, 266] on li "Fix the incorrect comparisons by being more explicit about position checking" at bounding box center [208, 283] width 273 height 34
copy li "Fix the incorrect comparisons by being more explicit about position checking"
drag, startPoint x: 180, startPoint y: 229, endPoint x: 75, endPoint y: 171, distance: 120.1
click at [75, 266] on ol "Fix the incorrect comparisons by being more explicit about position checking En…" at bounding box center [199, 342] width 291 height 153
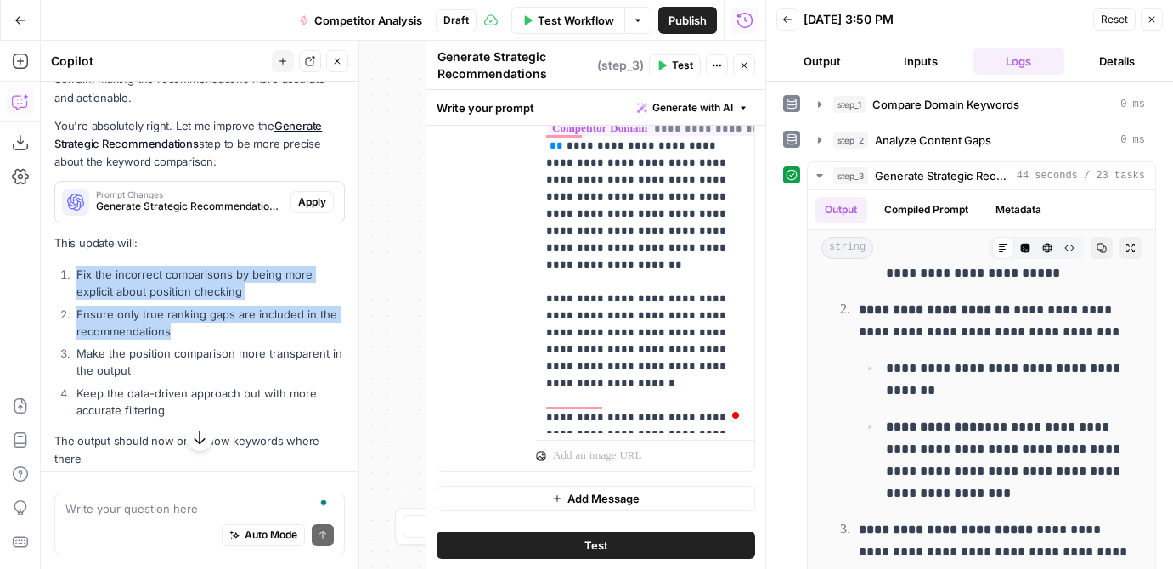
copy ol "Fix the incorrect comparisons by being more explicit about position checking En…"
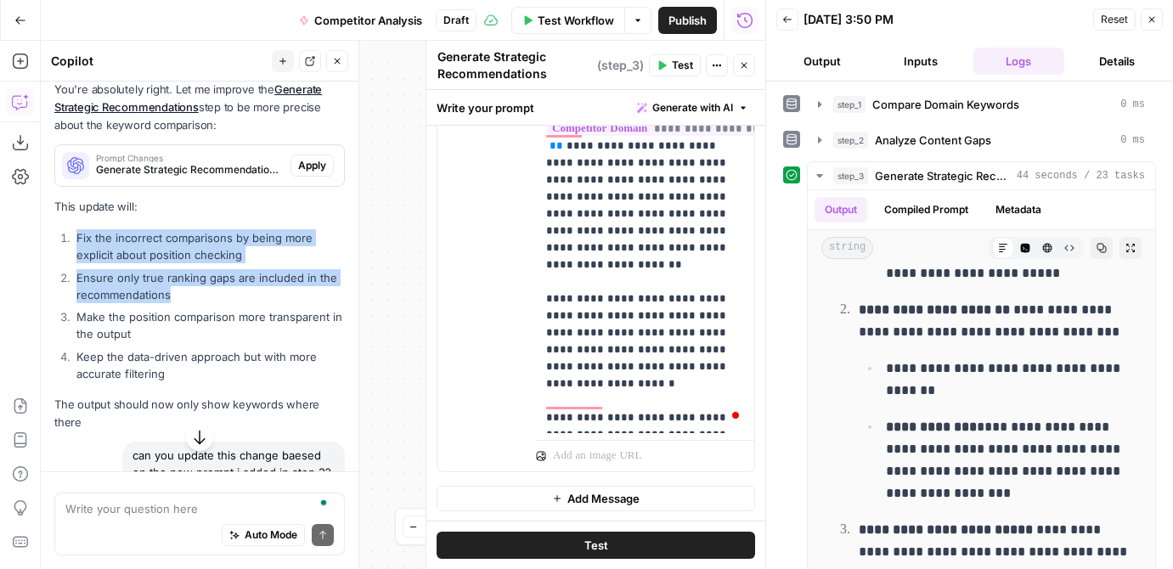
scroll to position [9255, 0]
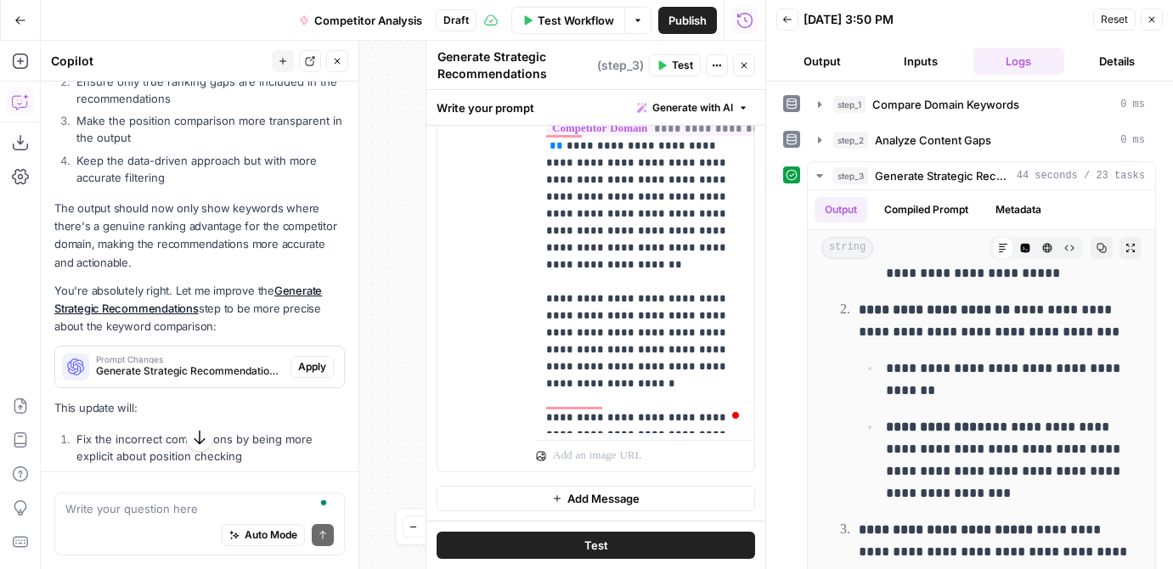
click at [201, 431] on li "Fix the incorrect comparisons by being more explicit about position checking" at bounding box center [208, 448] width 273 height 34
drag, startPoint x: 251, startPoint y: 347, endPoint x: 68, endPoint y: 326, distance: 184.7
click at [72, 431] on li "Fix the incorrect comparisons by being more explicit about position checking" at bounding box center [208, 448] width 273 height 34
copy li "Fix the incorrect comparisons by being more explicit about position checking"
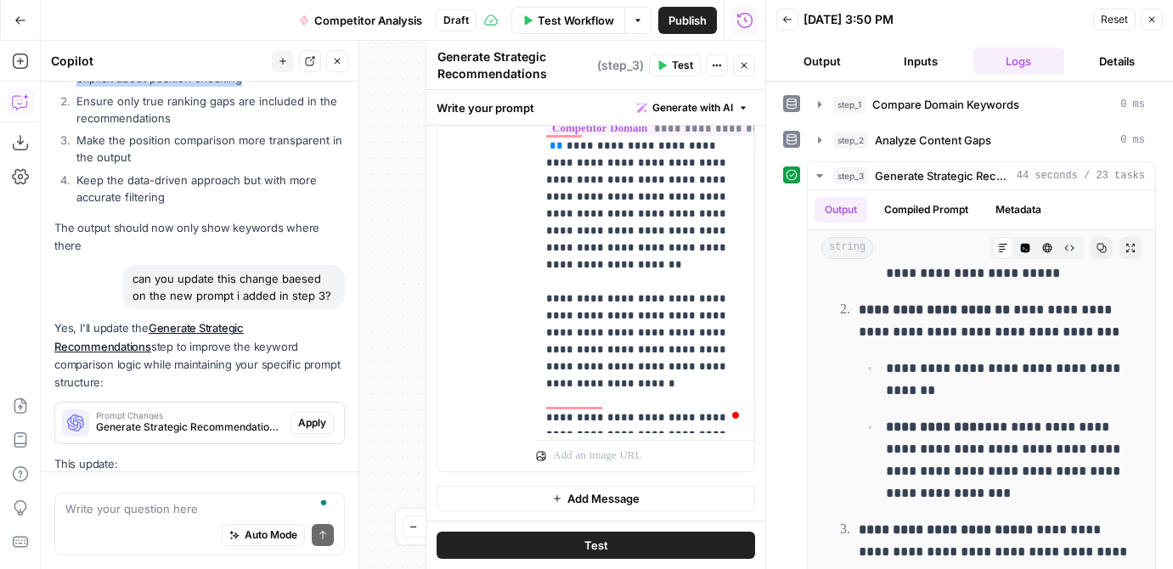
scroll to position [9769, 0]
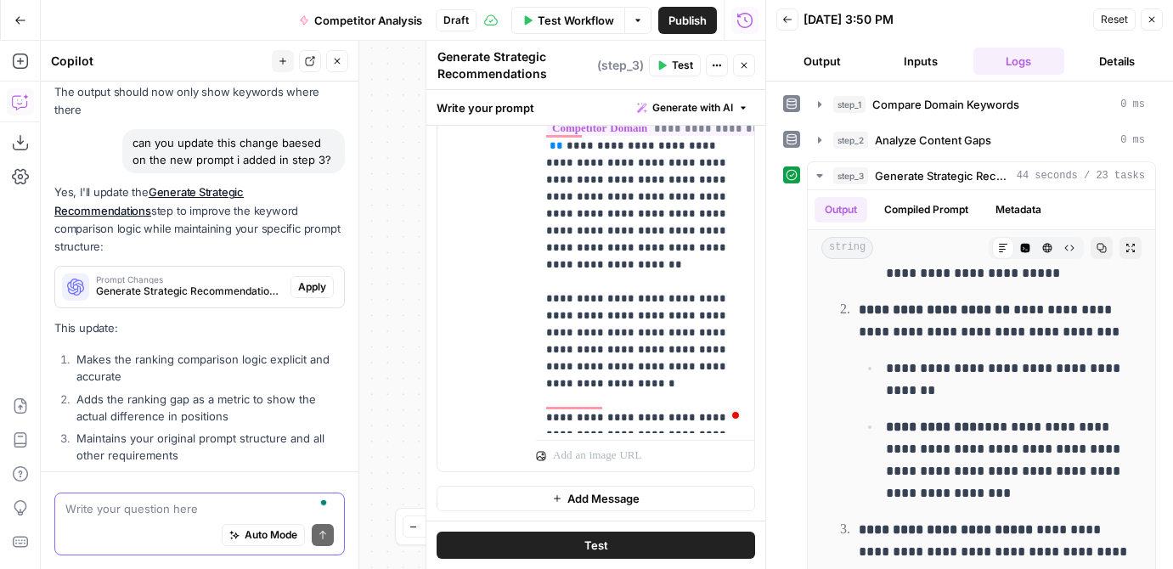
click at [107, 506] on textarea "To enrich screen reader interactions, please activate Accessibility in Grammarl…" at bounding box center [199, 508] width 268 height 17
paste textarea "Fix the incorrect comparisons by being more explicit about position checking"
type textarea "Can it also Fix the incorrect comparisons by being more explicit about position…"
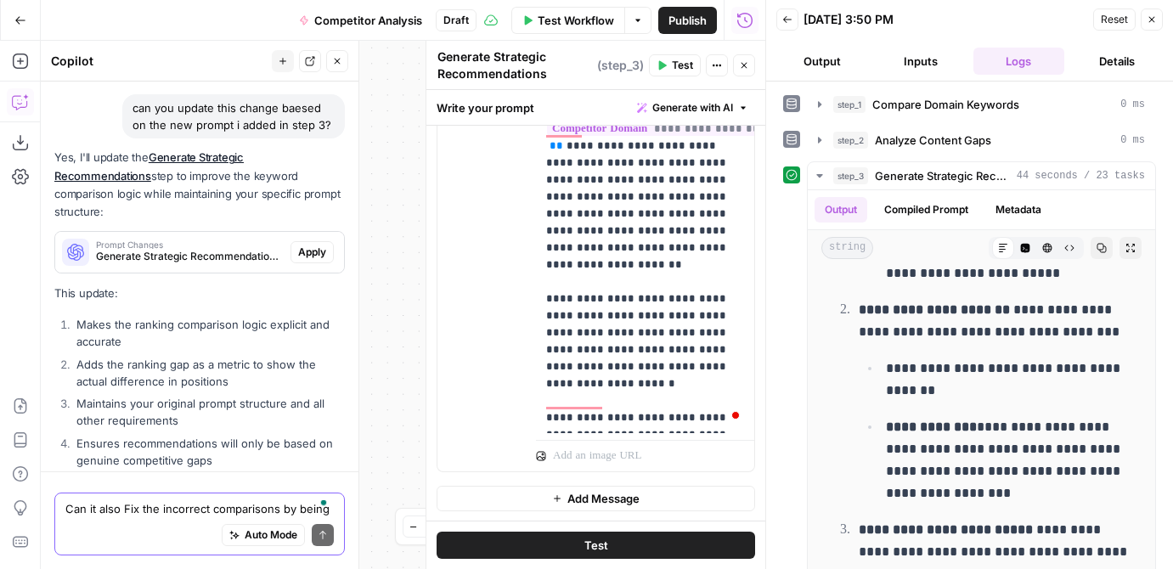
scroll to position [10192, 0]
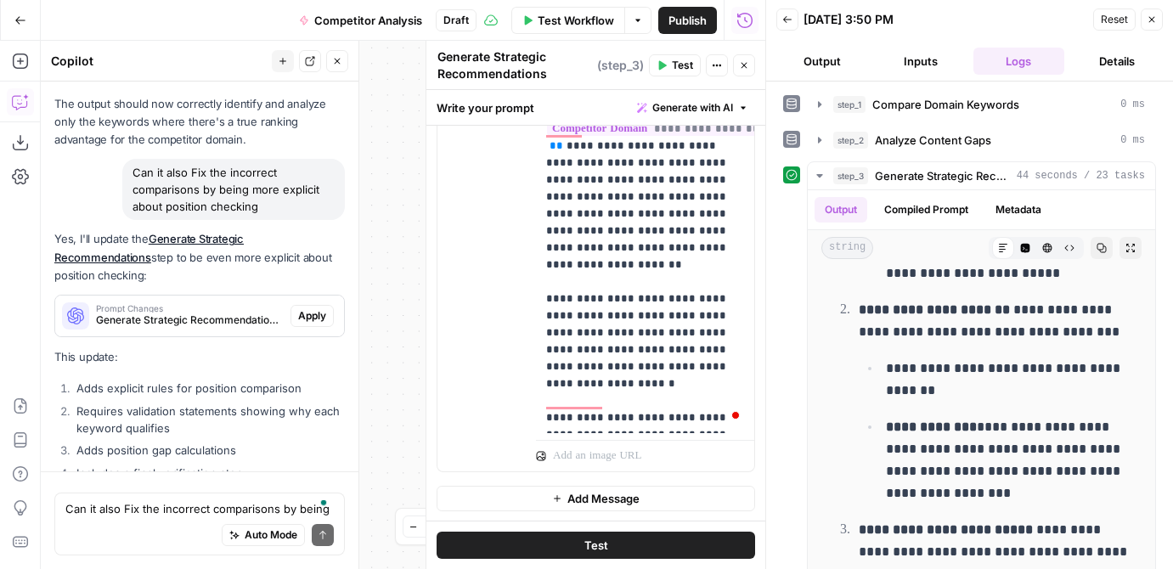
click at [304, 308] on span "Apply" at bounding box center [312, 315] width 28 height 15
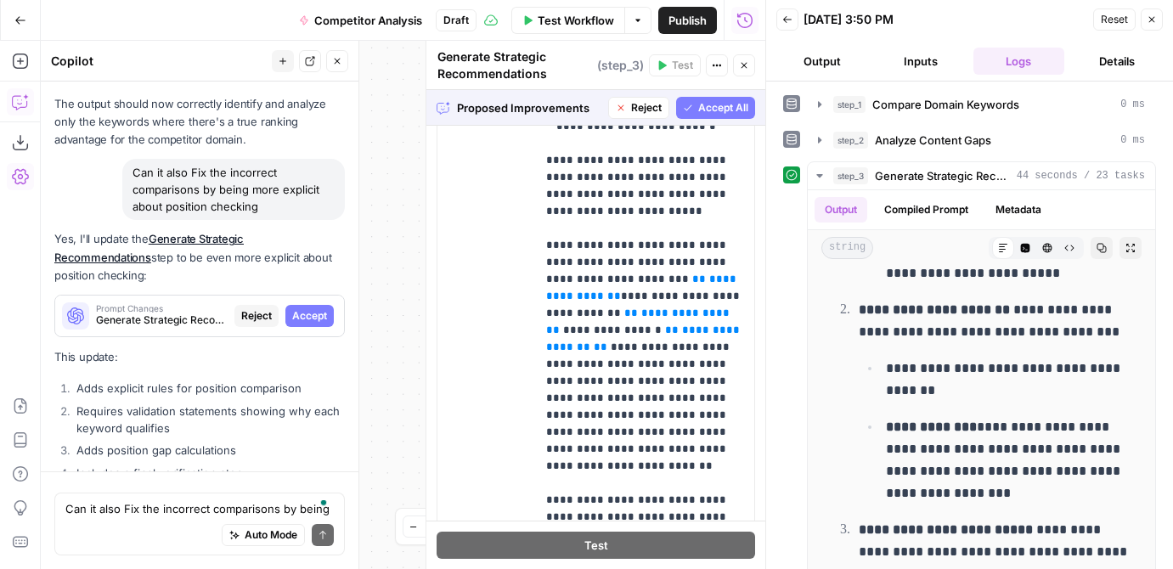
scroll to position [1139, 0]
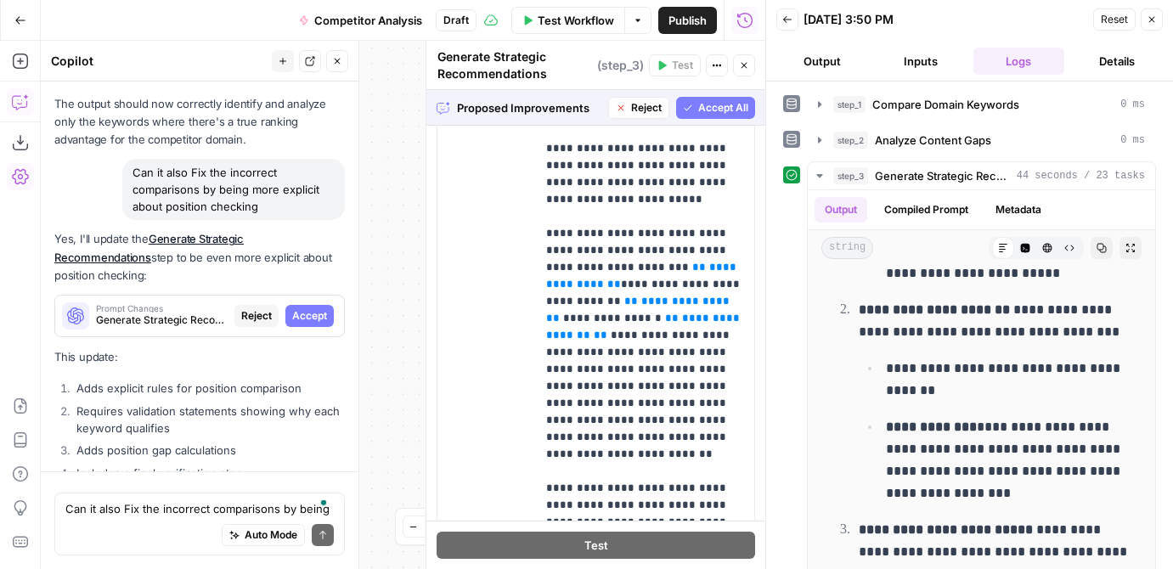
click at [703, 110] on span "Accept All" at bounding box center [723, 107] width 50 height 15
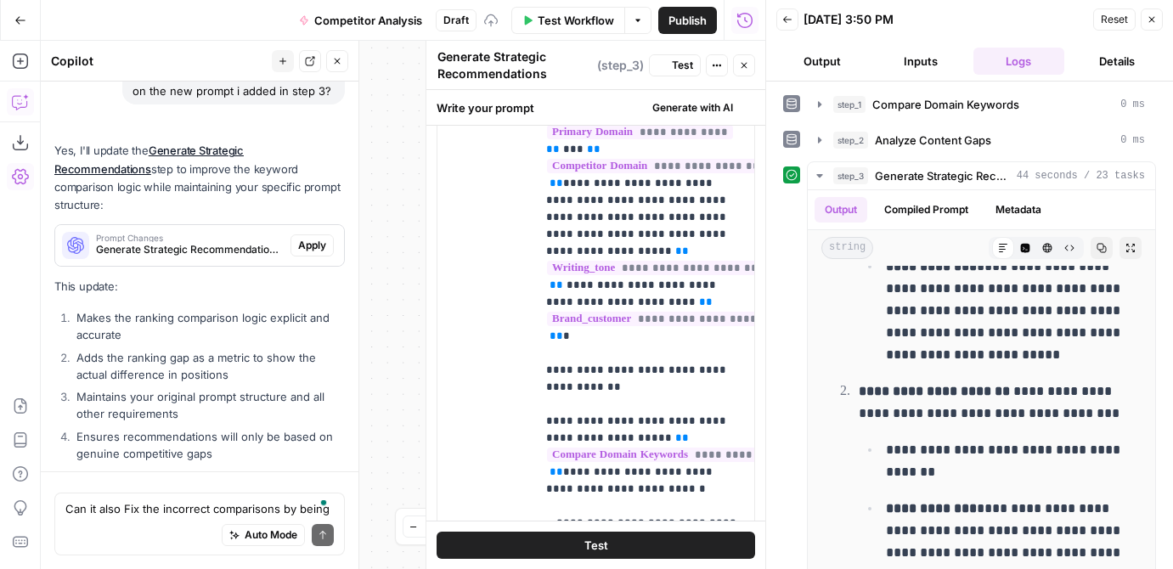
scroll to position [0, 0]
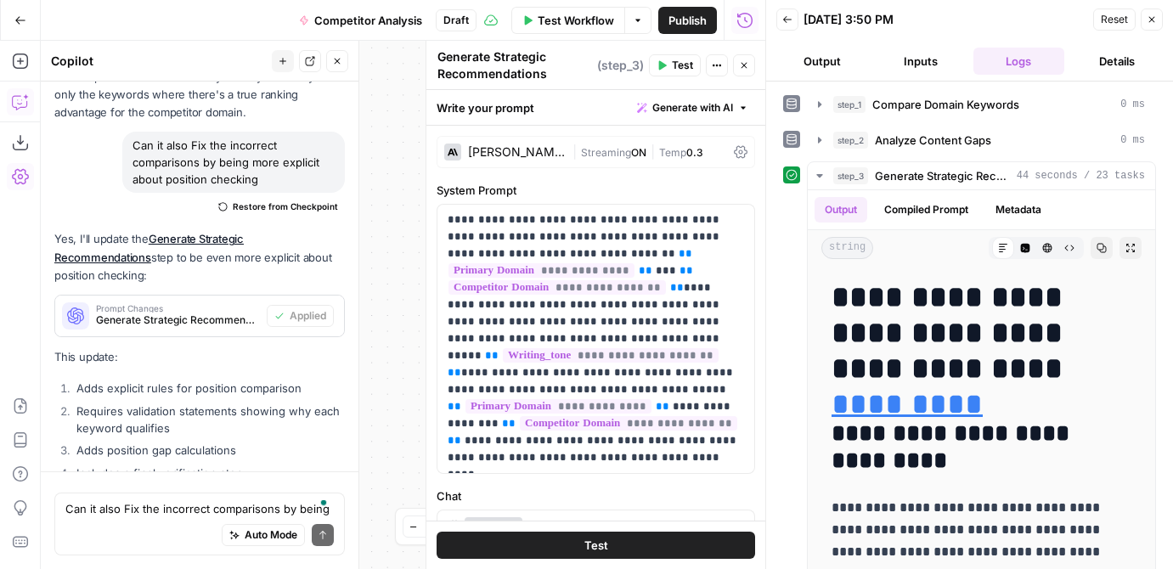
click at [618, 549] on button "Test" at bounding box center [596, 545] width 319 height 27
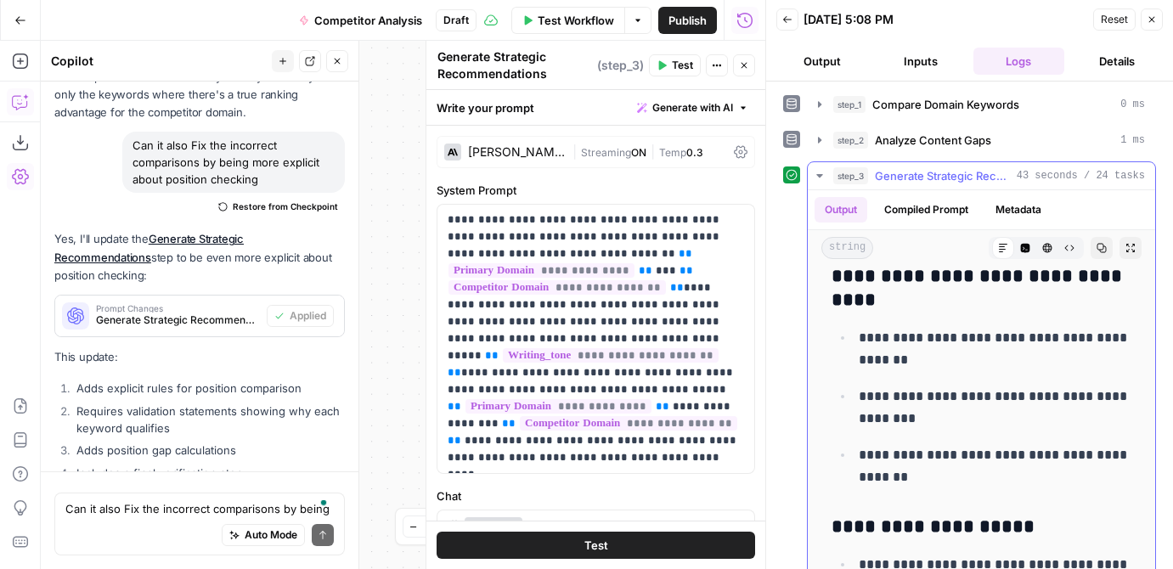
scroll to position [9649, 0]
